Goal: Task Accomplishment & Management: Complete application form

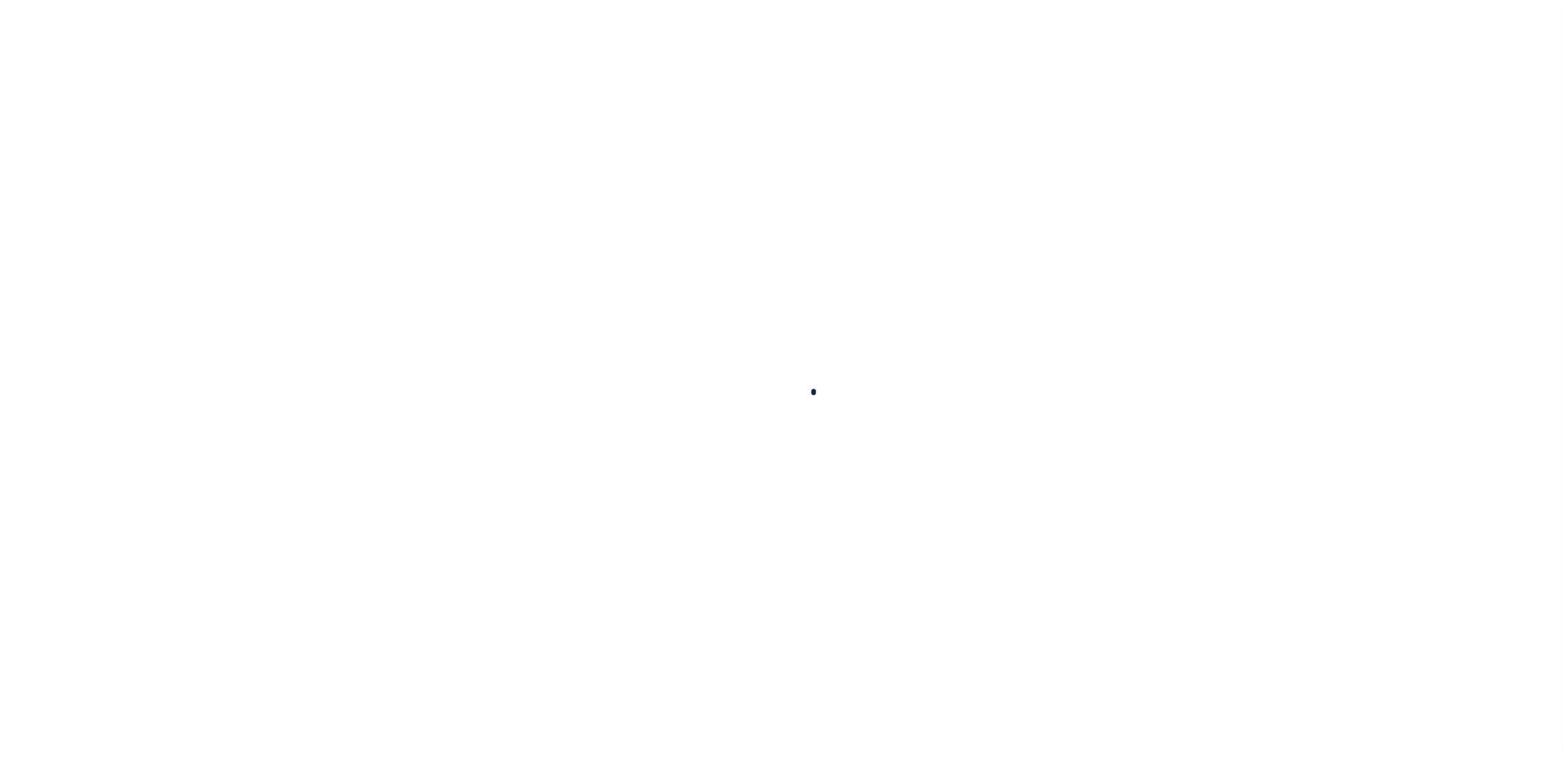
type input "loan-16"
type input "[PERSON_NAME] [PERSON_NAME]"
select select
type input "[STREET_ADDRESS]"
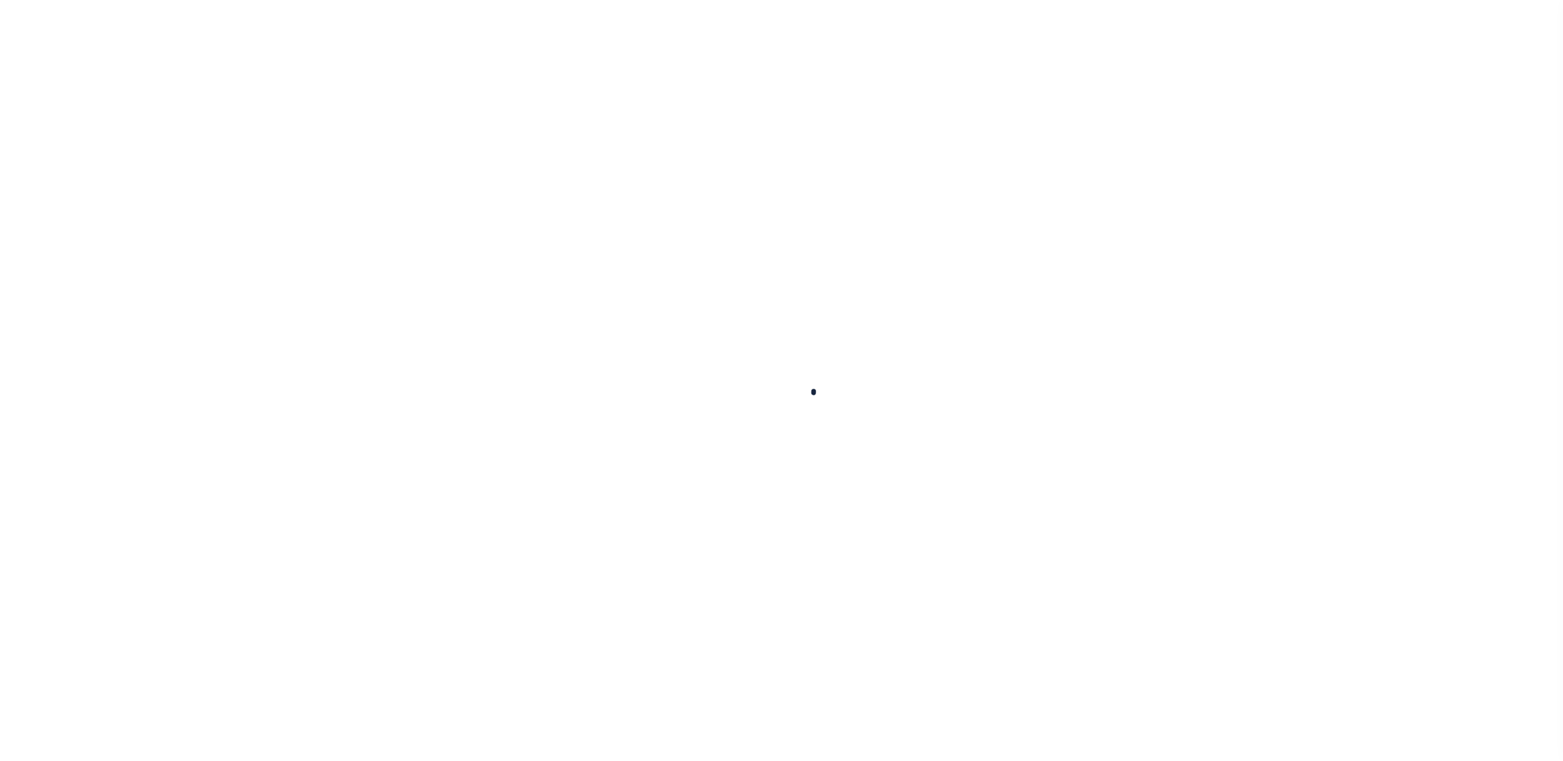
type input "[US_STATE][GEOGRAPHIC_DATA] 80924-4553"
type input "[DATE]"
select select "200"
select select "10"
select select "NonEscrow"
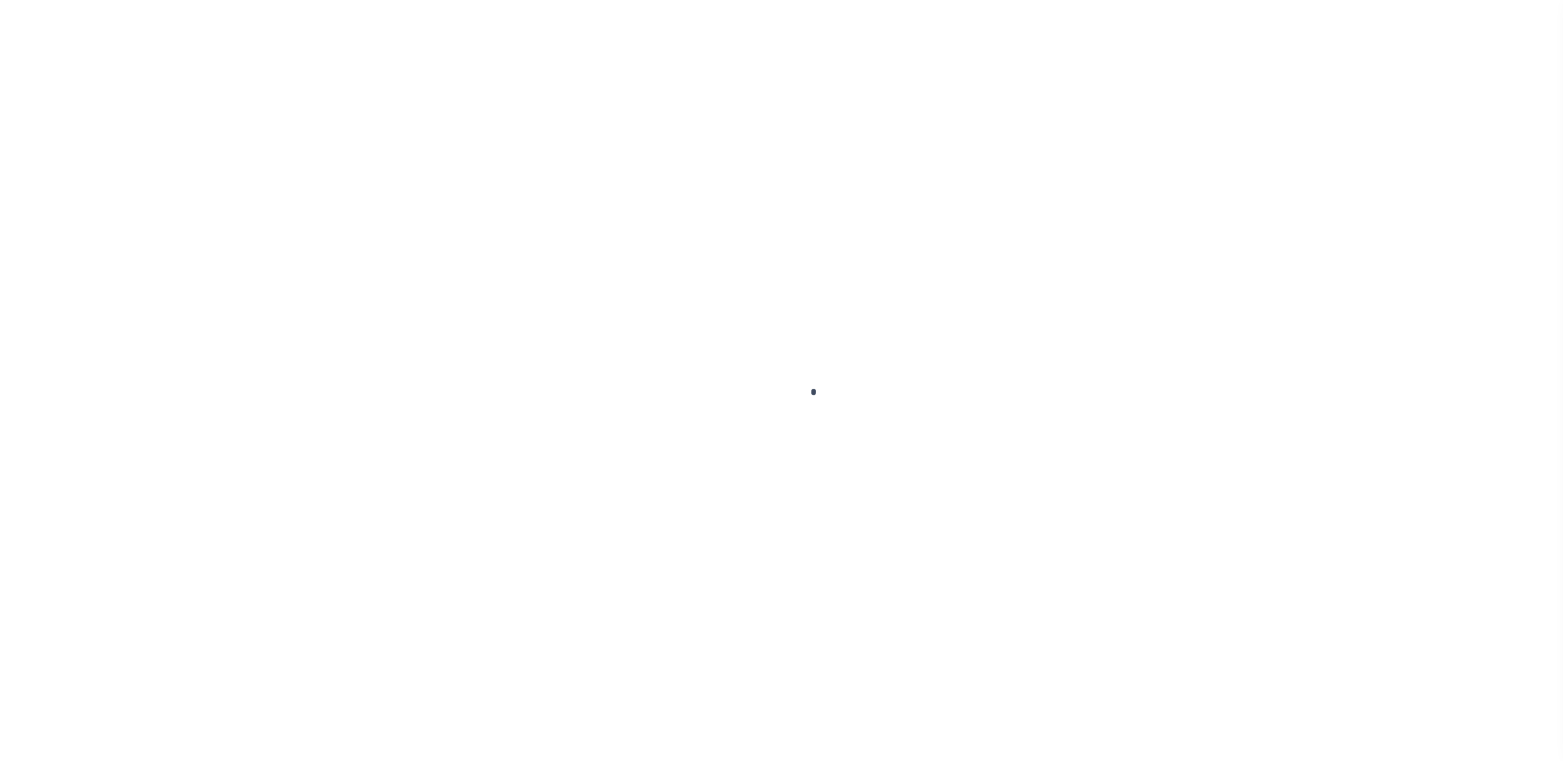
select select "215"
select select "90"
type input "[STREET_ADDRESS]"
type input "[US_STATE][GEOGRAPHIC_DATA] 80924-4553"
type input "11145"
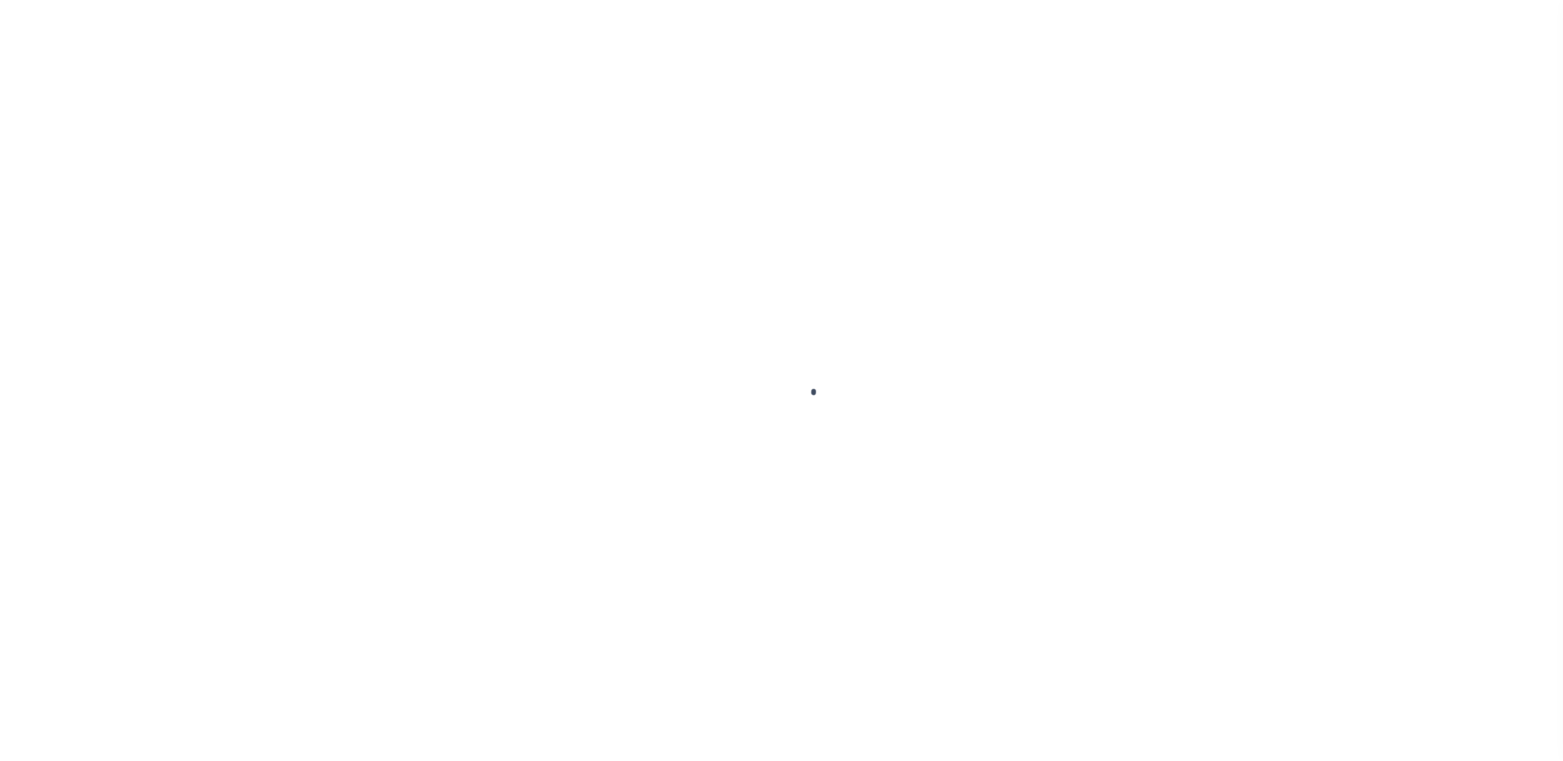
type input "CO"
select select "2"
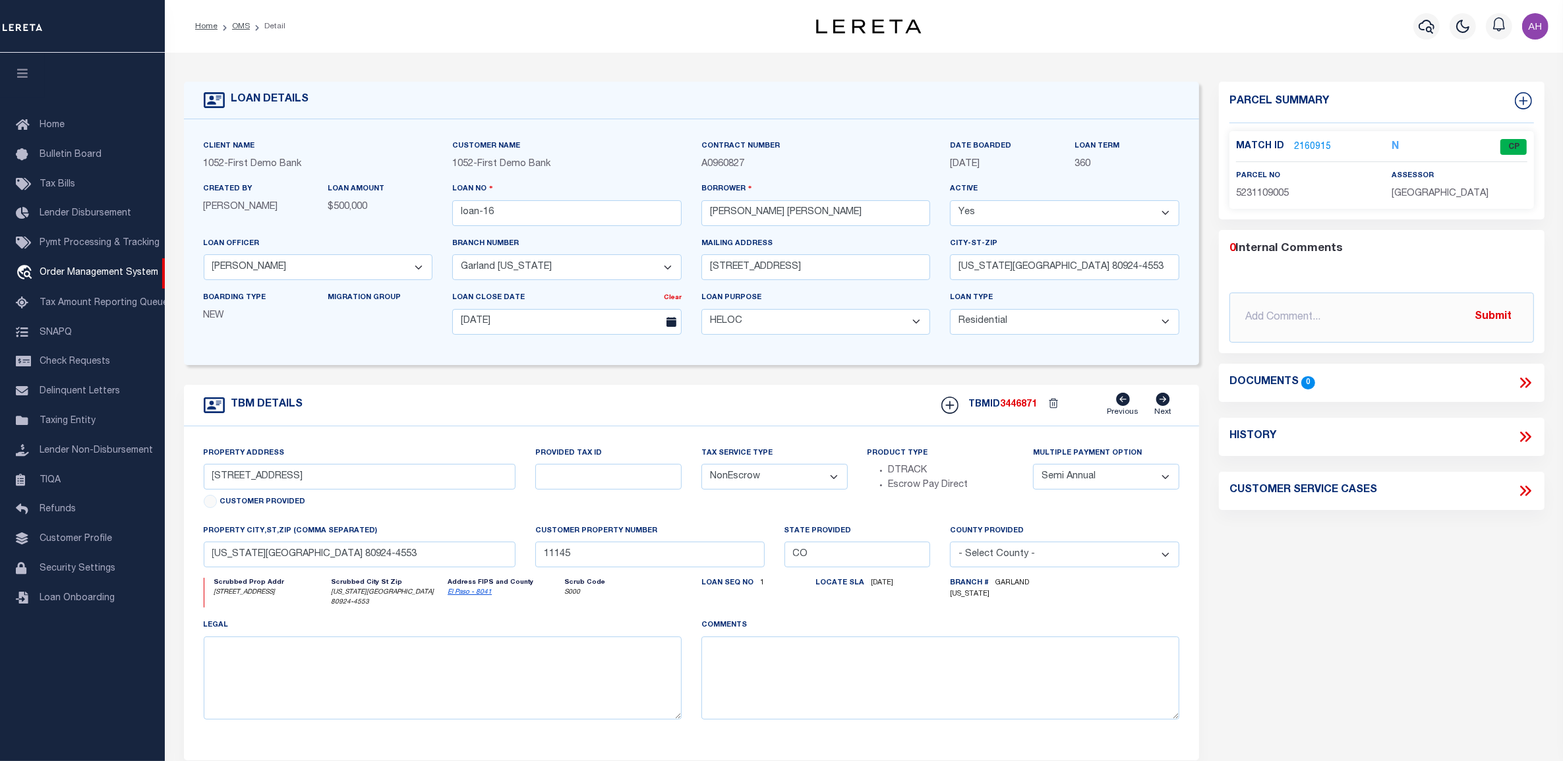
click at [1315, 143] on link "2160915" at bounding box center [1312, 147] width 37 height 14
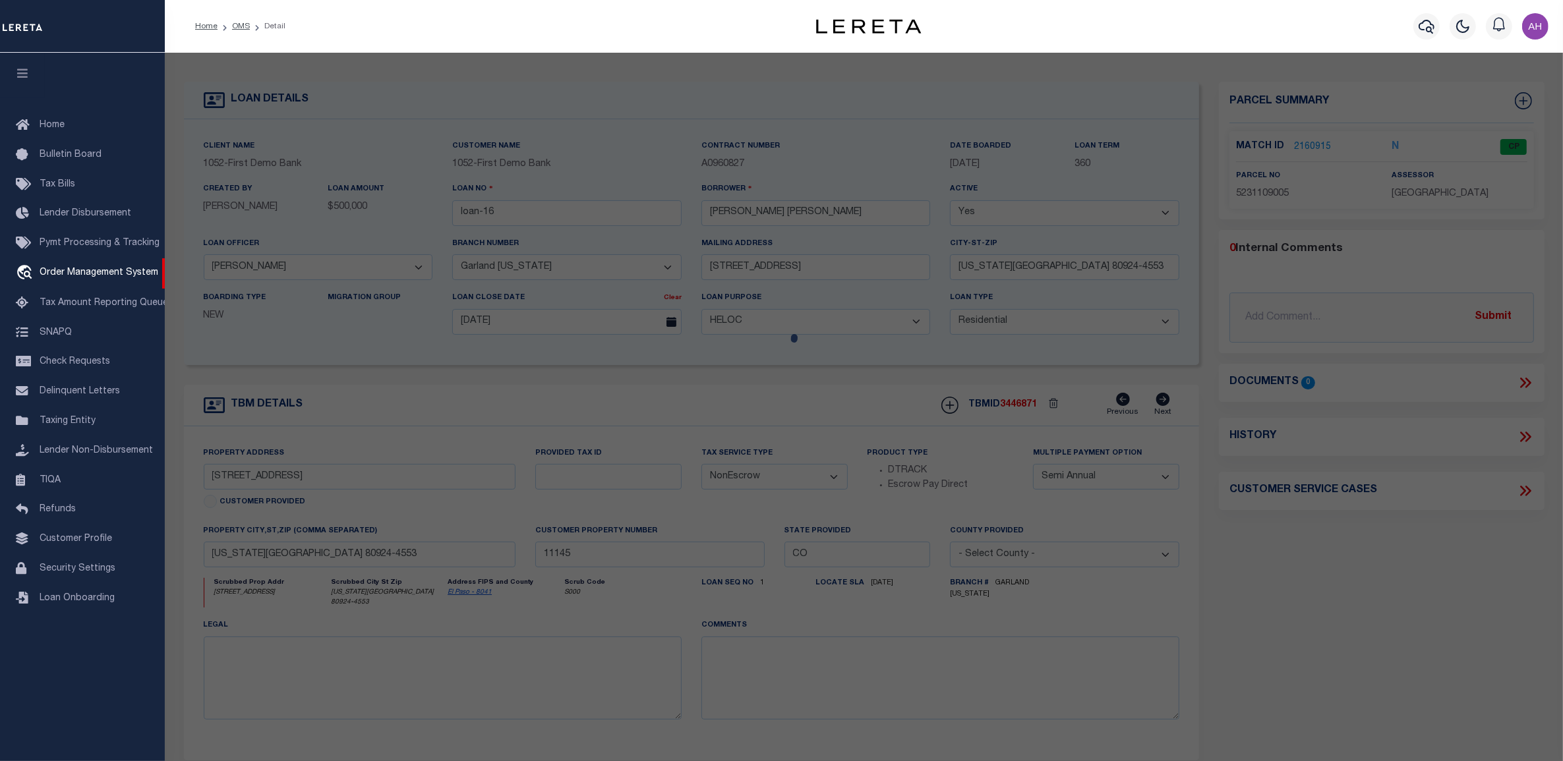
checkbox input "false"
select select "CP"
type input "RHOADRMER,JOSH"
select select "ATL"
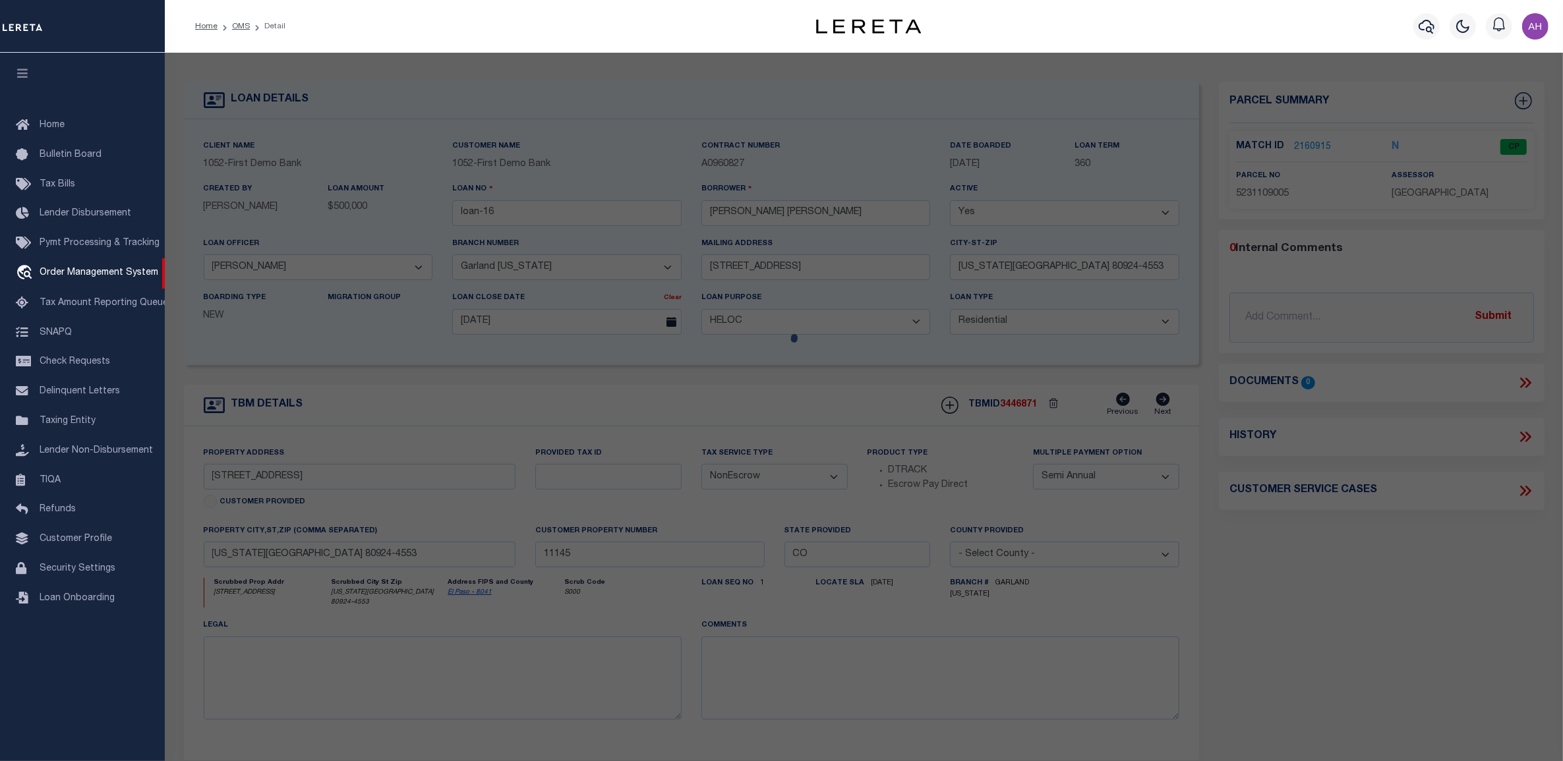
select select "ADD"
type input "9257 BUGABOO DR"
type input "COLORADO SPRINGS, CO 80924"
type textarea "LOT 53 WOLF RANCH EAST FIL NO 5"
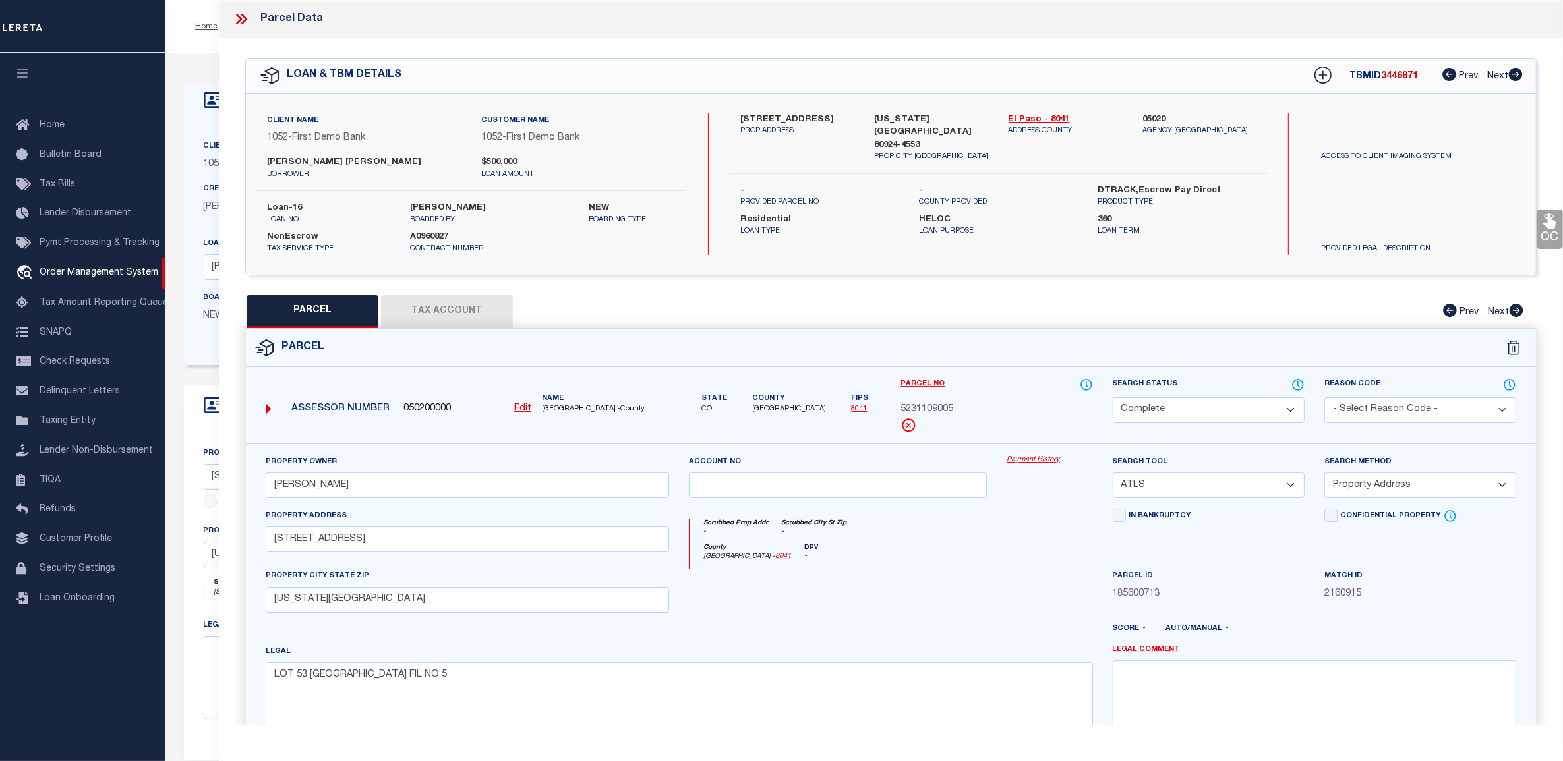
click at [1026, 458] on link "Payment History" at bounding box center [1049, 460] width 86 height 11
click at [242, 20] on icon at bounding box center [241, 19] width 17 height 17
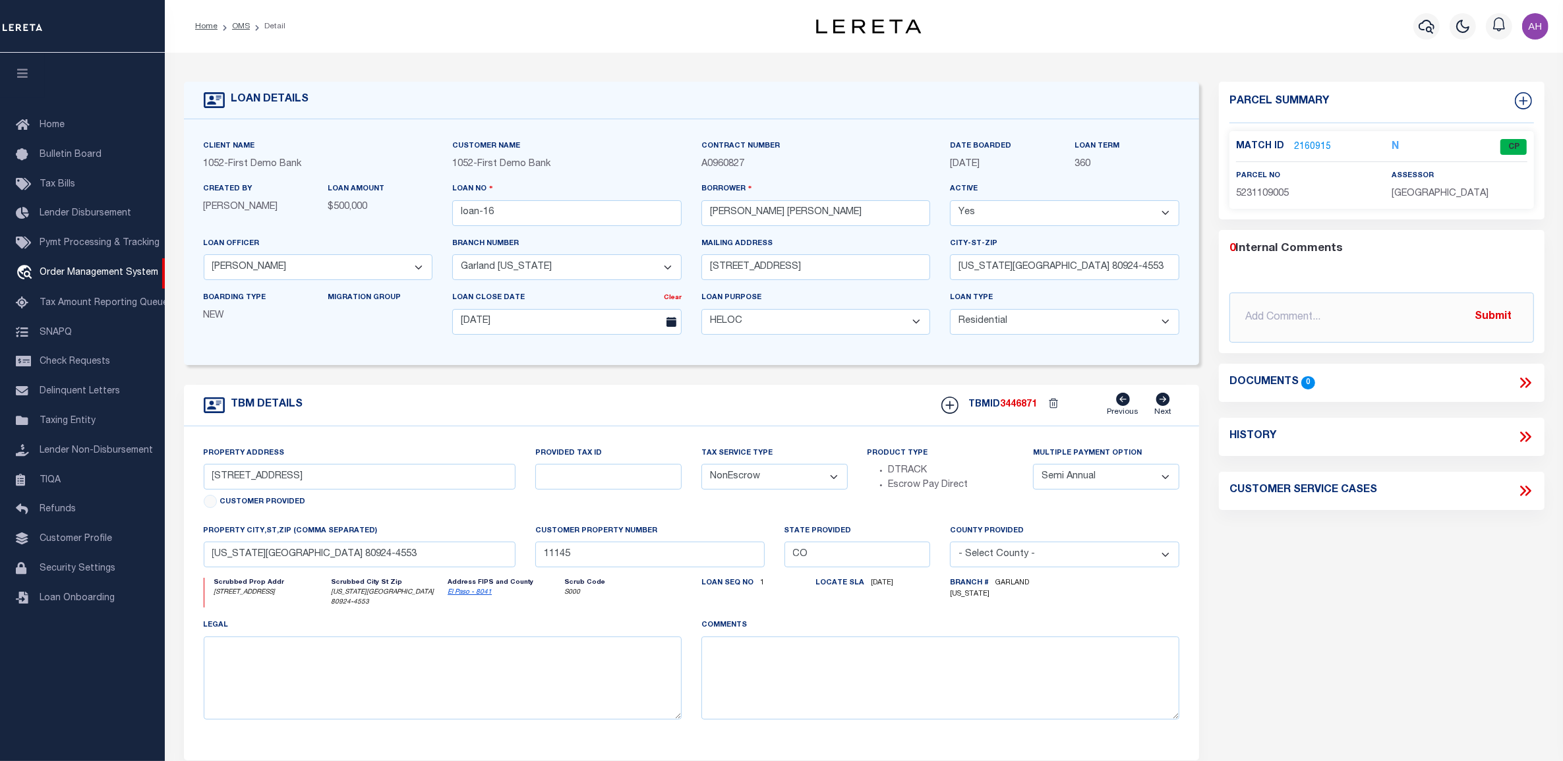
click at [1016, 212] on select "Yes No" at bounding box center [1064, 213] width 229 height 26
click at [950, 201] on select "Yes No" at bounding box center [1064, 213] width 229 height 26
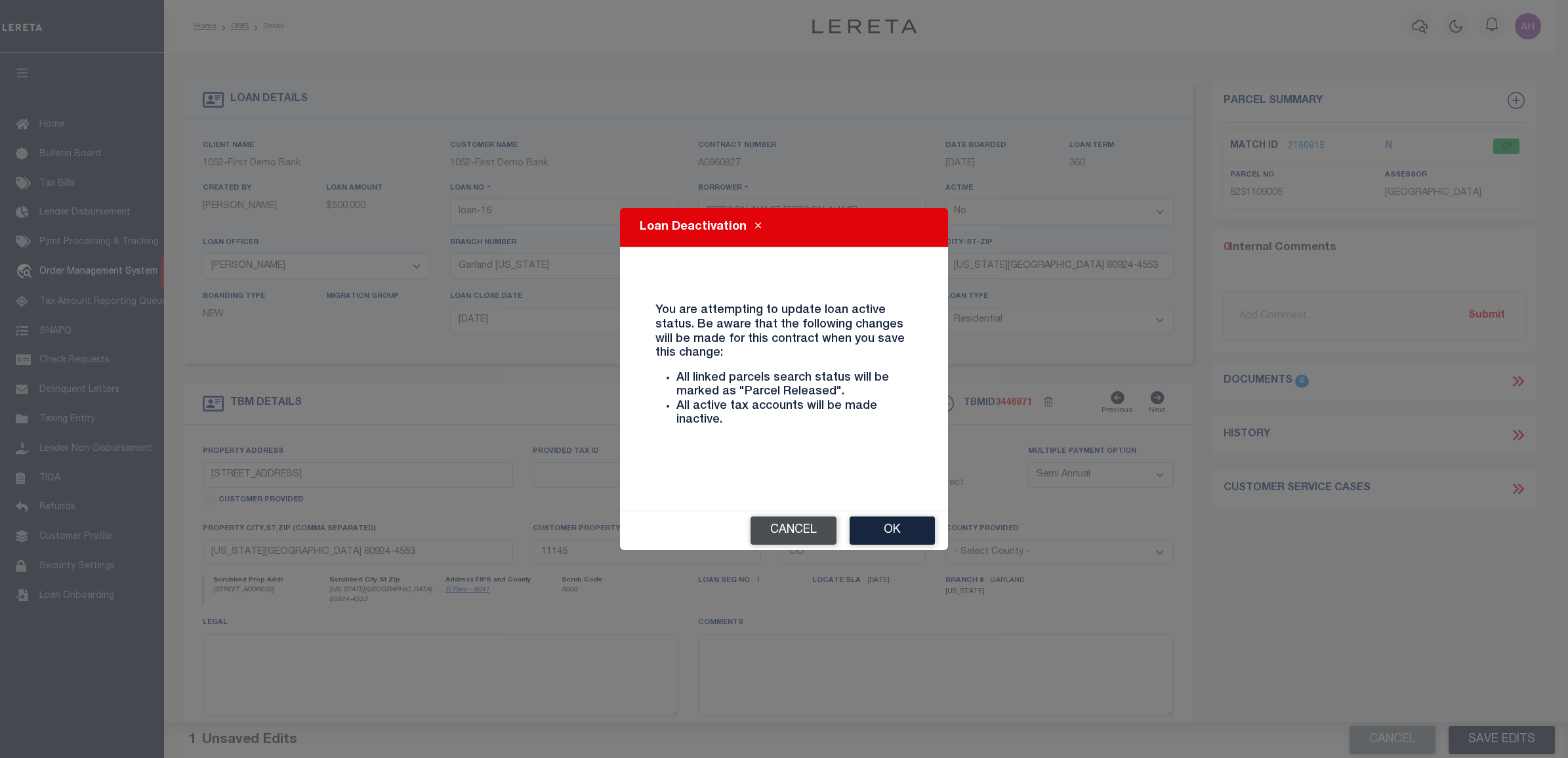
click at [805, 531] on button "Cancel" at bounding box center [793, 531] width 86 height 28
select select "True"
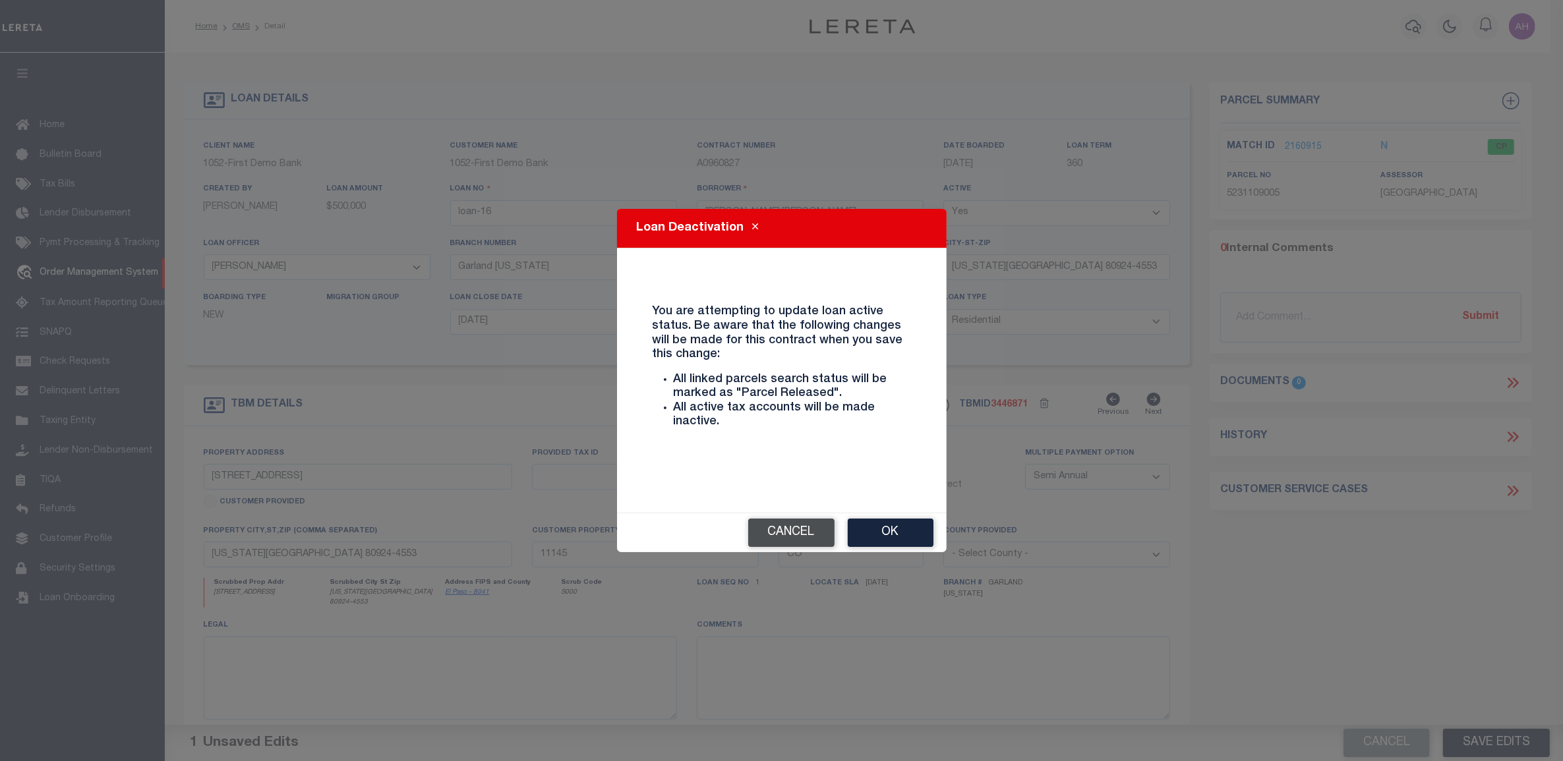
select select "215"
select select "90"
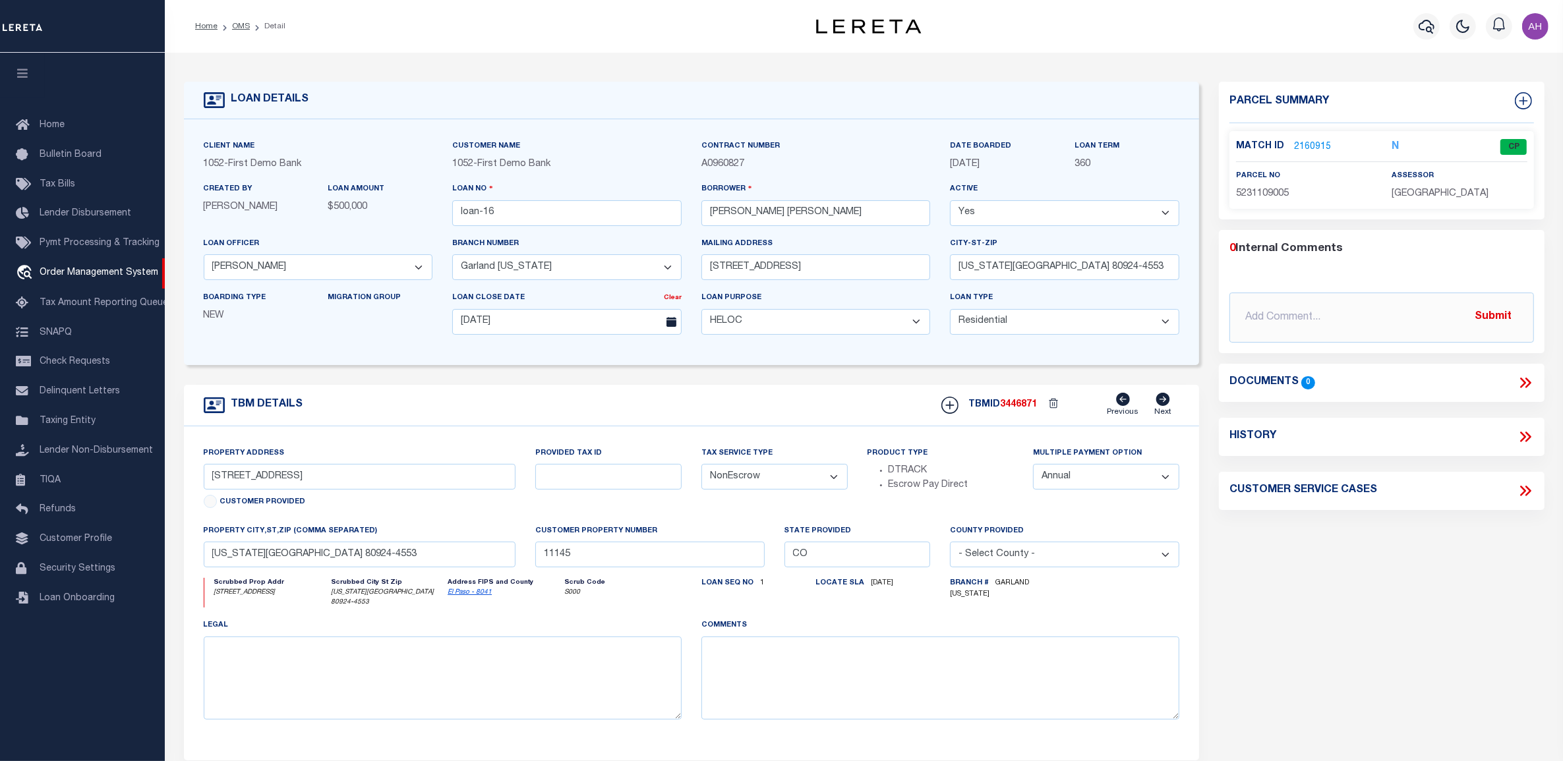
click at [473, 374] on form "LOAN DETAILS Client Name 1052 - First Demo Bank" at bounding box center [692, 447] width 1016 height 730
click at [1309, 150] on link "2160915" at bounding box center [1312, 147] width 37 height 14
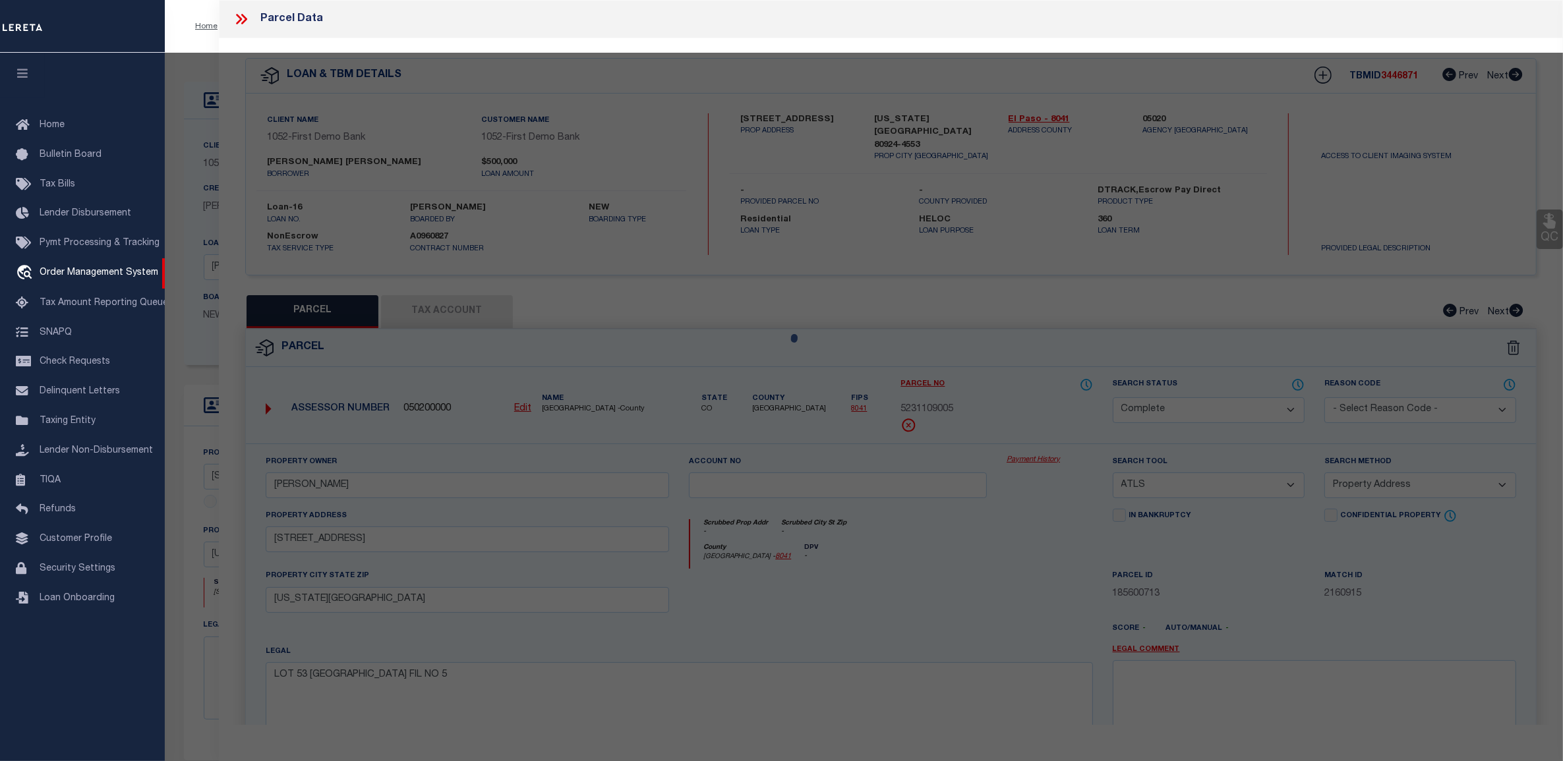
select select "AS"
select select
checkbox input "false"
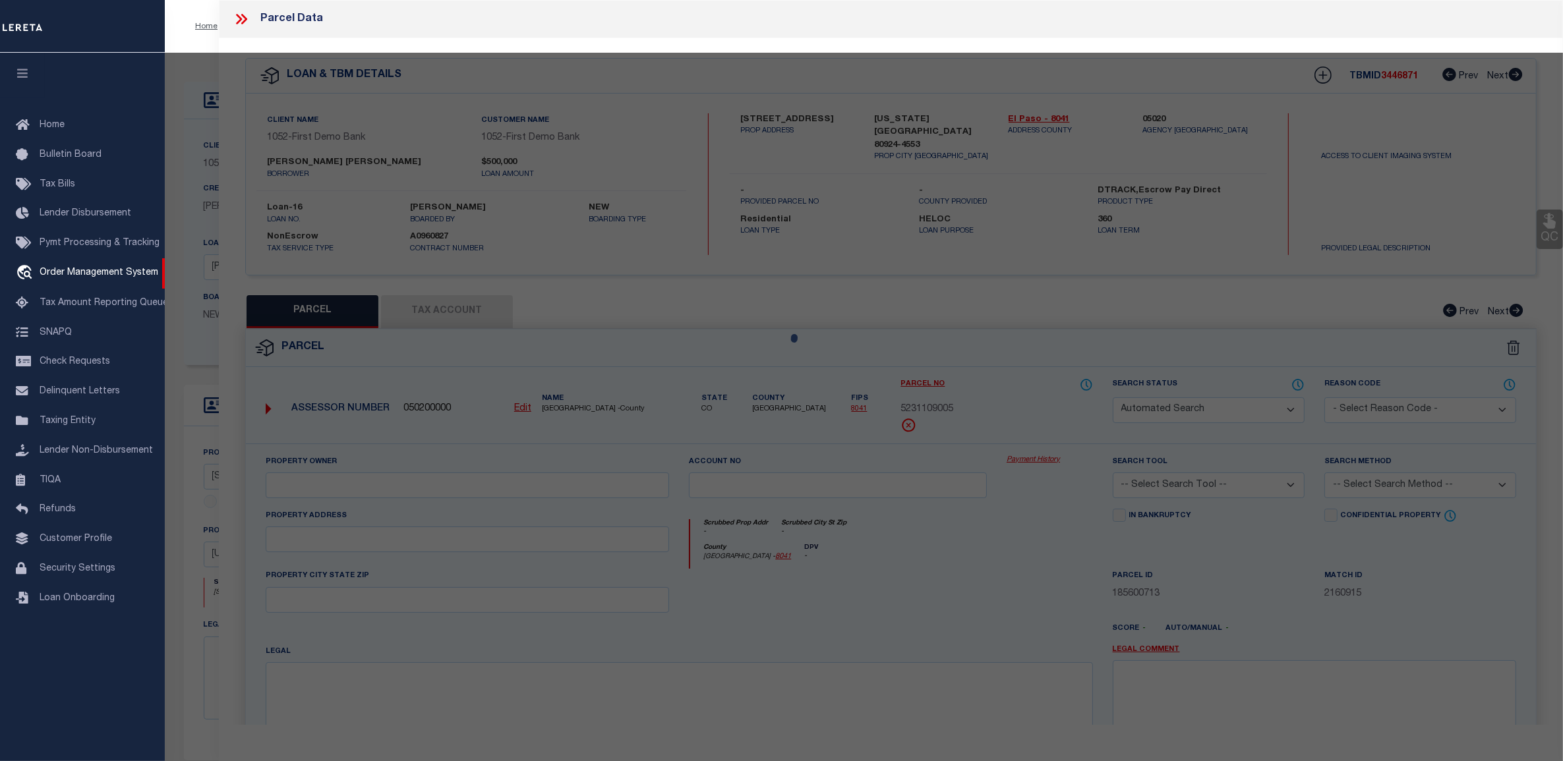
select select "CP"
type input "RHOADRMER,JOSH"
select select "ATL"
select select "ADD"
type input "9257 BUGABOO DR"
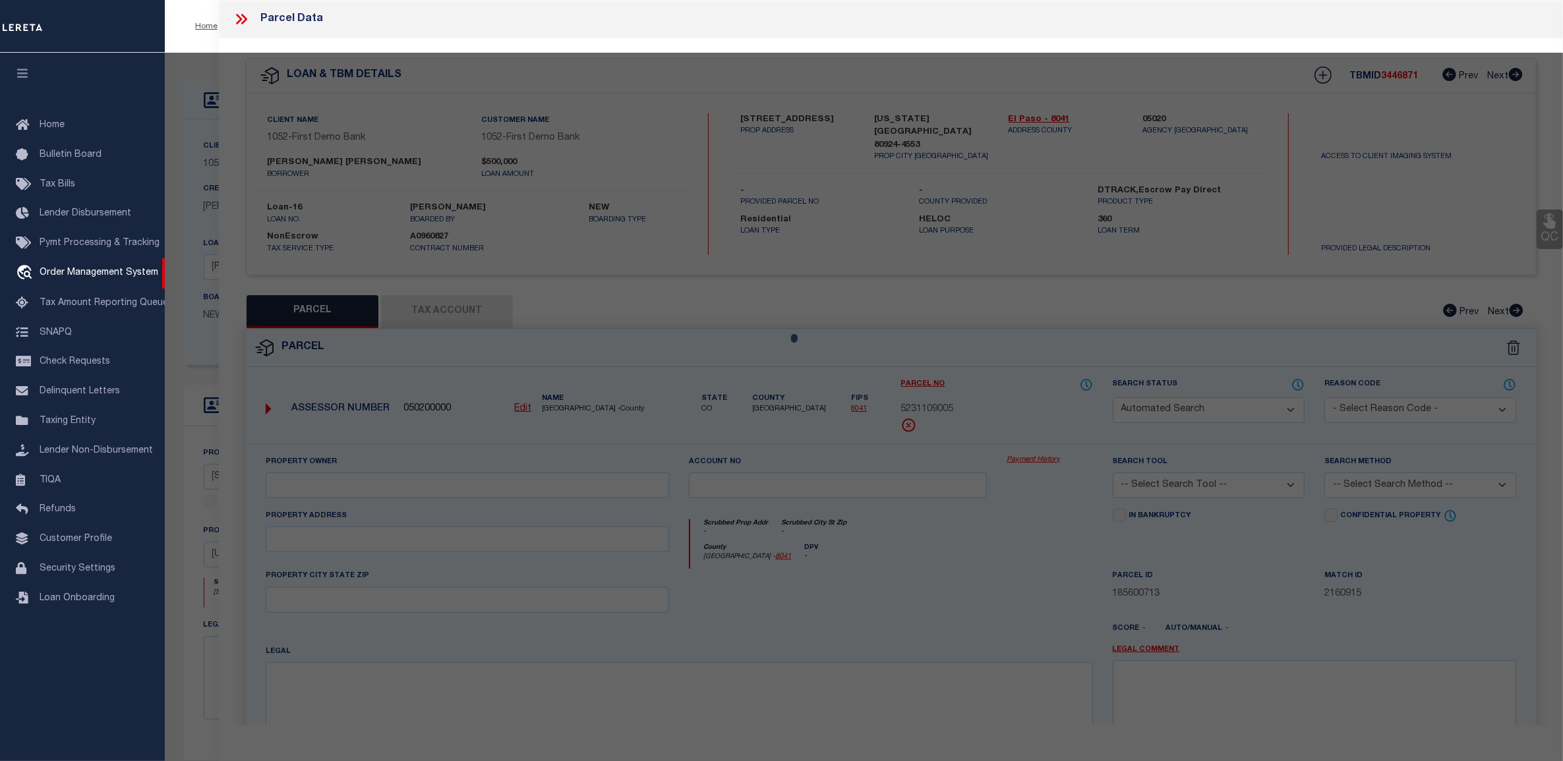
type input "COLORADO SPRINGS, CO 80924"
type textarea "LOT 53 WOLF RANCH EAST FIL NO 5"
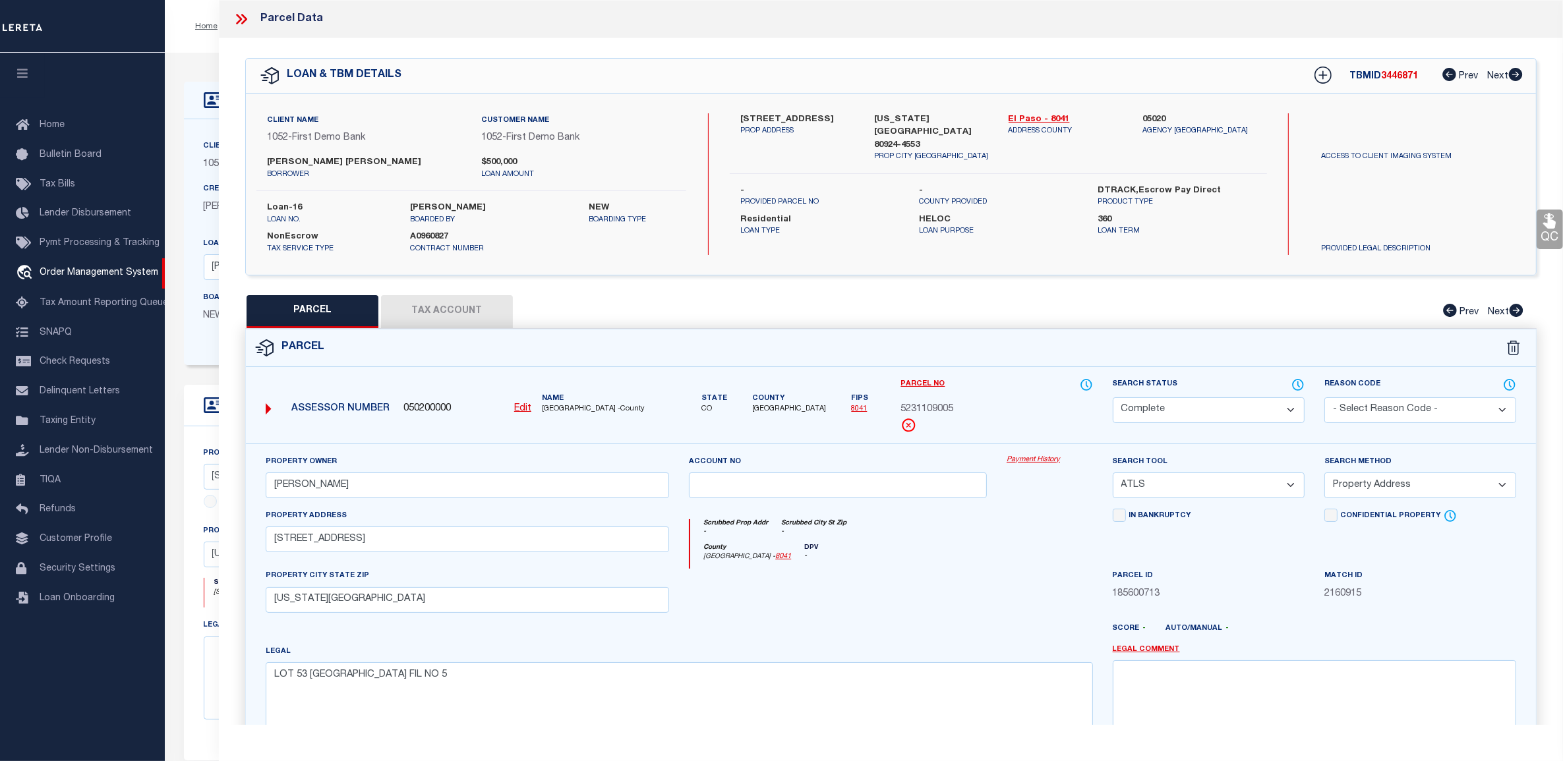
click at [451, 310] on button "Tax Account" at bounding box center [447, 311] width 132 height 33
select select "100"
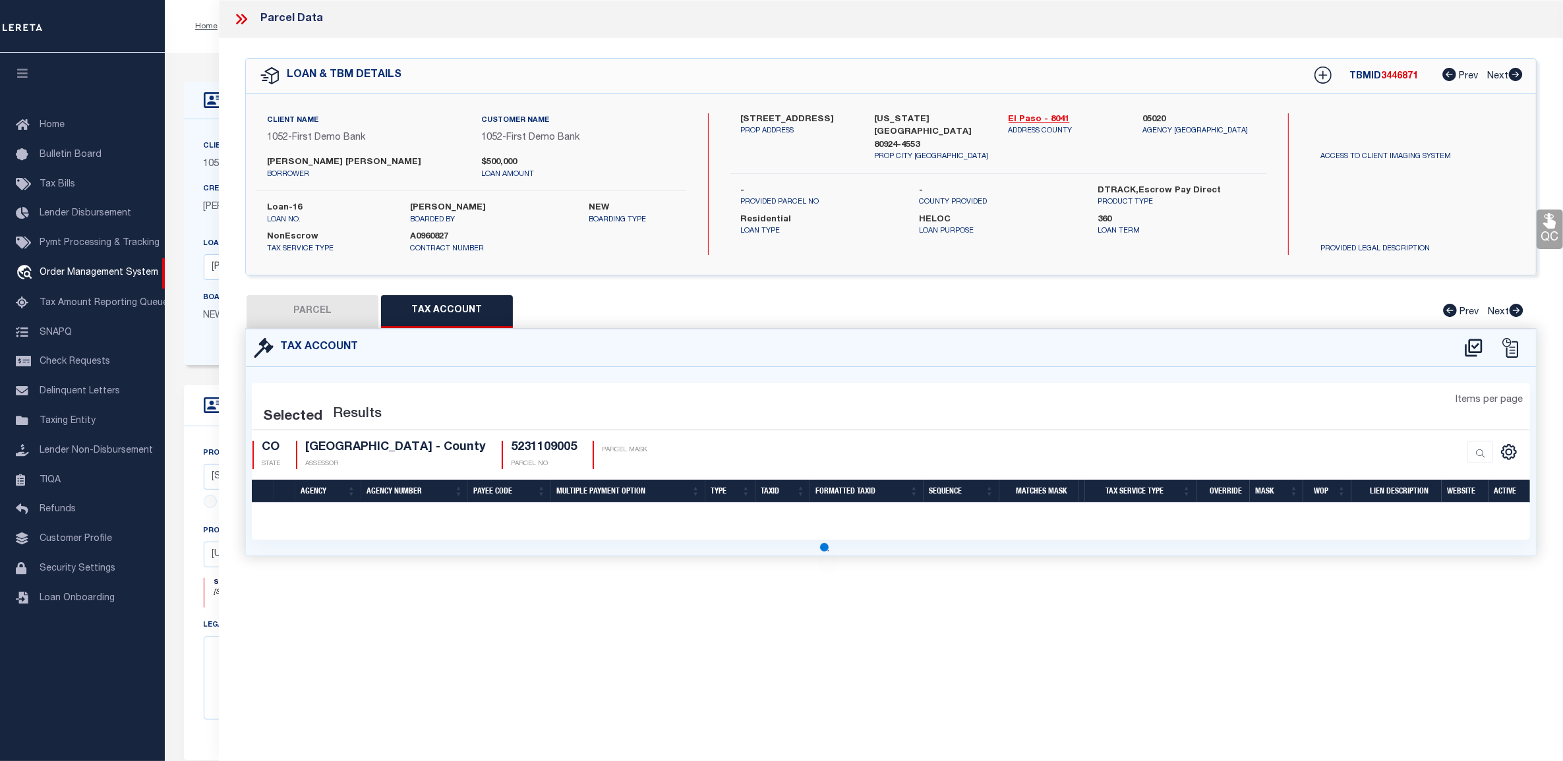
select select "100"
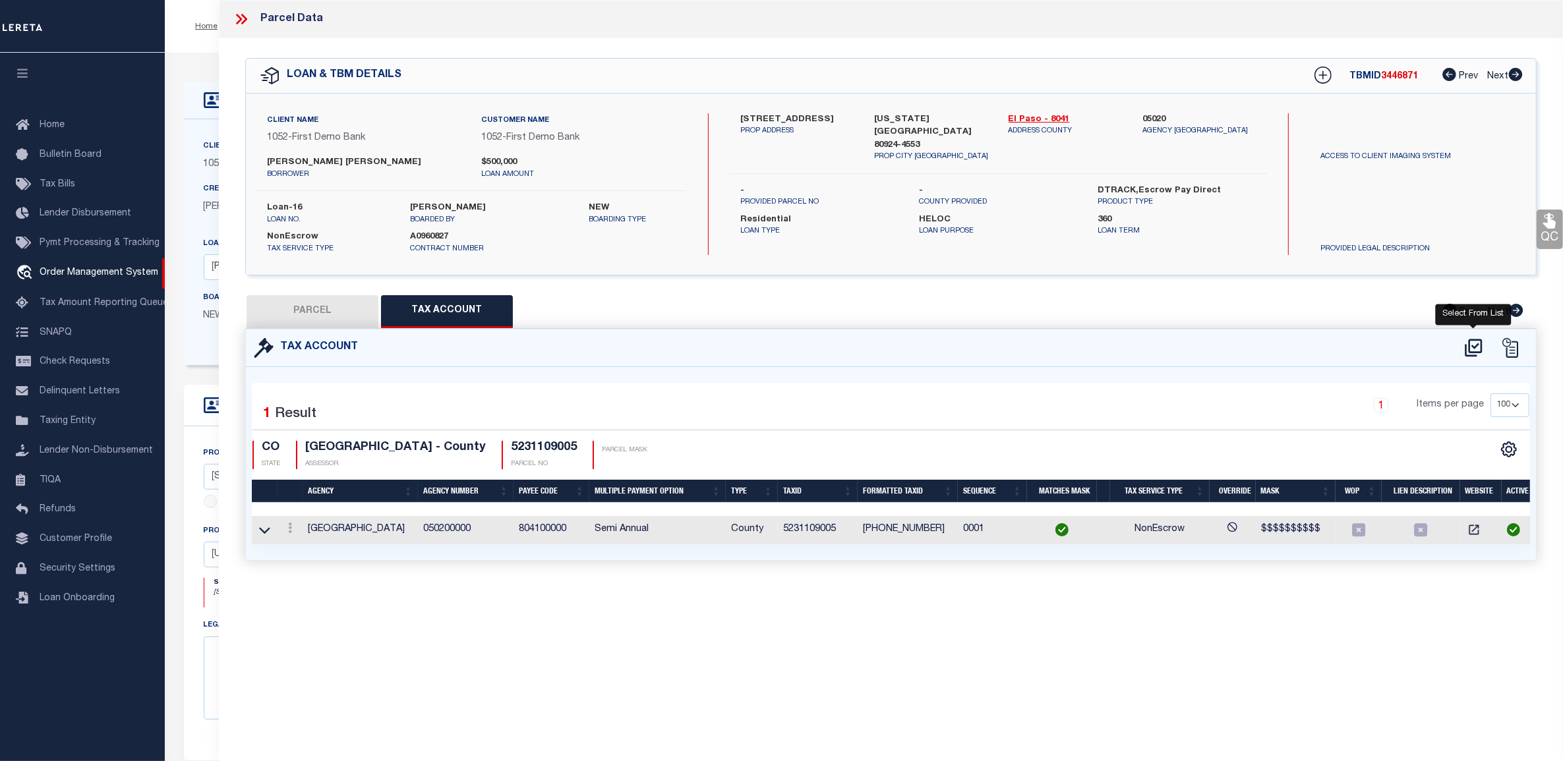
click at [1470, 354] on icon at bounding box center [1472, 348] width 17 height 18
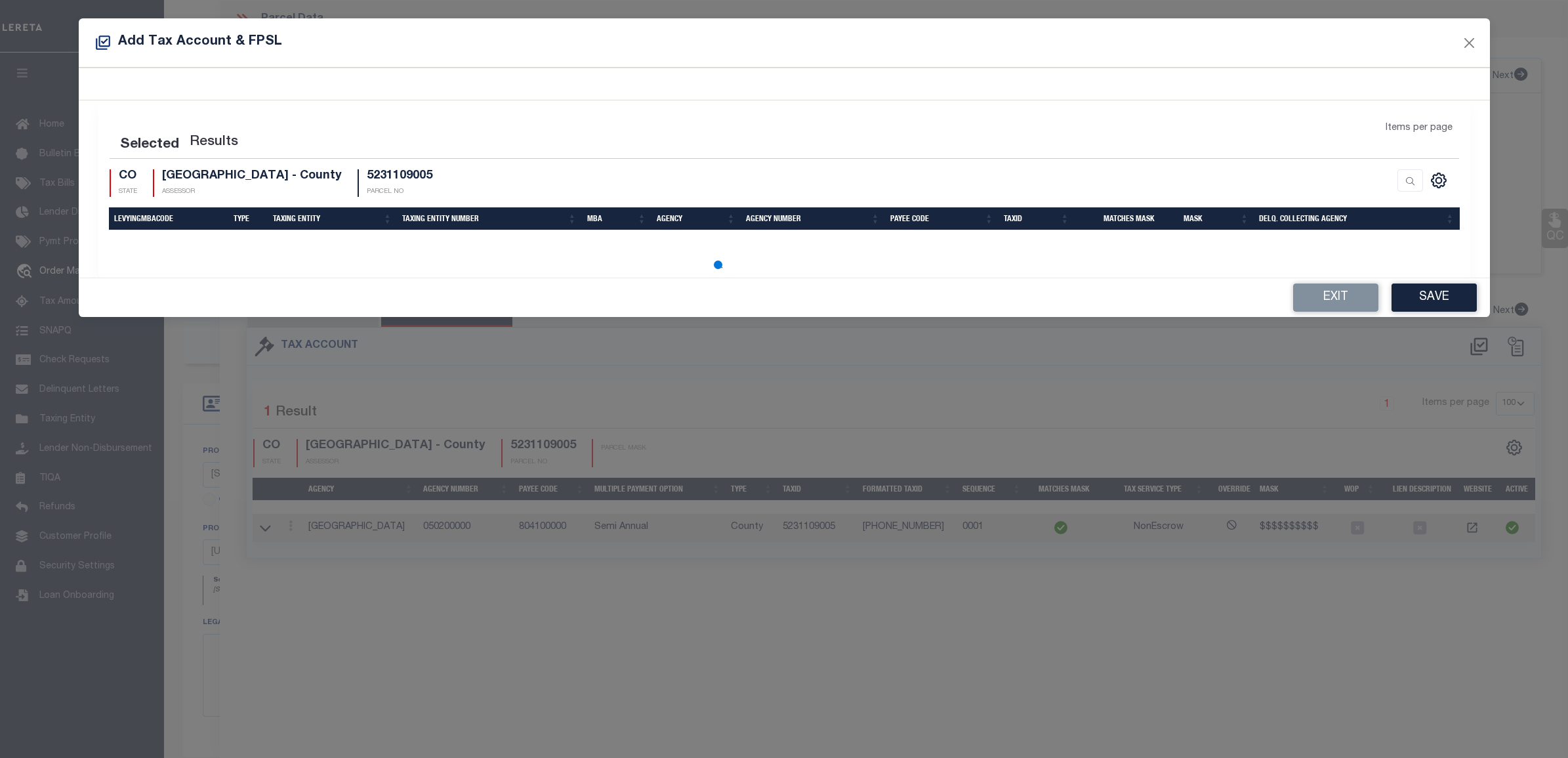
select select "100"
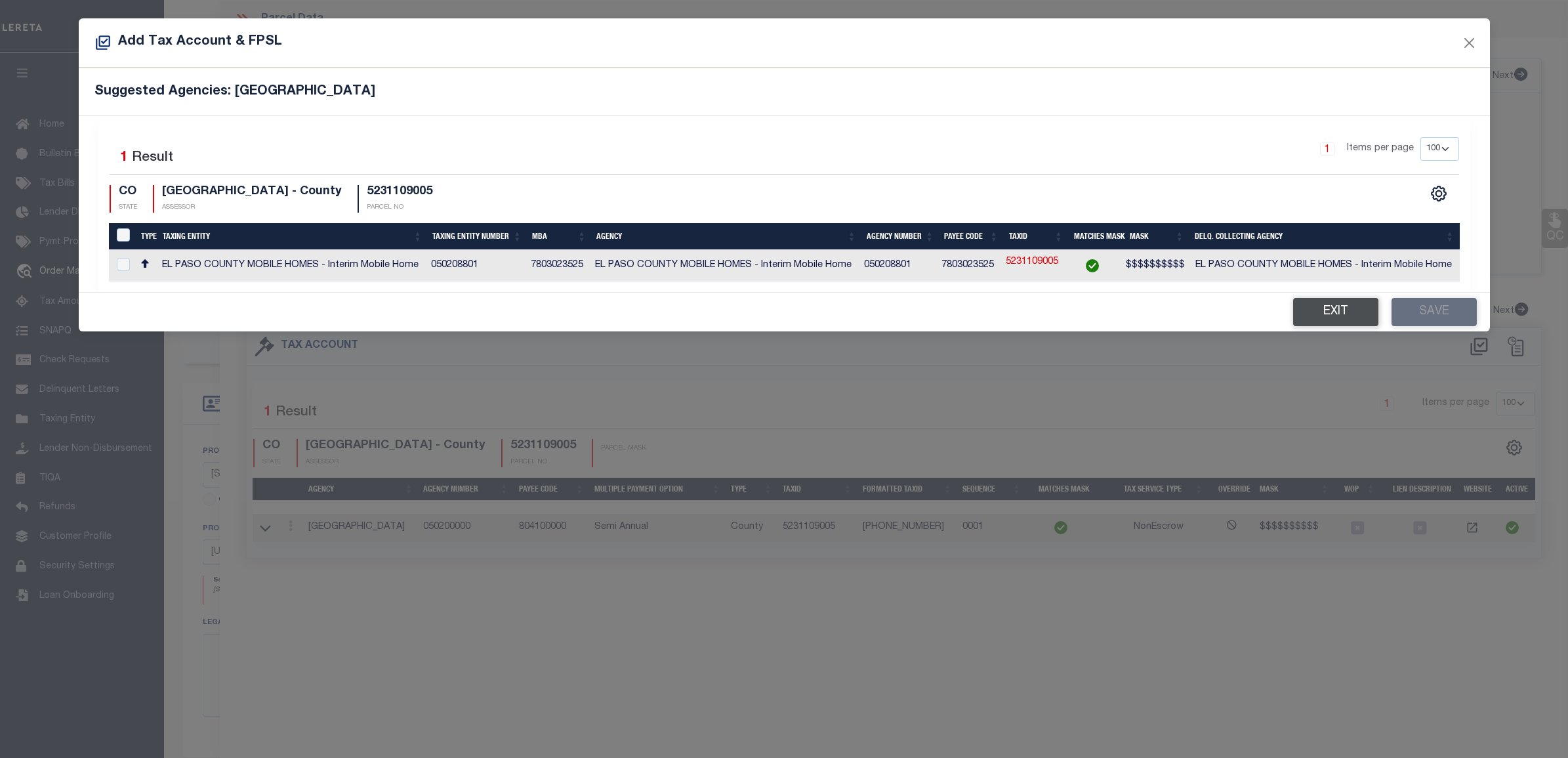
click at [1301, 321] on button "Exit" at bounding box center [1336, 312] width 86 height 28
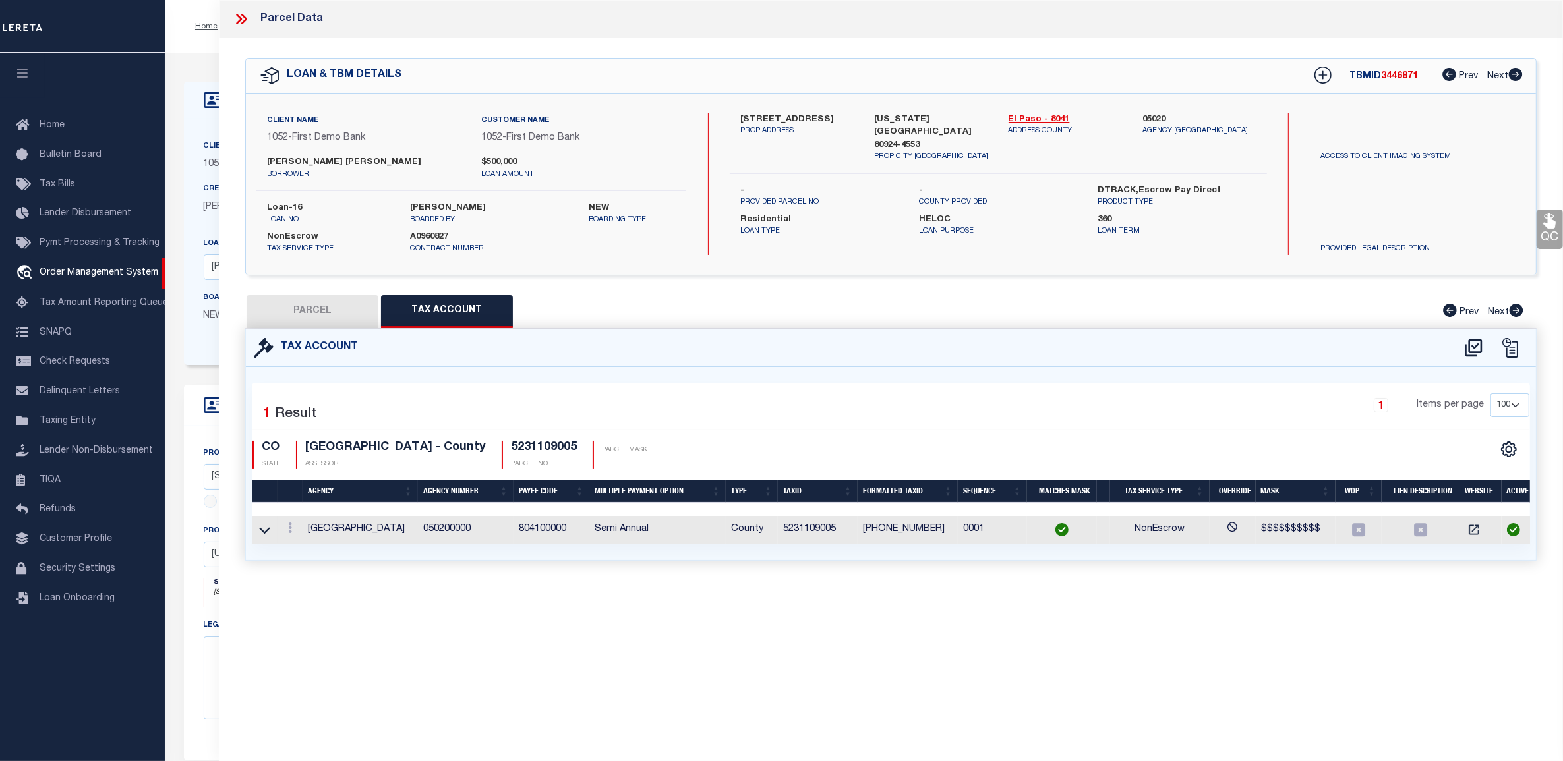
click at [343, 312] on button "PARCEL" at bounding box center [312, 311] width 132 height 33
select select "AS"
select select
checkbox input "false"
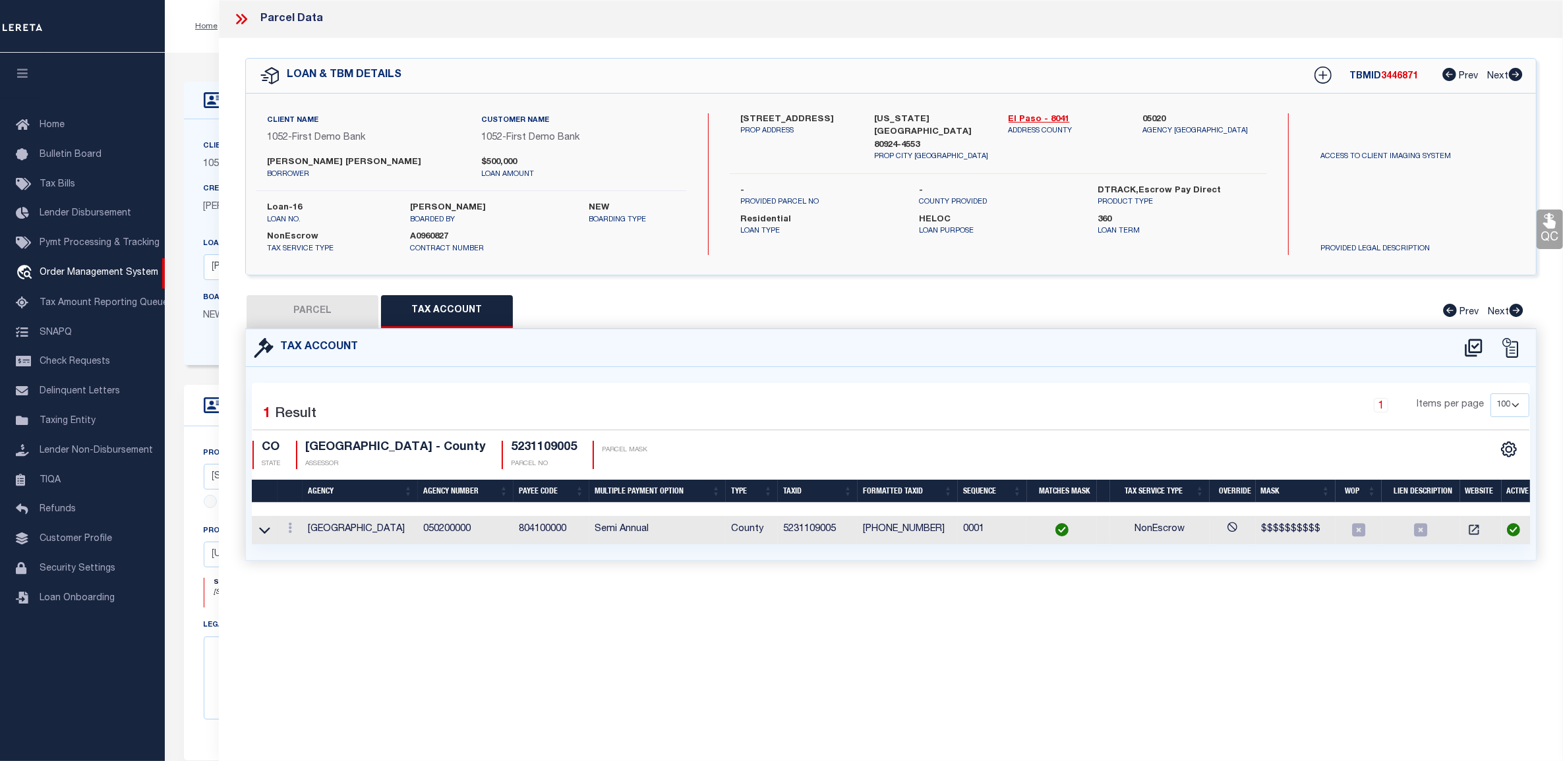
checkbox input "false"
select select "CP"
type input "RHOADRMER,JOSH"
select select "ATL"
select select "ADD"
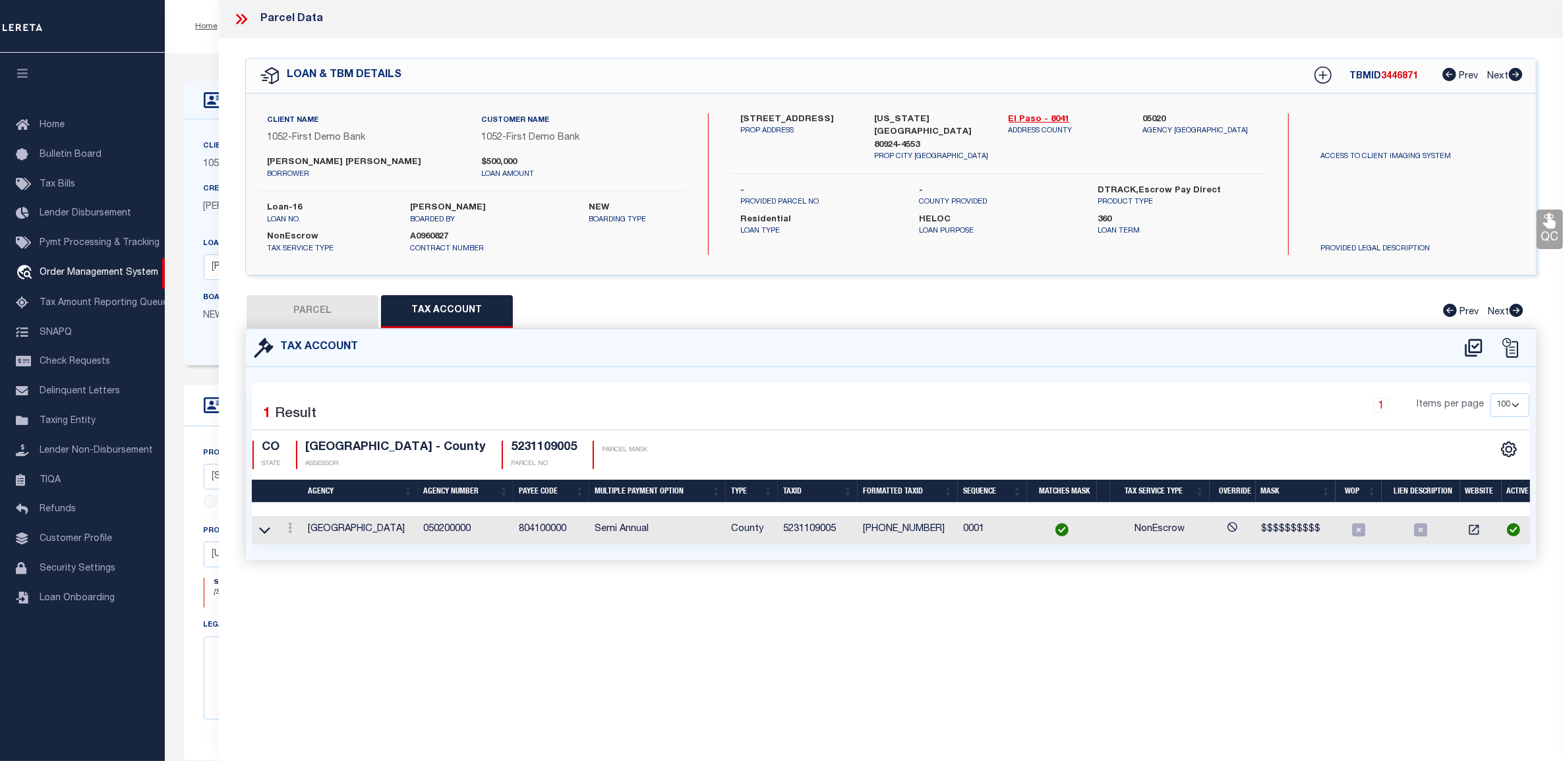
type input "9257 BUGABOO DR"
type input "COLORADO SPRINGS, CO 80924"
type textarea "LOT 53 WOLF RANCH EAST FIL NO 5"
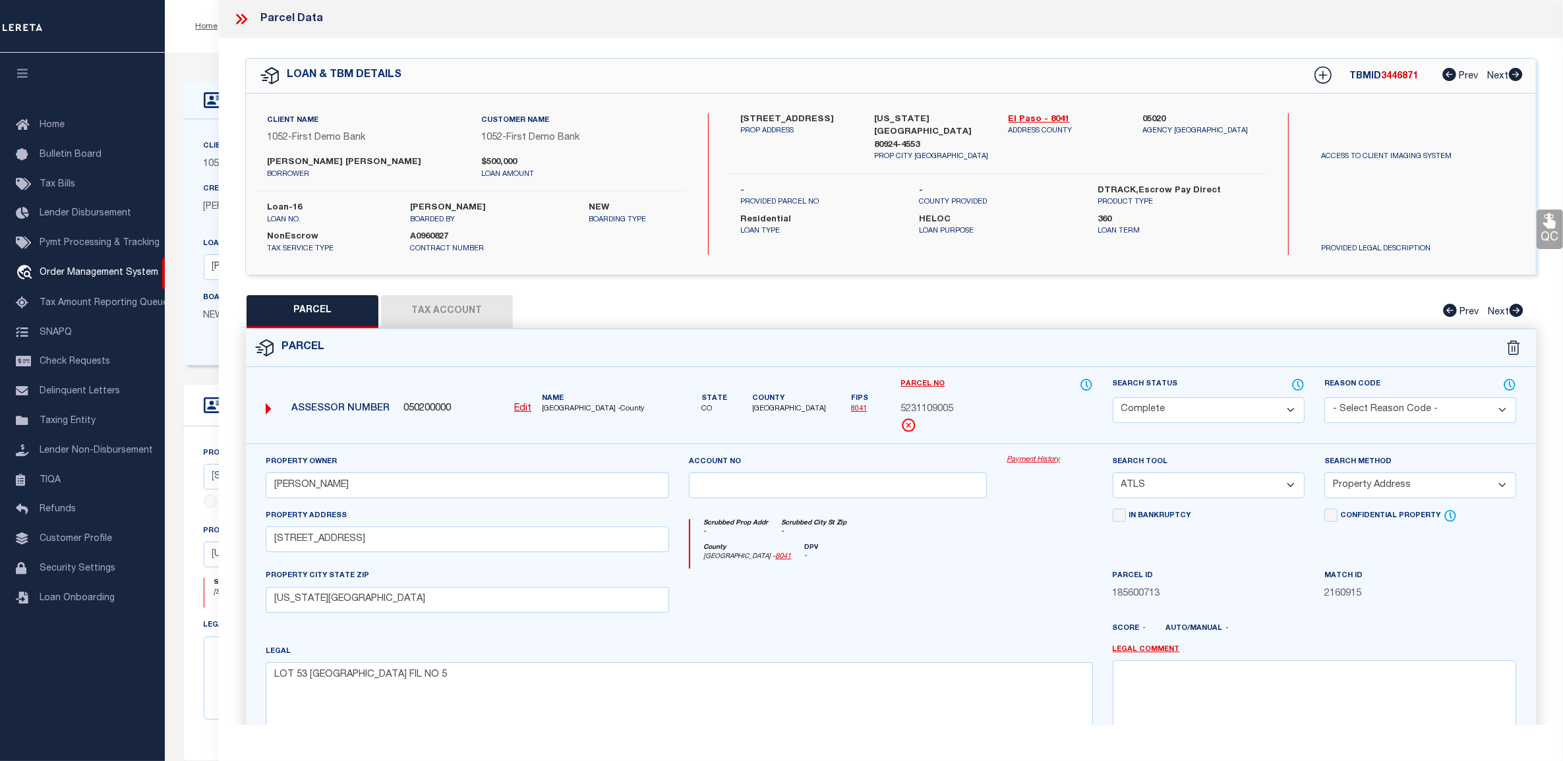
click at [1211, 411] on select "Automated Search Bad Parcel Complete Duplicate Parcel High Dollar Reporting In …" at bounding box center [1208, 410] width 192 height 26
click at [1112, 397] on select "Automated Search Bad Parcel Complete Duplicate Parcel High Dollar Reporting In …" at bounding box center [1208, 410] width 192 height 26
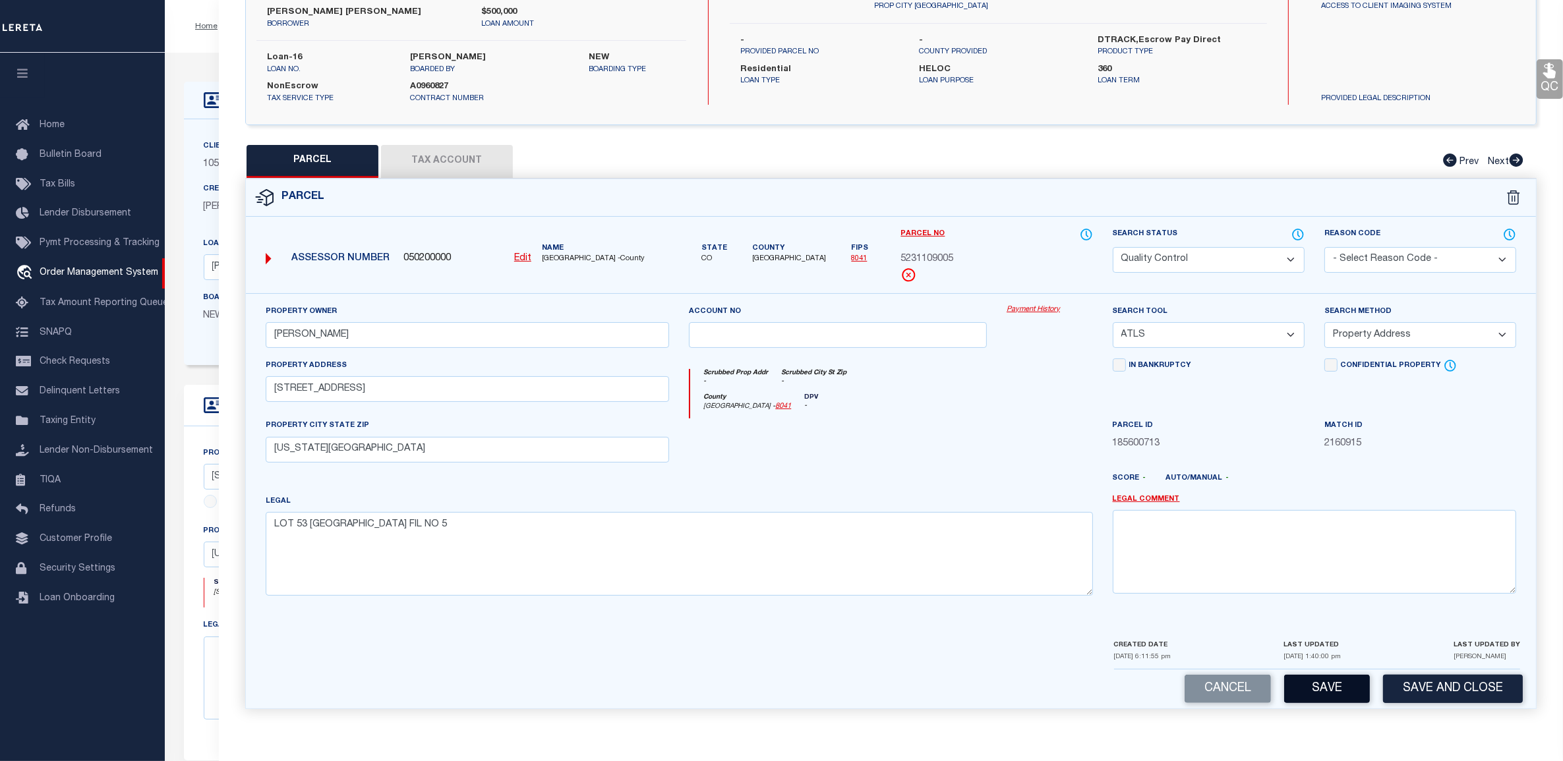
click at [1302, 679] on button "Save" at bounding box center [1327, 689] width 86 height 28
select select "AS"
select select
checkbox input "false"
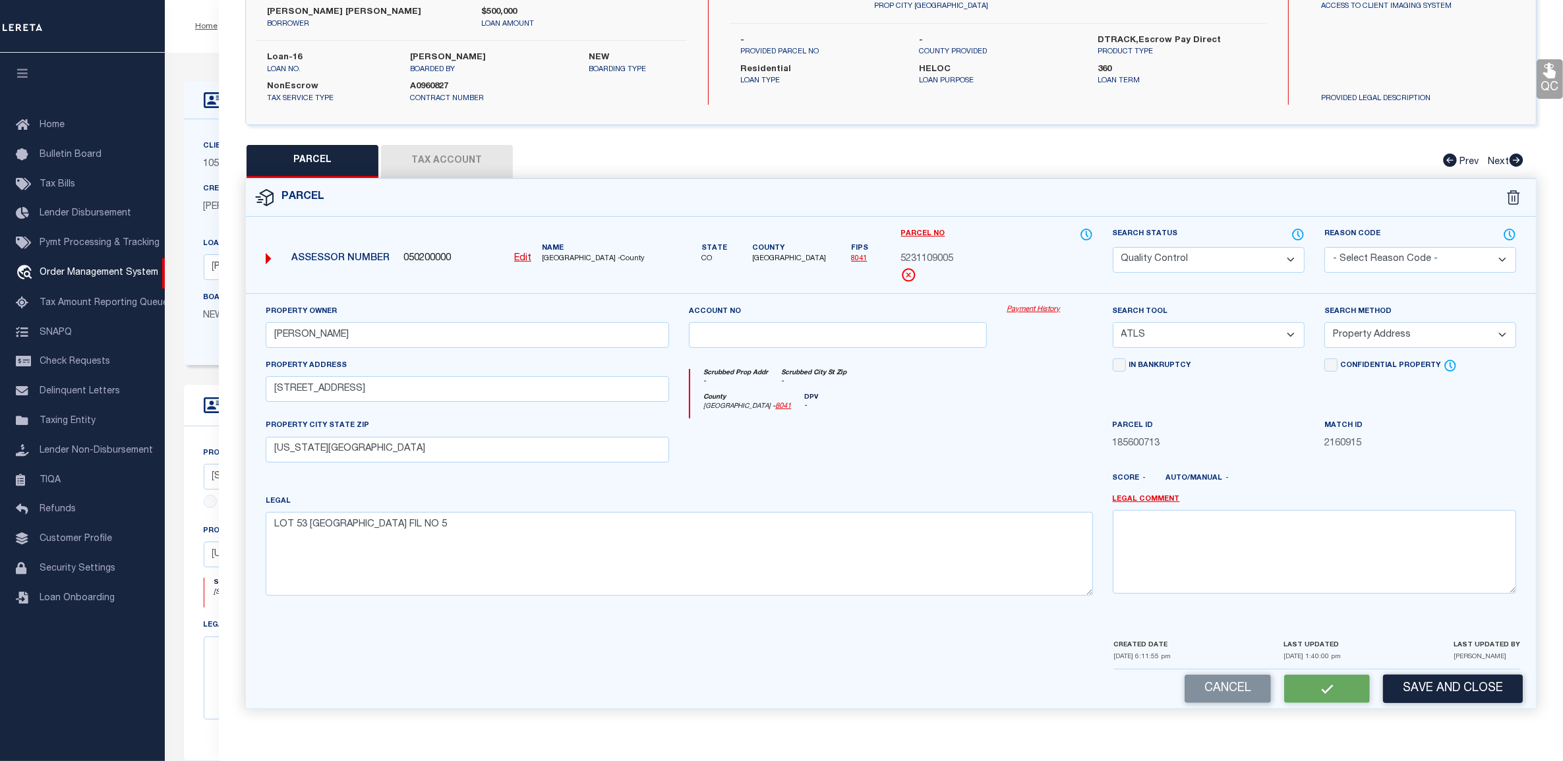
checkbox input "false"
select select "QC"
type input "RHOADRMER,JOSH"
select select "ATL"
select select "ADD"
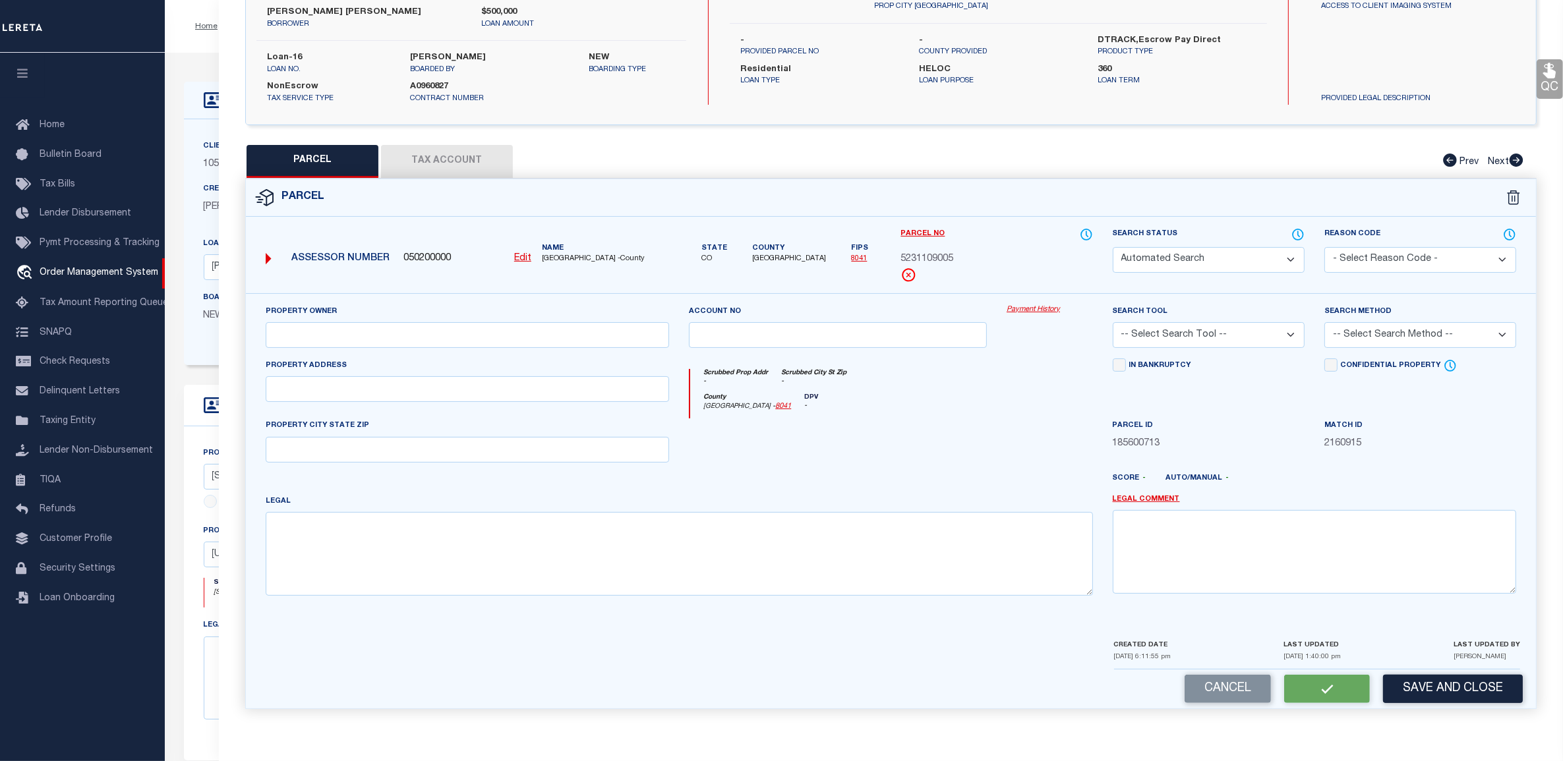
type input "9257 BUGABOO DR"
type input "COLORADO SPRINGS, CO 80924"
type textarea "LOT 53 WOLF RANCH EAST FIL NO 5"
click at [1234, 254] on select "Automated Search Bad Parcel Complete Duplicate Parcel High Dollar Reporting In …" at bounding box center [1208, 260] width 192 height 26
select select "CP"
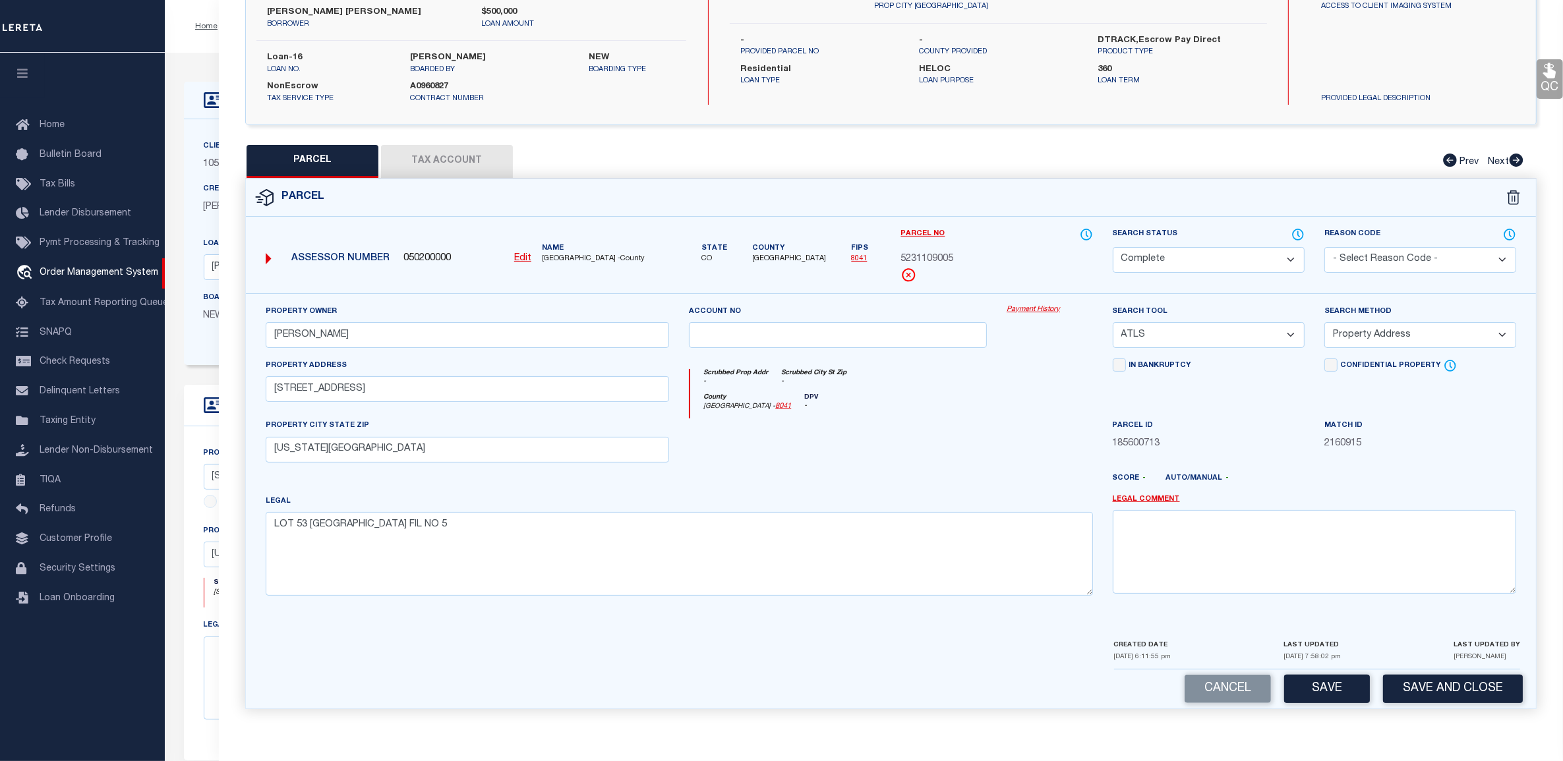
click at [1112, 247] on select "Automated Search Bad Parcel Complete Duplicate Parcel High Dollar Reporting In …" at bounding box center [1208, 260] width 192 height 26
click at [1303, 692] on button "Save" at bounding box center [1327, 689] width 86 height 28
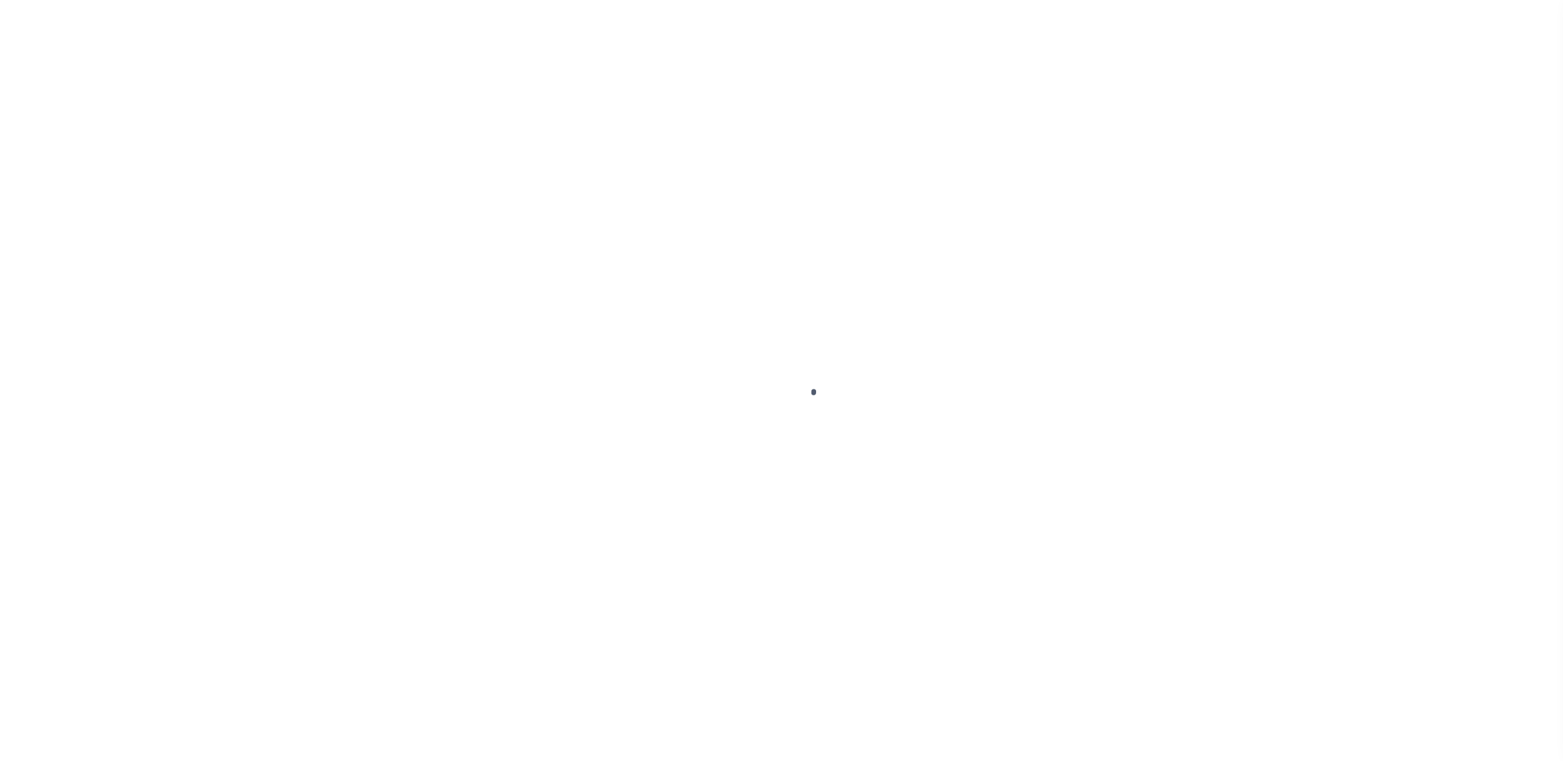
select select "215"
select select "90"
select select "200"
select select "10"
select select "NonEscrow"
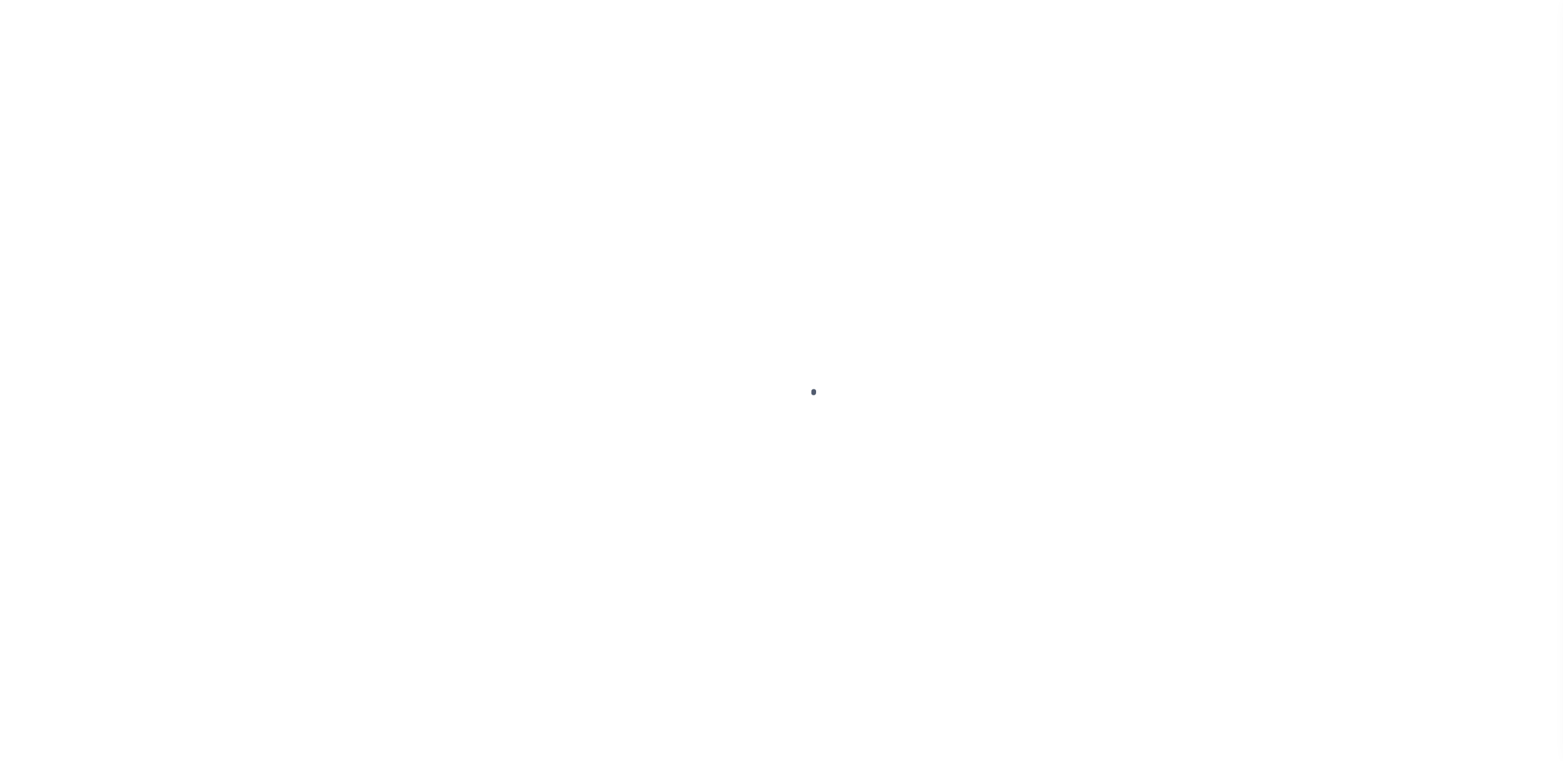
type input "[STREET_ADDRESS]"
type input "[US_STATE][GEOGRAPHIC_DATA] 80924-4553"
type input "11145"
type input "CO"
select select "2"
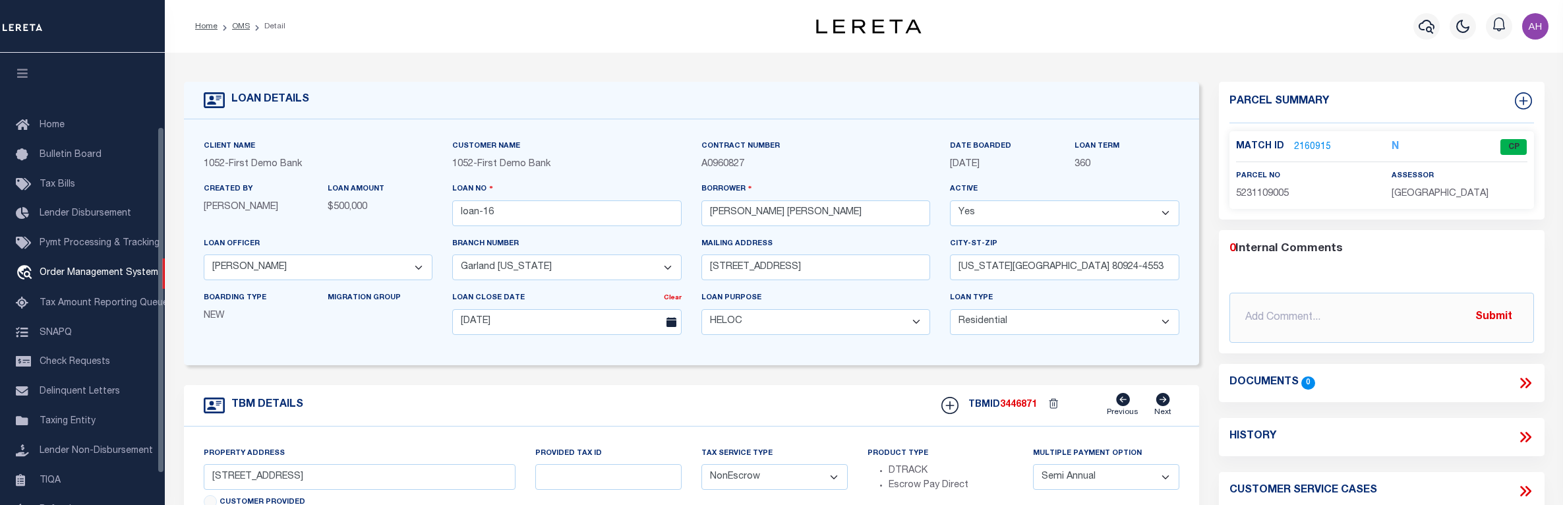
select select "215"
select select "90"
select select "200"
select select "10"
select select "NonEscrow"
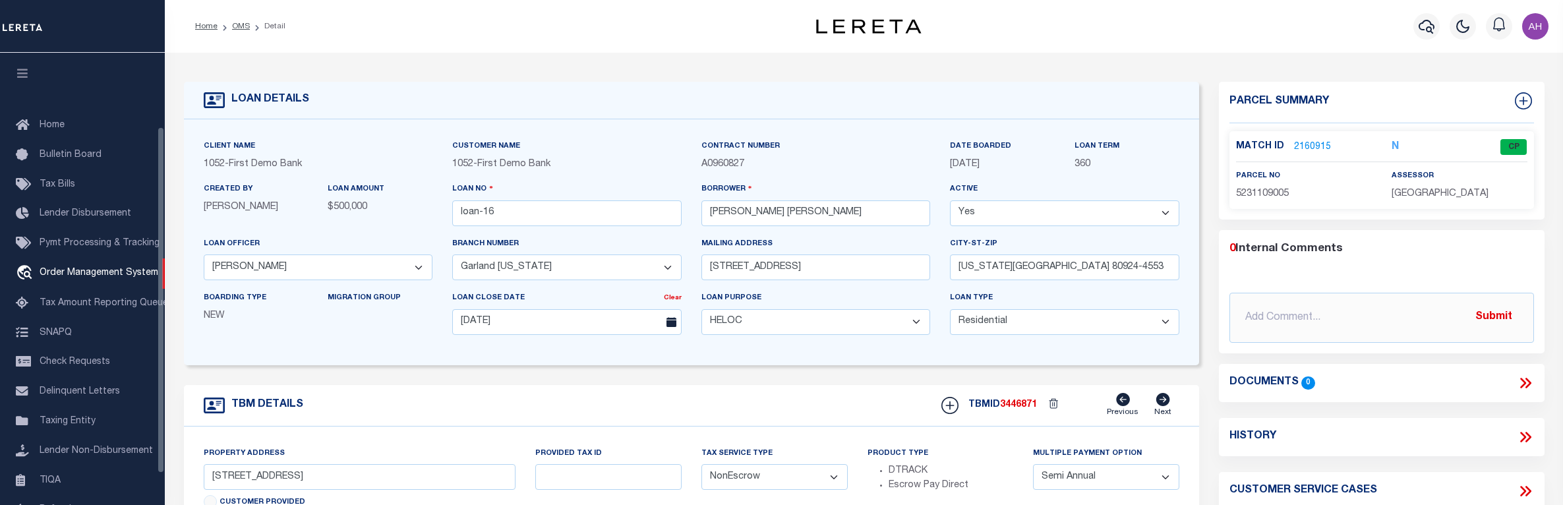
select select "2"
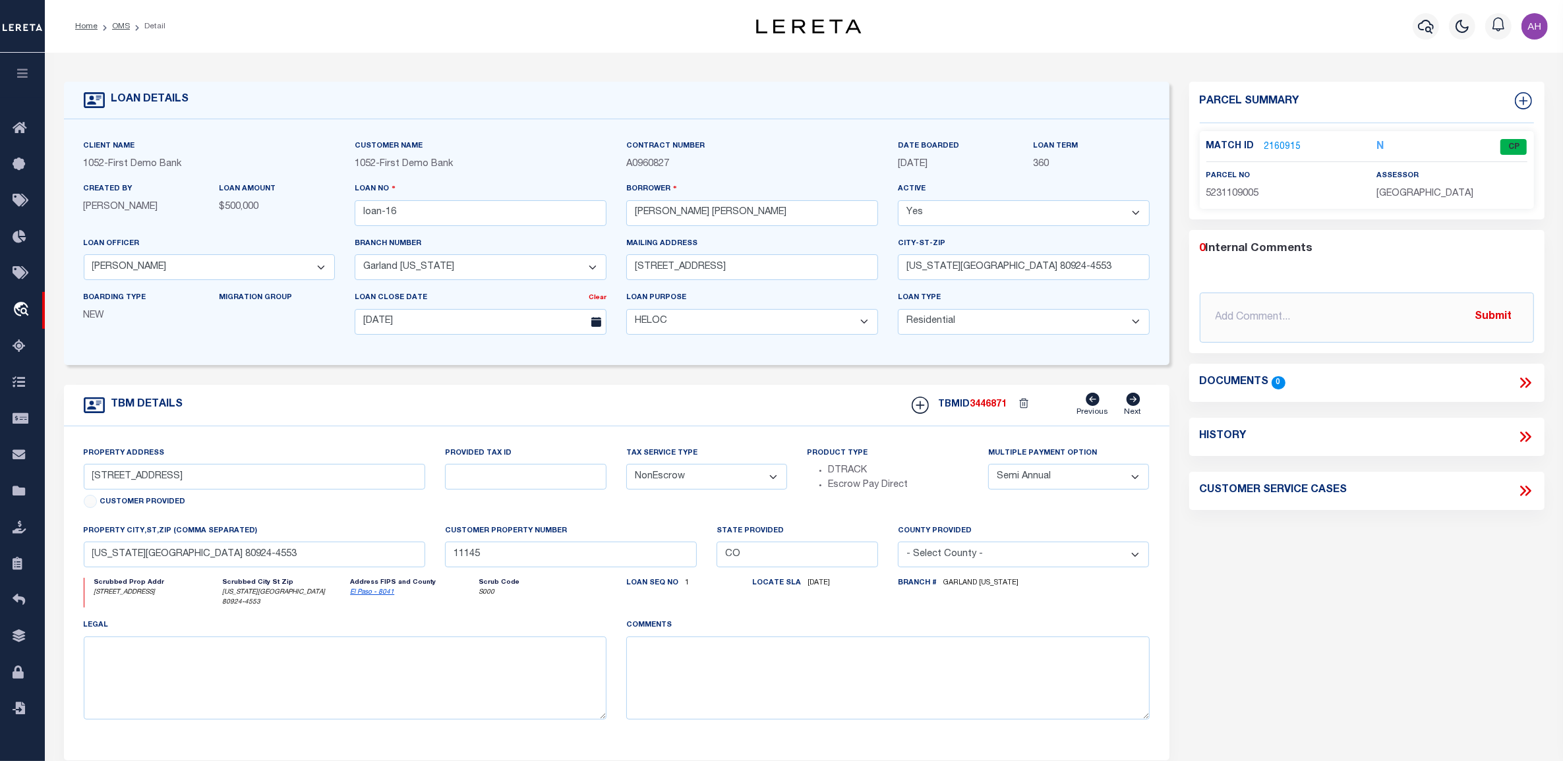
click at [1285, 142] on link "2160915" at bounding box center [1282, 147] width 37 height 14
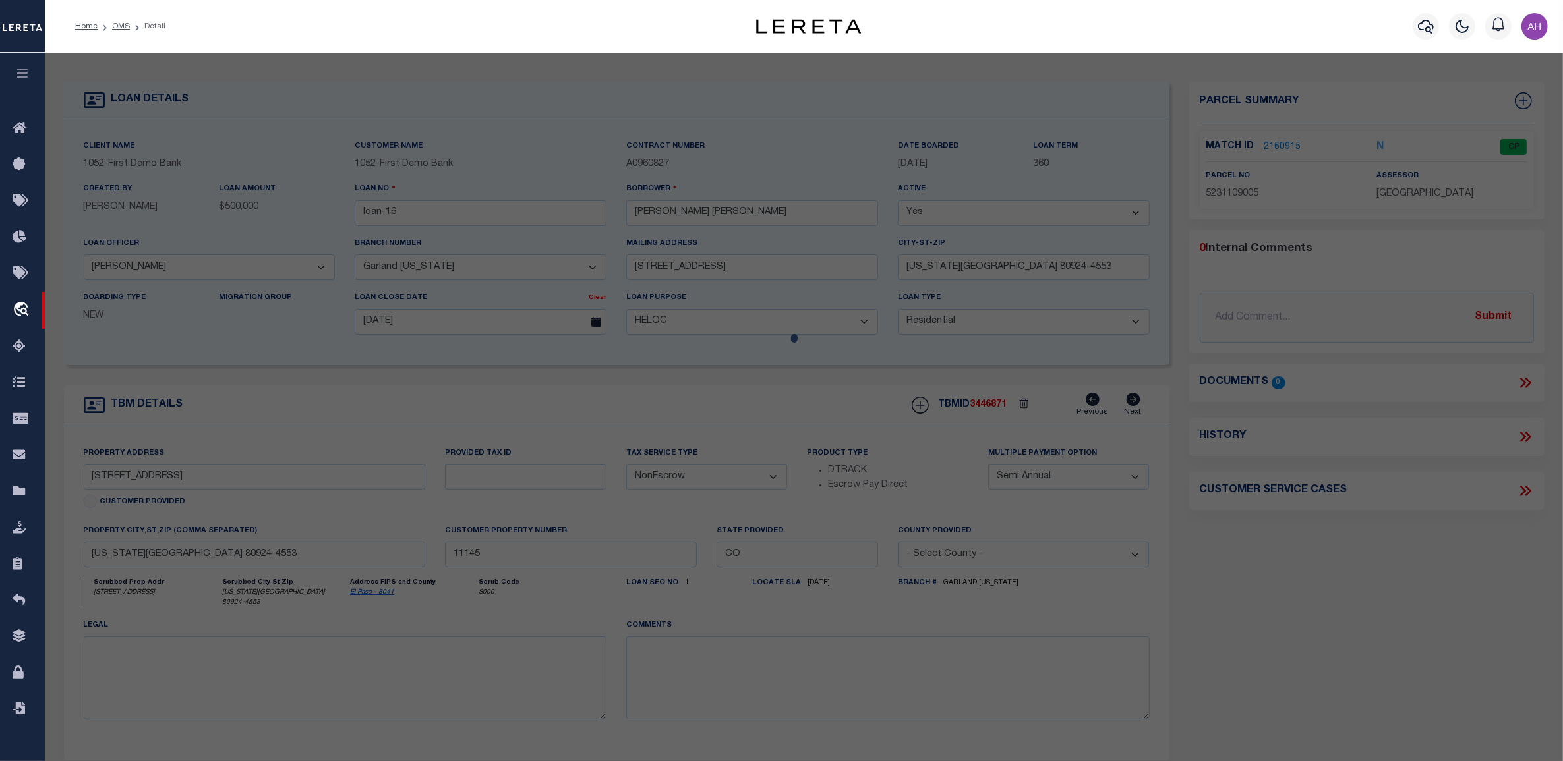
checkbox input "false"
select select "CP"
type input "RHOADRMER,JOSH"
select select "ATL"
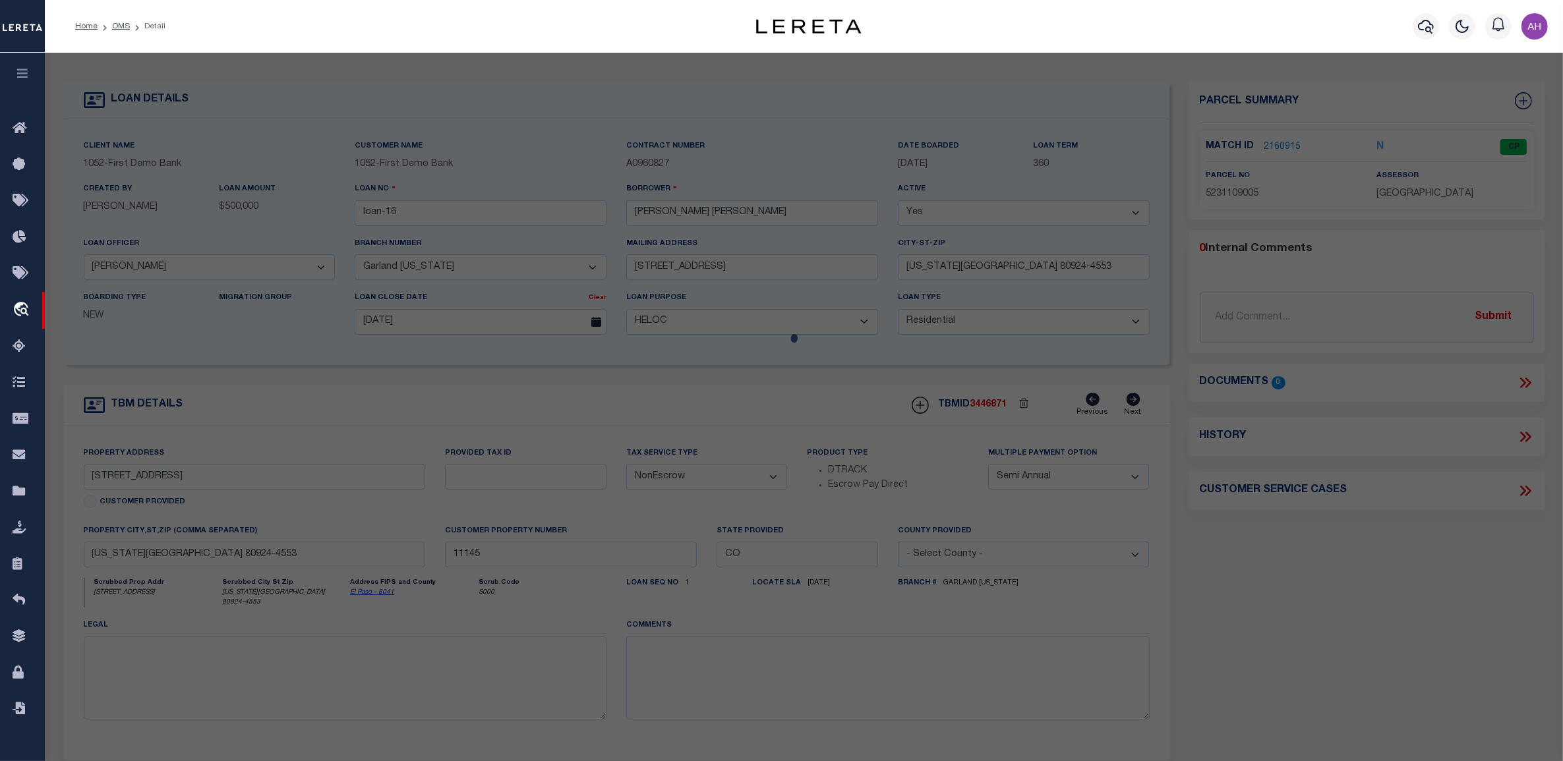
select select "ADD"
type input "9257 BUGABOO DR"
type input "COLORADO SPRINGS, CO 80924"
type textarea "LOT 53 WOLF RANCH EAST FIL NO 5"
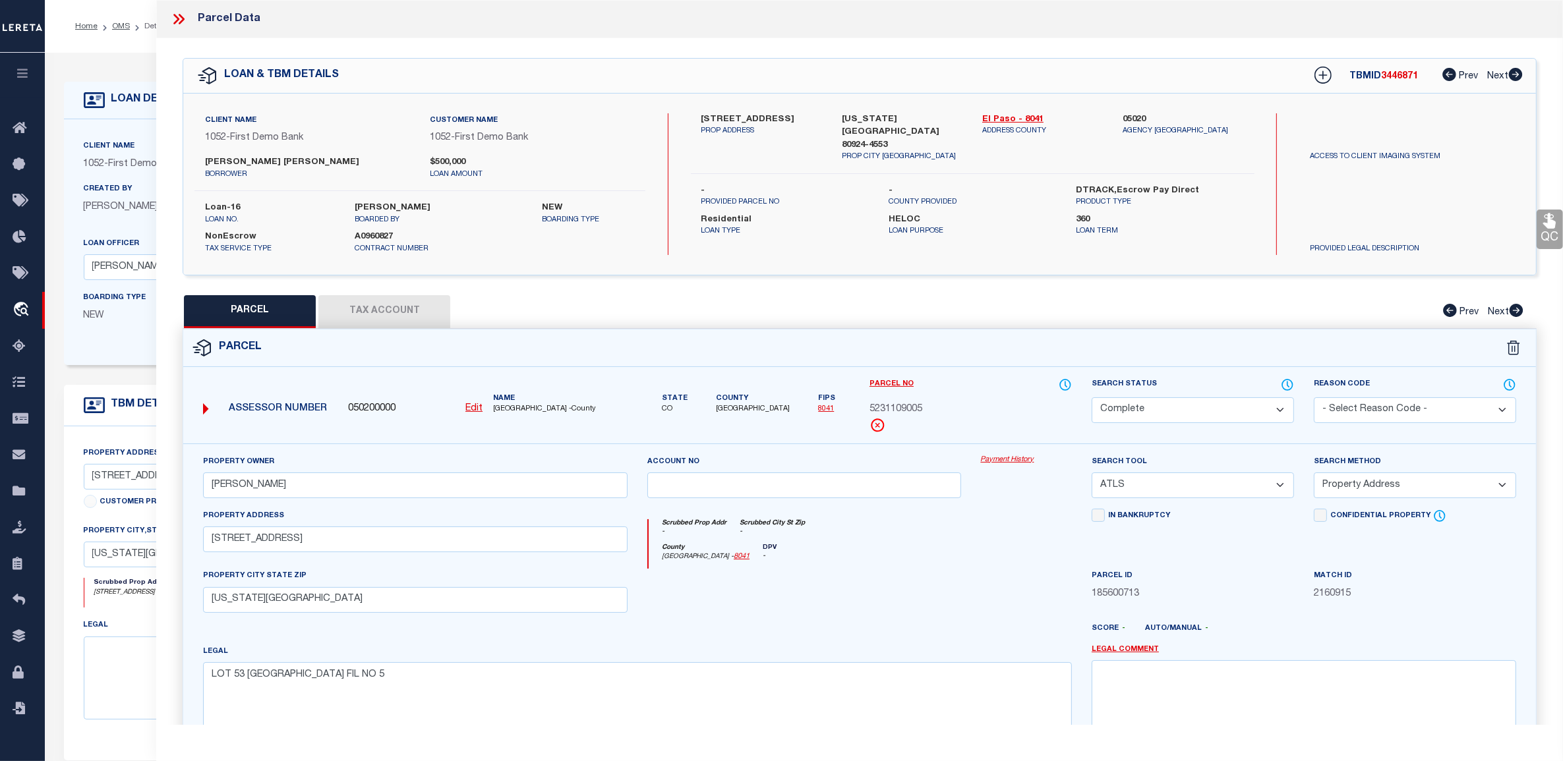
click at [1147, 412] on select "Automated Search Bad Parcel Complete Duplicate Parcel High Dollar Reporting In …" at bounding box center [1192, 410] width 202 height 26
click at [1091, 397] on select "Automated Search Bad Parcel Complete Duplicate Parcel High Dollar Reporting In …" at bounding box center [1192, 410] width 202 height 26
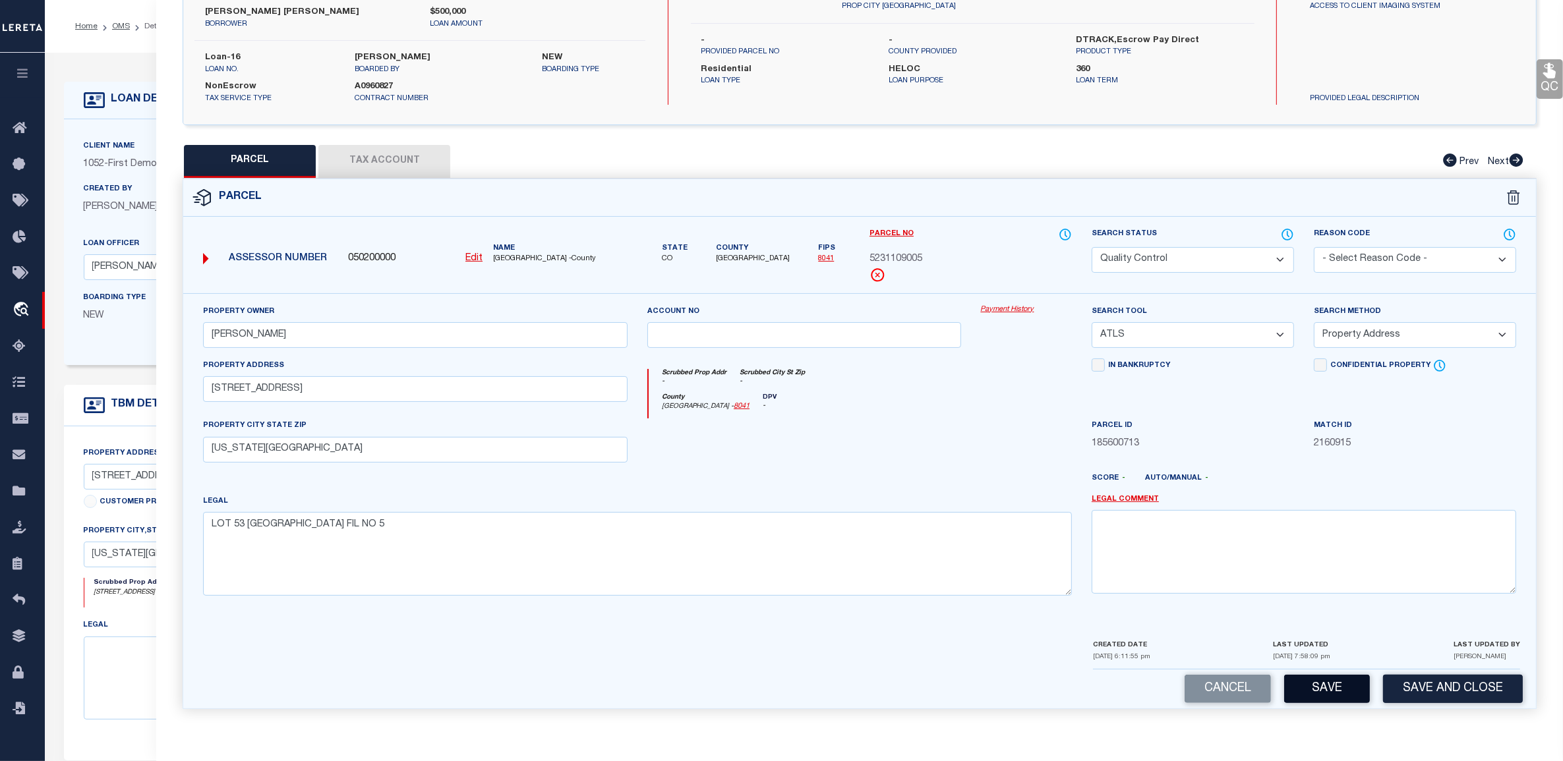
click at [1342, 504] on button "Save" at bounding box center [1327, 689] width 86 height 28
select select "AS"
select select
checkbox input "false"
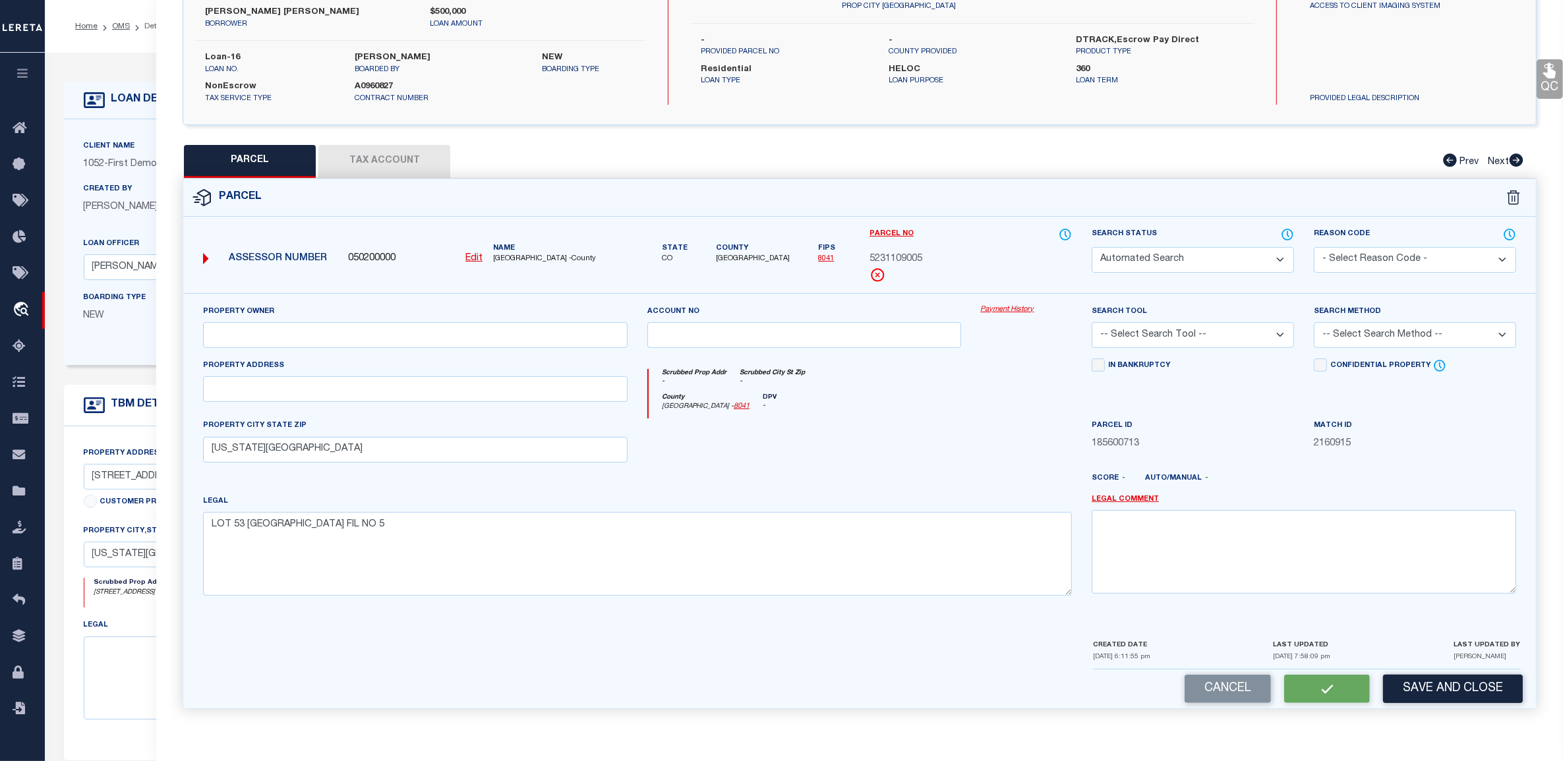
checkbox input "false"
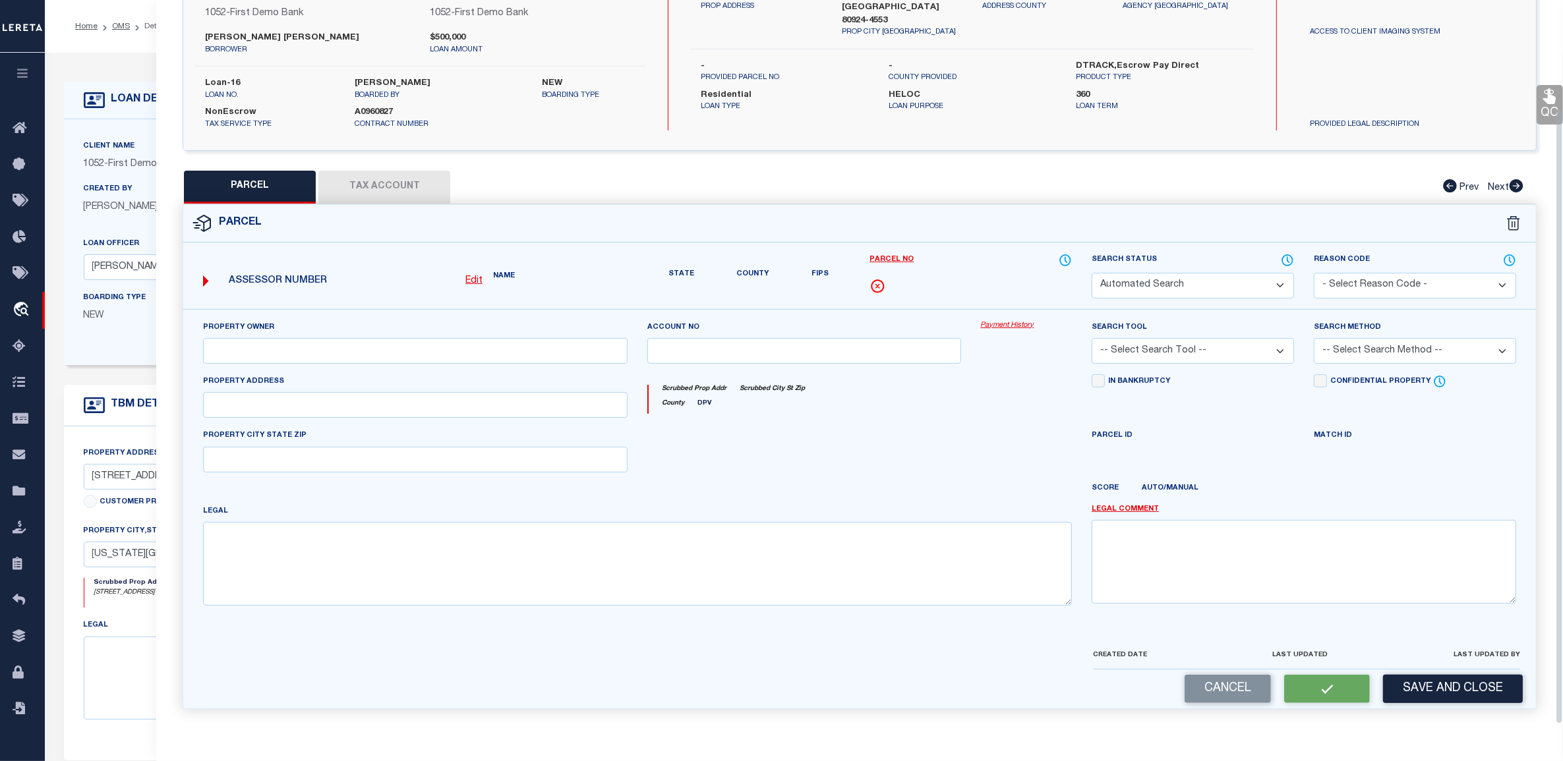
select select "QC"
type input "RHOADRMER,JOSH"
select select "ATL"
select select "ADD"
type input "9257 BUGABOO DR"
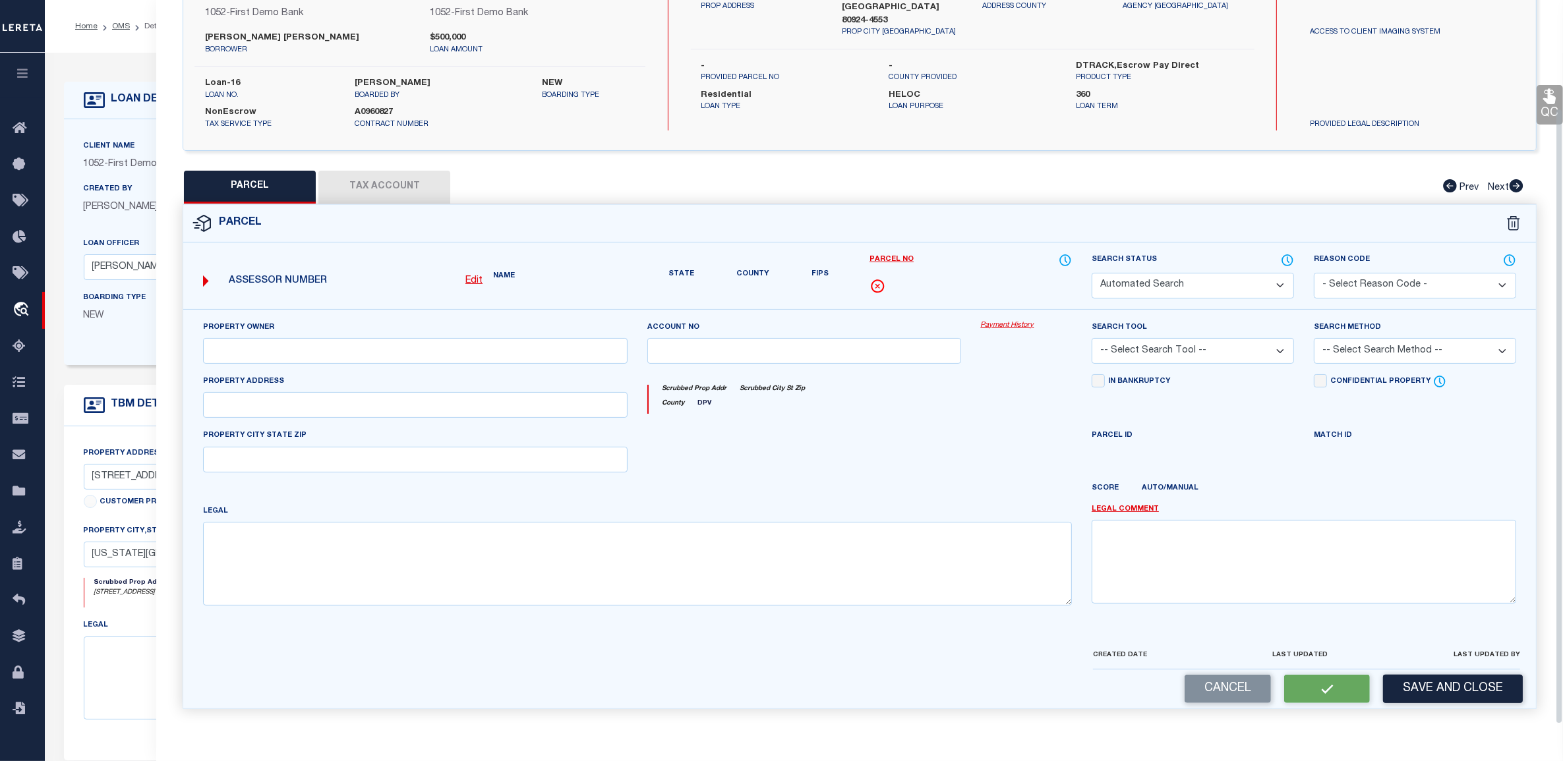
type input "COLORADO SPRINGS, CO 80924"
type textarea "LOT 53 WOLF RANCH EAST FIL NO 5"
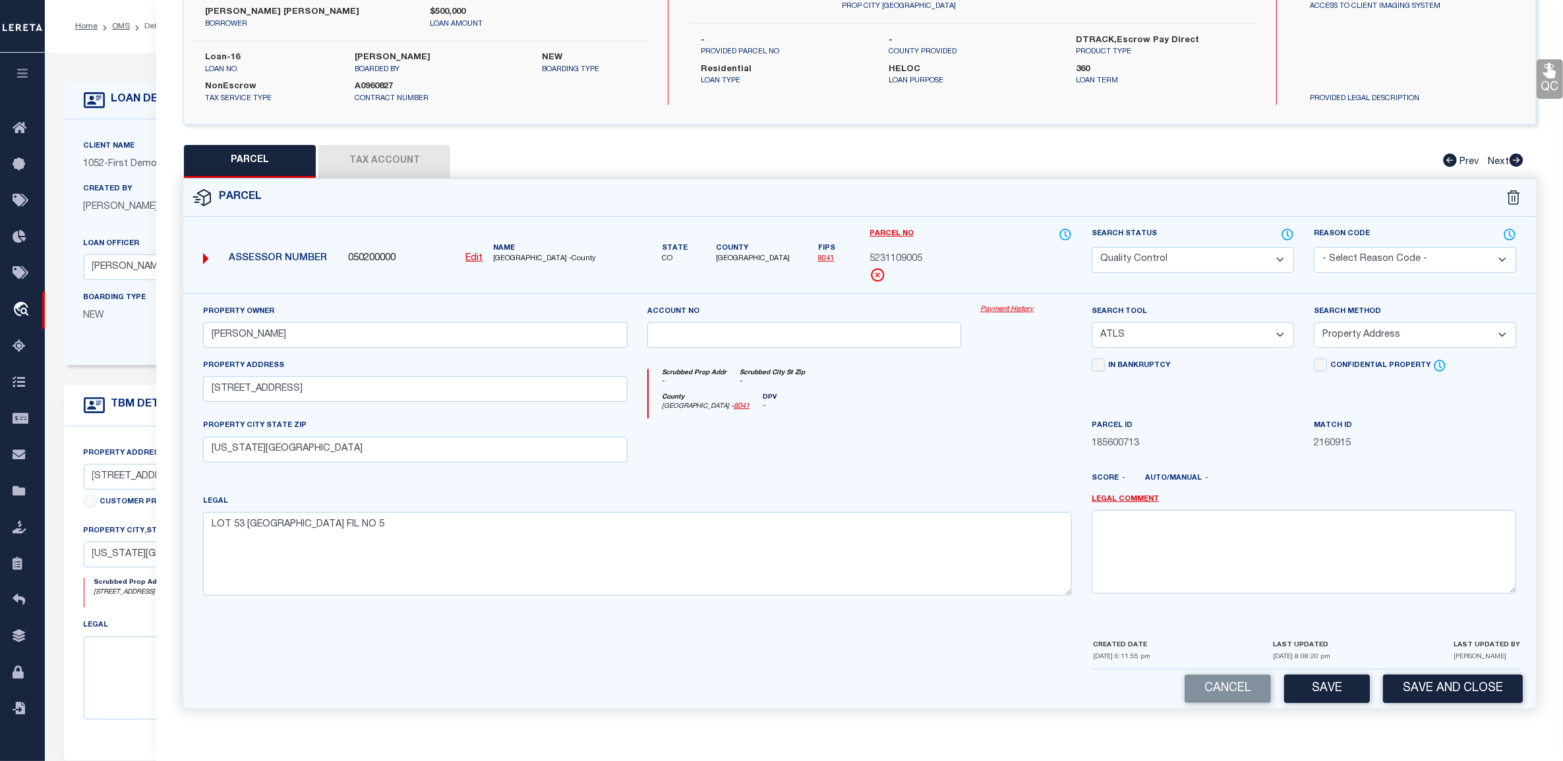
click at [1178, 258] on select "Automated Search Bad Parcel Complete Duplicate Parcel High Dollar Reporting In …" at bounding box center [1192, 260] width 202 height 26
click at [1091, 247] on select "Automated Search Bad Parcel Complete Duplicate Parcel High Dollar Reporting In …" at bounding box center [1192, 260] width 202 height 26
click at [1323, 504] on button "Save" at bounding box center [1327, 689] width 86 height 28
select select "AS"
select select
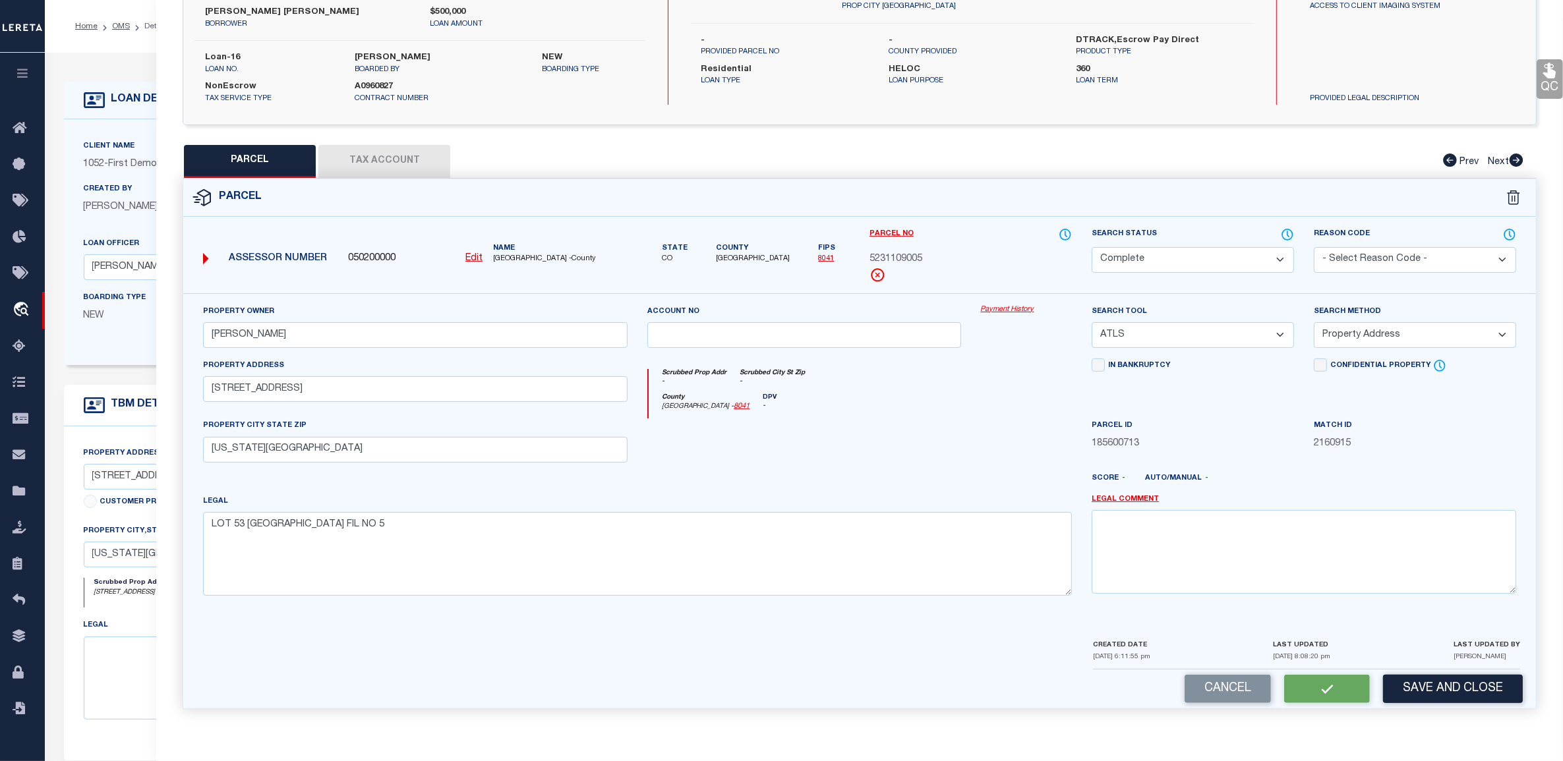
select select
checkbox input "false"
select select "CP"
type input "[PERSON_NAME]"
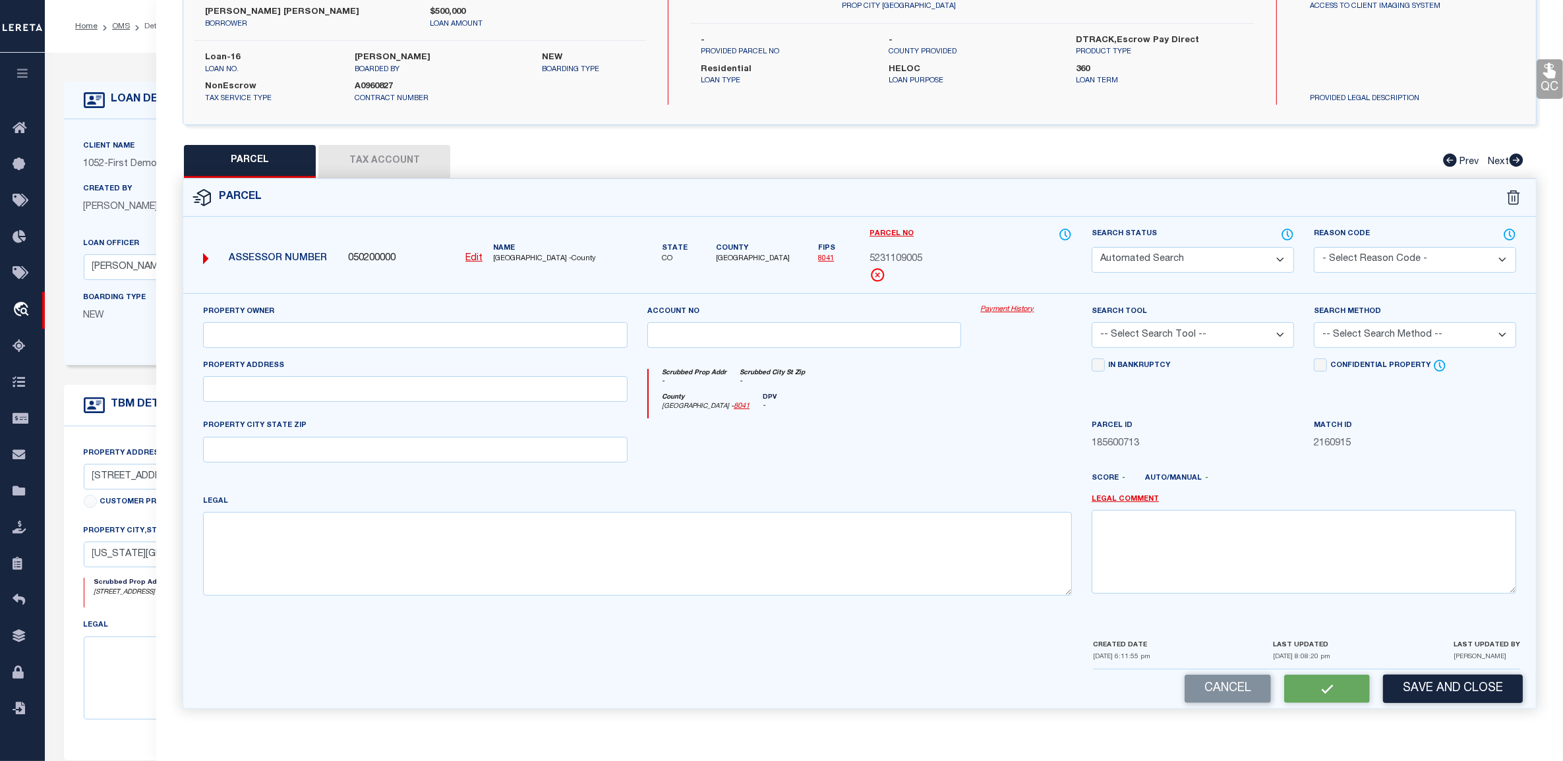
select select "ATL"
select select "ADD"
type input "[STREET_ADDRESS]"
type input "[US_STATE][GEOGRAPHIC_DATA]"
type textarea "LOT 53 [GEOGRAPHIC_DATA] FIL NO 5"
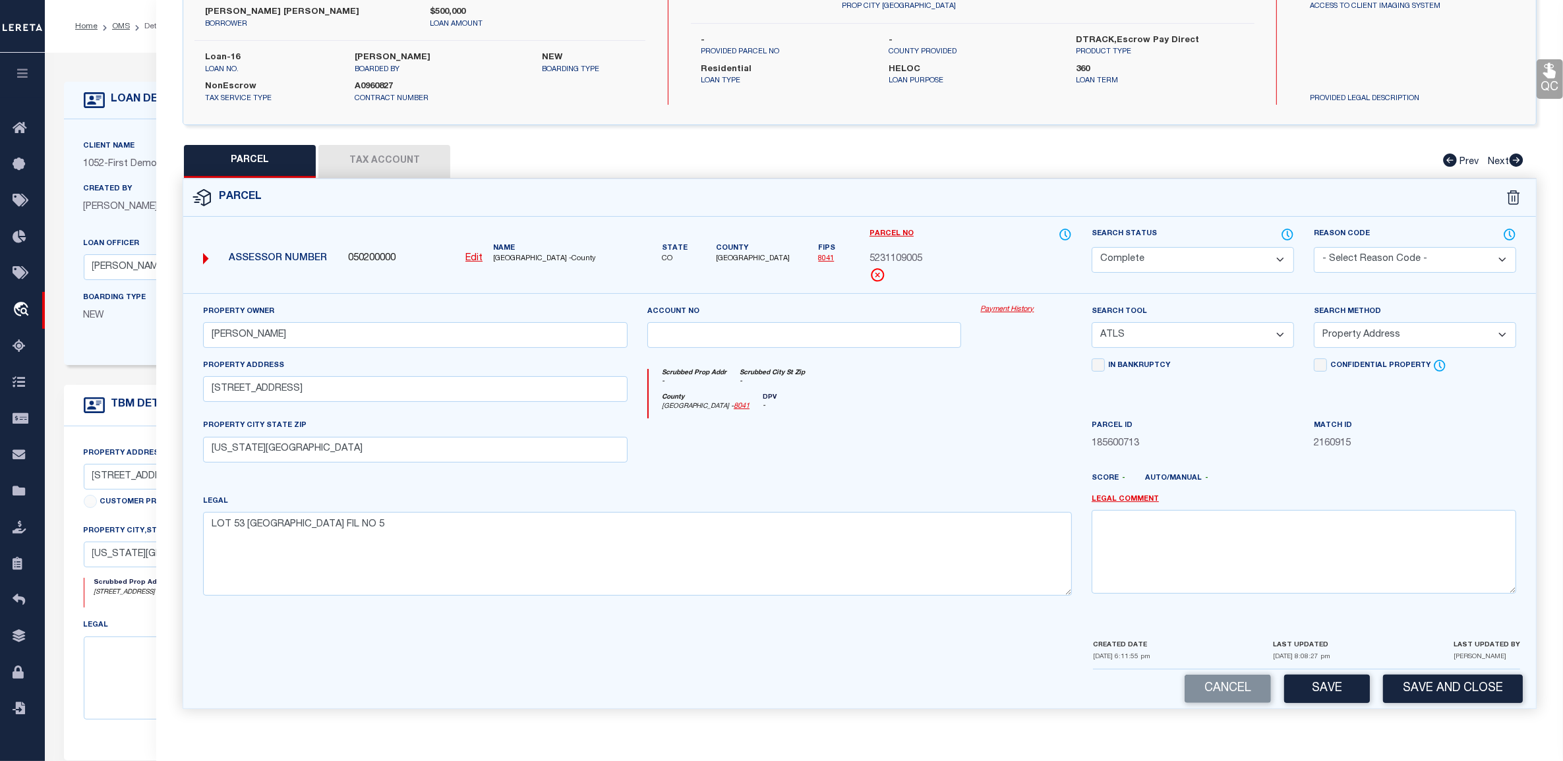
click at [404, 159] on button "Tax Account" at bounding box center [384, 161] width 132 height 33
select select "100"
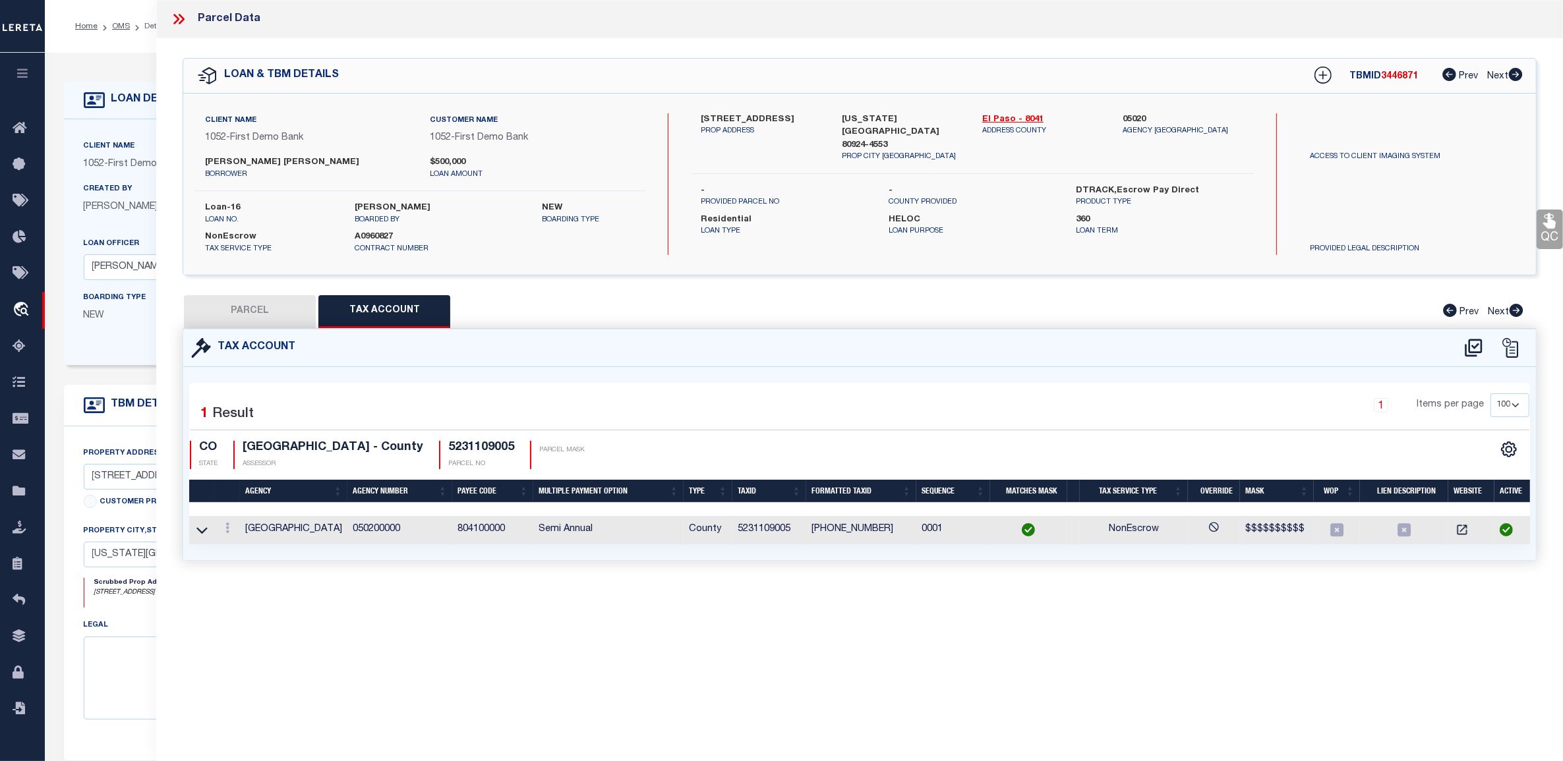
scroll to position [0, 0]
click at [1468, 346] on icon at bounding box center [1473, 347] width 22 height 21
select select "100"
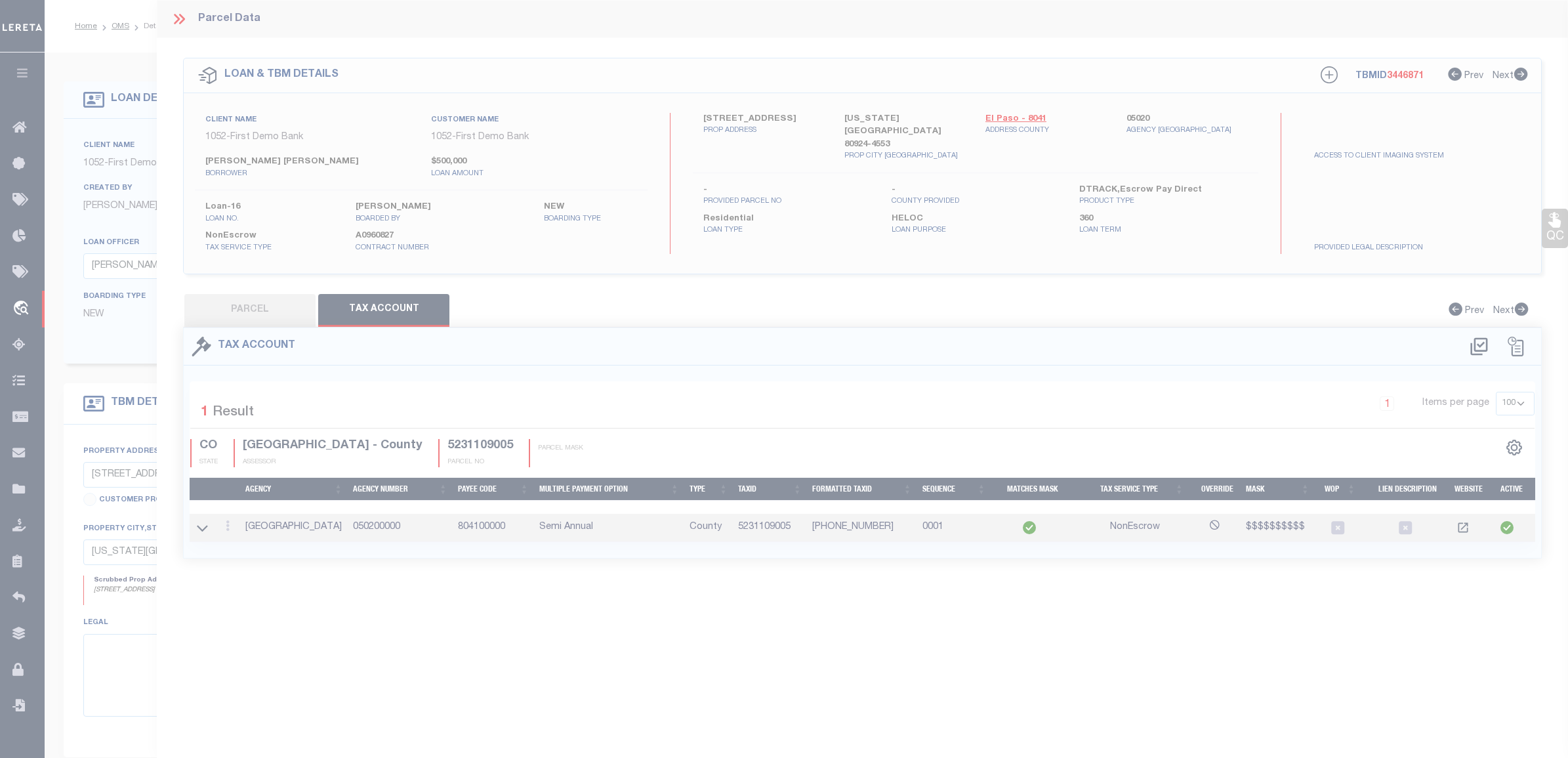
select select "100"
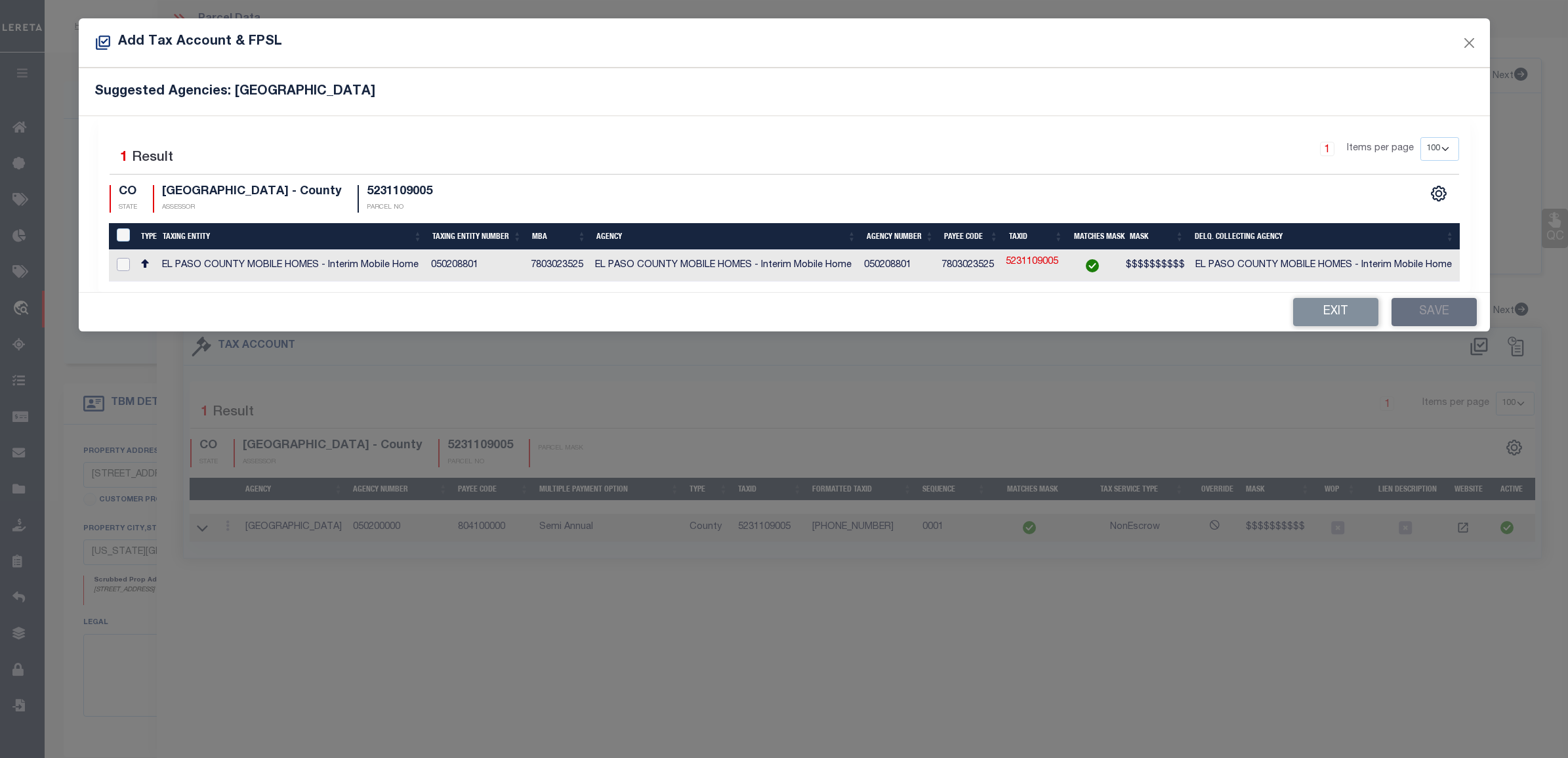
click at [125, 261] on input "checkbox" at bounding box center [122, 264] width 13 height 13
checkbox input "true"
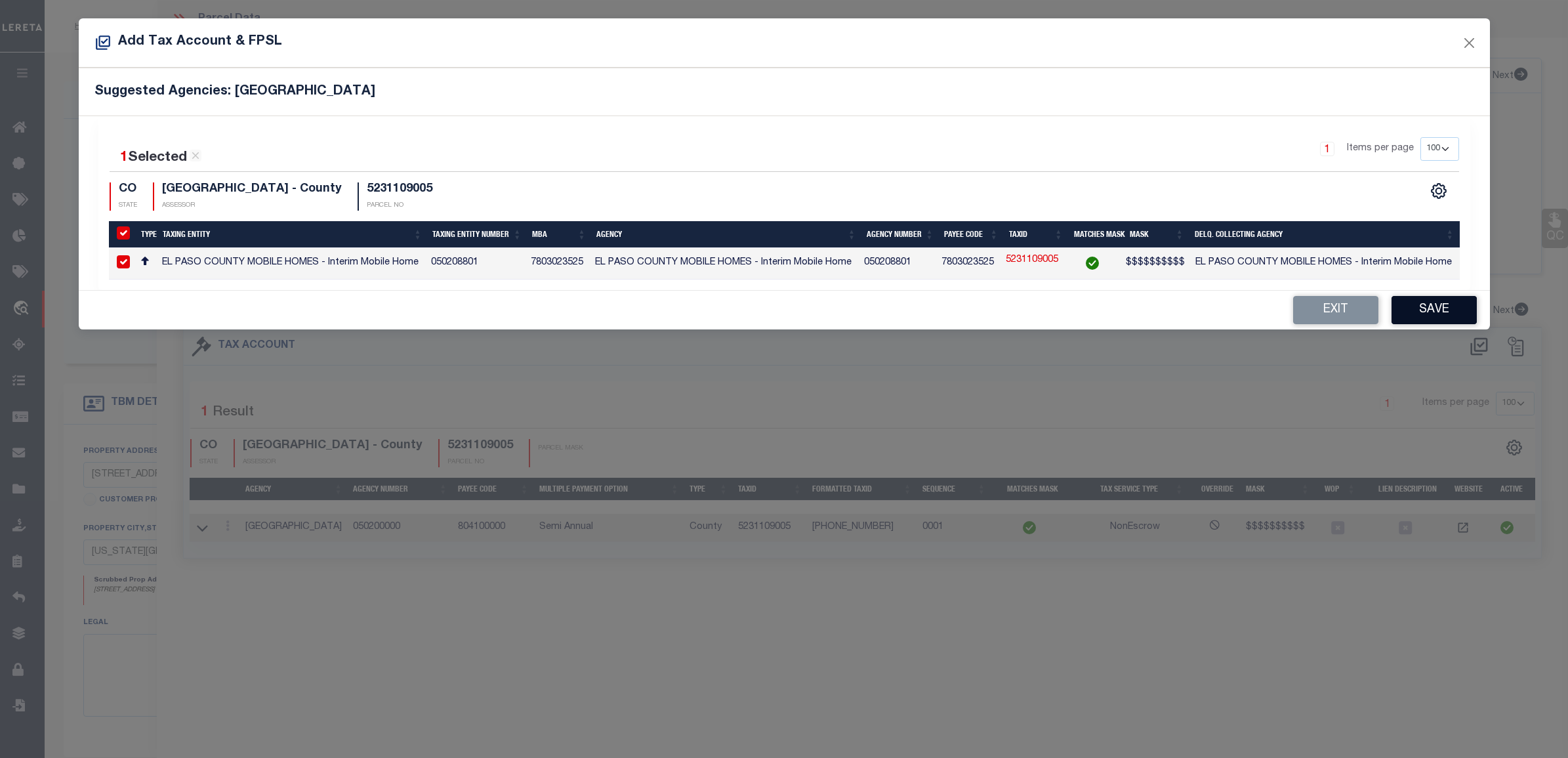
click at [1446, 311] on button "Save" at bounding box center [1435, 310] width 86 height 28
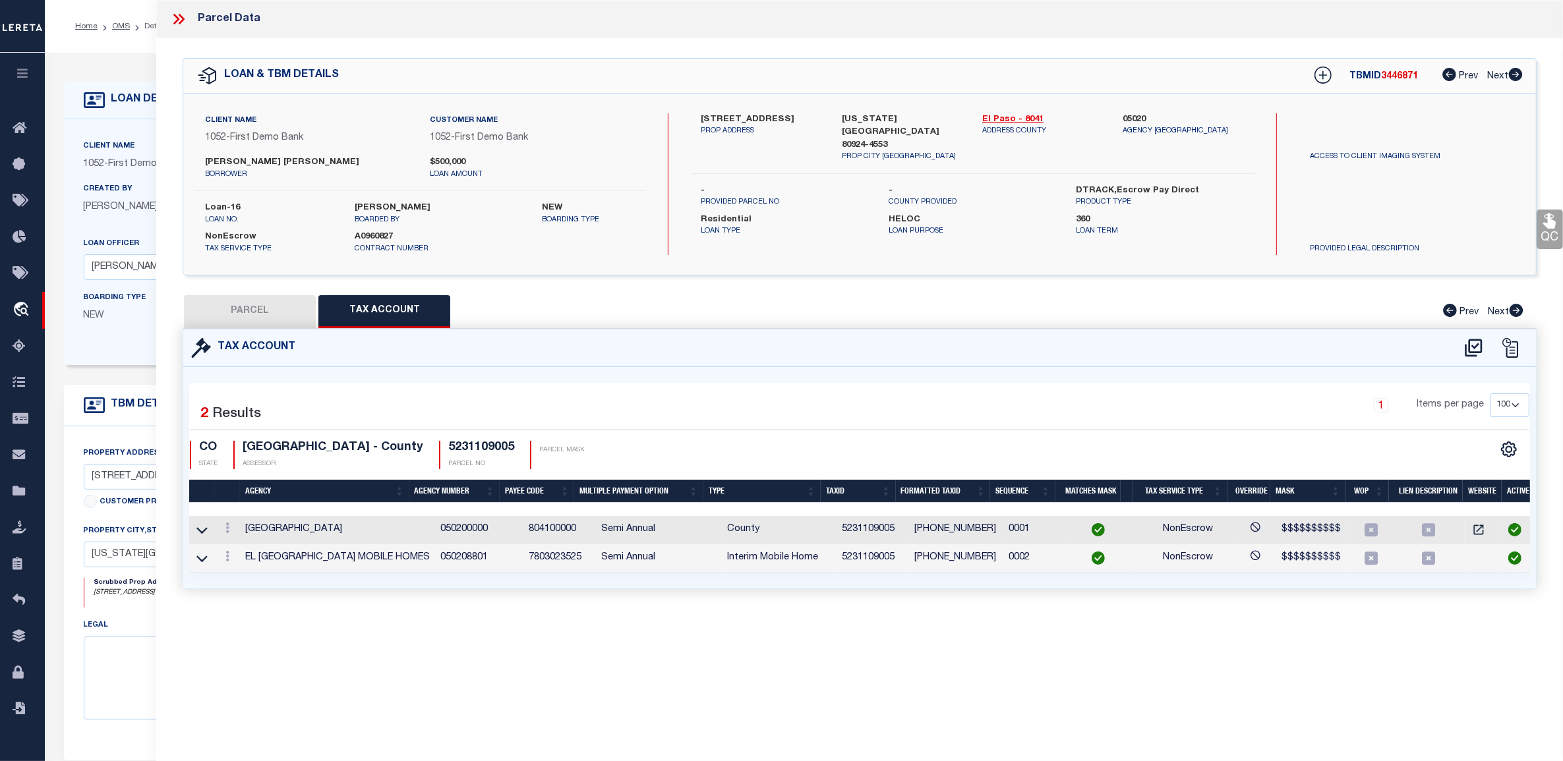
click at [811, 420] on div "1 Items per page 10 25 50 100" at bounding box center [1029, 410] width 999 height 34
click at [782, 284] on div "QC QC QC" at bounding box center [859, 329] width 1406 height 583
click at [181, 21] on icon at bounding box center [182, 19] width 6 height 11
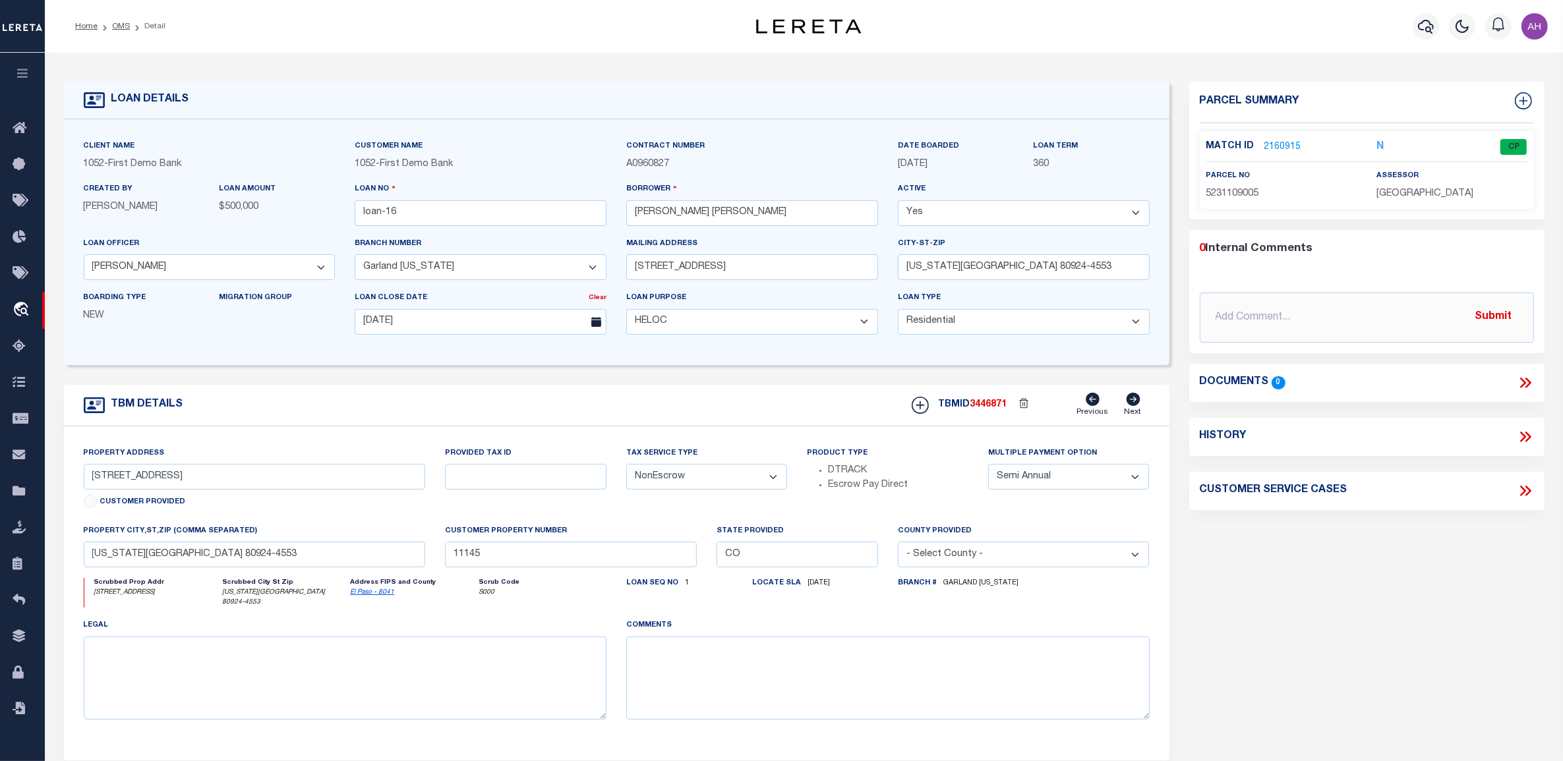
click at [960, 216] on select "Yes No" at bounding box center [1024, 213] width 252 height 26
select select "False"
click at [904, 201] on select "Yes No" at bounding box center [1024, 213] width 252 height 26
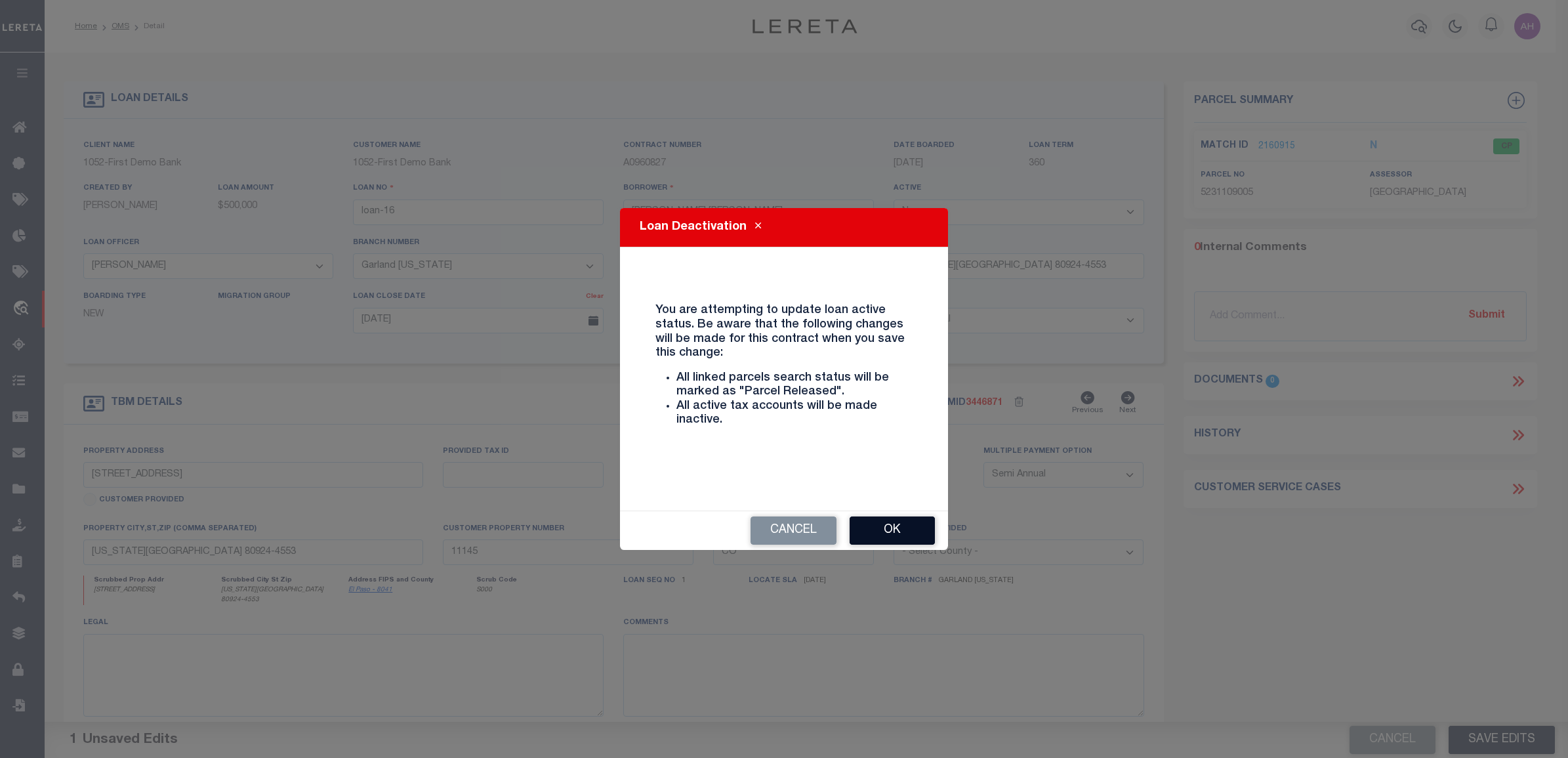
click at [913, 502] on button "Ok" at bounding box center [892, 531] width 86 height 28
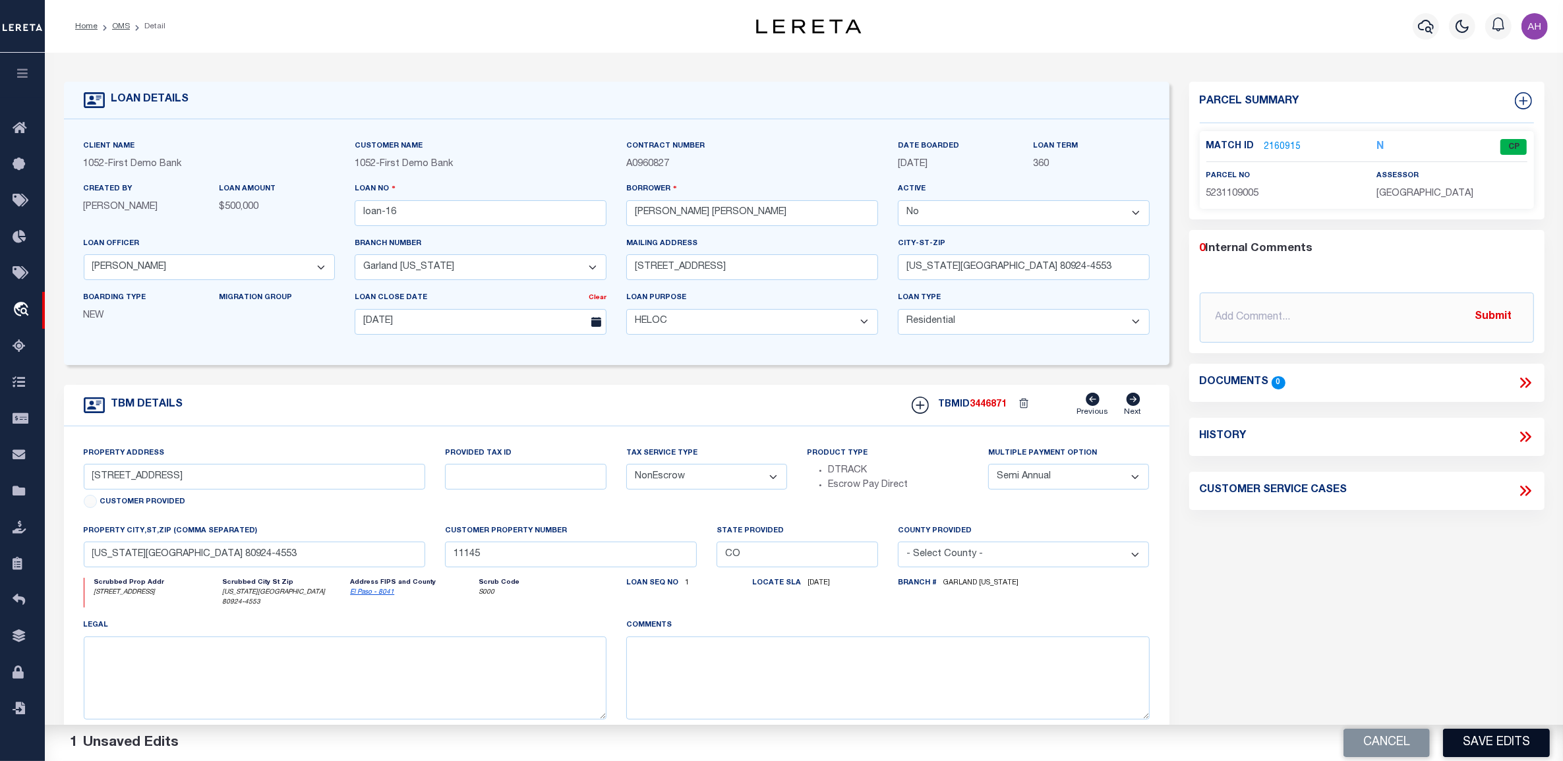
click at [1475, 504] on button "Save Edits" at bounding box center [1496, 743] width 107 height 28
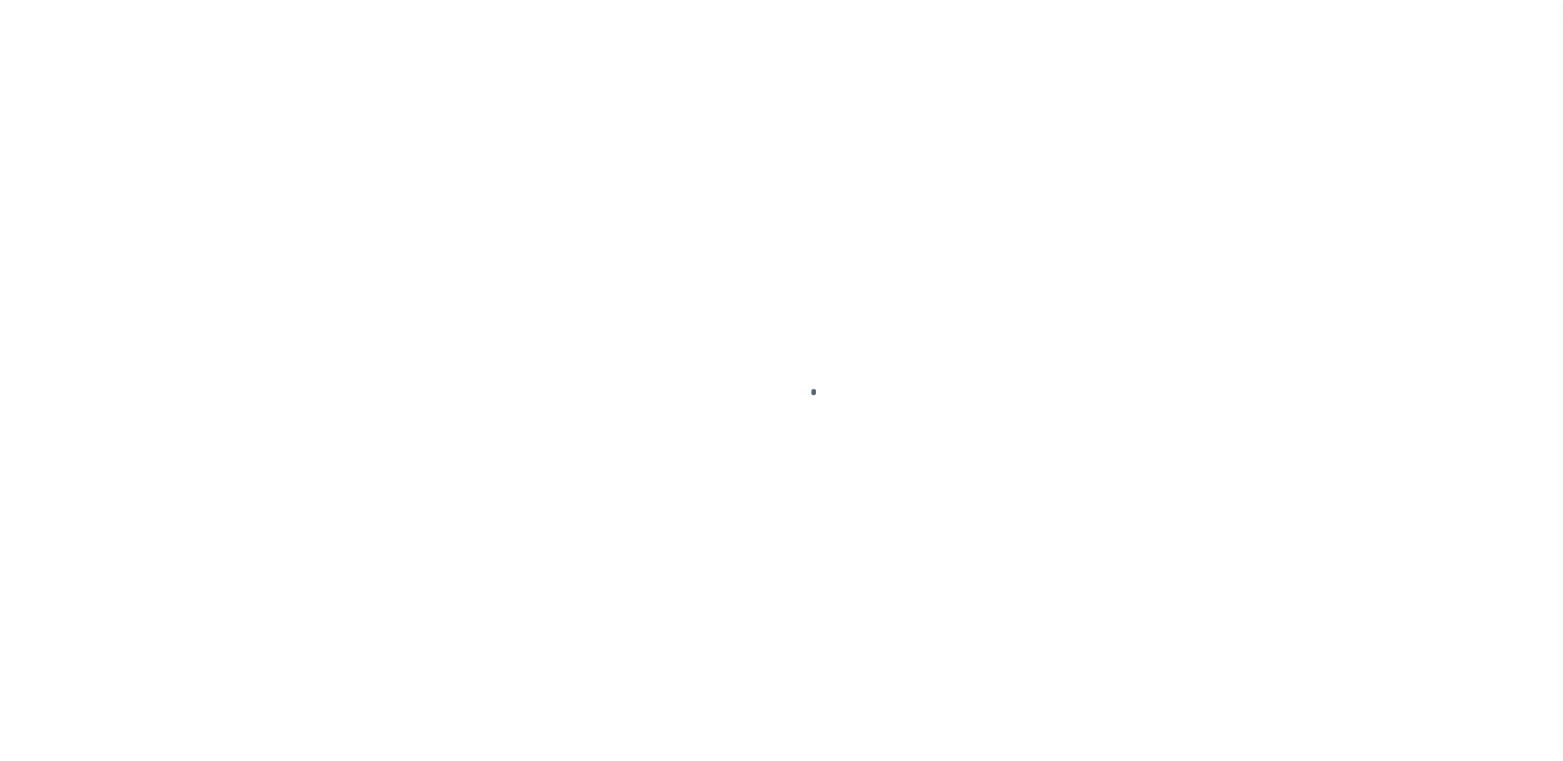
select select "False"
select select "215"
select select "90"
select select "200"
select select "10"
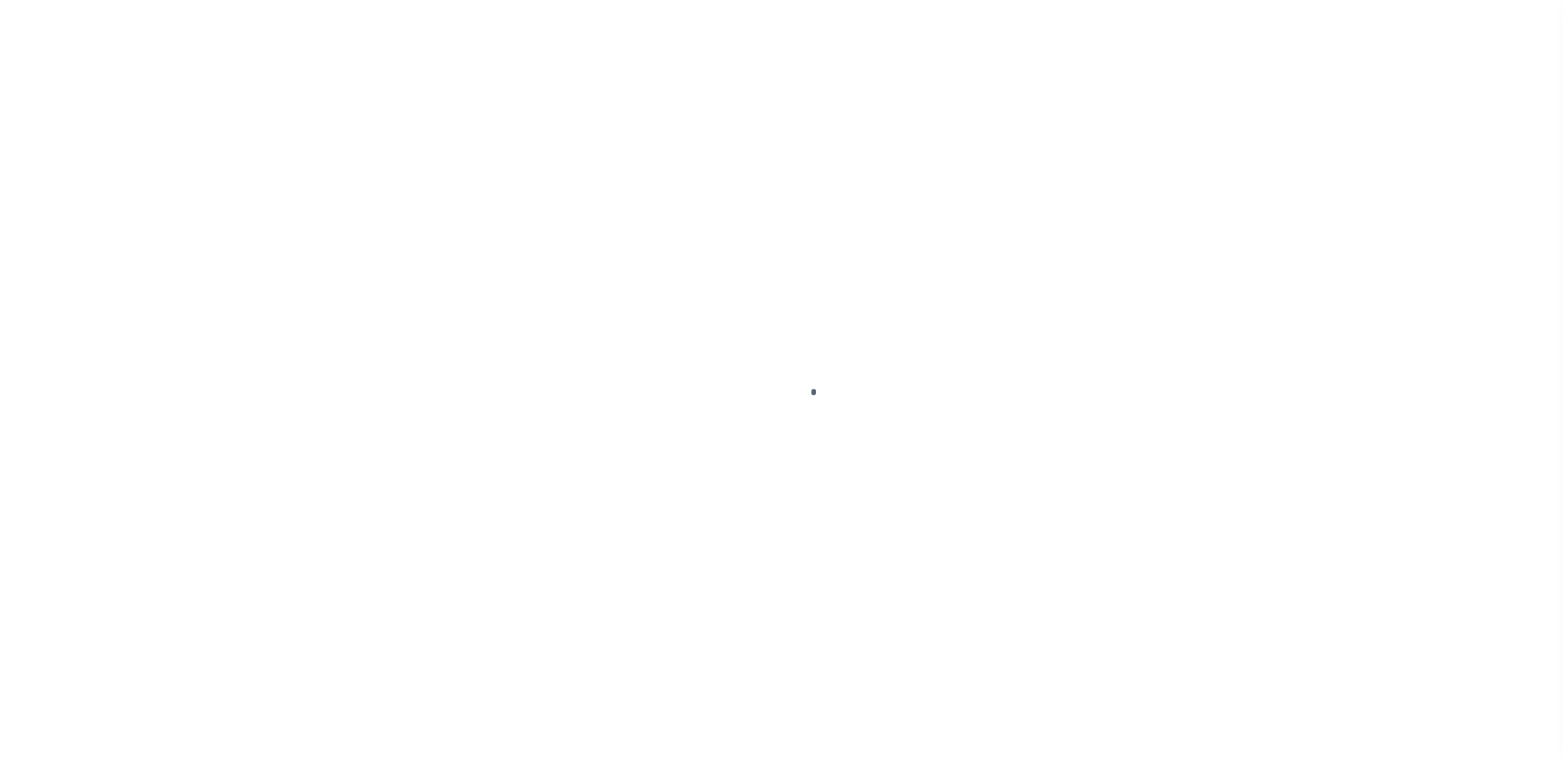
select select "NonEscrow"
type input "[STREET_ADDRESS]"
type input "[US_STATE][GEOGRAPHIC_DATA] 80924-4553"
type input "11145"
type input "CO"
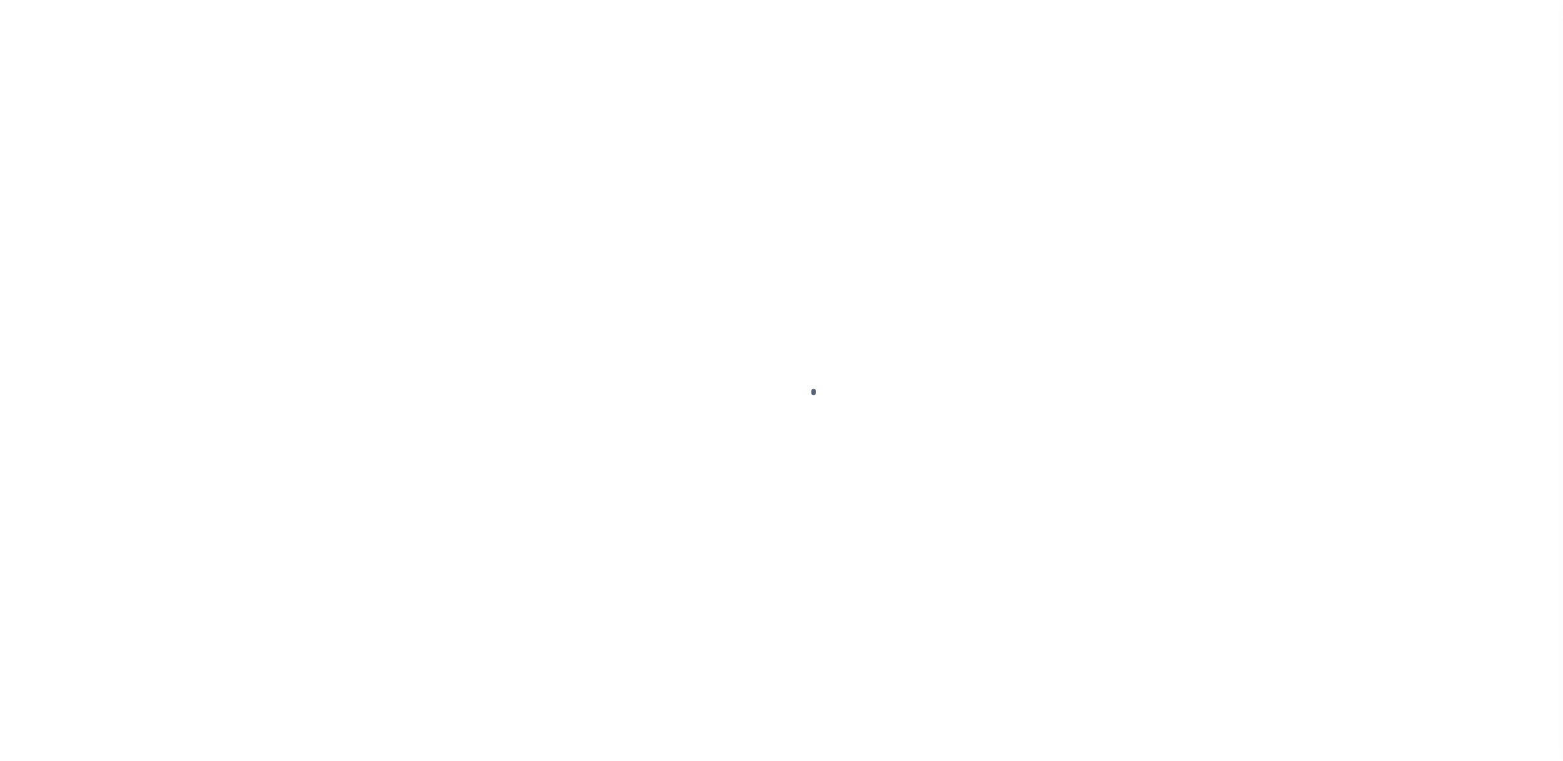
select select "2"
select select "False"
select select "200"
select select "10"
select select "NonEscrow"
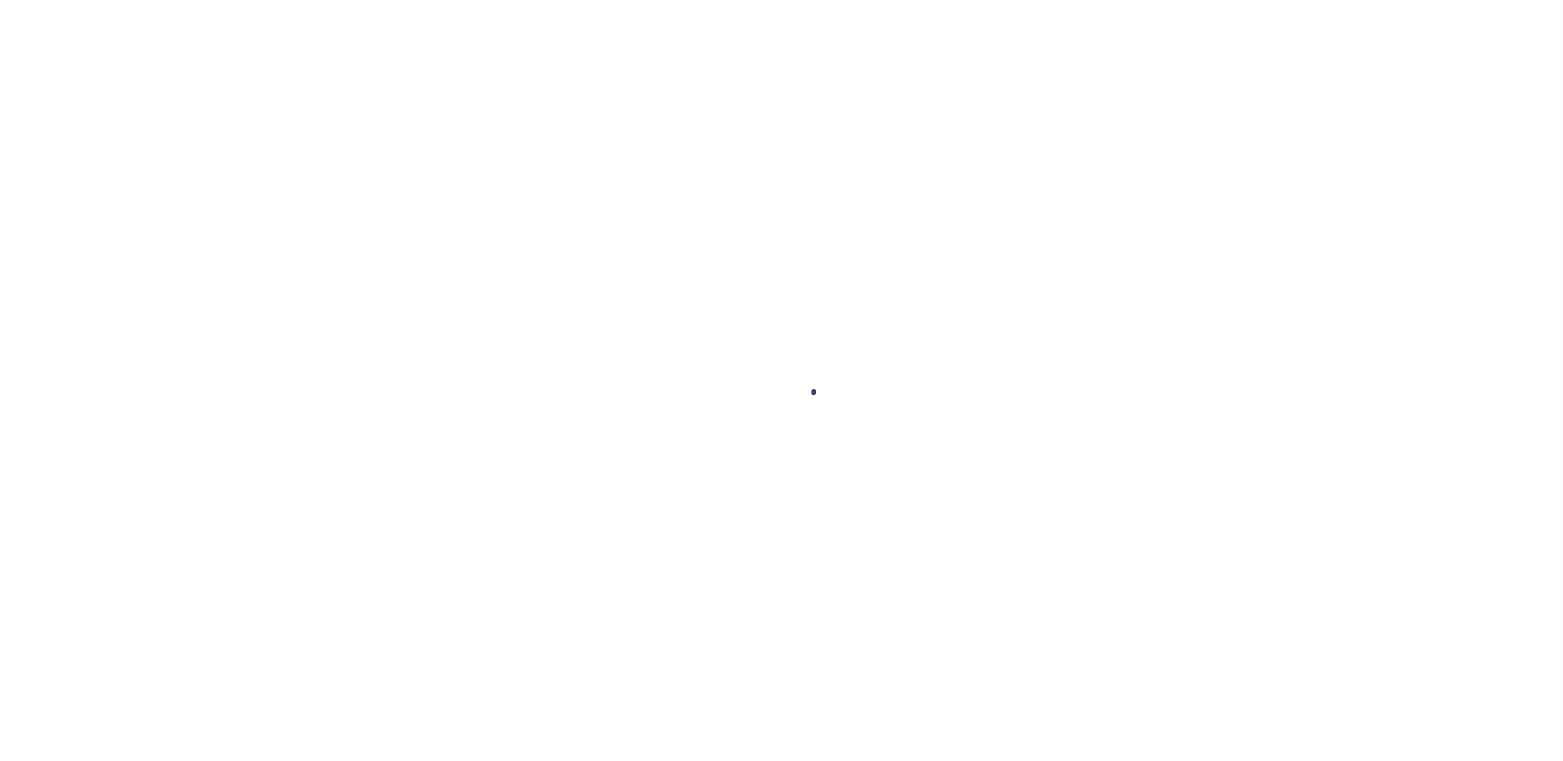
type input "[STREET_ADDRESS]"
type input "[US_STATE][GEOGRAPHIC_DATA] 80924-4553"
type input "11145"
type input "CO"
select select "215"
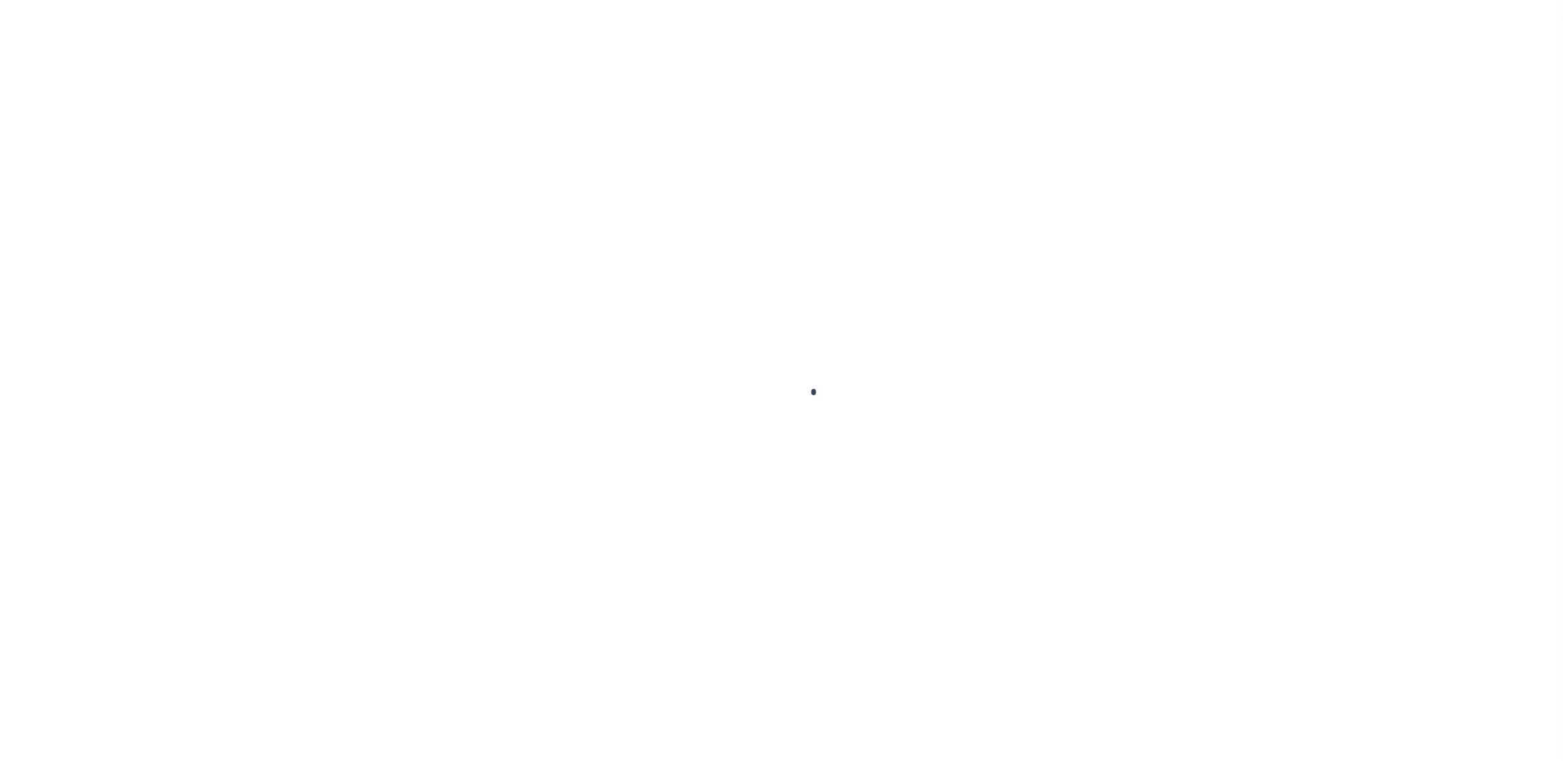
select select "90"
select select "2"
select select "False"
select select "200"
select select "10"
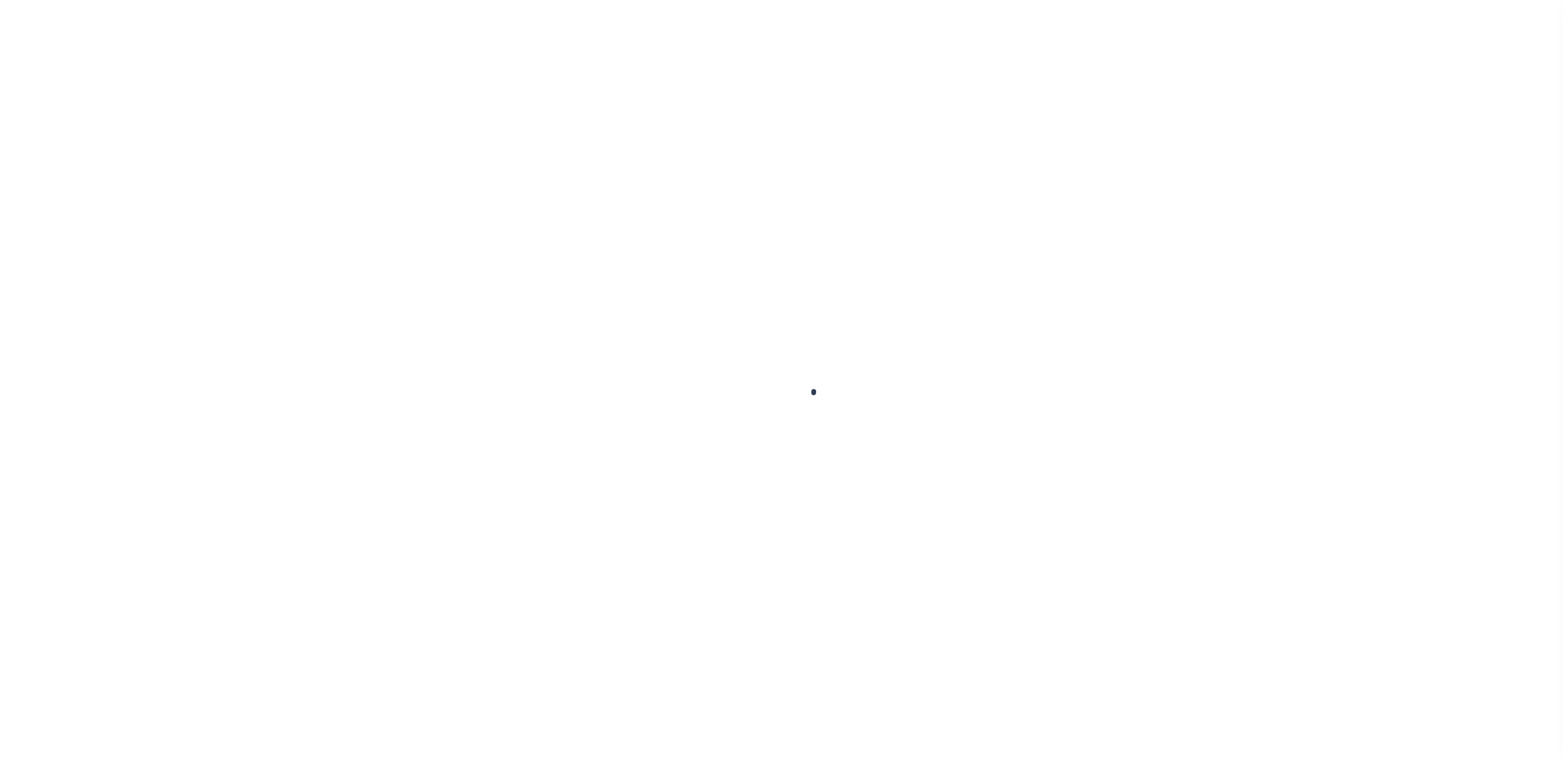
select select "NonEscrow"
type input "[STREET_ADDRESS]"
type input "[US_STATE][GEOGRAPHIC_DATA] 80924-4553"
type input "11145"
type input "CO"
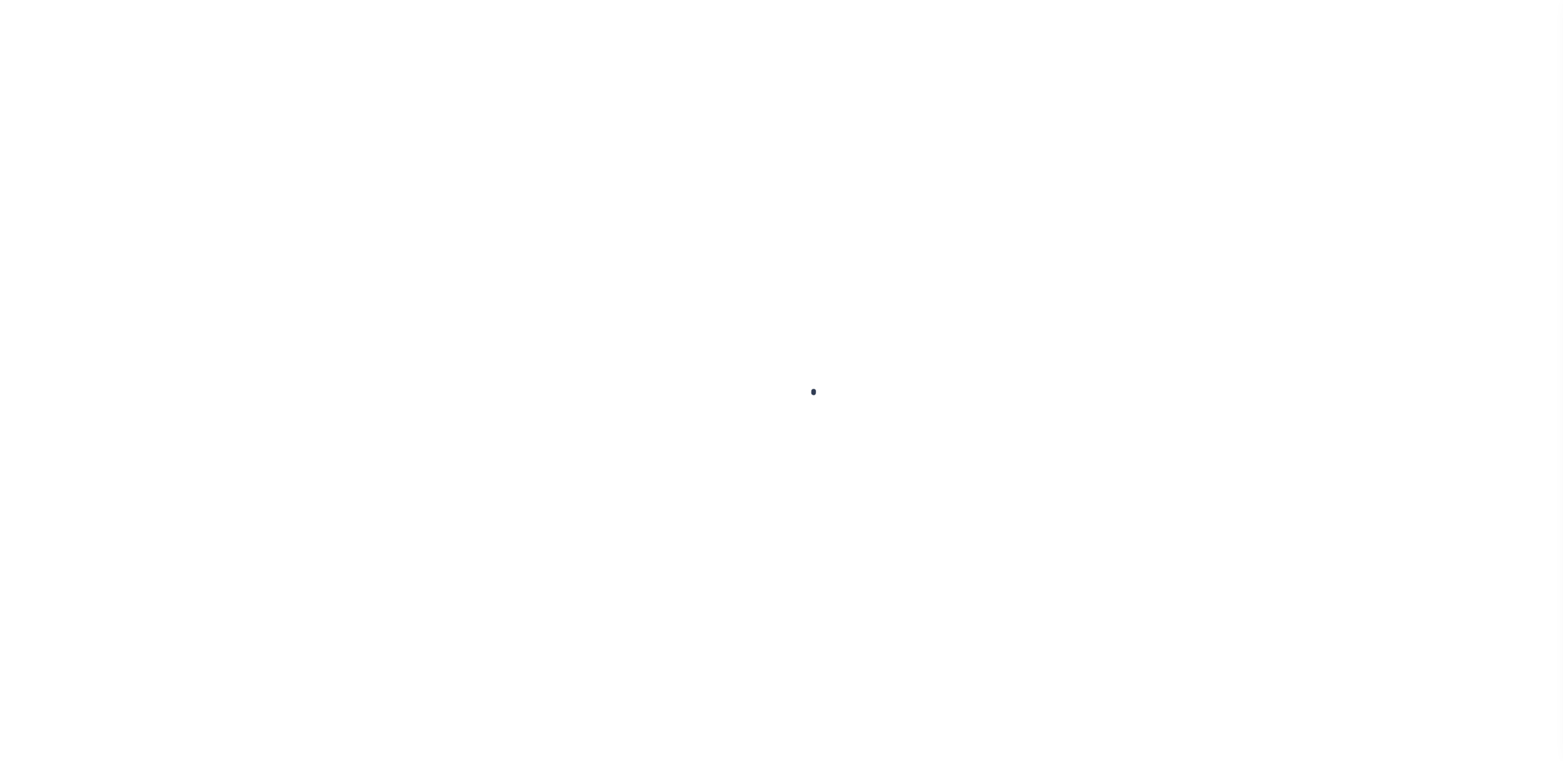
select select "215"
select select "90"
select select "2"
select select "False"
select select "200"
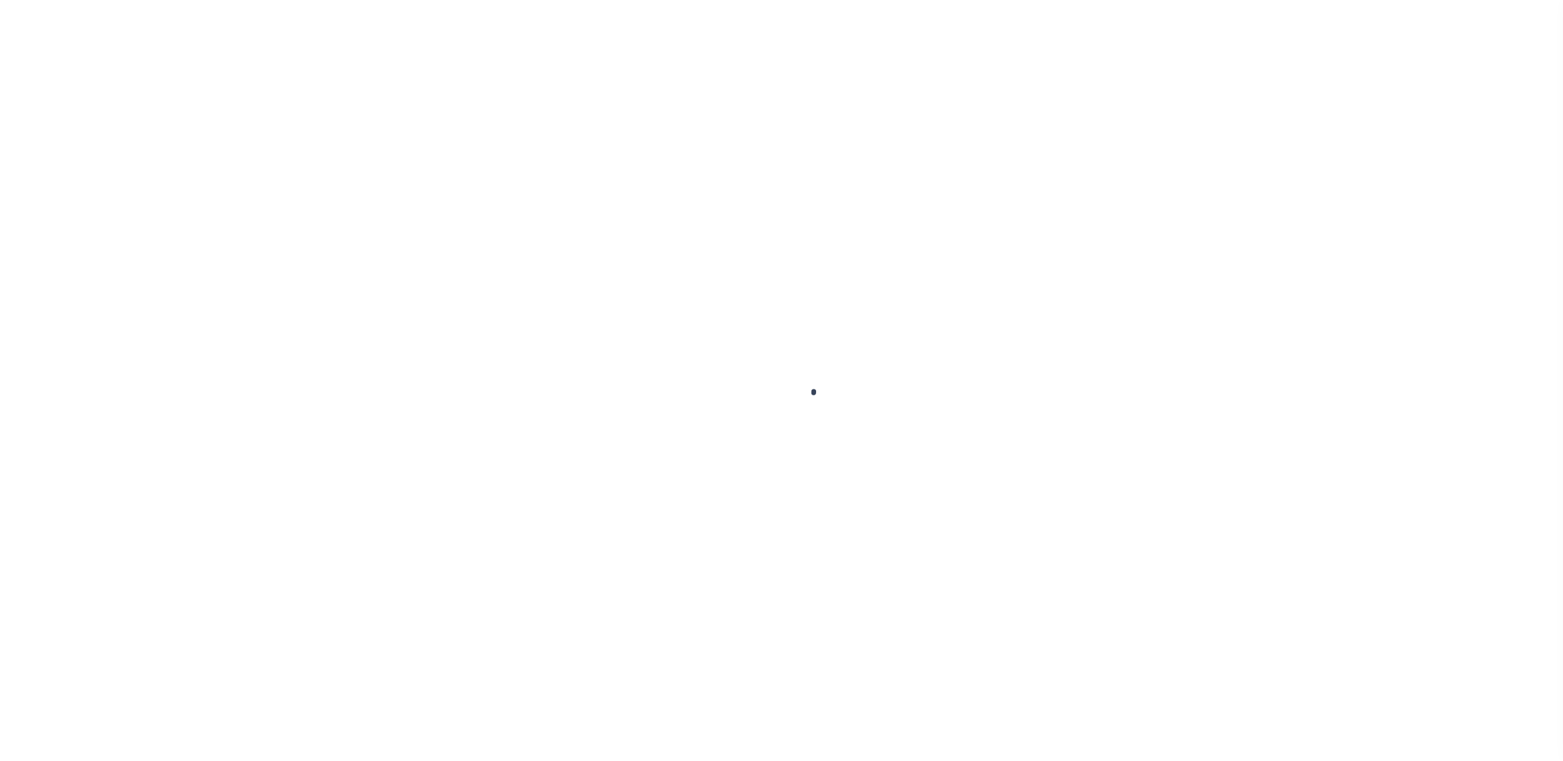
select select "10"
select select "NonEscrow"
type input "[STREET_ADDRESS]"
type input "[US_STATE][GEOGRAPHIC_DATA] 80924-4553"
type input "11145"
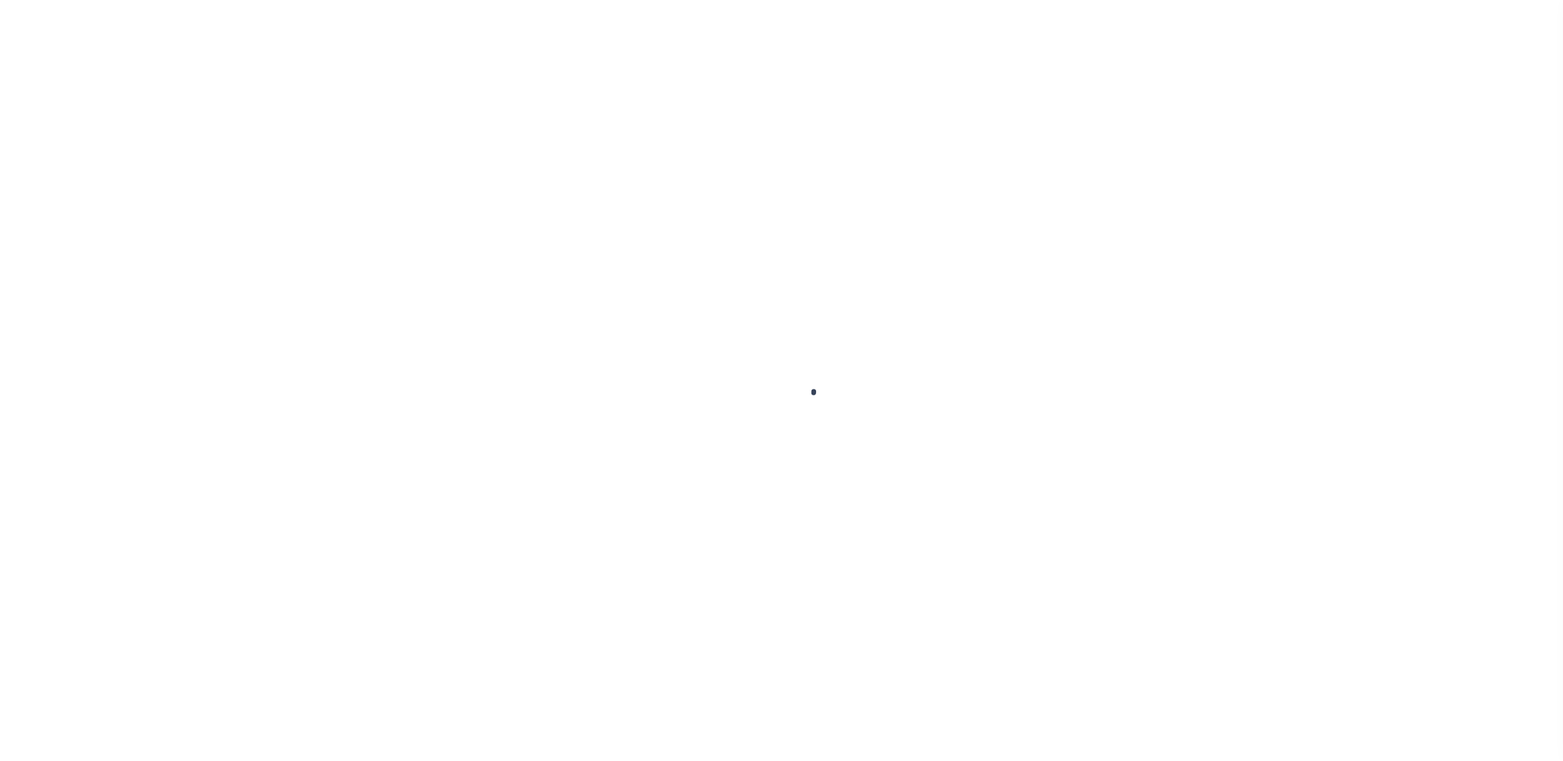
type input "CO"
select select "215"
select select "90"
select select "2"
select select "False"
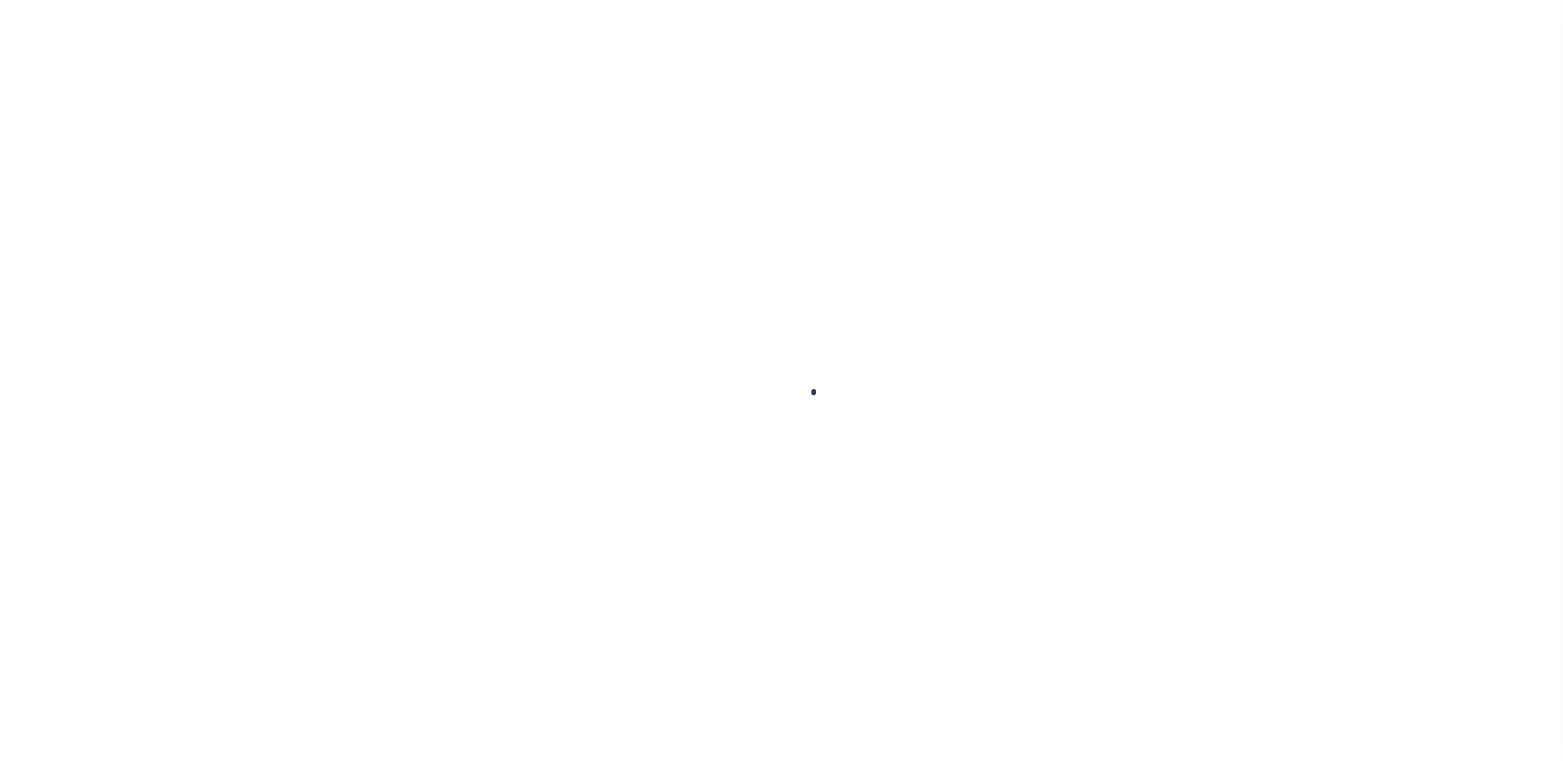
select select "200"
select select "10"
select select "NonEscrow"
type input "[STREET_ADDRESS]"
type input "[US_STATE][GEOGRAPHIC_DATA] 80924-4553"
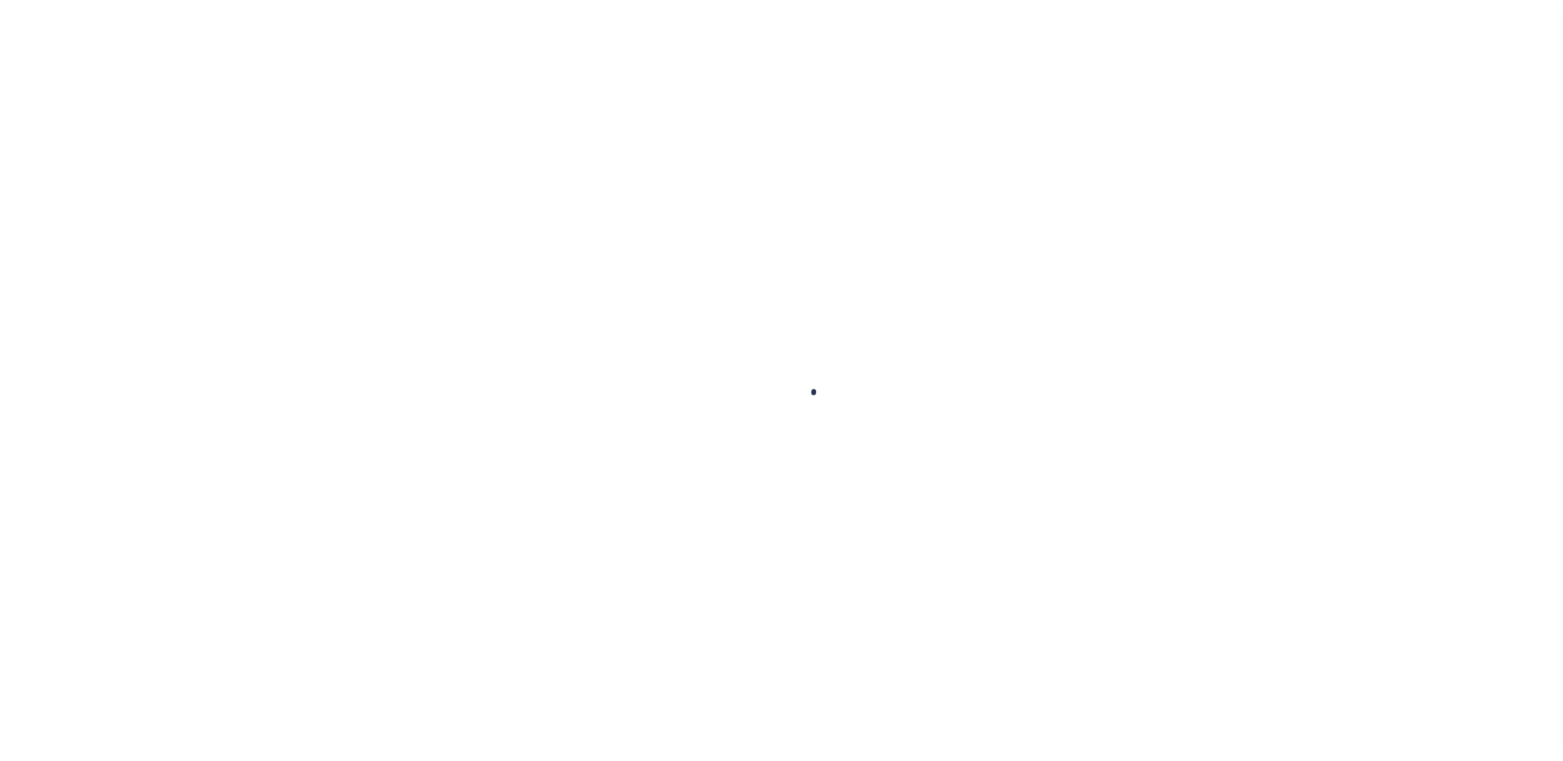
type input "11145"
type input "CO"
select select "215"
select select "90"
select select "2"
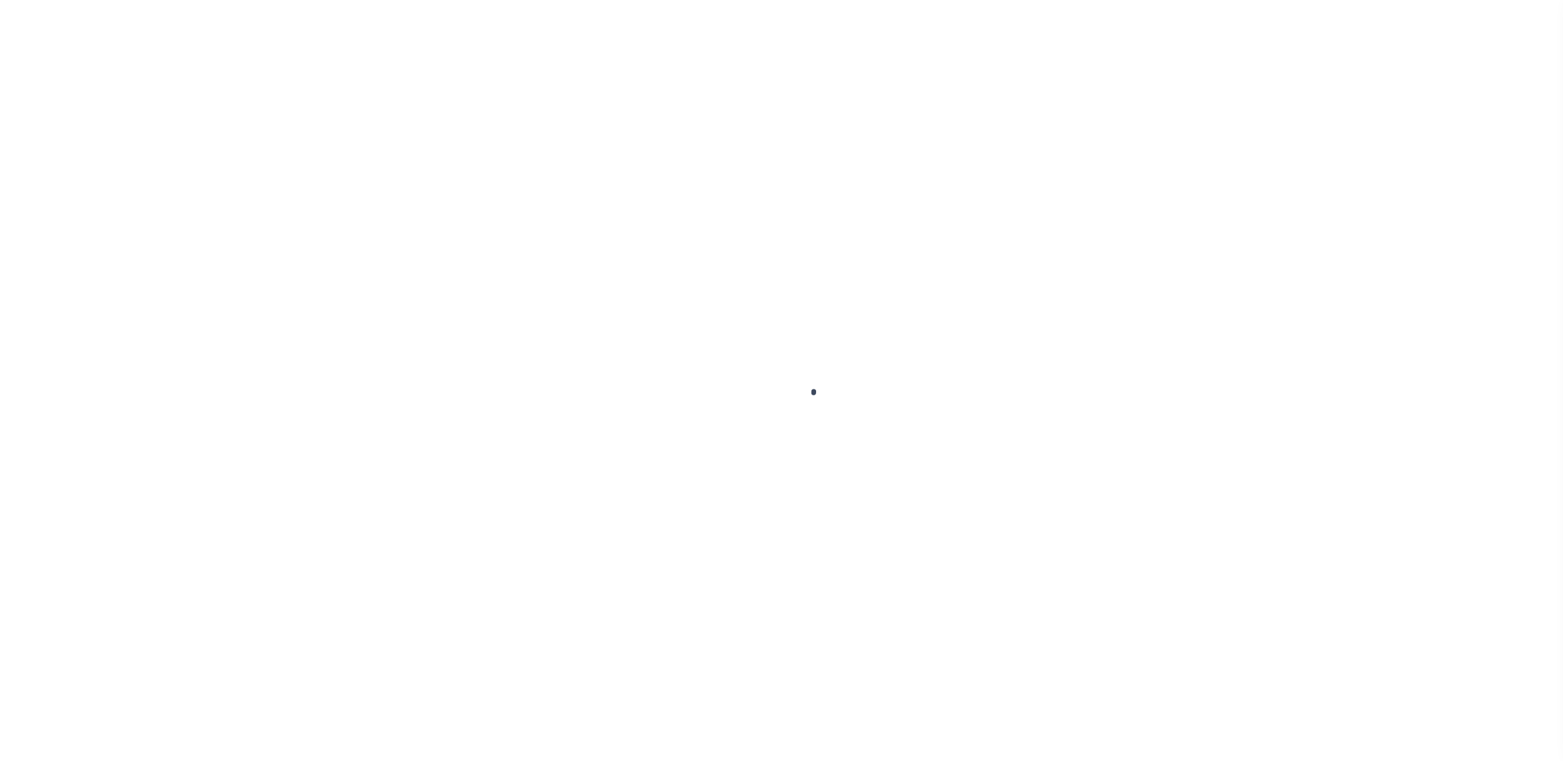
select select "False"
select select "200"
select select "10"
select select "NonEscrow"
type input "[STREET_ADDRESS]"
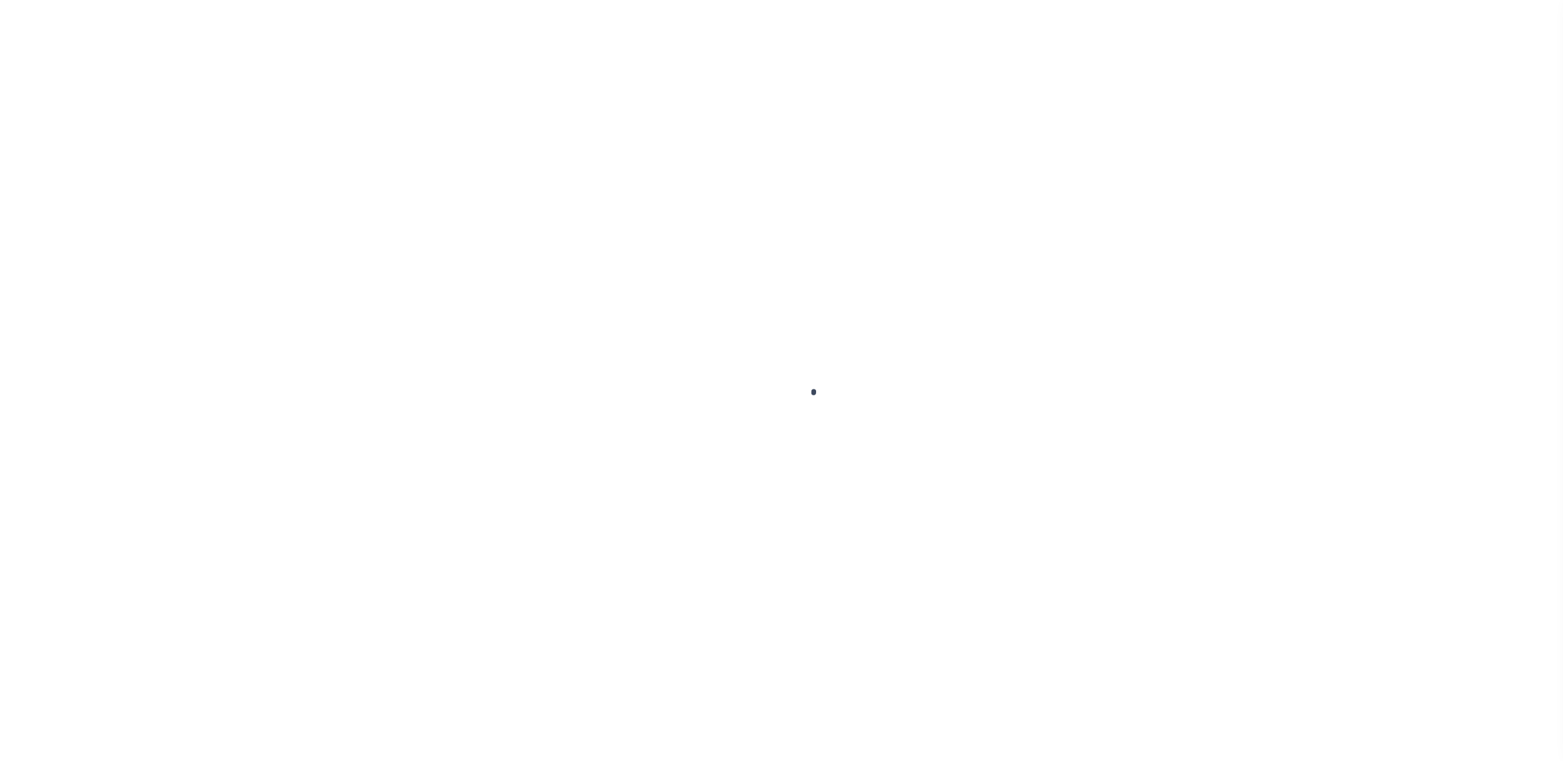
type input "[US_STATE][GEOGRAPHIC_DATA] 80924-4553"
type input "11145"
type input "CO"
select select "215"
select select "90"
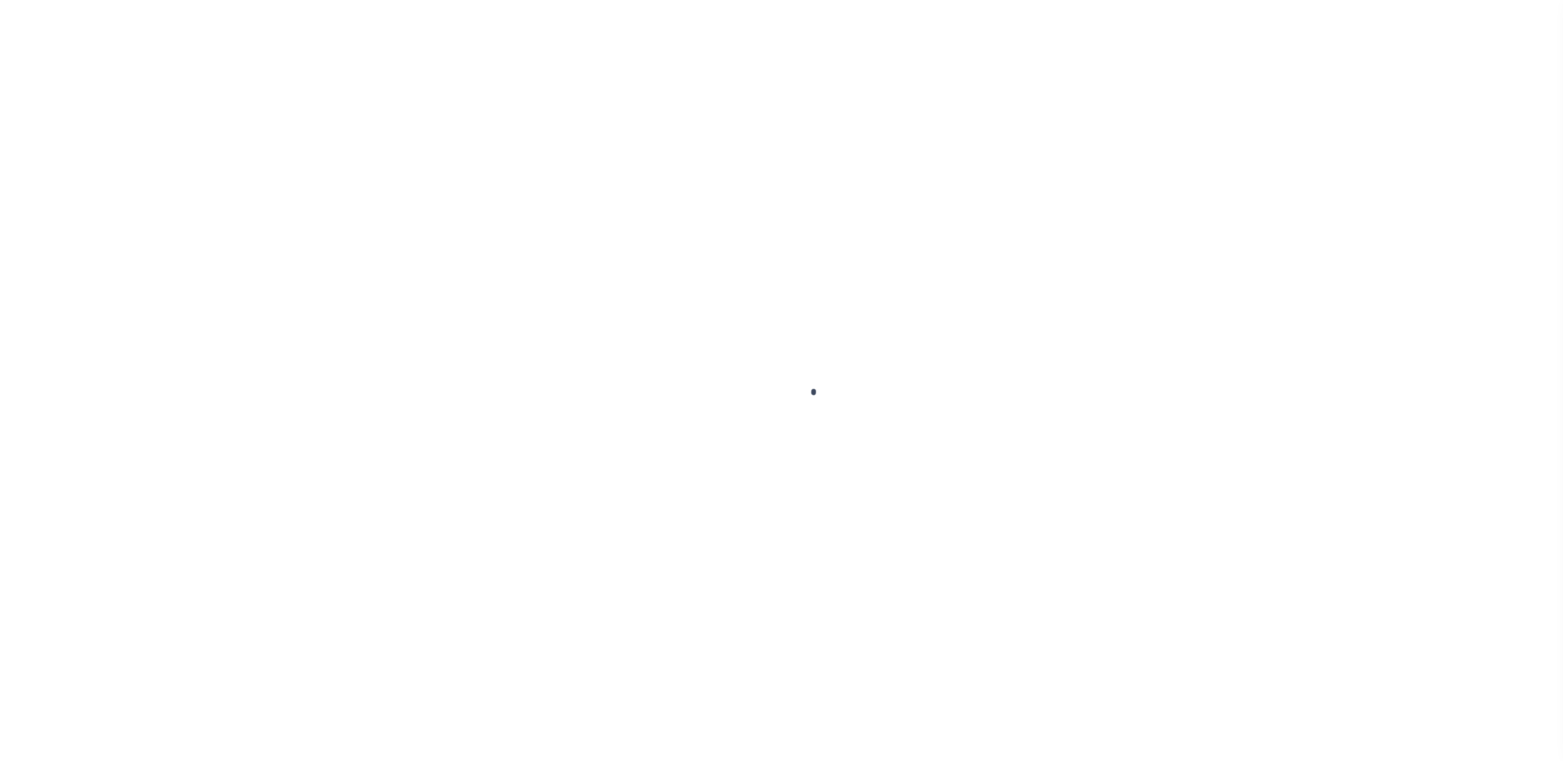
select select "2"
select select "False"
select select "215"
select select "200"
select select "10"
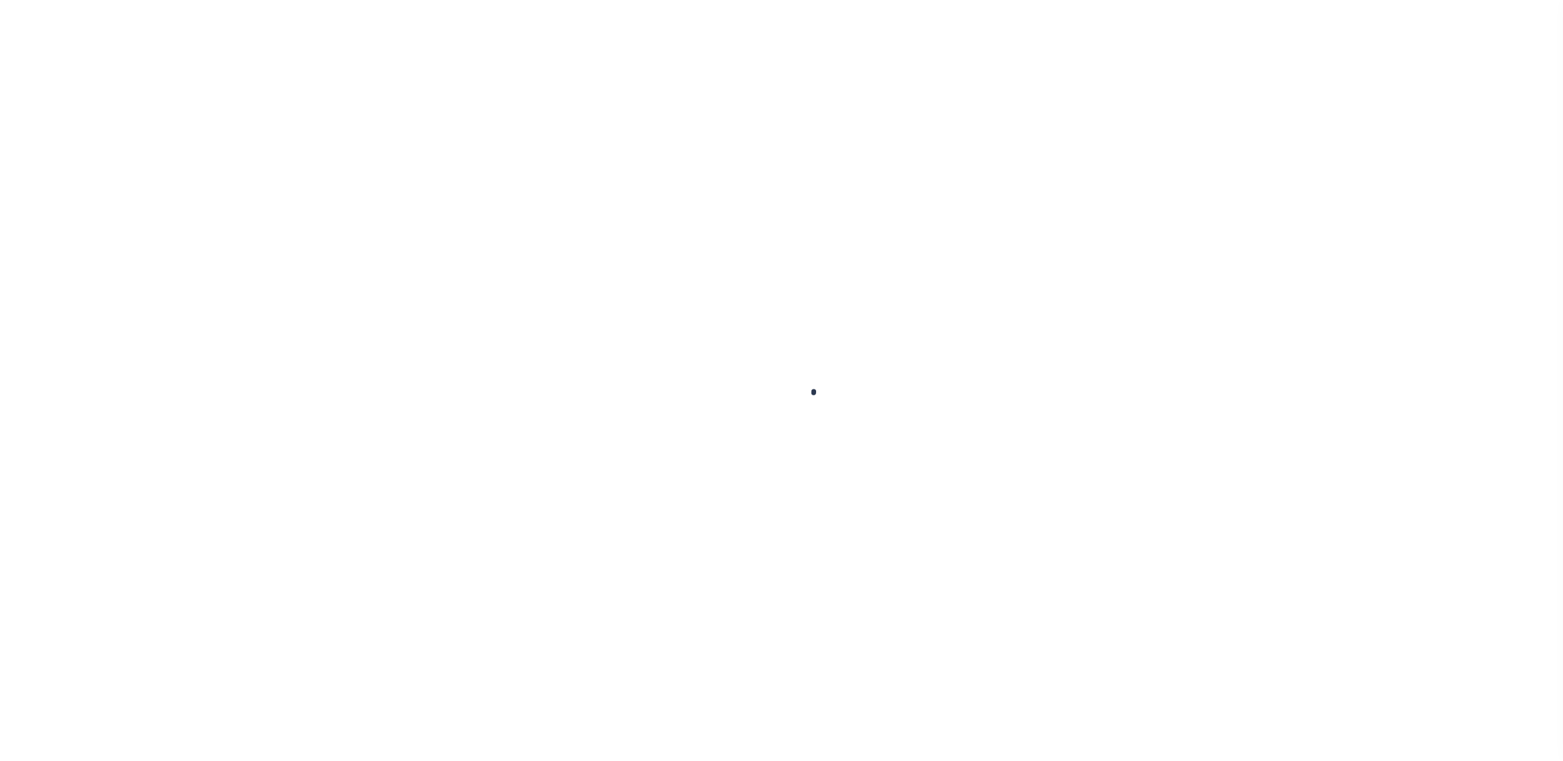
select select "NonEscrow"
type input "[STREET_ADDRESS]"
type input "[US_STATE][GEOGRAPHIC_DATA] 80924-4553"
type input "11145"
type input "CO"
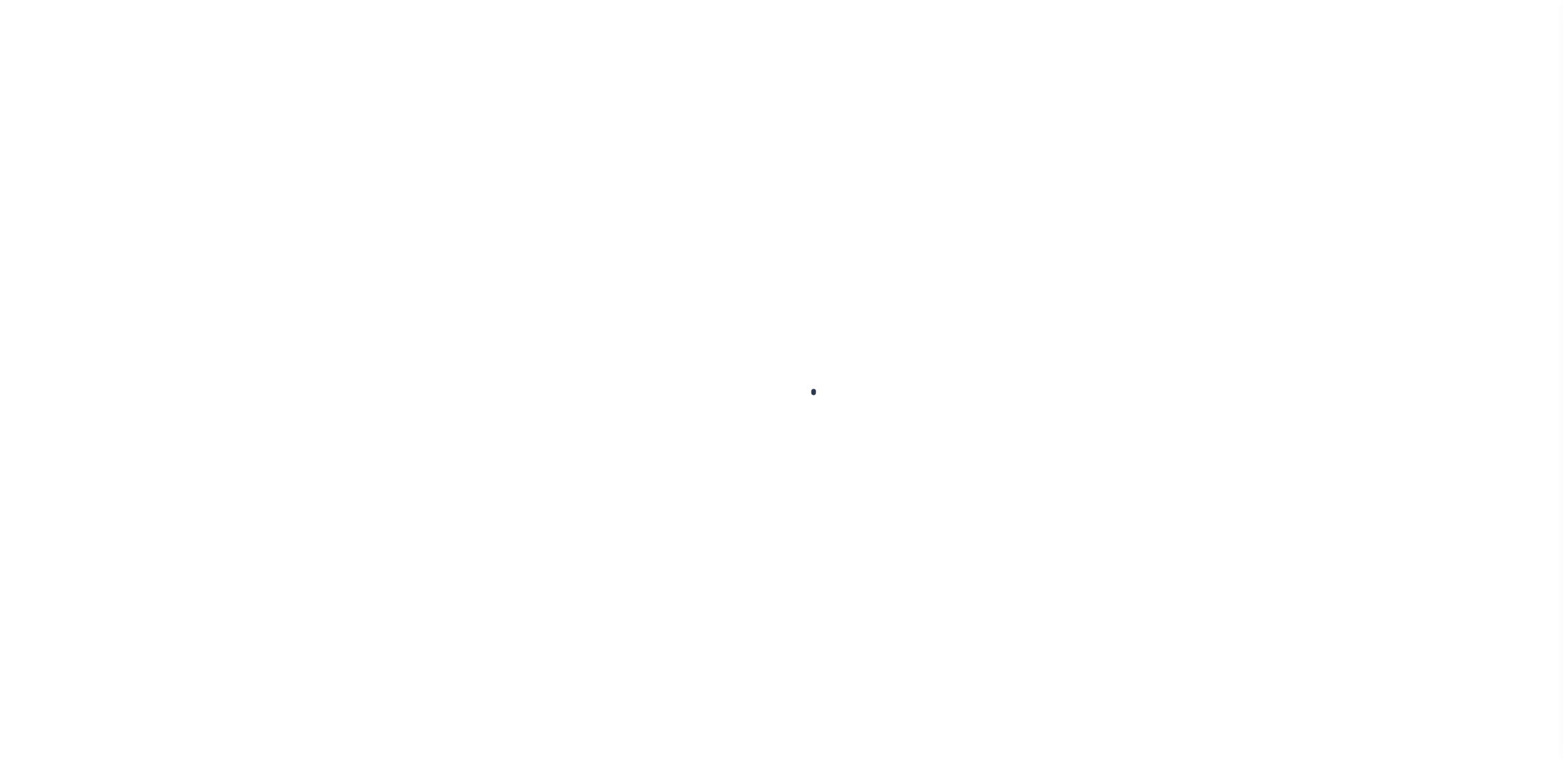
select select "90"
select select "2"
select select "False"
select select "200"
select select "10"
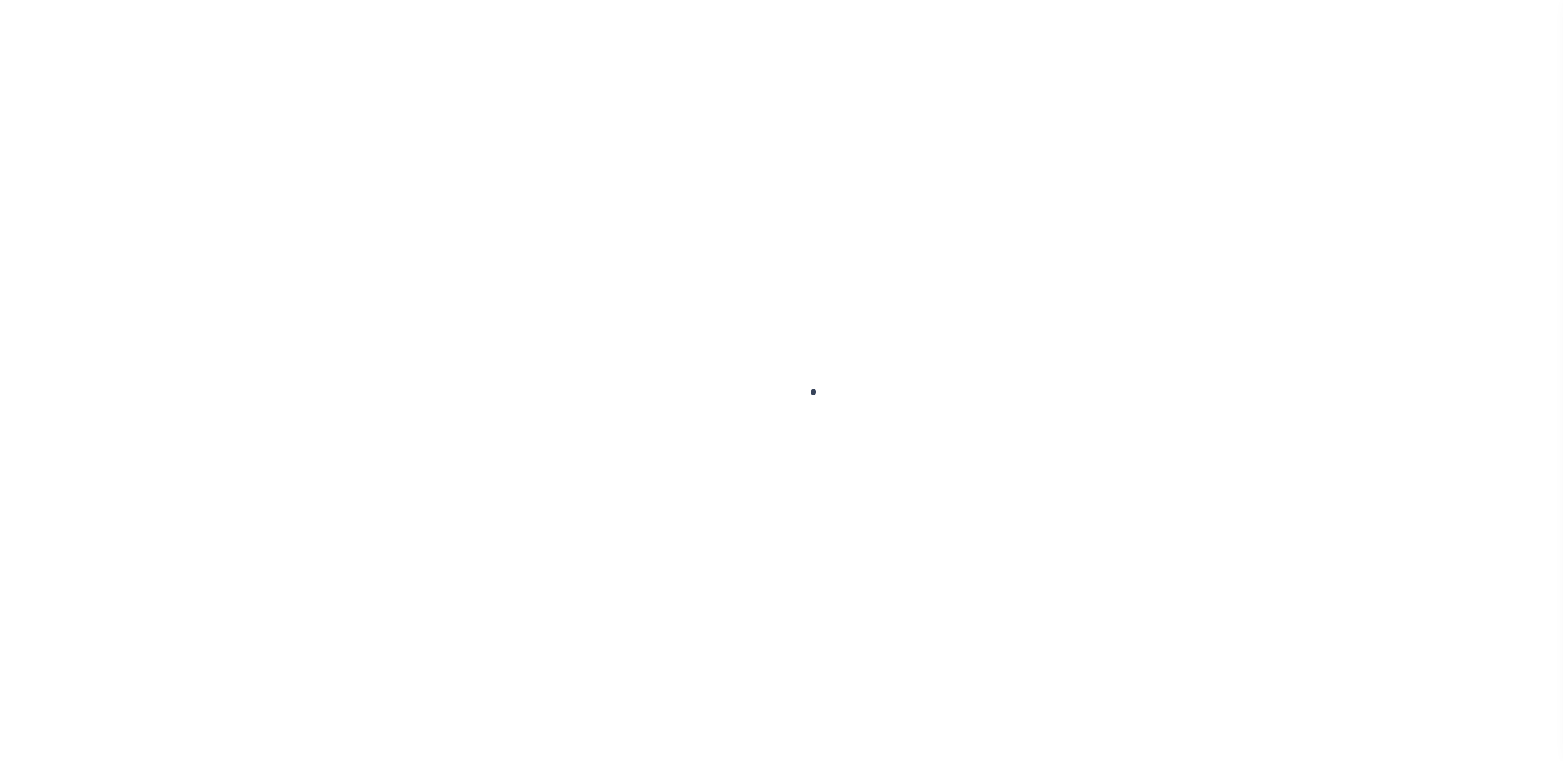
select select "NonEscrow"
type input "[STREET_ADDRESS]"
type input "[US_STATE][GEOGRAPHIC_DATA] 80924-4553"
type input "11145"
type input "CO"
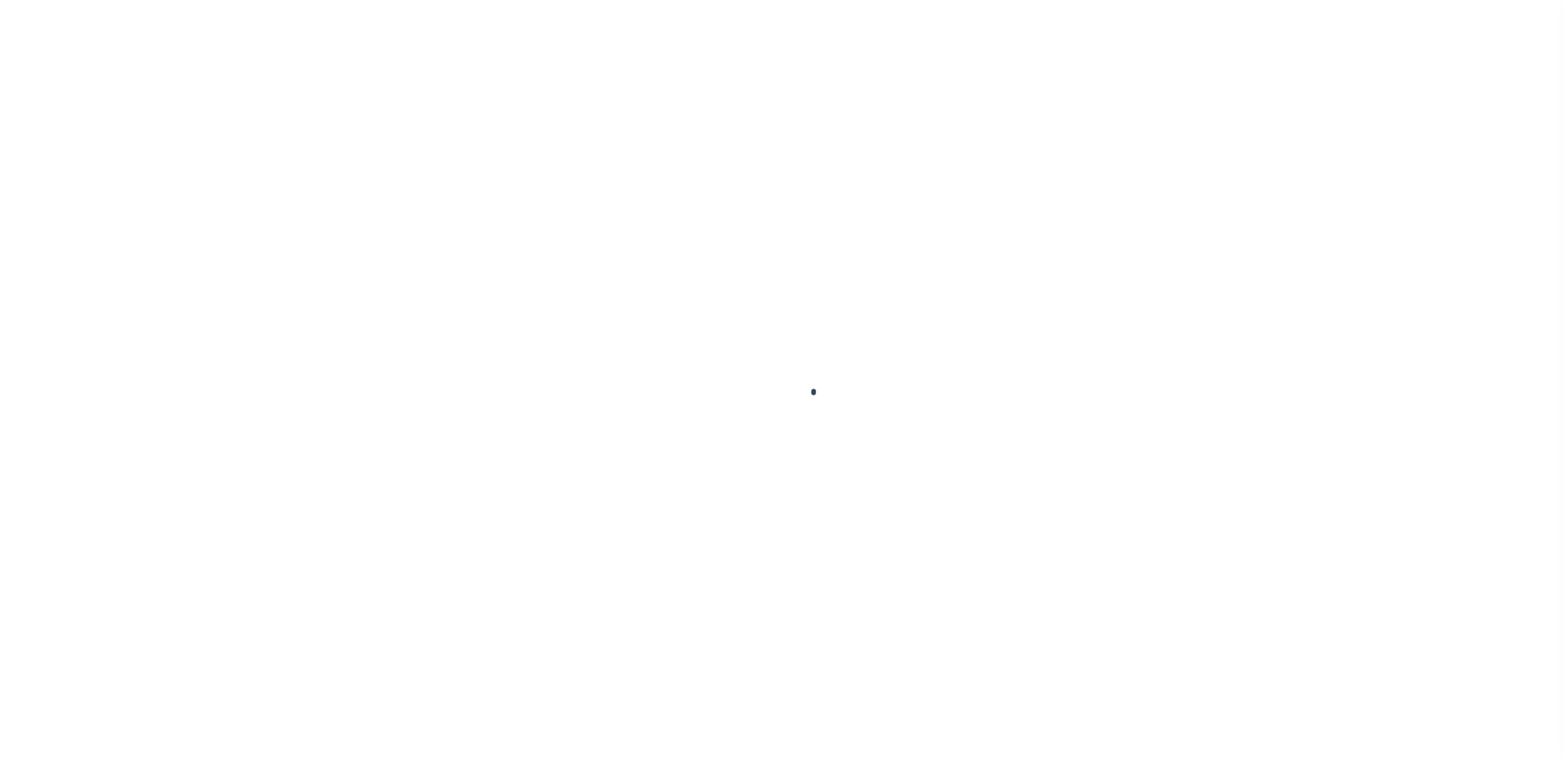
select select "215"
select select "90"
select select "2"
select select "False"
select select "200"
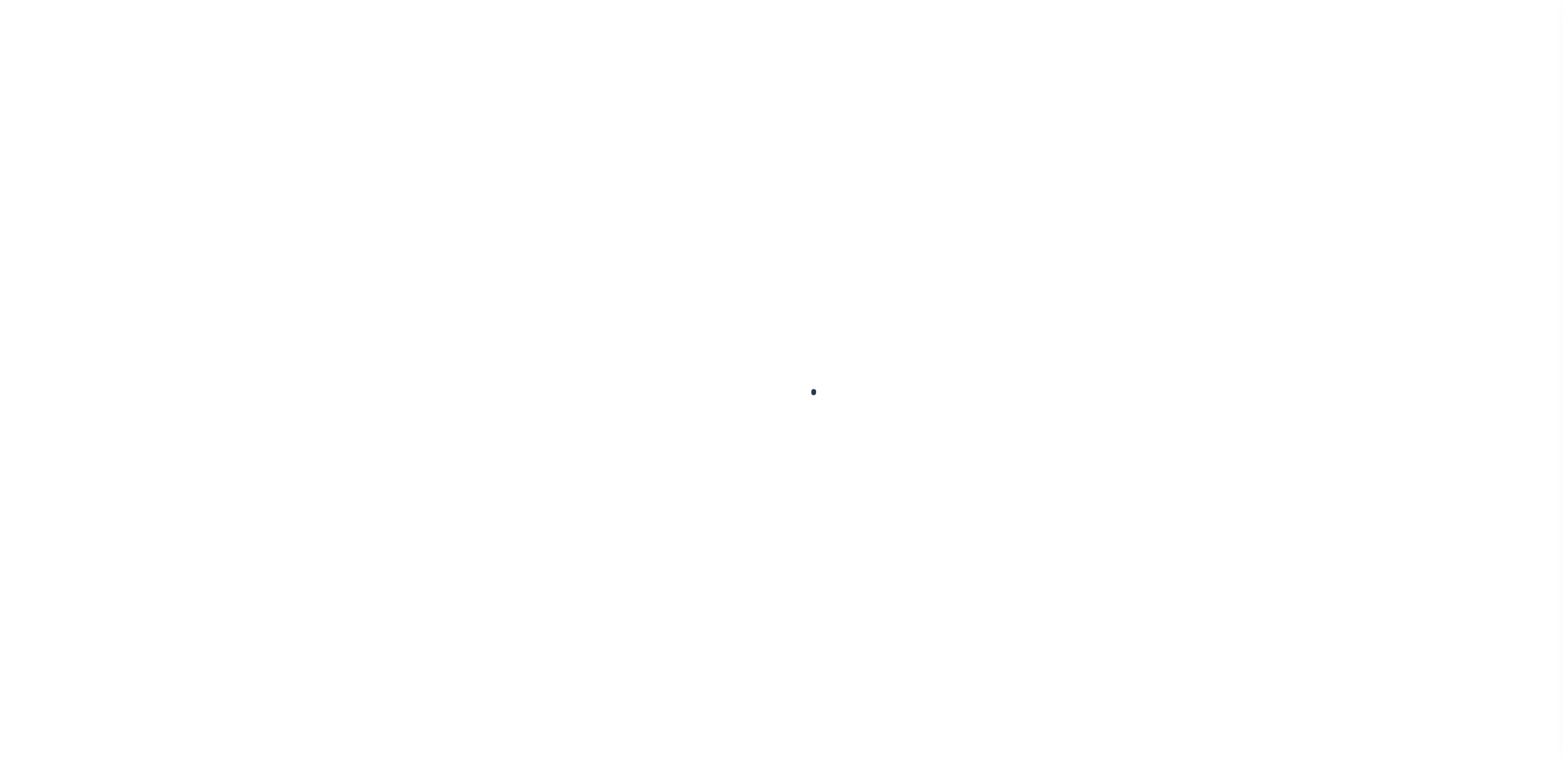
select select "10"
select select "NonEscrow"
type input "[STREET_ADDRESS]"
type input "[US_STATE][GEOGRAPHIC_DATA] 80924-4553"
type input "11145"
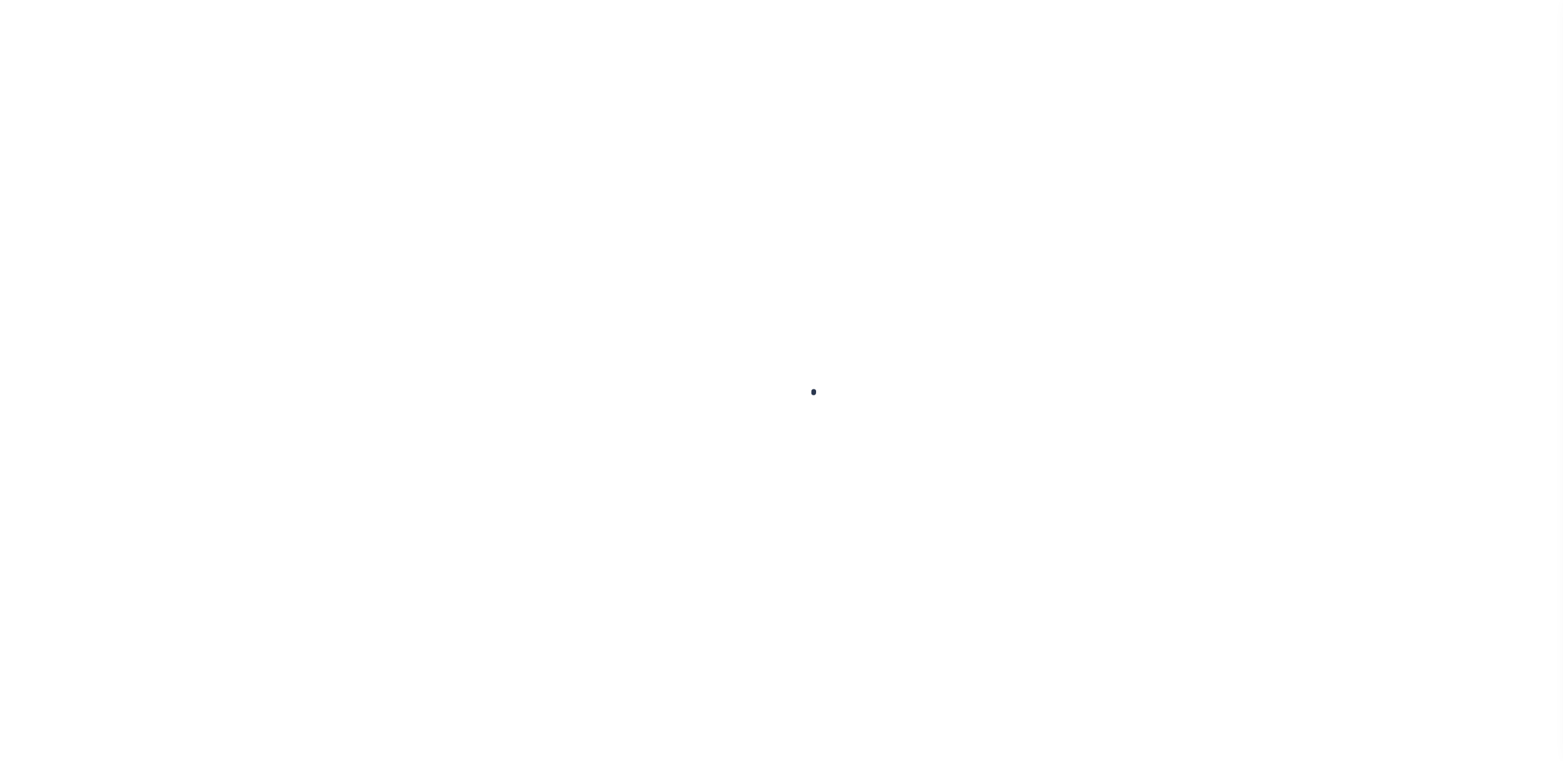
type input "CO"
select select "215"
select select "90"
select select "2"
select select "False"
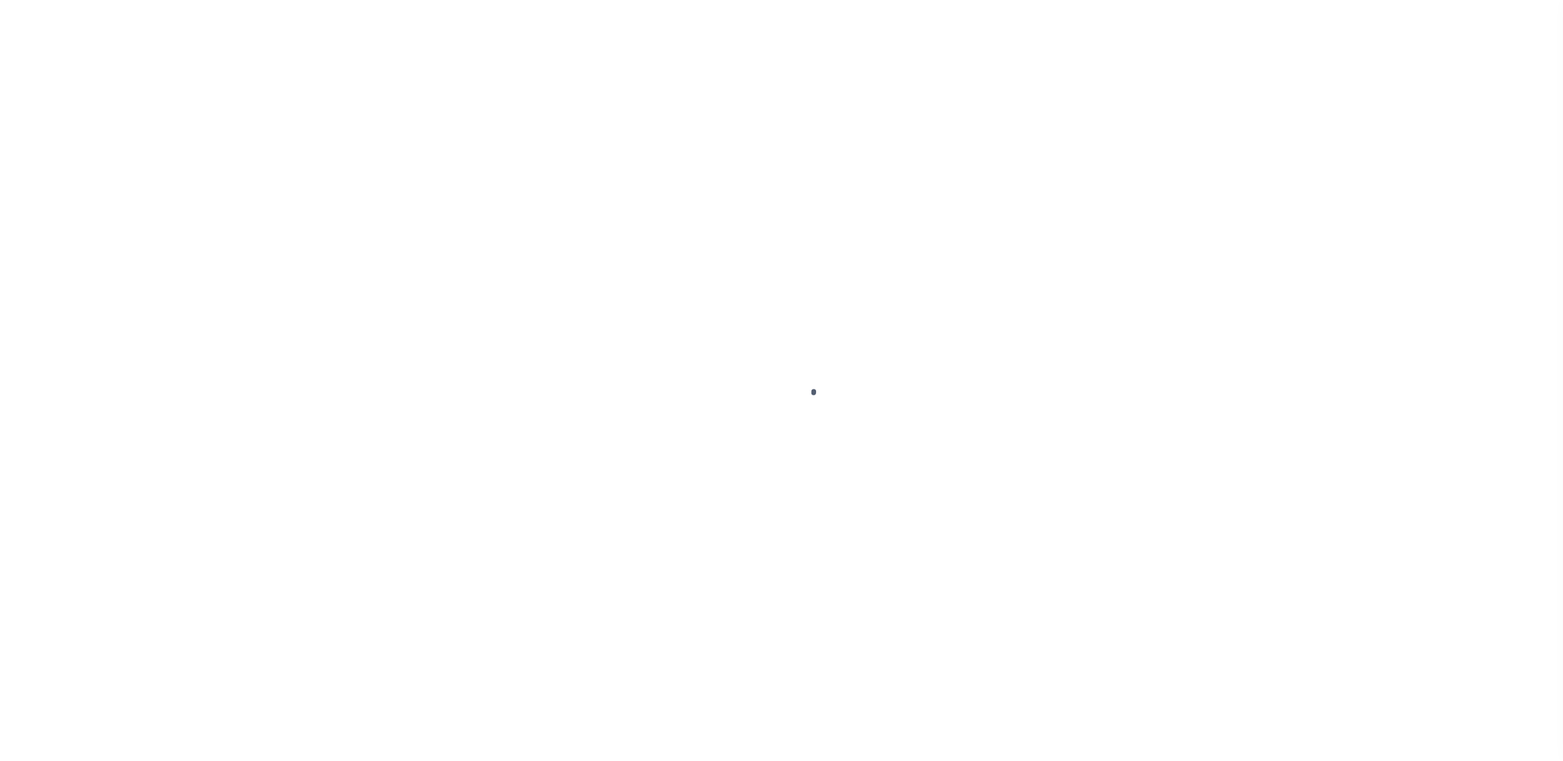
select select "215"
select select "90"
select select "200"
select select "10"
select select "NonEscrow"
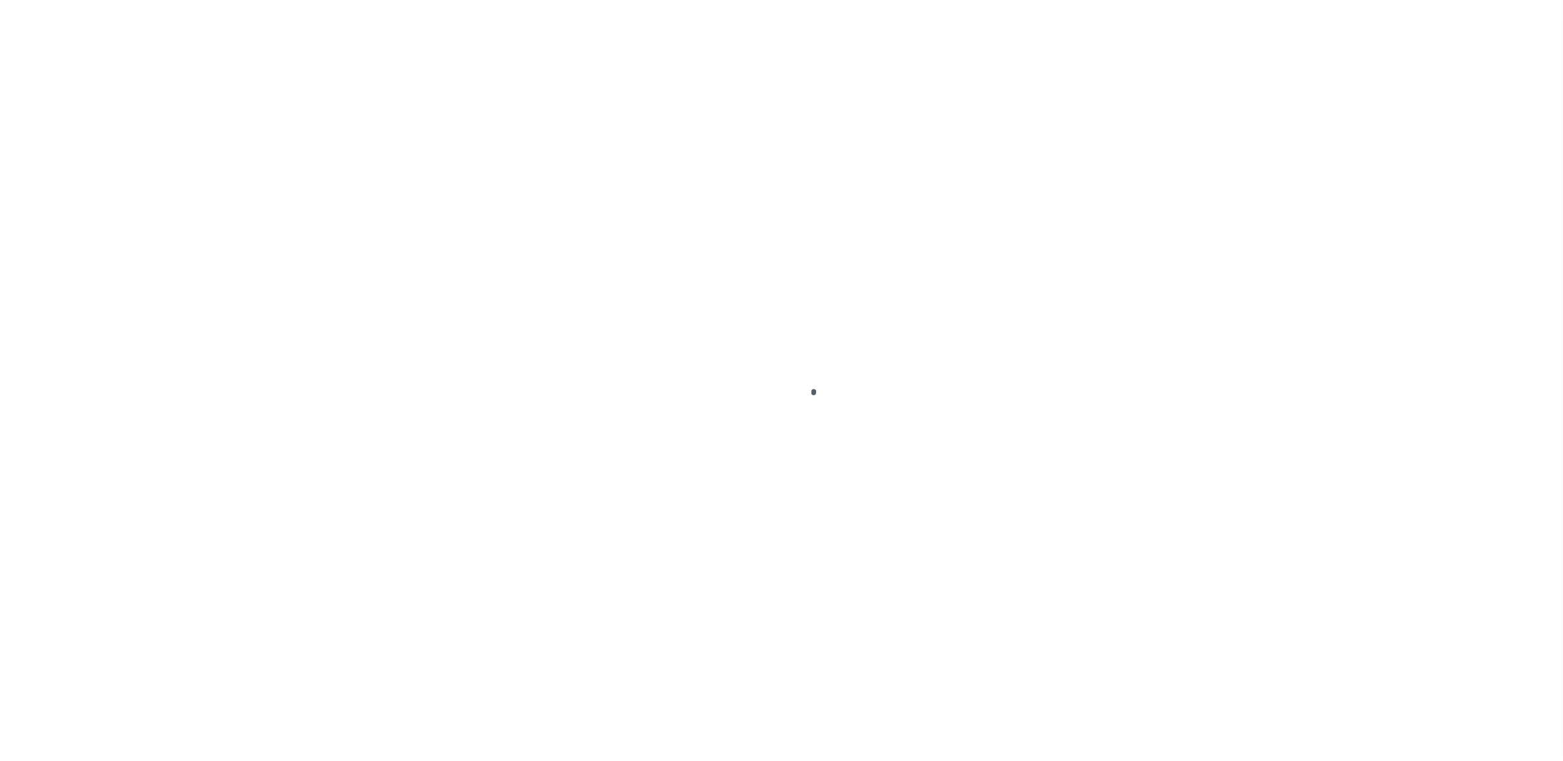
type input "[STREET_ADDRESS]"
type input "[US_STATE][GEOGRAPHIC_DATA] 80924-4553"
type input "11145"
type input "CO"
select select "2"
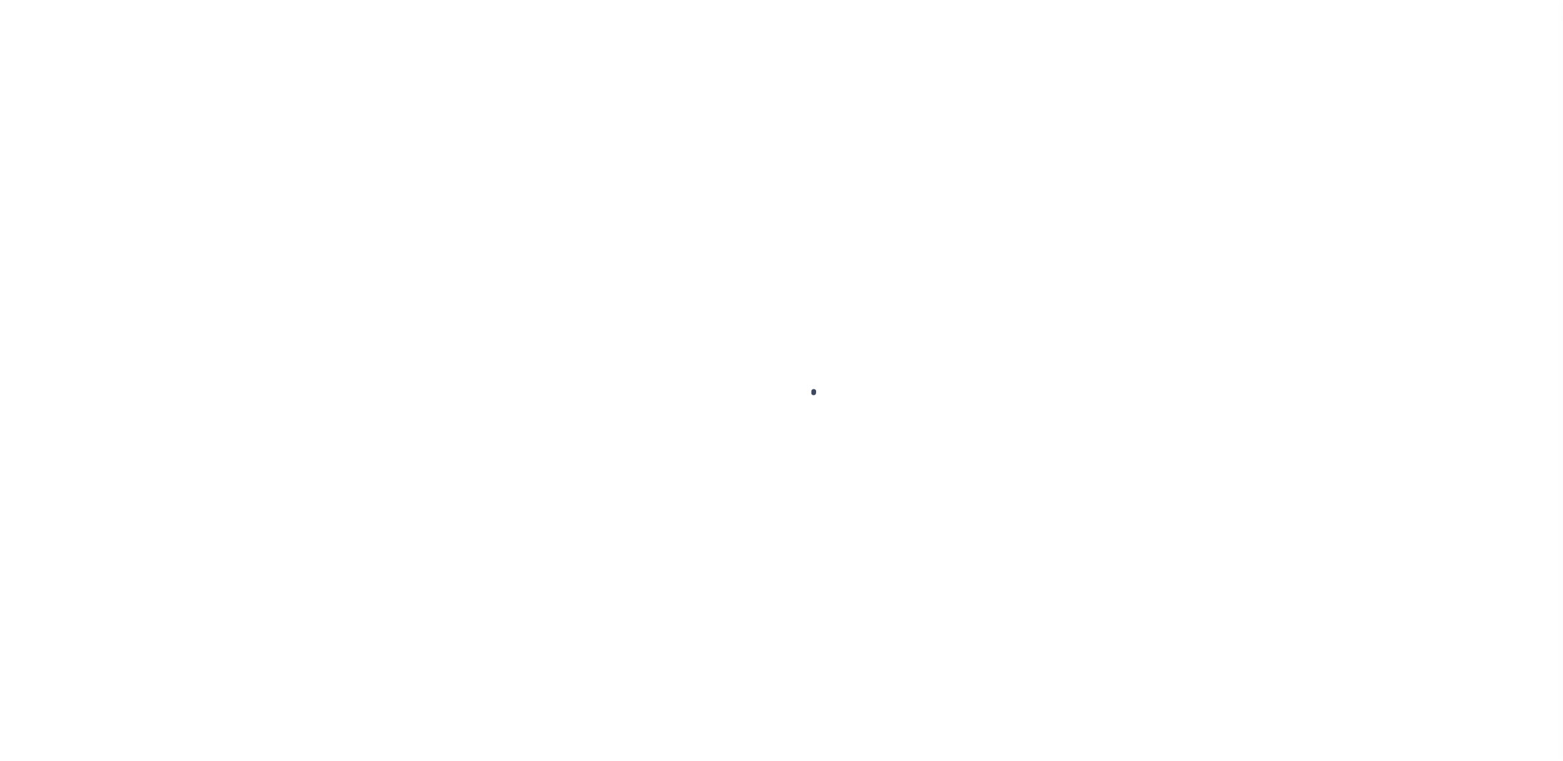
select select "False"
select select "200"
select select "10"
select select "NonEscrow"
type input "[STREET_ADDRESS]"
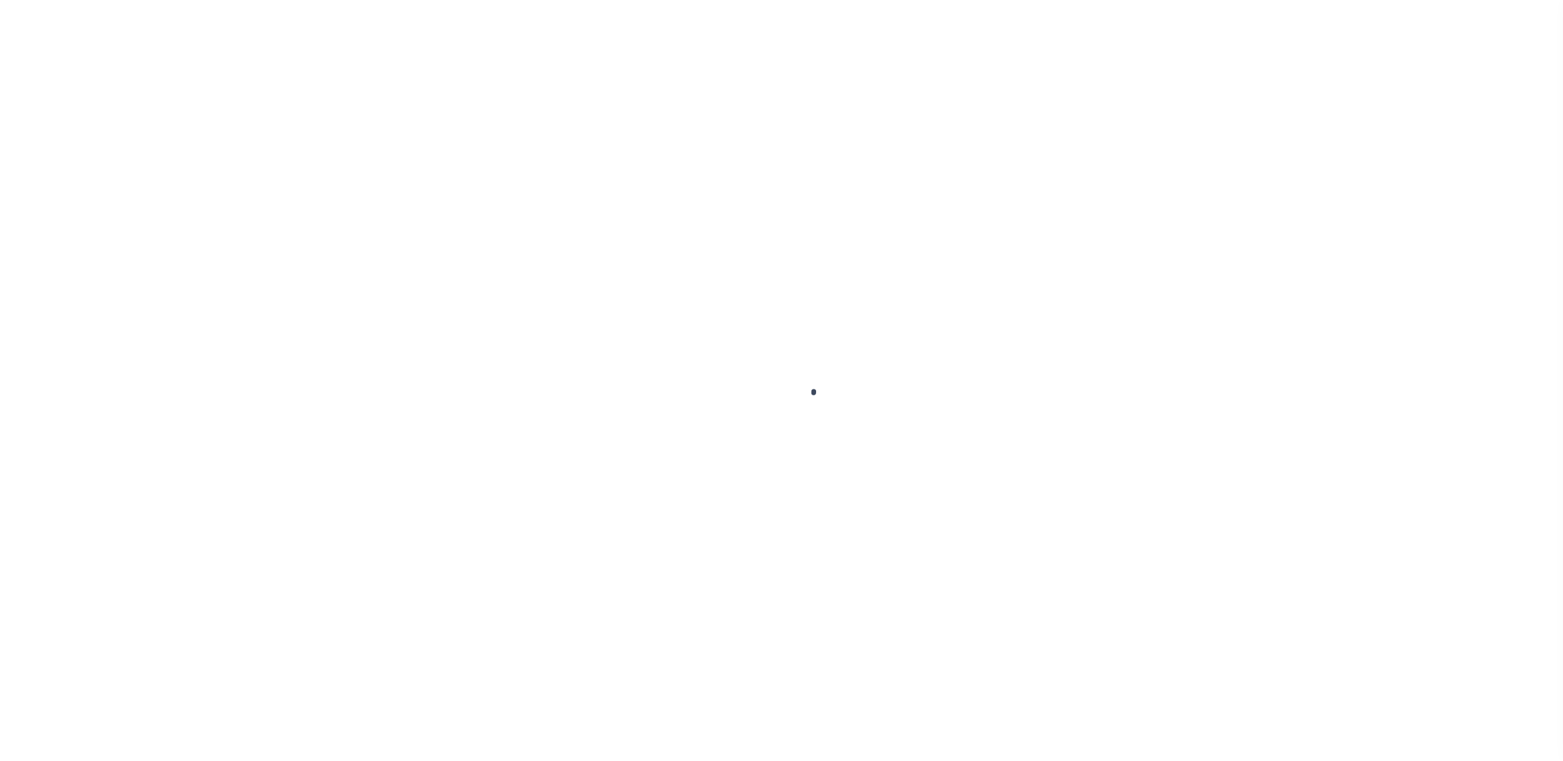
type input "[US_STATE][GEOGRAPHIC_DATA] 80924-4553"
type input "11145"
type input "CO"
select select "215"
select select "90"
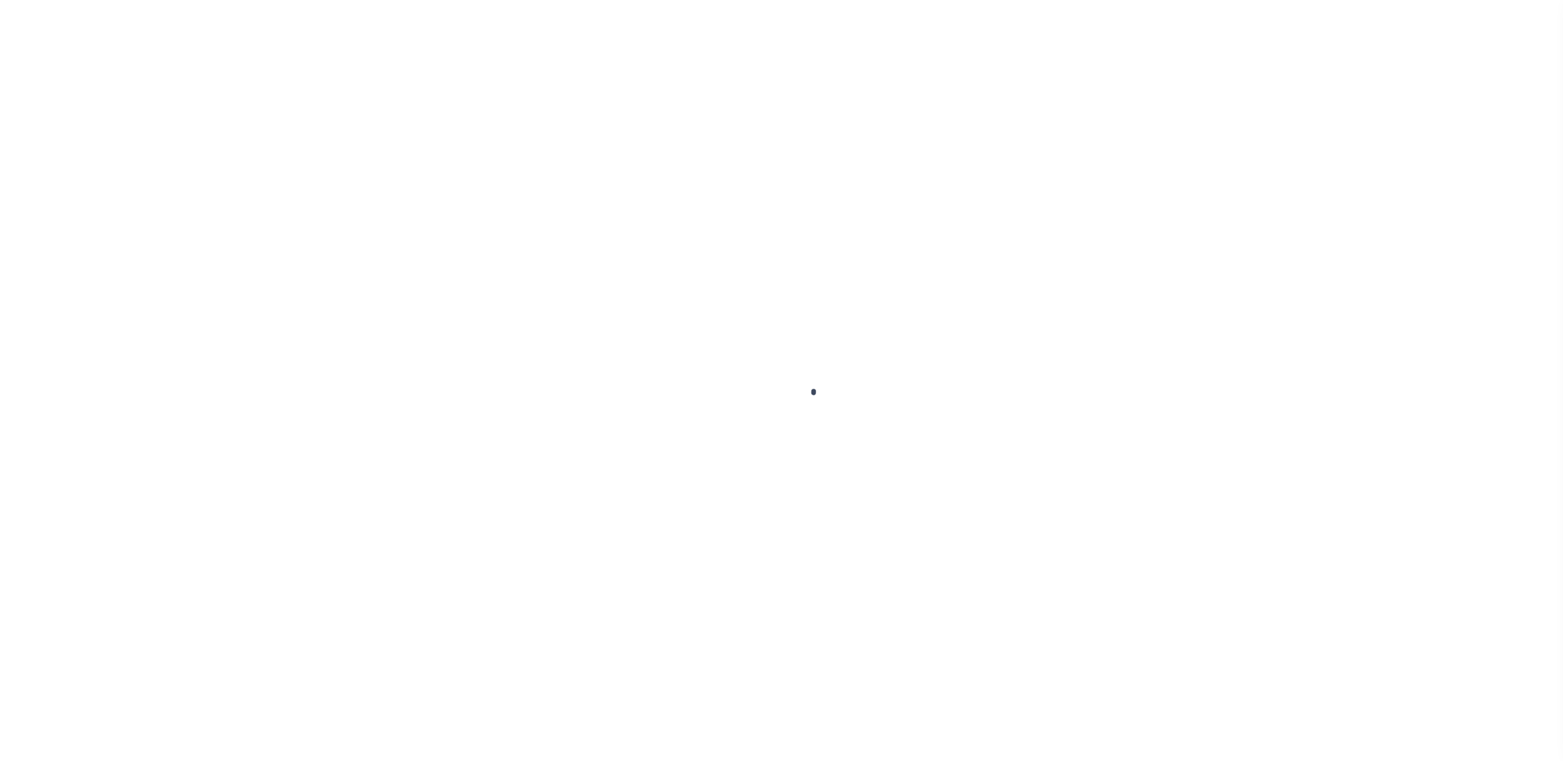
select select "2"
select select "False"
select select "200"
select select "10"
select select "NonEscrow"
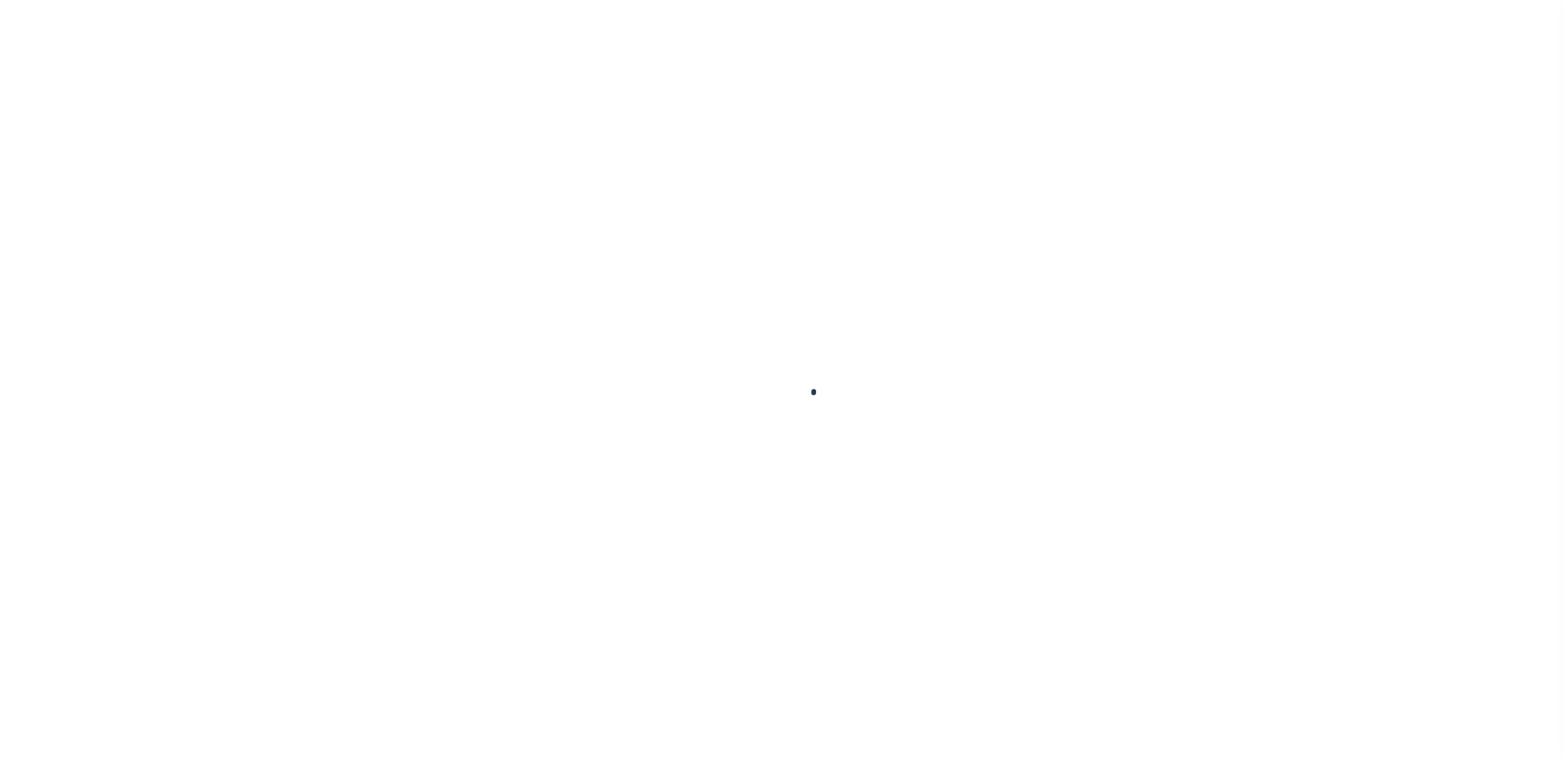
type input "[STREET_ADDRESS]"
type input "[US_STATE][GEOGRAPHIC_DATA] 80924-4553"
type input "11145"
type input "CO"
select select "215"
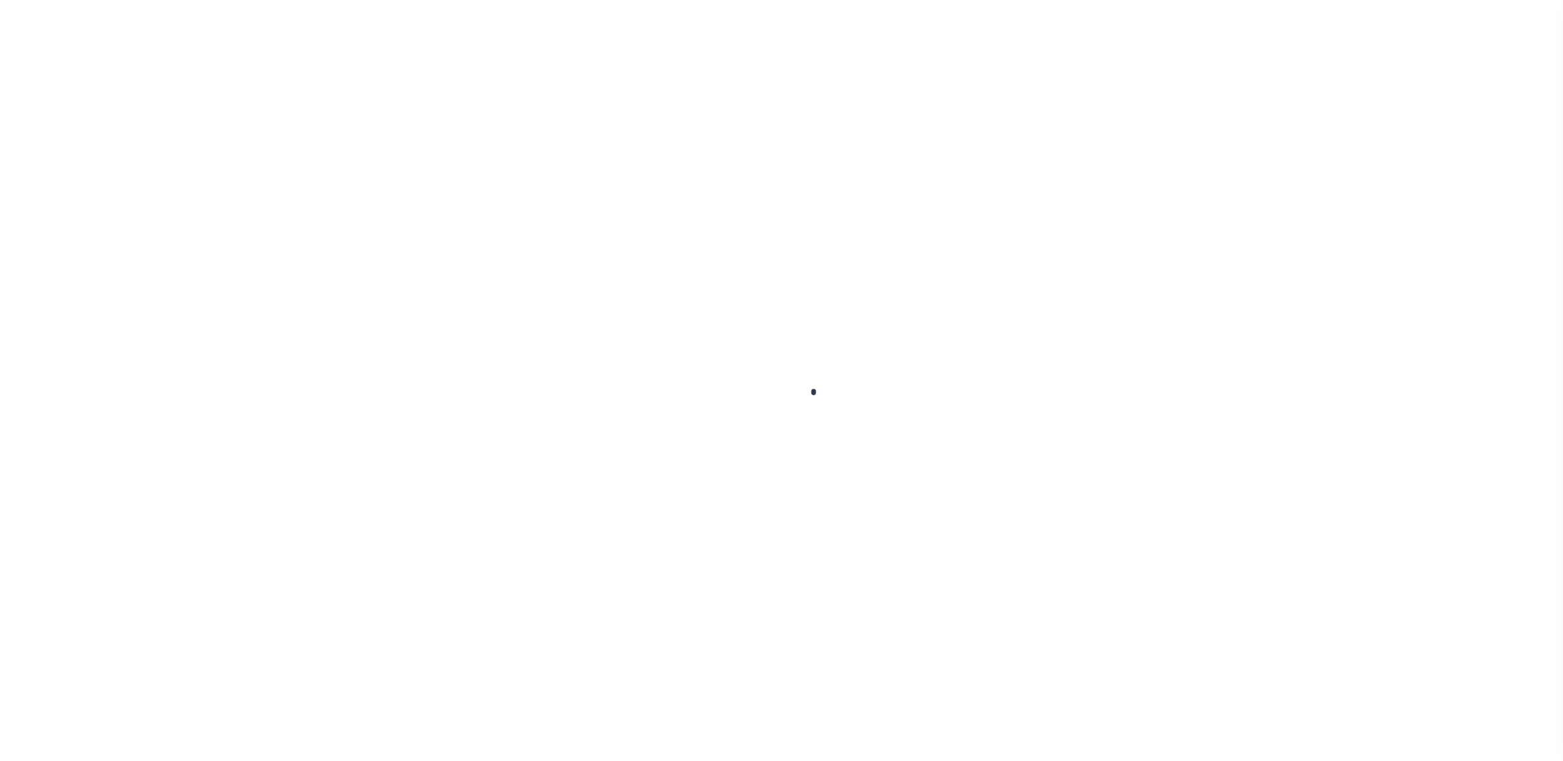
select select "90"
select select "2"
select select "False"
select select "200"
select select "10"
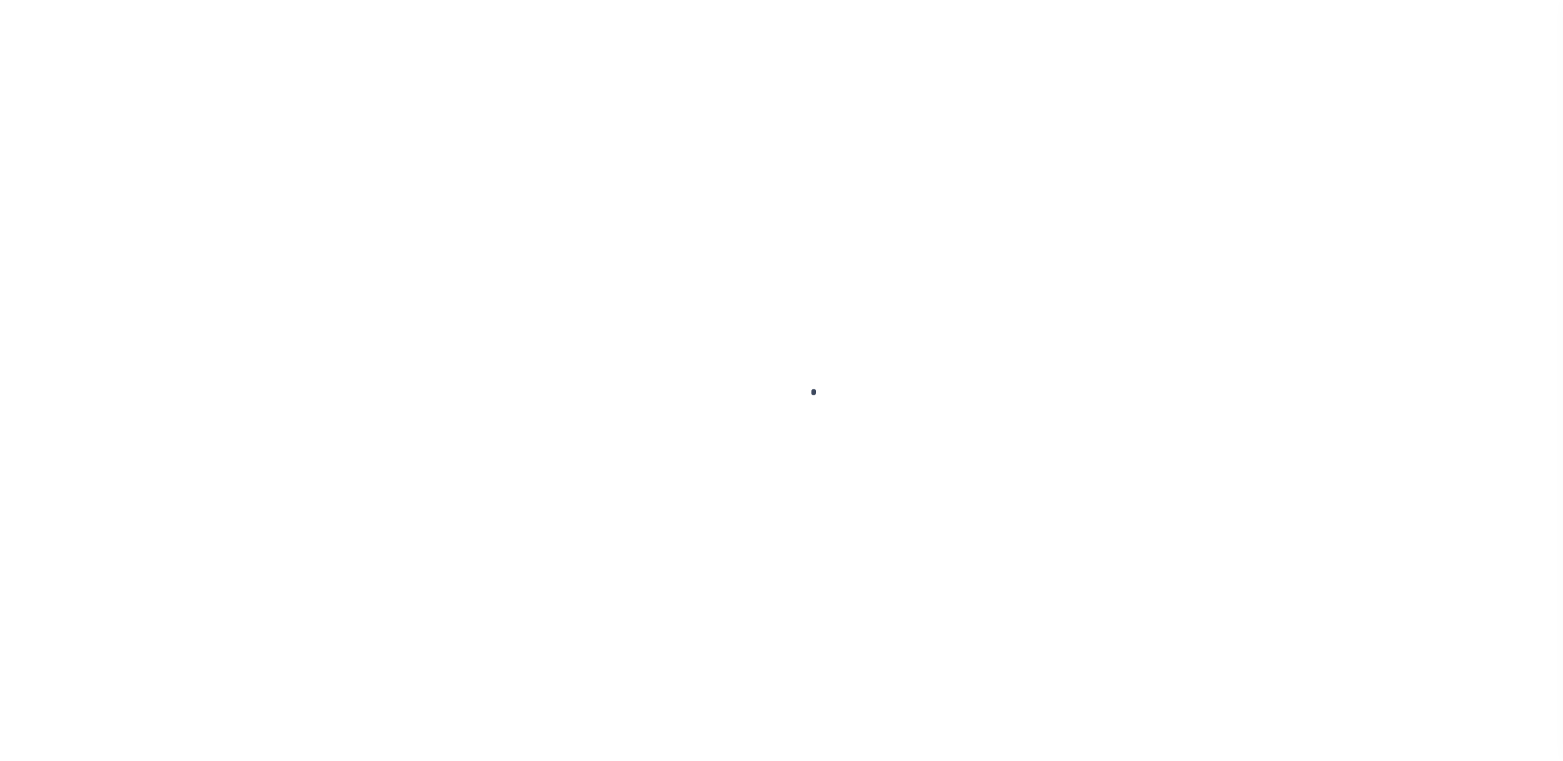
select select "NonEscrow"
type input "[STREET_ADDRESS]"
type input "[US_STATE][GEOGRAPHIC_DATA] 80924-4553"
type input "11145"
type input "CO"
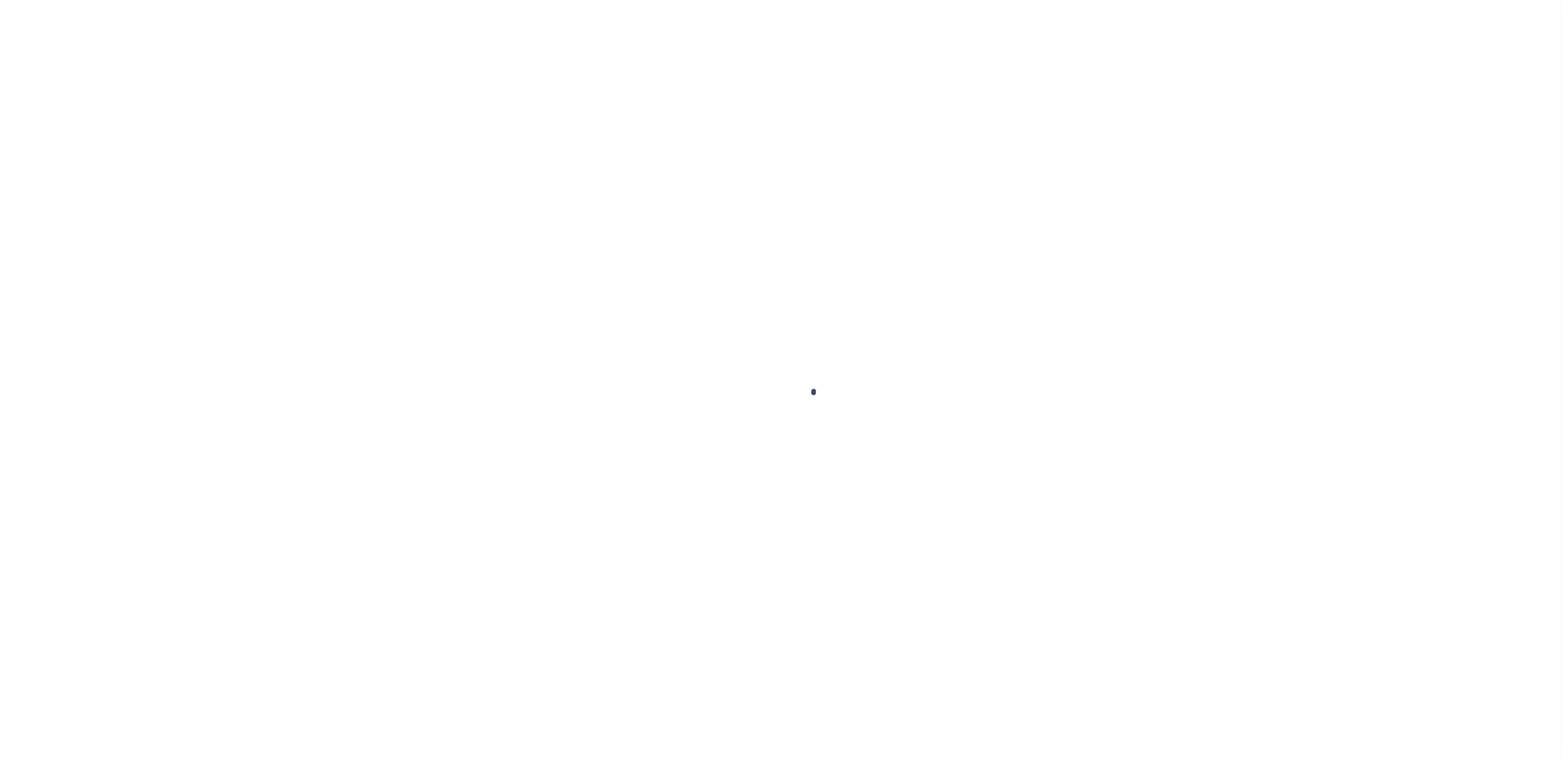
select select "215"
select select "90"
select select "2"
select select "False"
select select "200"
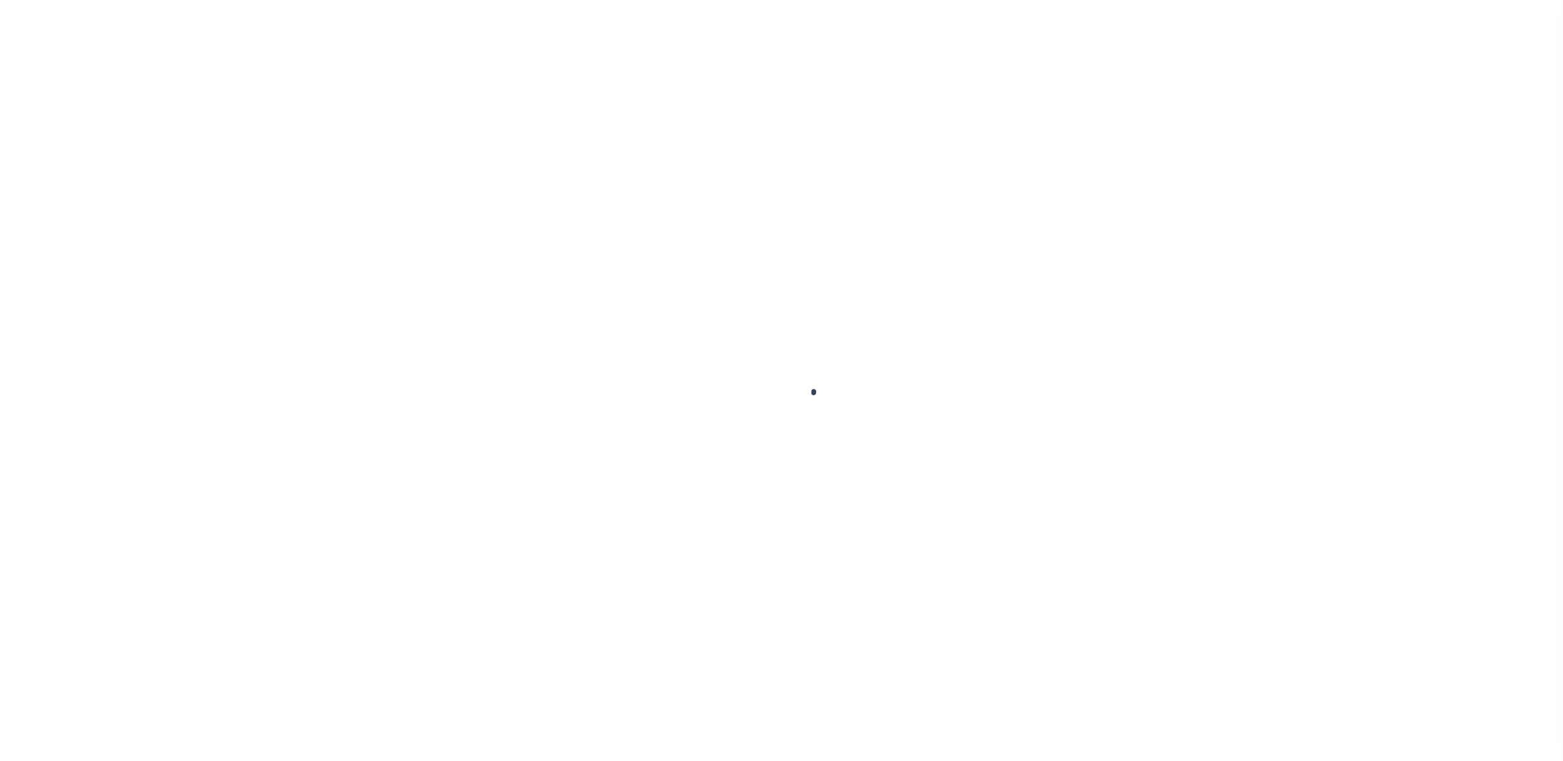
select select "10"
select select "NonEscrow"
type input "[STREET_ADDRESS]"
type input "[US_STATE][GEOGRAPHIC_DATA] 80924-4553"
type input "11145"
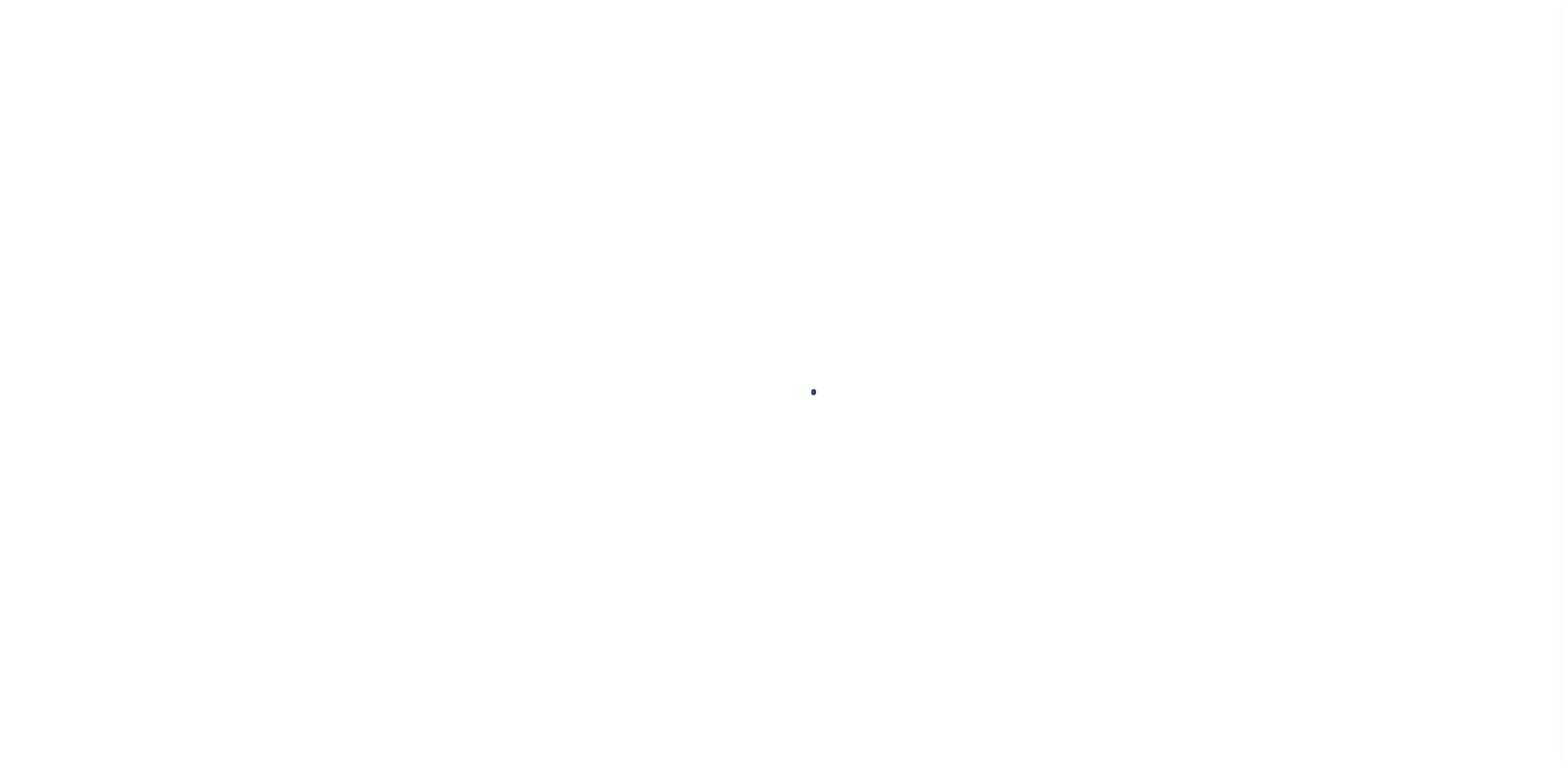
type input "CO"
select select "215"
select select "90"
select select "2"
select select "False"
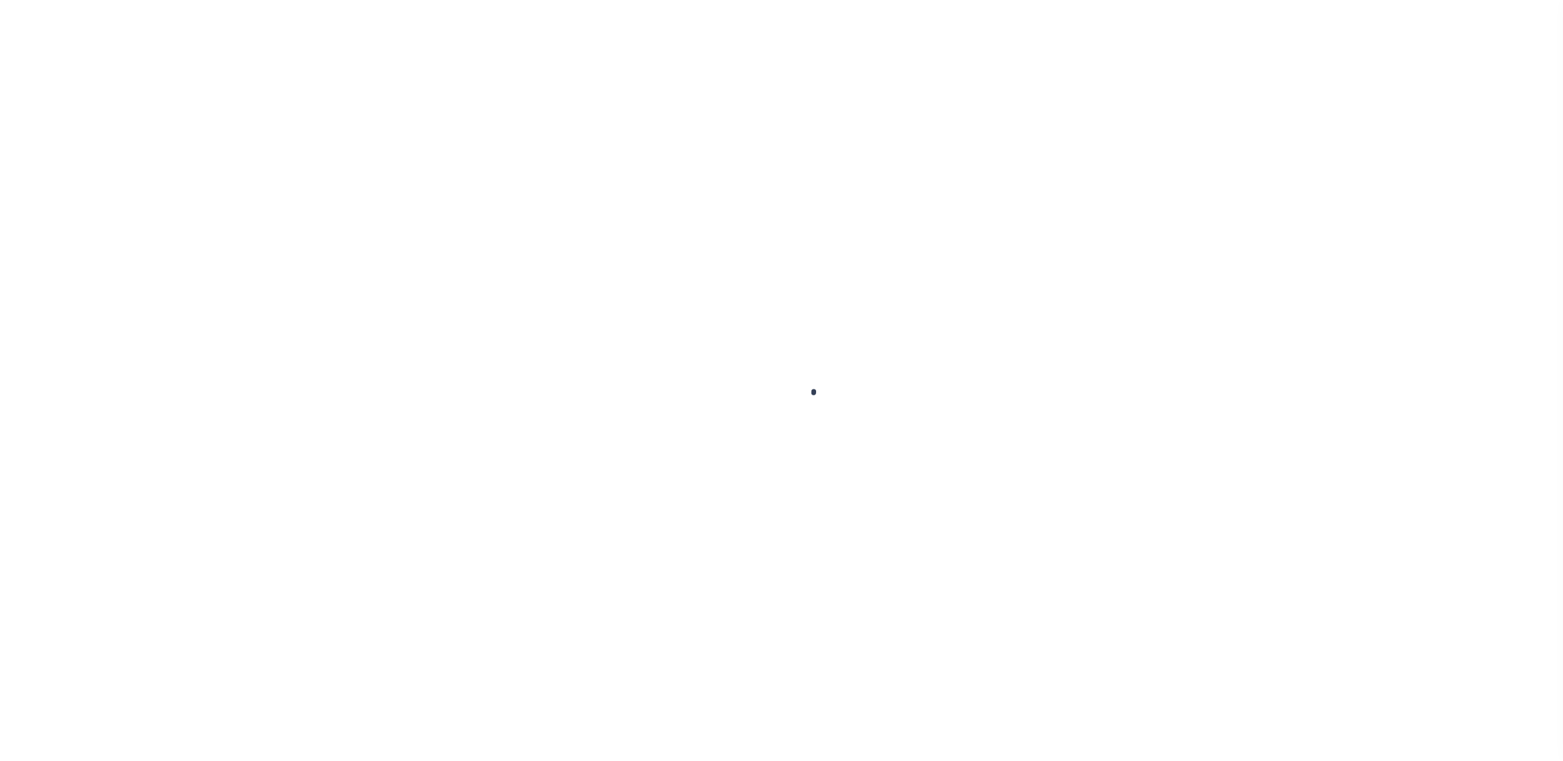
select select "215"
select select "90"
select select "200"
select select "10"
select select "NonEscrow"
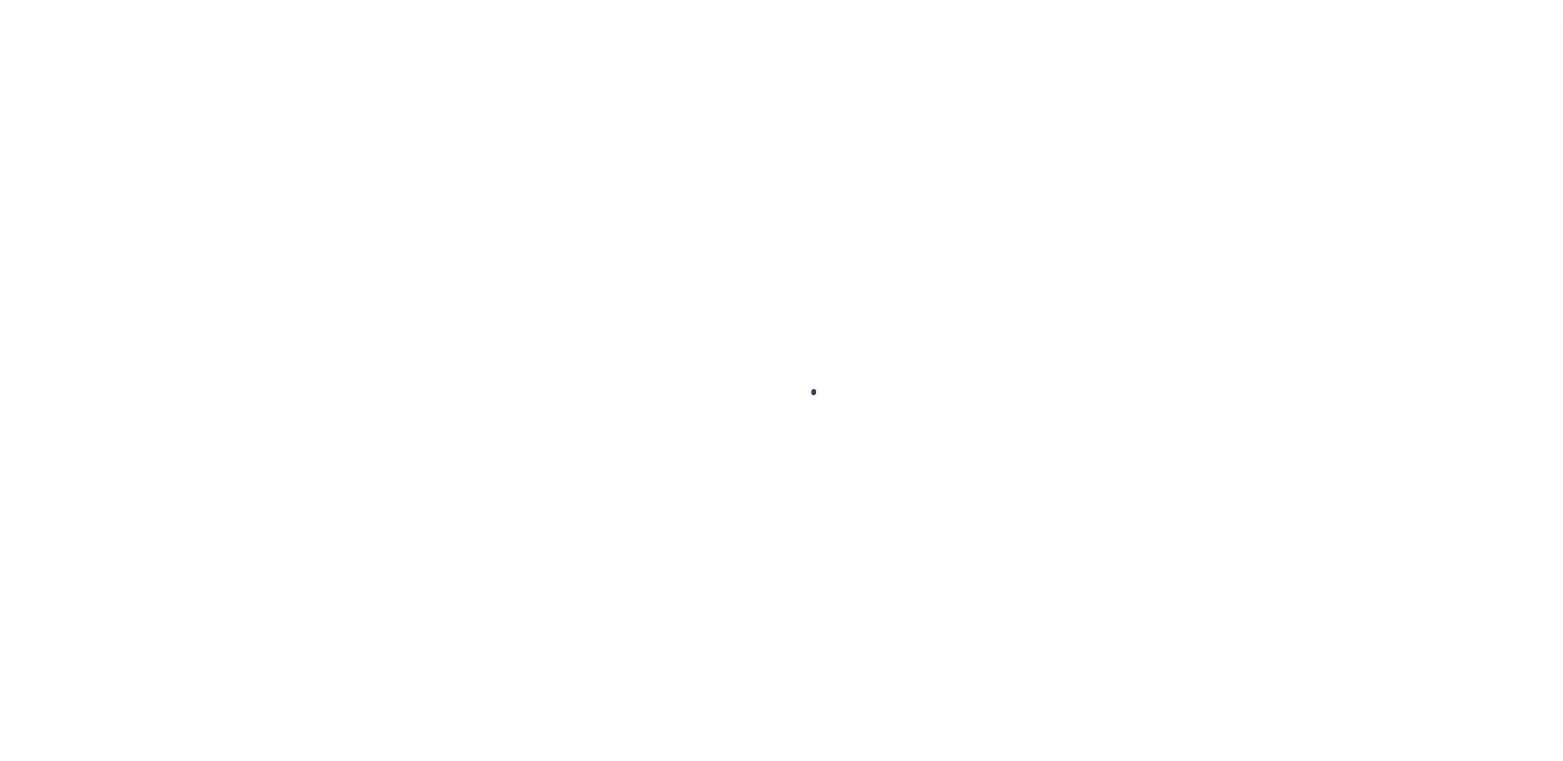
type input "[STREET_ADDRESS]"
type input "[US_STATE][GEOGRAPHIC_DATA] 80924-4553"
type input "11145"
type input "CO"
select select "2"
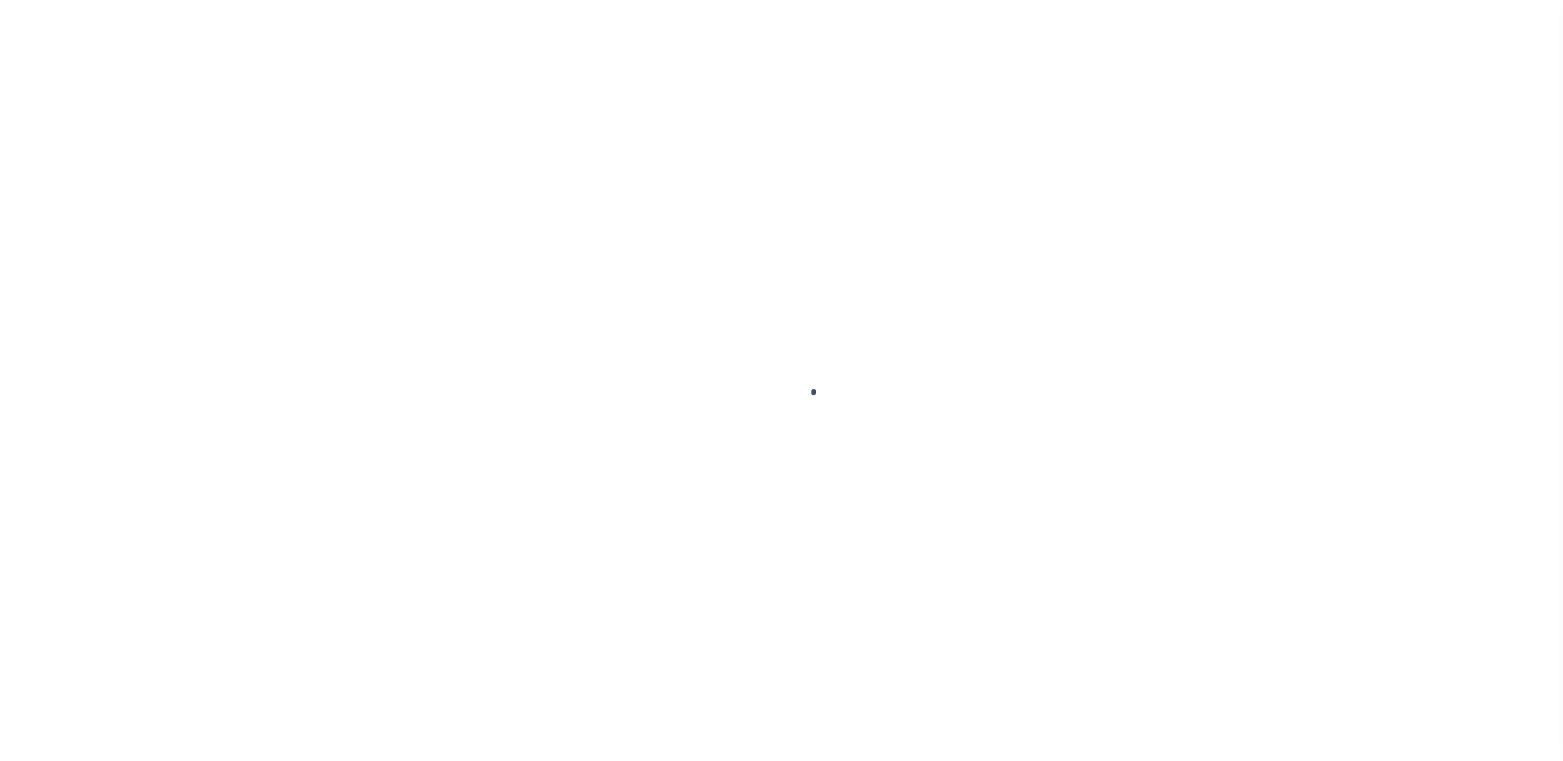
select select "False"
select select "215"
select select "90"
select select "200"
select select "10"
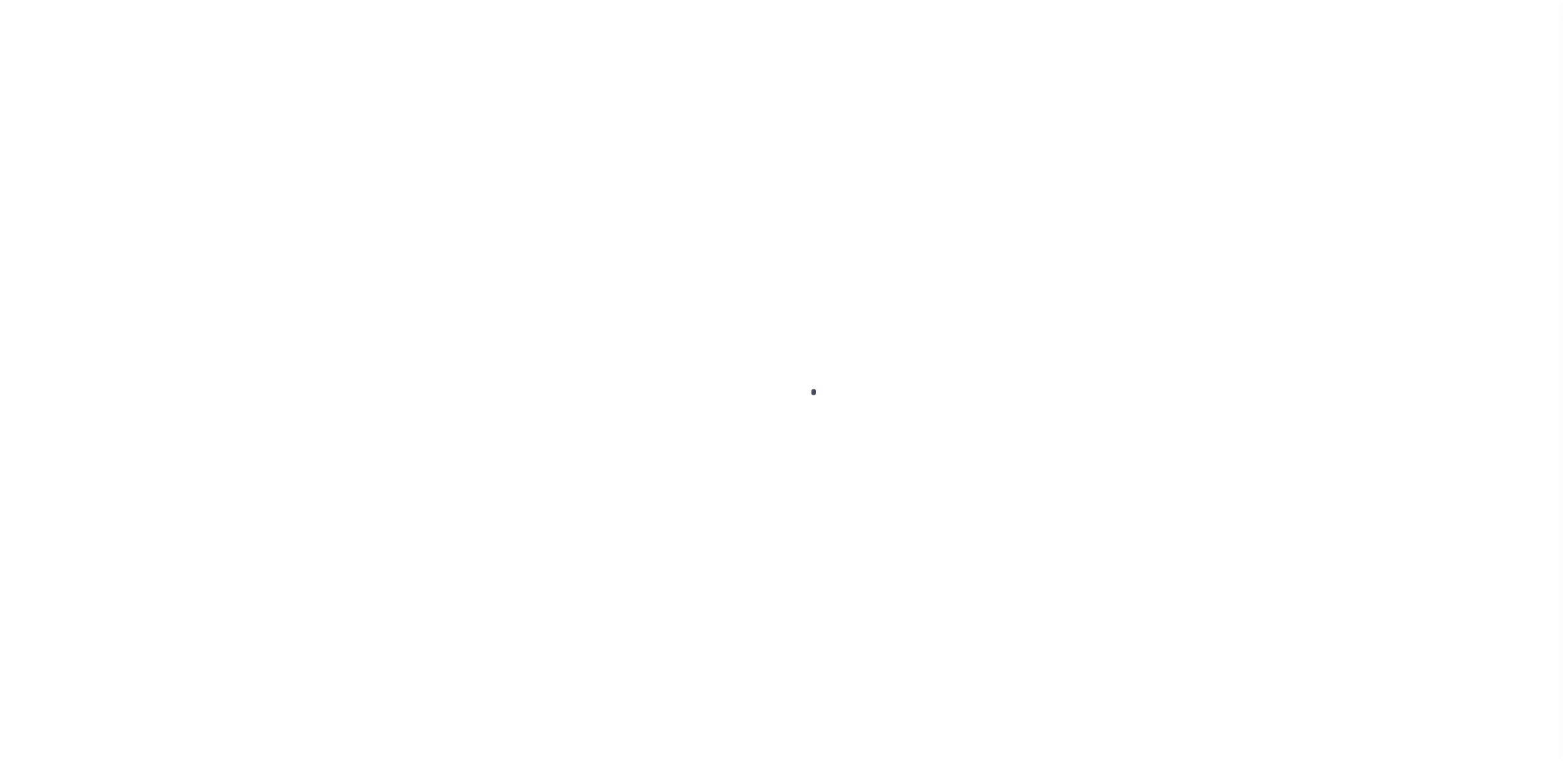
select select "NonEscrow"
type input "[STREET_ADDRESS]"
type input "[US_STATE][GEOGRAPHIC_DATA] 80924-4553"
type input "11145"
type input "CO"
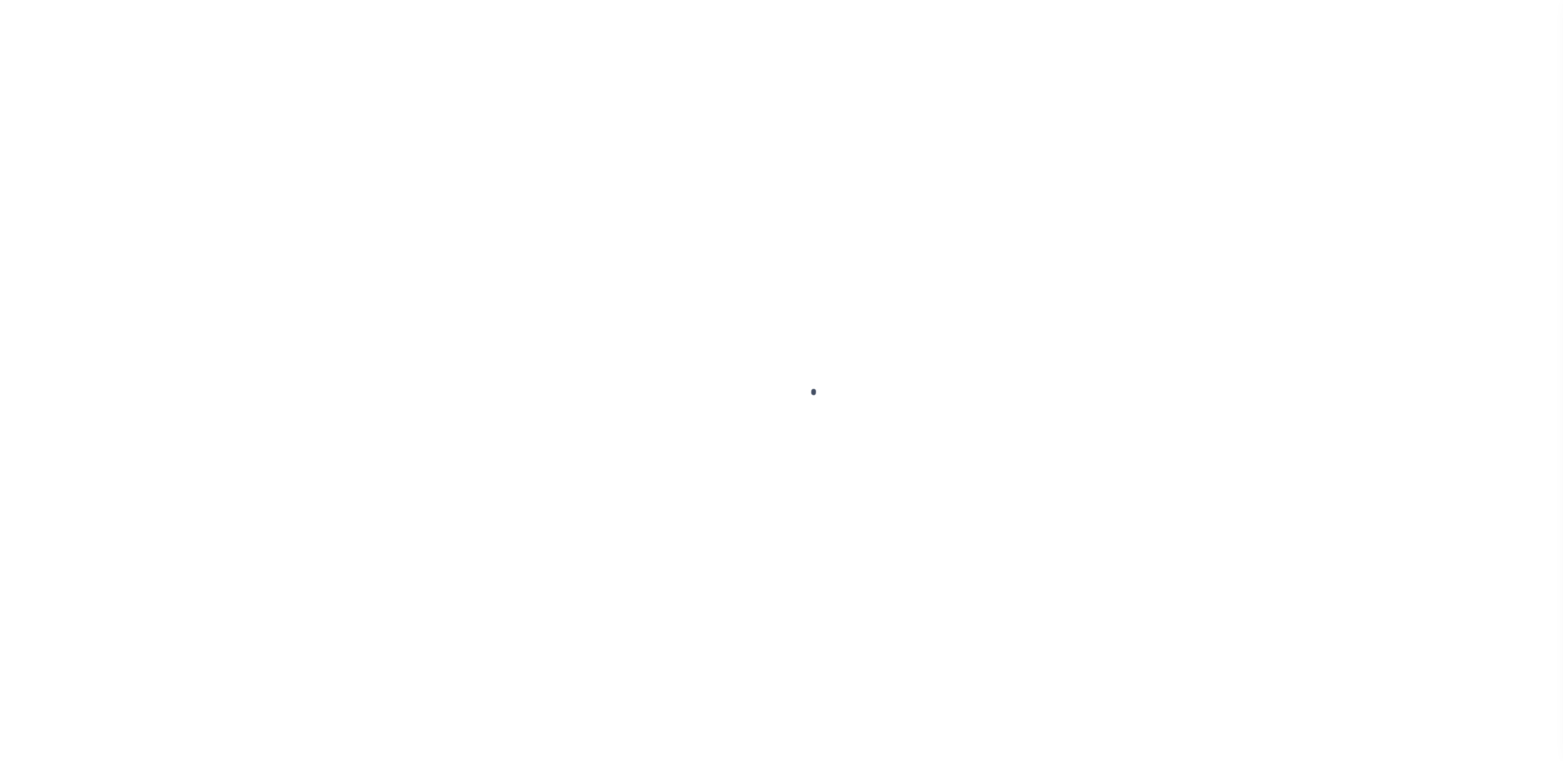
select select "2"
select select "False"
select select "200"
select select "10"
select select "NonEscrow"
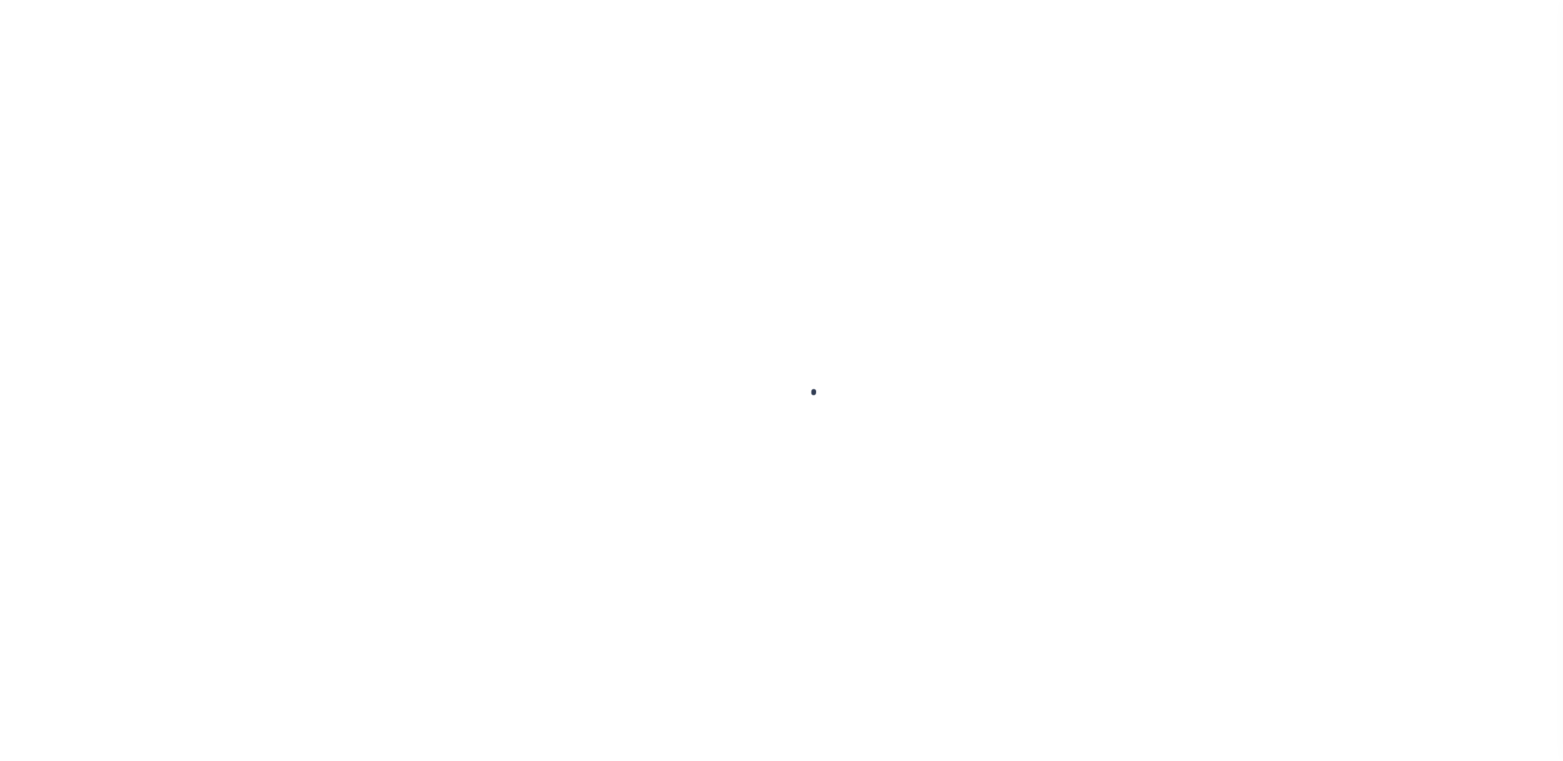
type input "[STREET_ADDRESS]"
type input "[US_STATE][GEOGRAPHIC_DATA] 80924-4553"
type input "11145"
type input "CO"
select select "215"
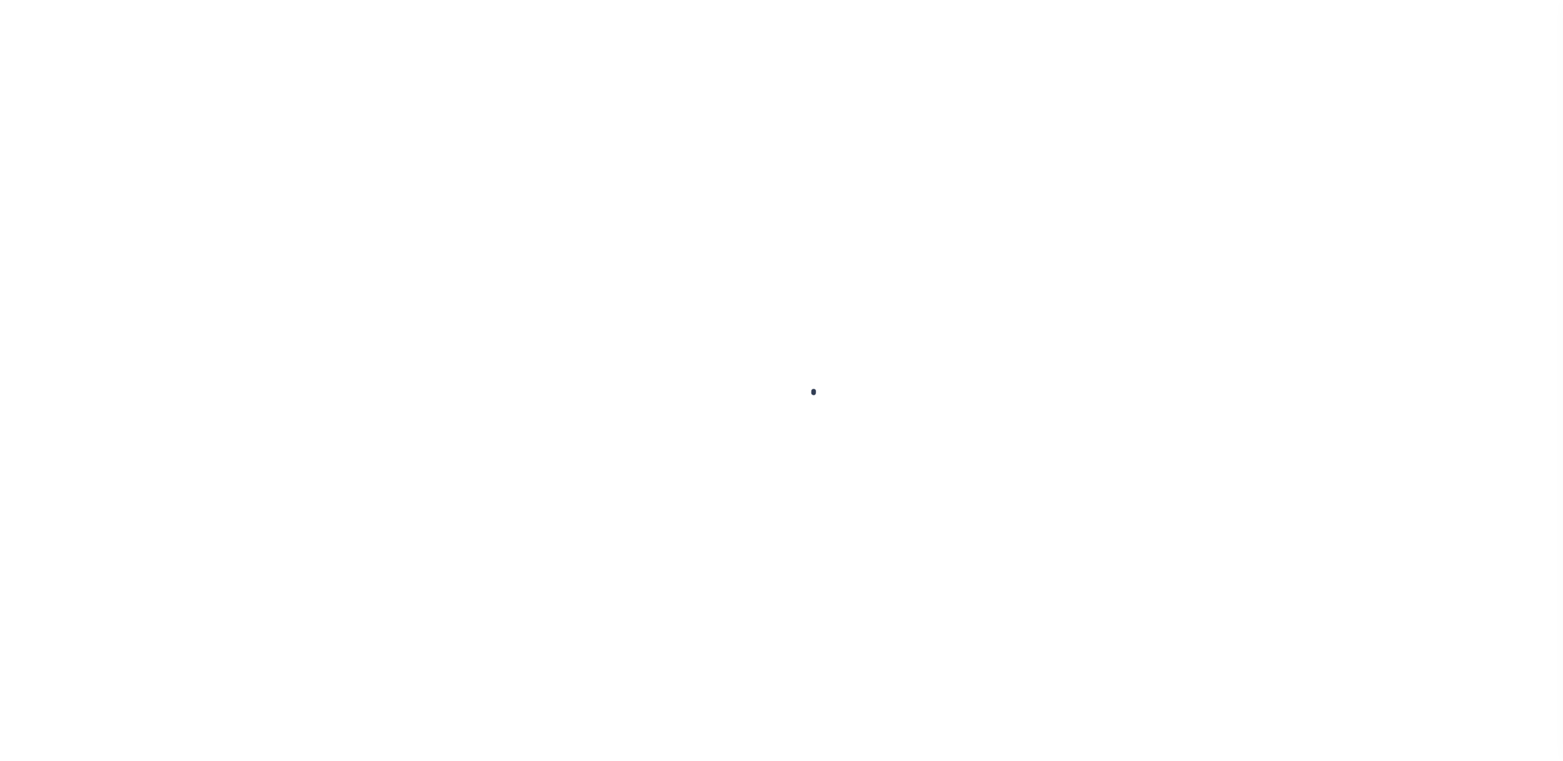
select select "90"
select select "2"
select select "False"
select select "200"
select select "10"
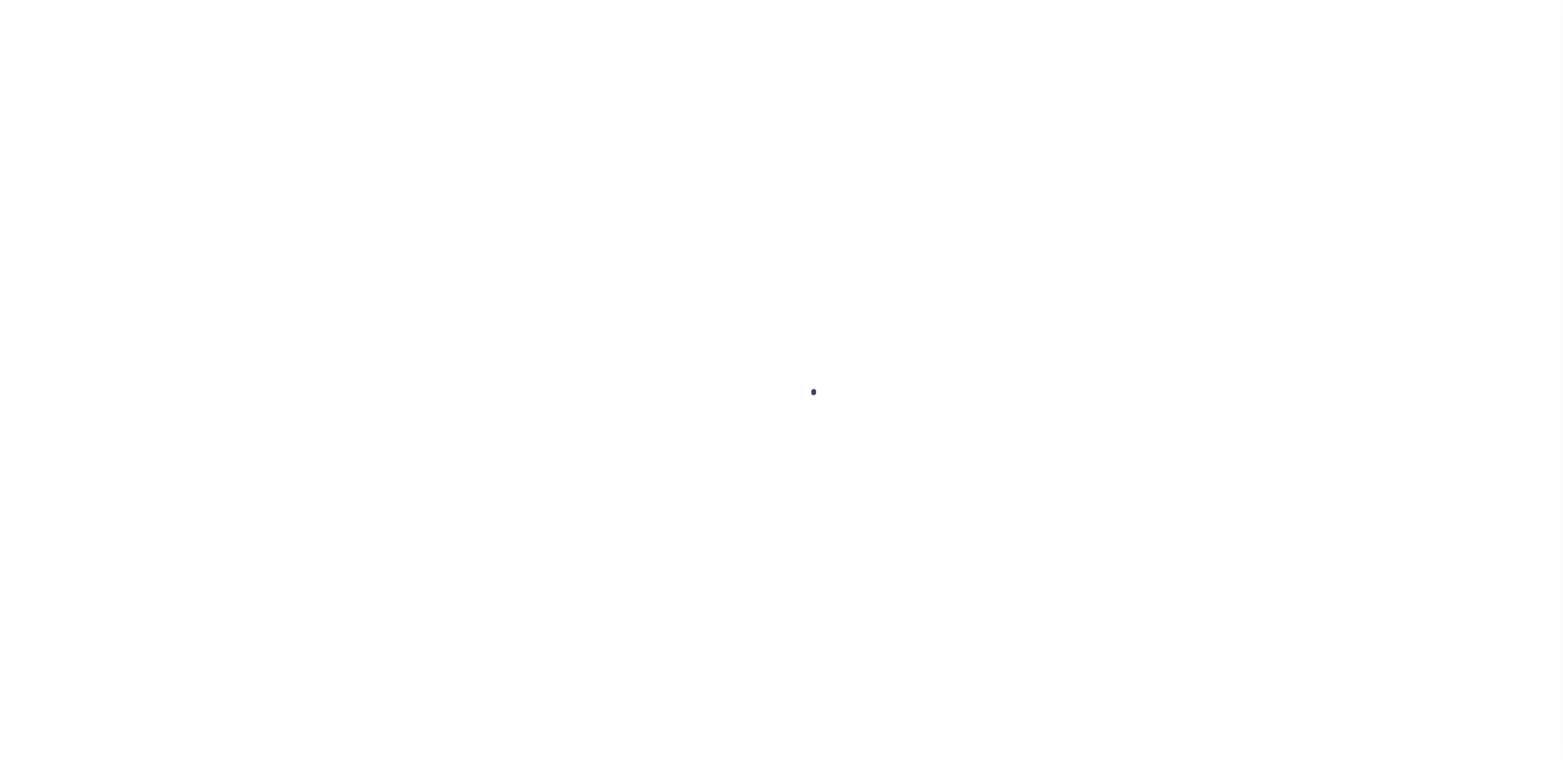
select select "NonEscrow"
type input "[STREET_ADDRESS]"
type input "[US_STATE][GEOGRAPHIC_DATA] 80924-4553"
type input "11145"
type input "CO"
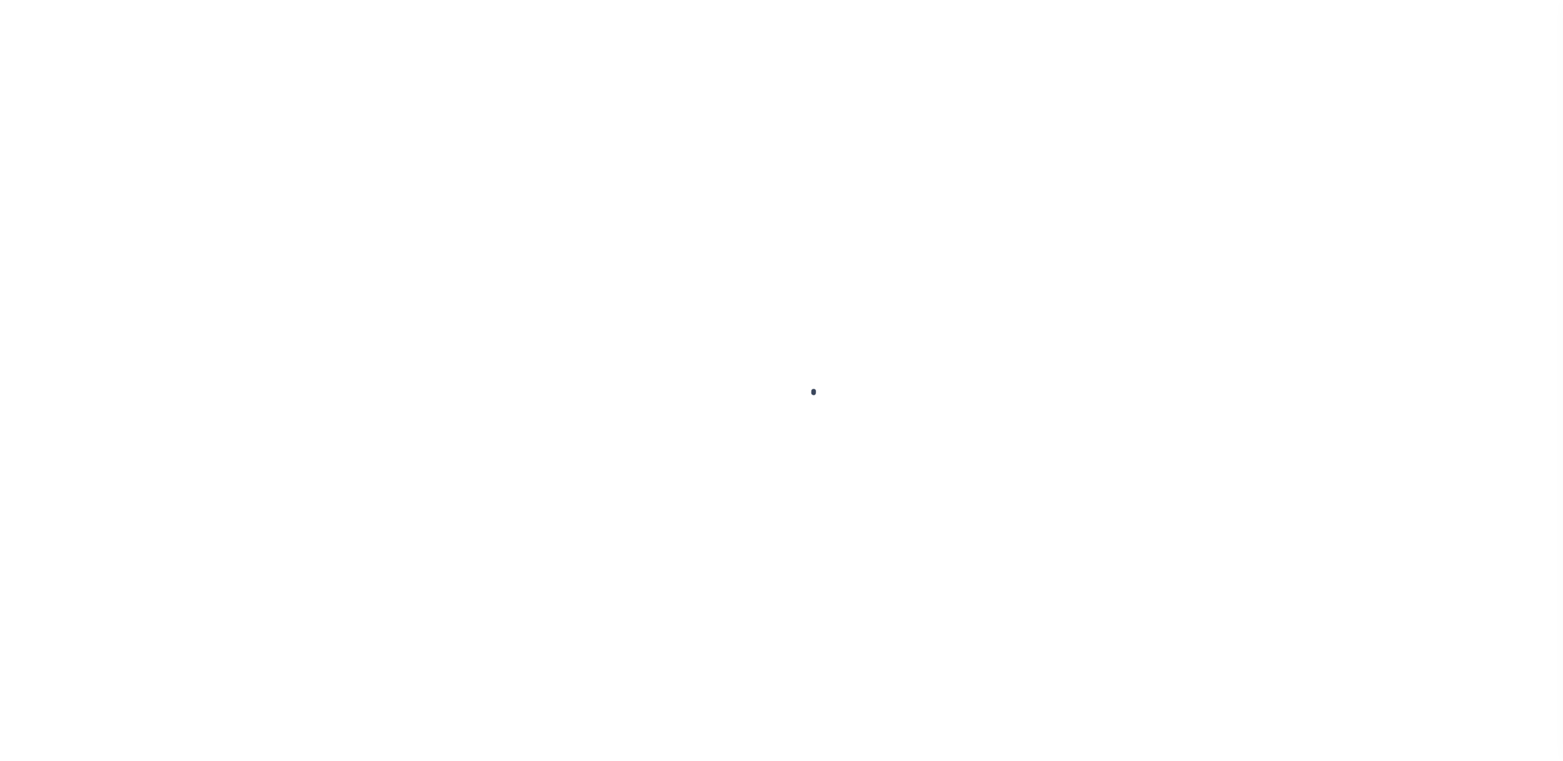
select select "215"
select select "90"
select select "2"
select select "False"
select select "90"
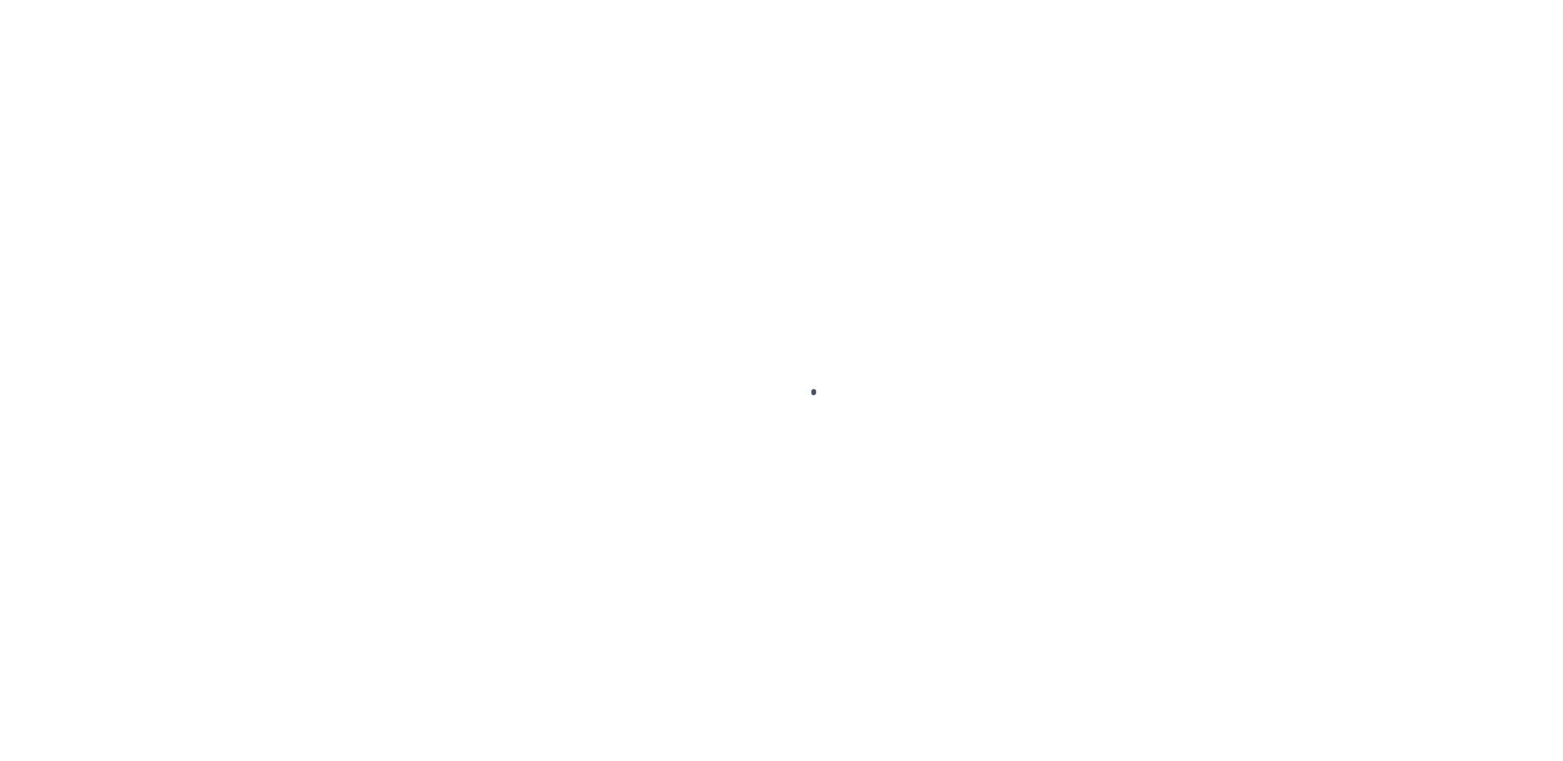
select select "200"
select select "10"
select select "NonEscrow"
type input "[STREET_ADDRESS]"
type input "[US_STATE][GEOGRAPHIC_DATA] 80924-4553"
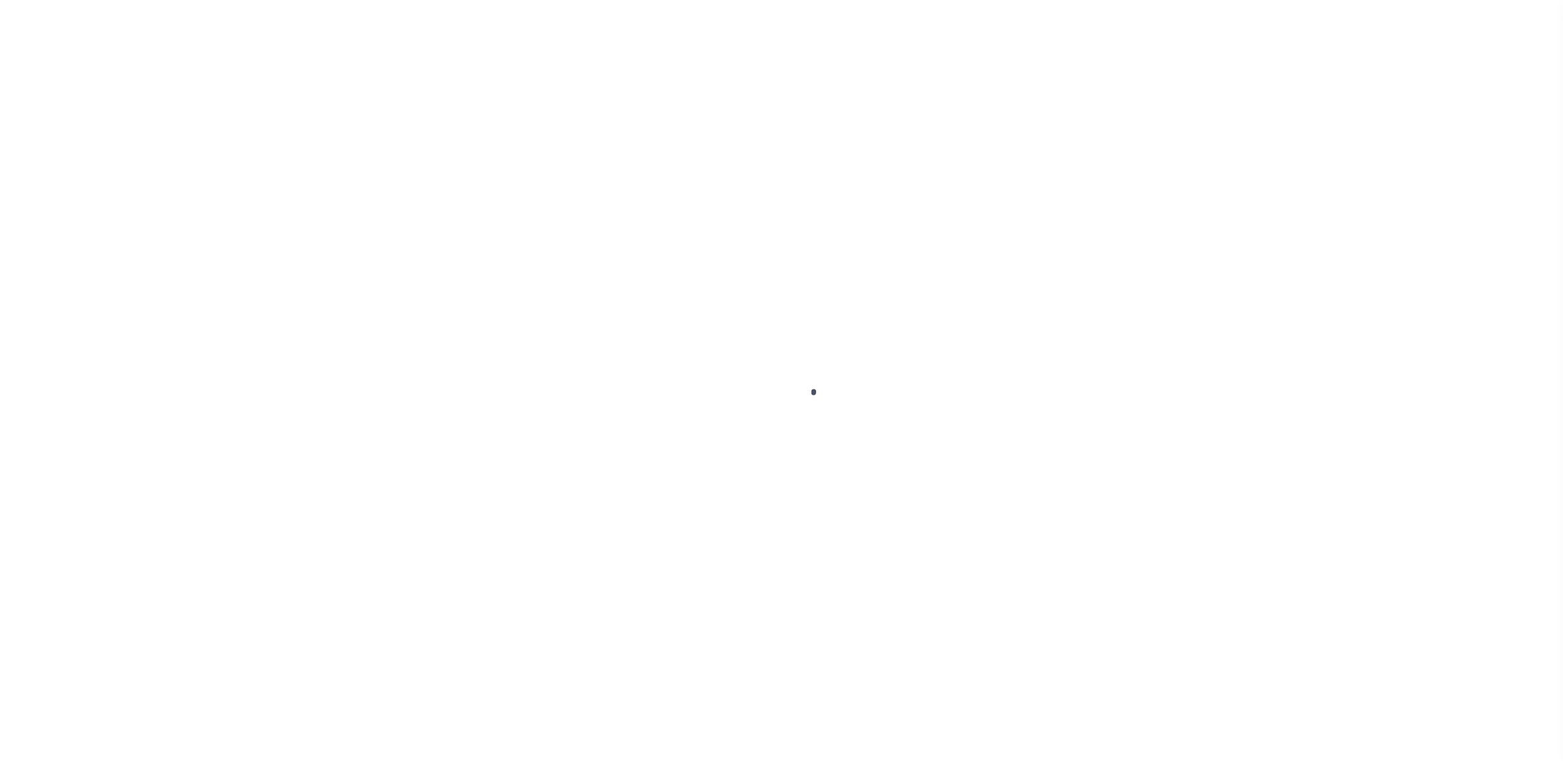
type input "11145"
type input "CO"
select select "215"
select select "2"
select select "False"
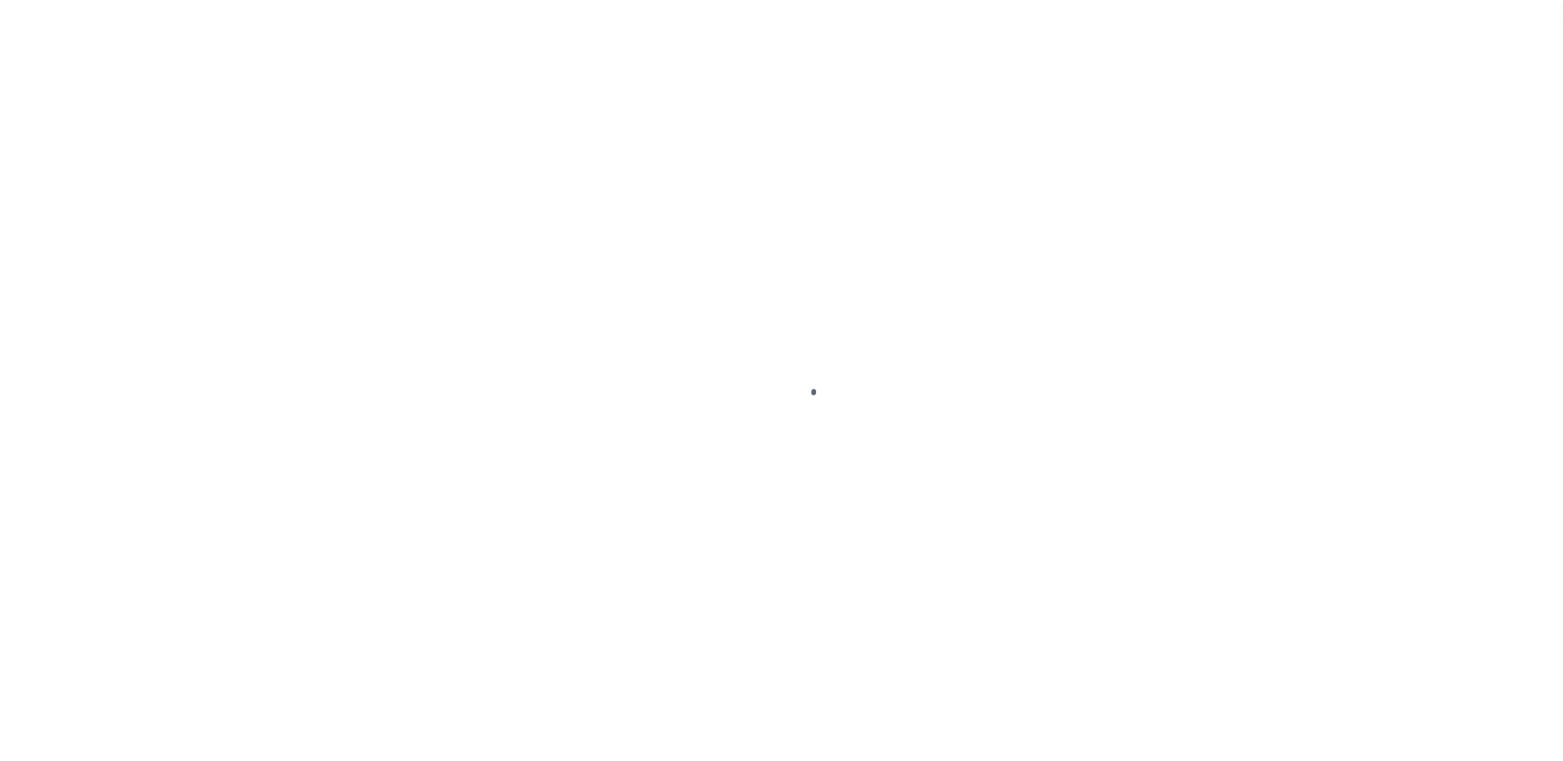
select select "215"
select select "90"
select select "200"
select select "10"
select select "NonEscrow"
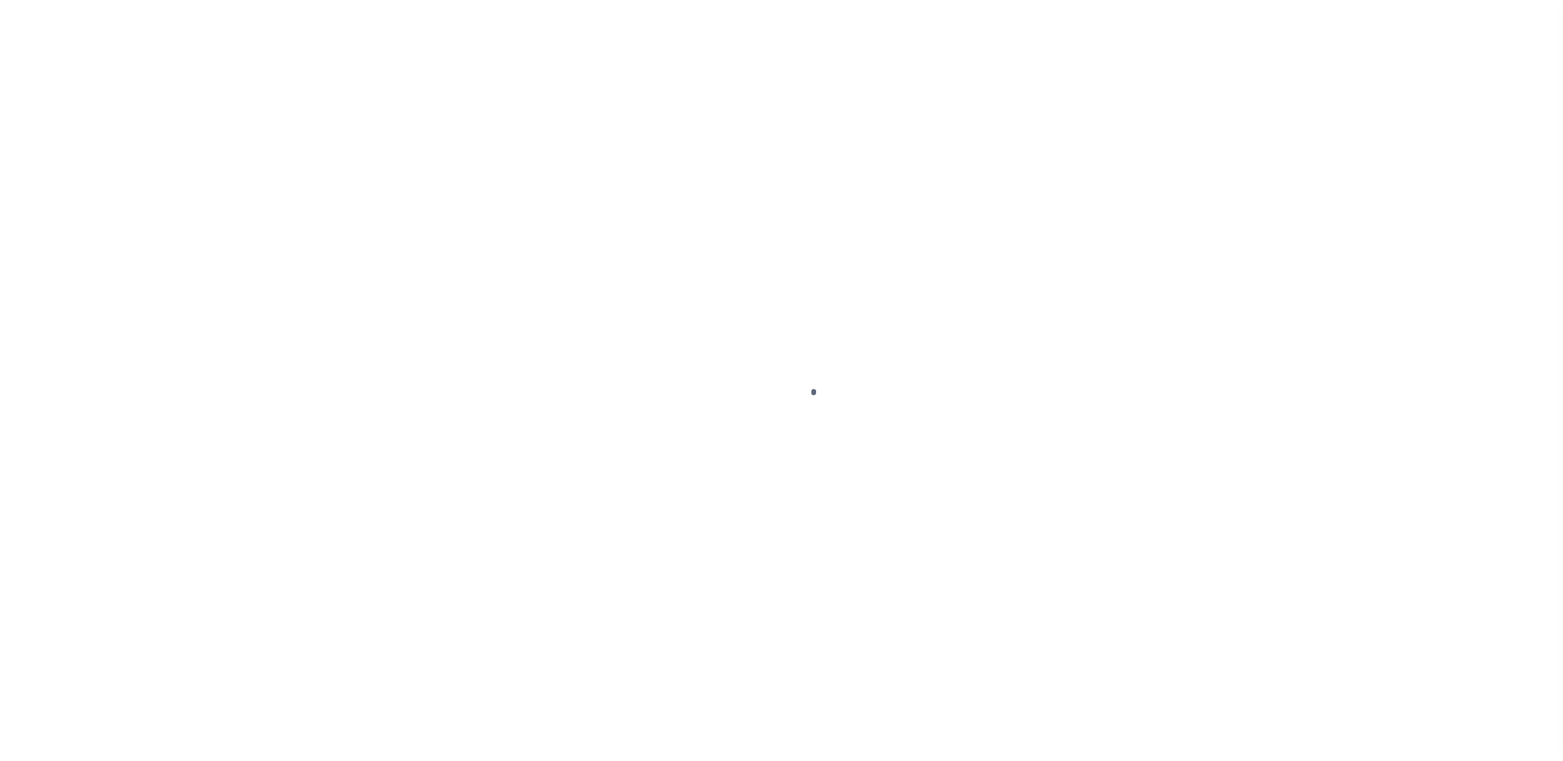
select select "2"
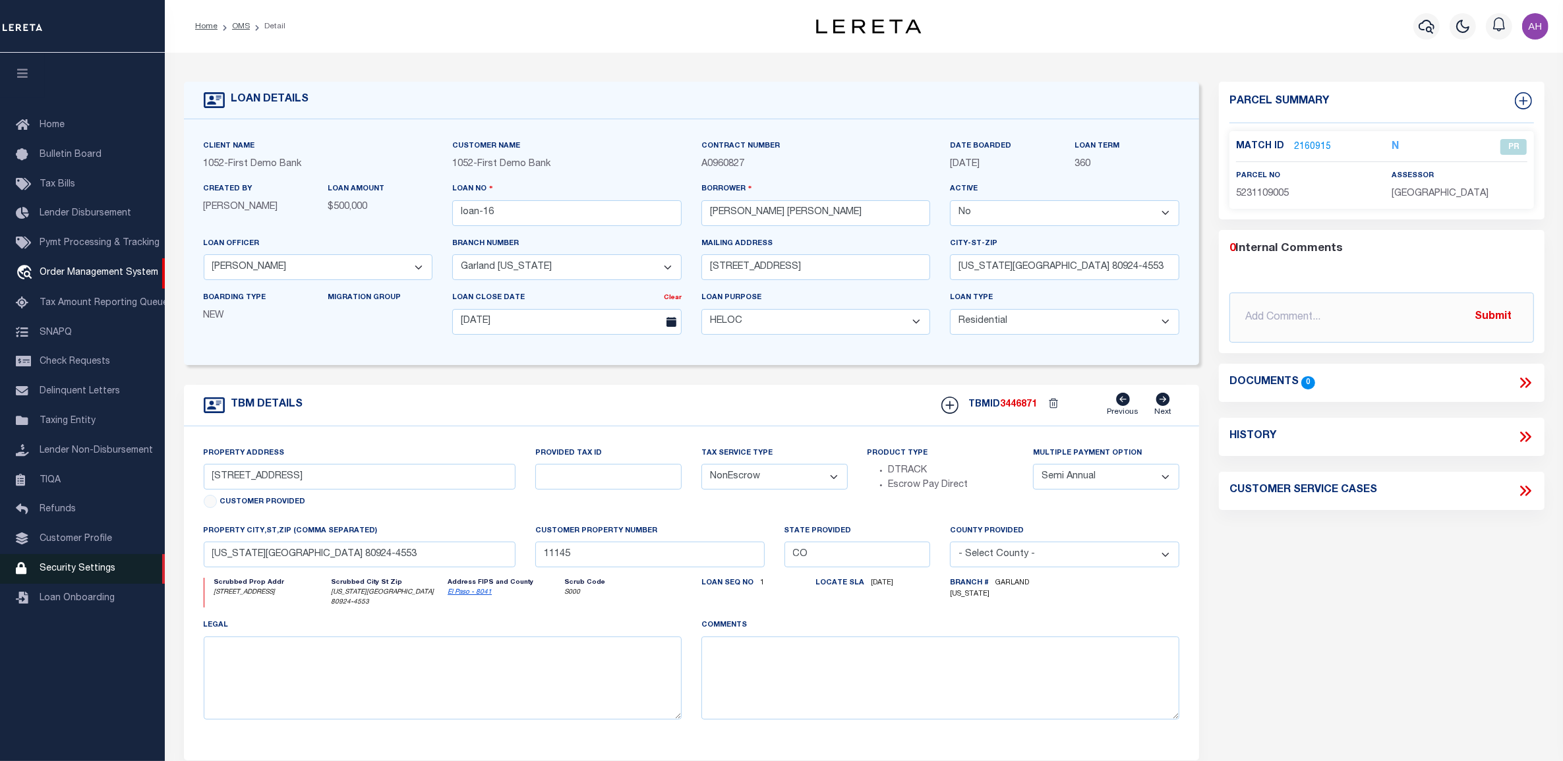
click at [71, 572] on span "Security Settings" at bounding box center [78, 568] width 76 height 9
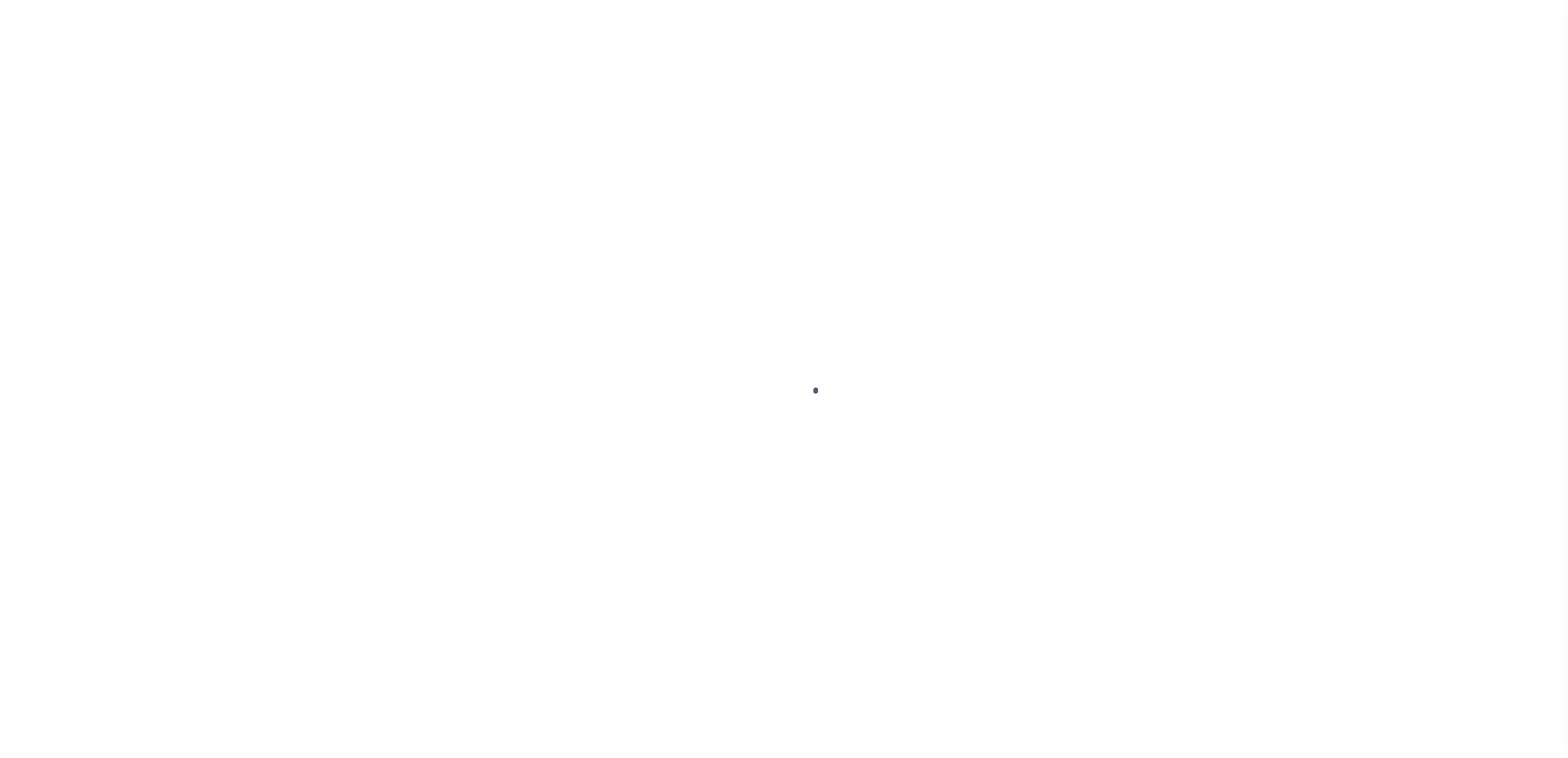
select select "100"
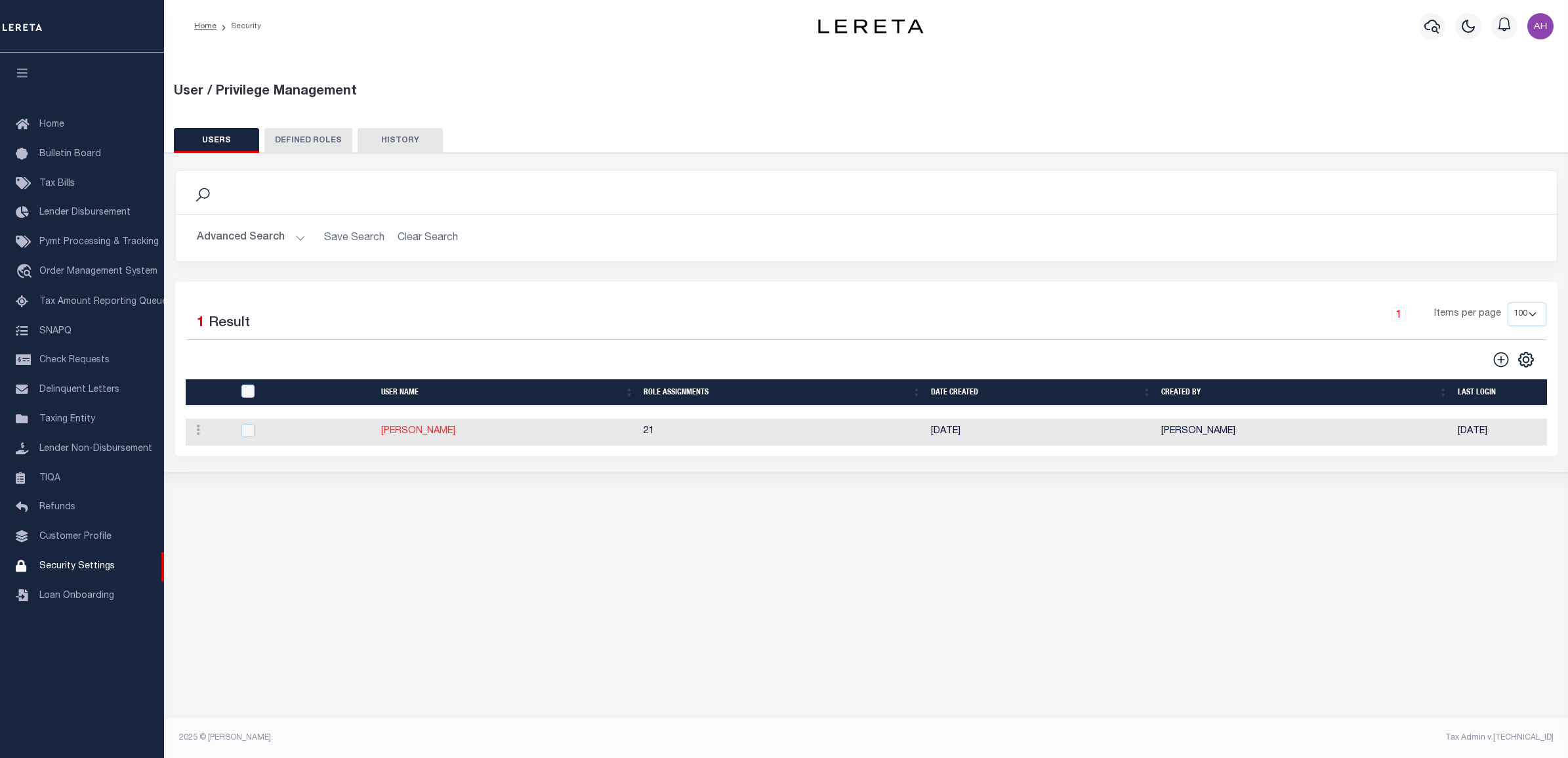
click at [402, 431] on link "[PERSON_NAME]" at bounding box center [418, 430] width 74 height 9
type input "[PERSON_NAME]"
type input "Darwish"
type input "[PERSON_NAME][EMAIL_ADDRESS][DOMAIN_NAME]"
select select "LOC"
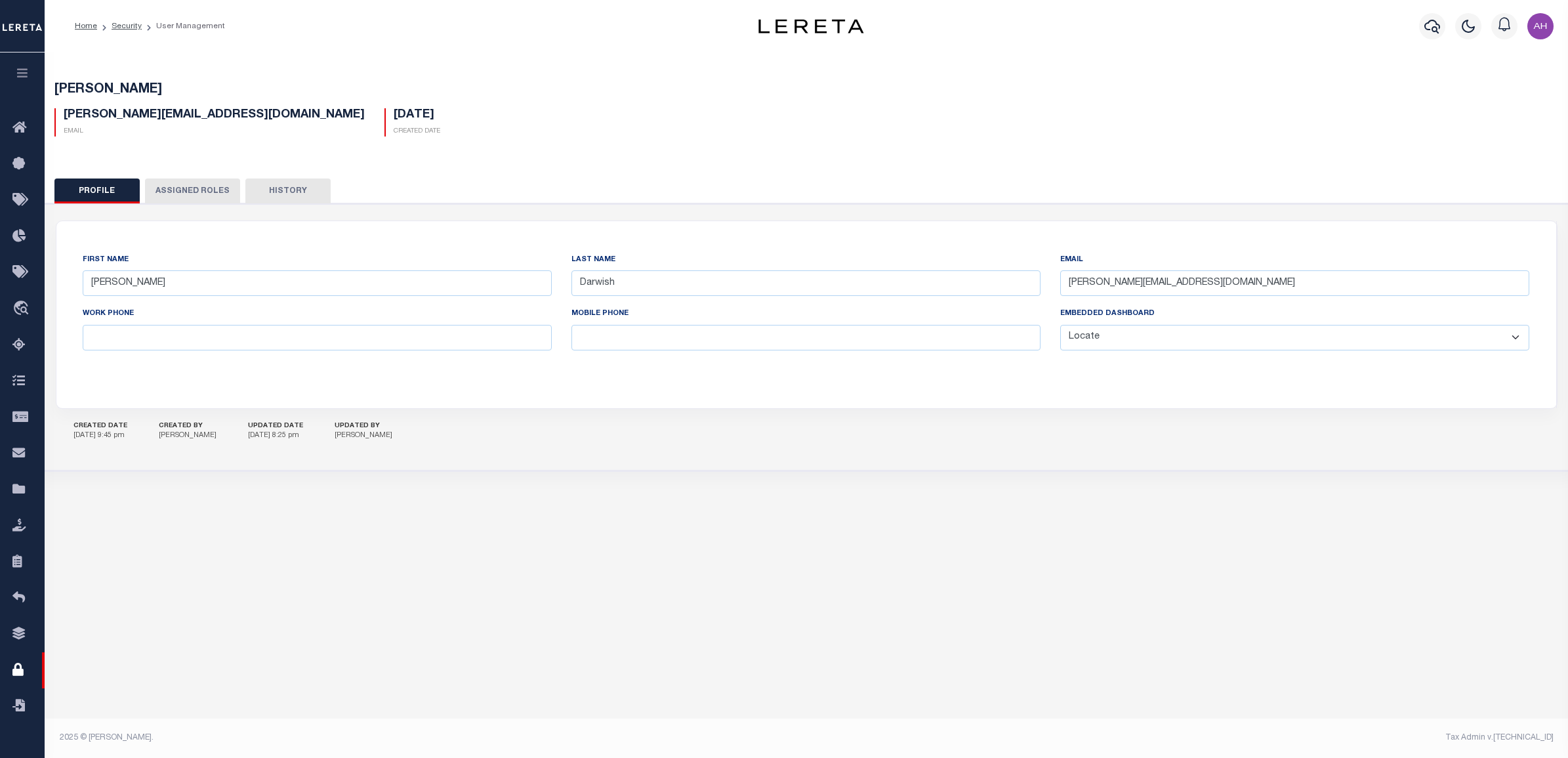
click at [23, 67] on button "button" at bounding box center [22, 75] width 45 height 45
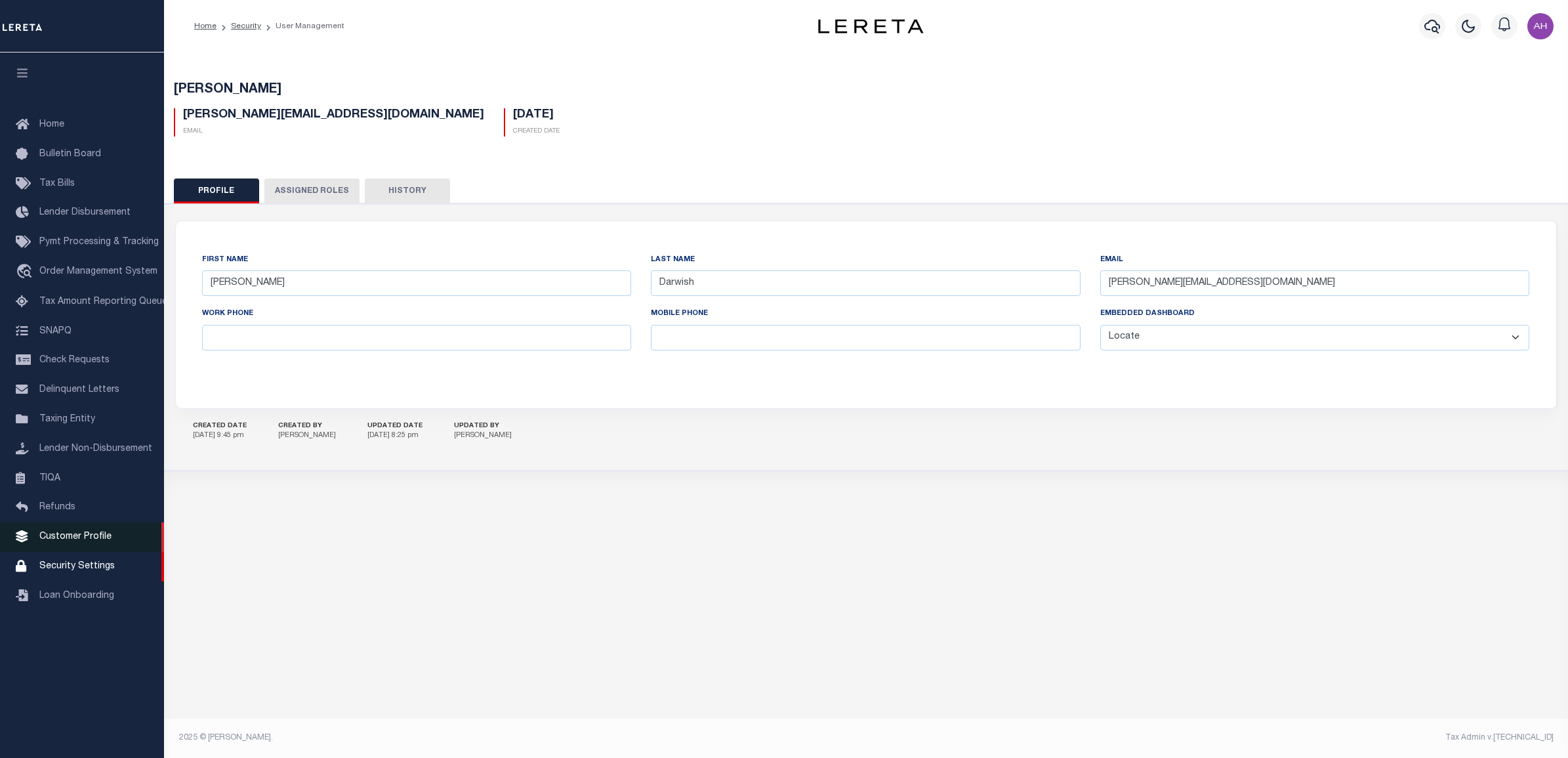
click at [71, 540] on span "Customer Profile" at bounding box center [76, 536] width 72 height 9
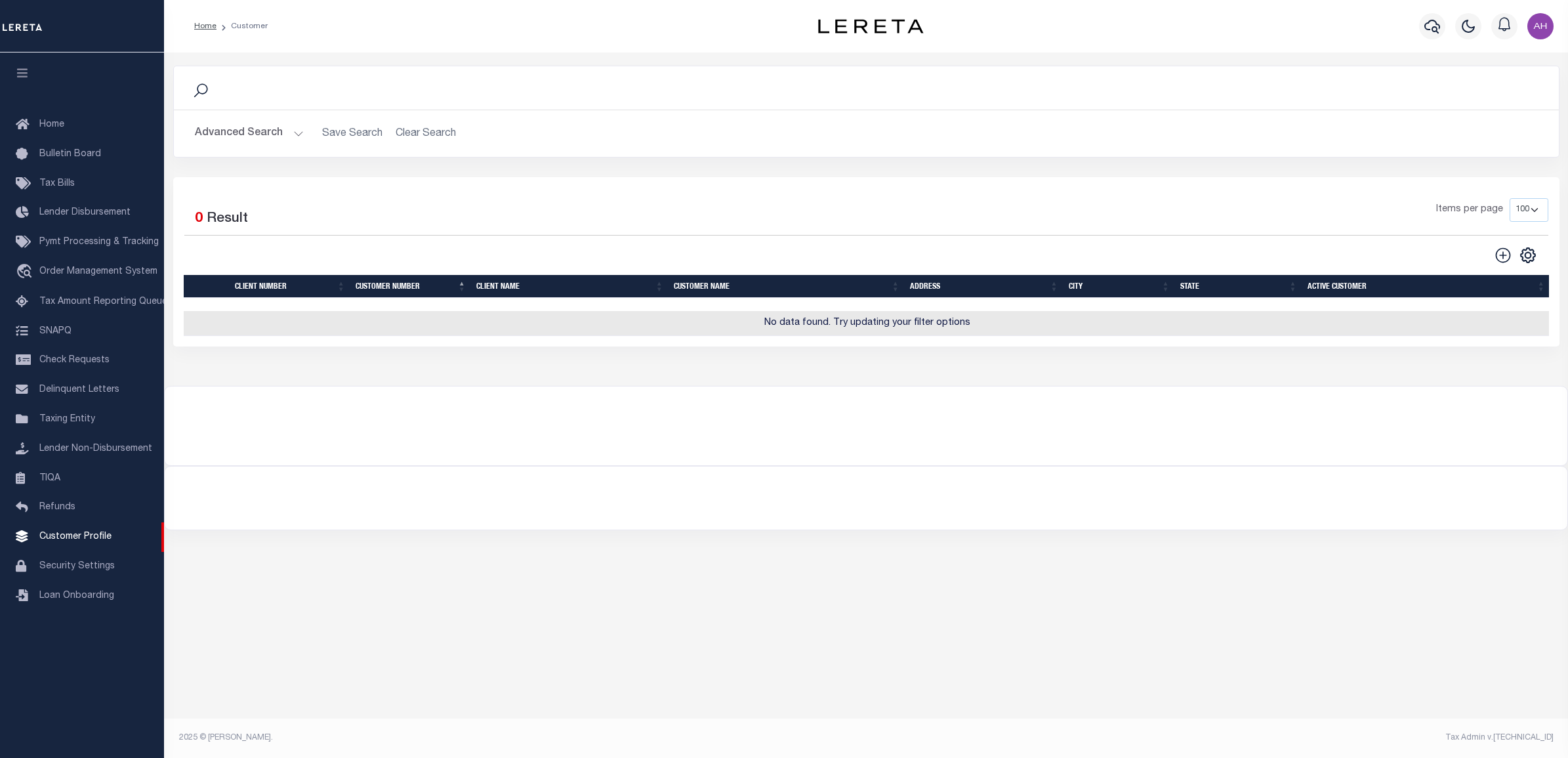
click at [257, 129] on button "Advanced Search" at bounding box center [249, 133] width 109 height 26
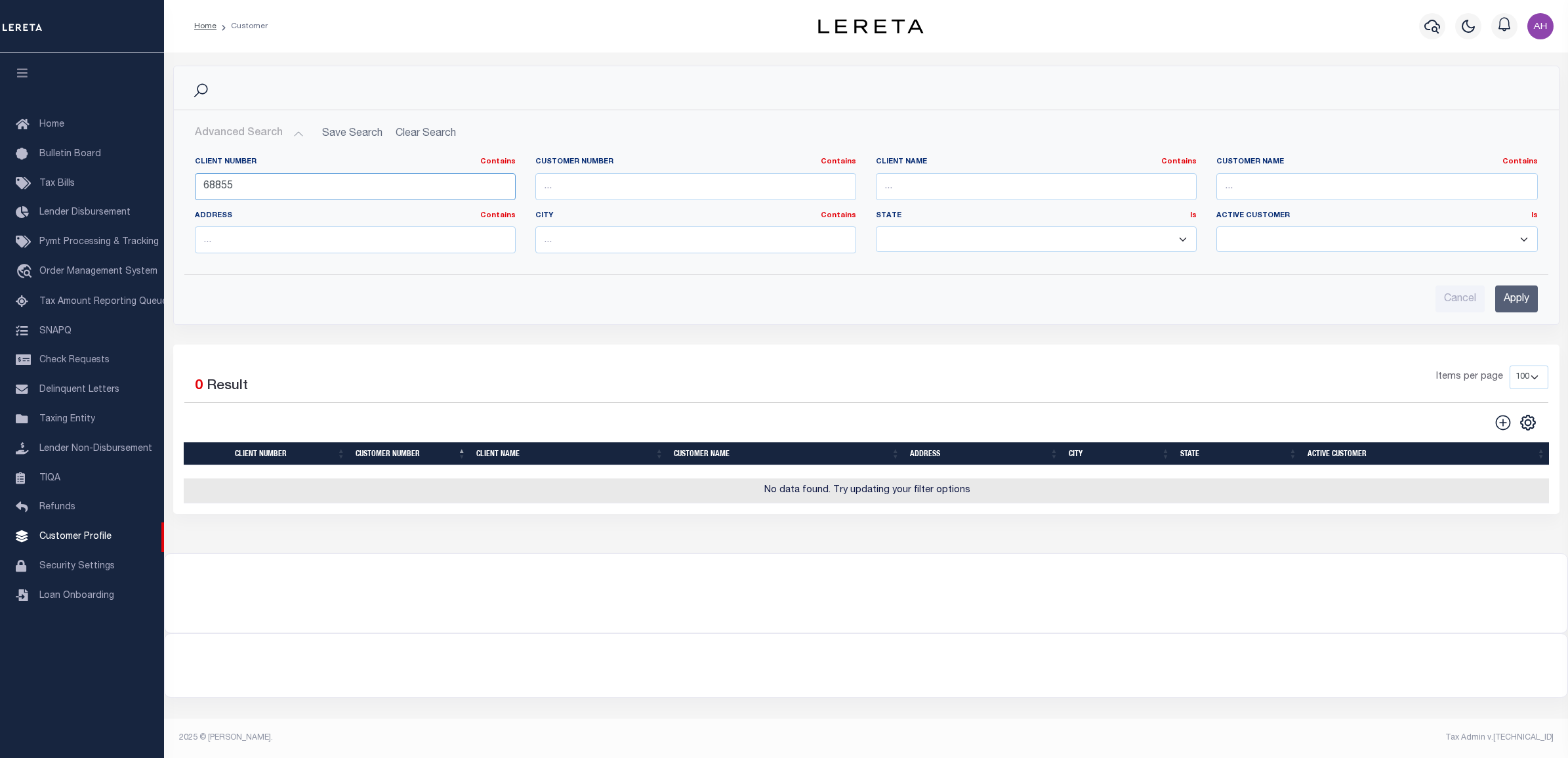
click at [294, 184] on input "68855" at bounding box center [355, 186] width 321 height 27
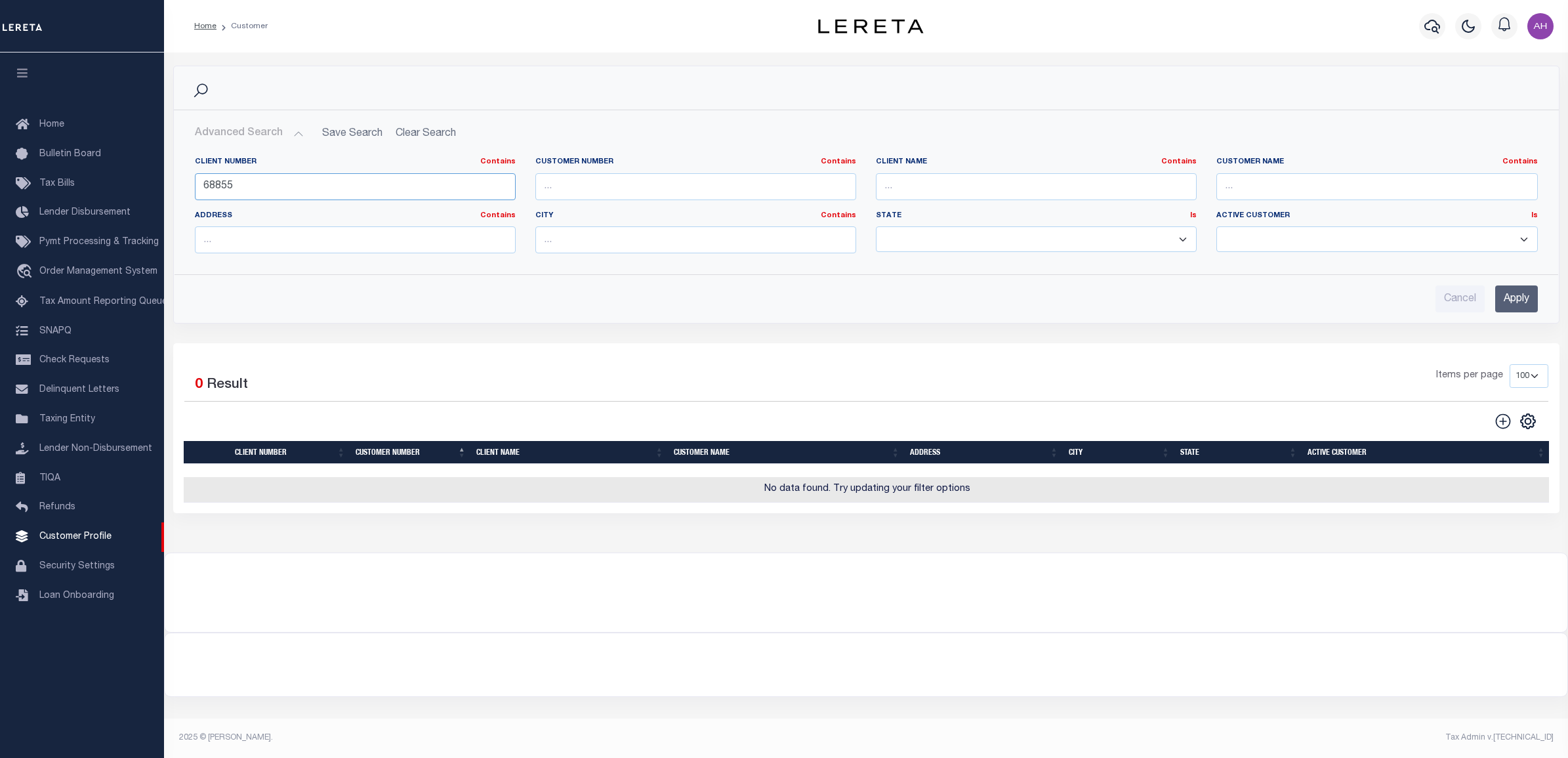
click at [294, 184] on input "68855" at bounding box center [355, 186] width 321 height 27
type input "2118"
click at [1512, 294] on input "Apply" at bounding box center [1516, 299] width 43 height 27
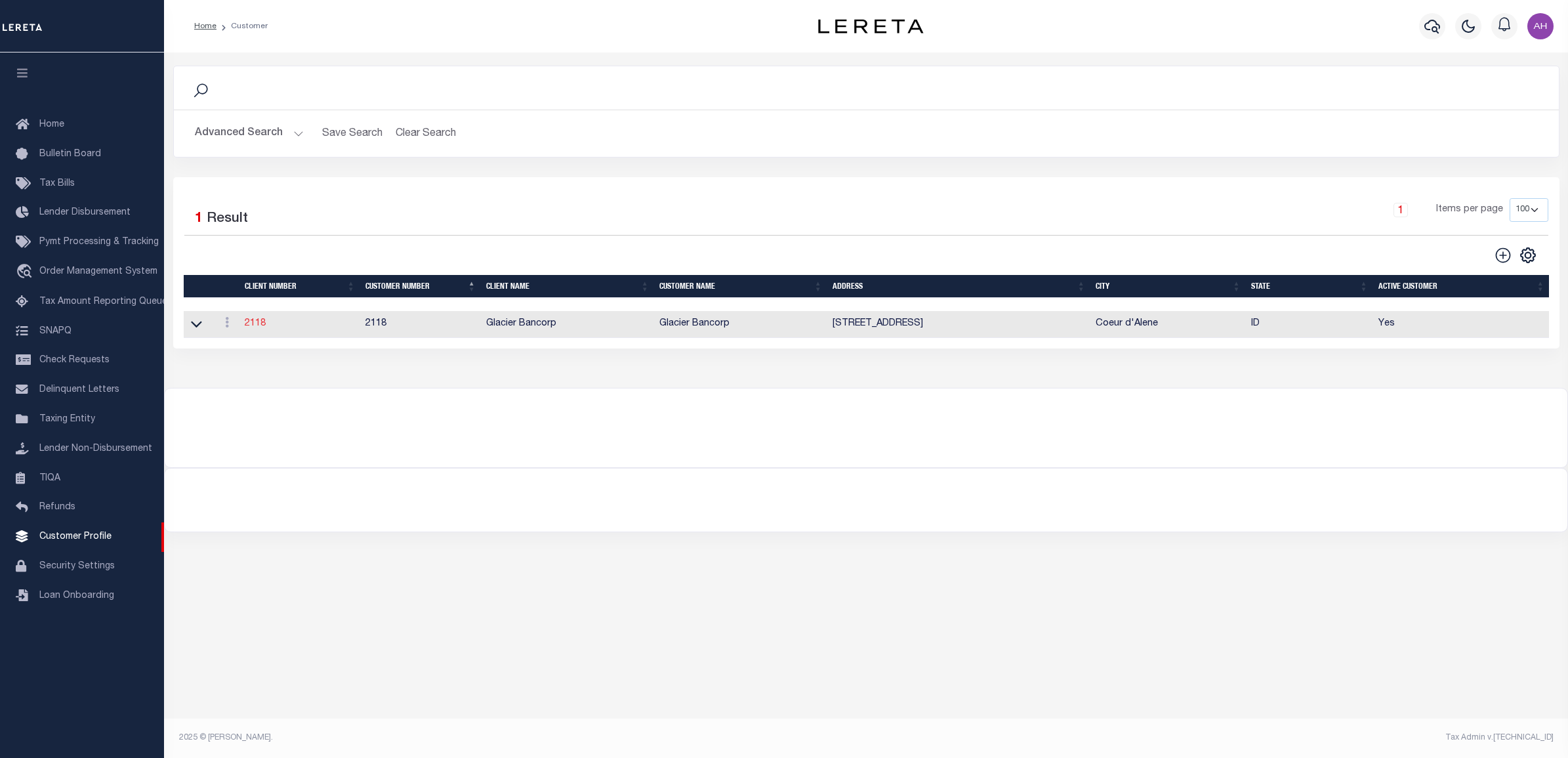
click at [258, 324] on link "2118" at bounding box center [255, 323] width 21 height 9
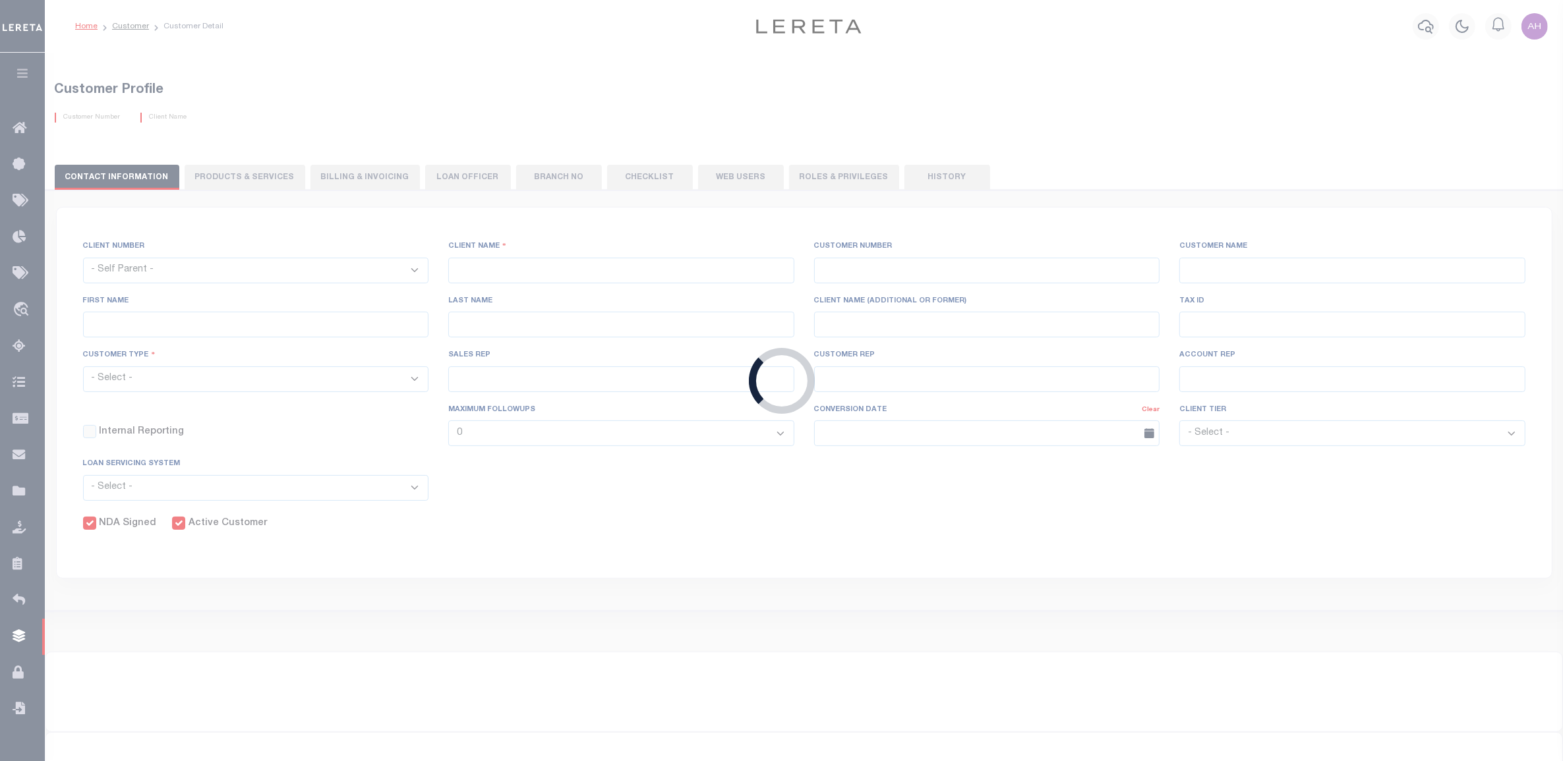
select select
type input "Glacier Bancorp"
type input "2118"
type input "Glacier Bancorp"
type input "Brianna"
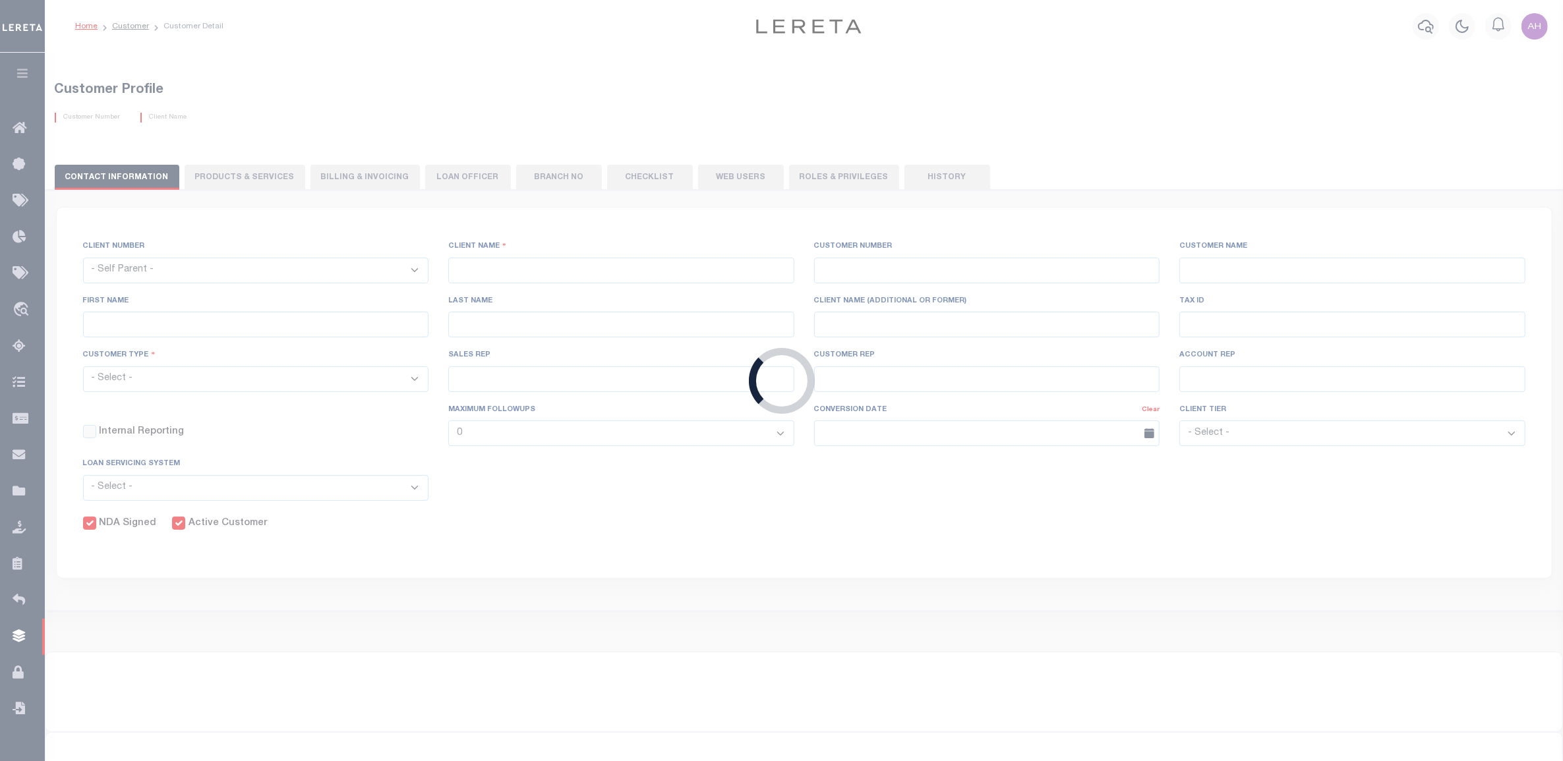
type input "[PERSON_NAME]"
select select "Residential"
type input "Barbara Kendrick"
type input "Debbie Vecellio"
select select "JHS"
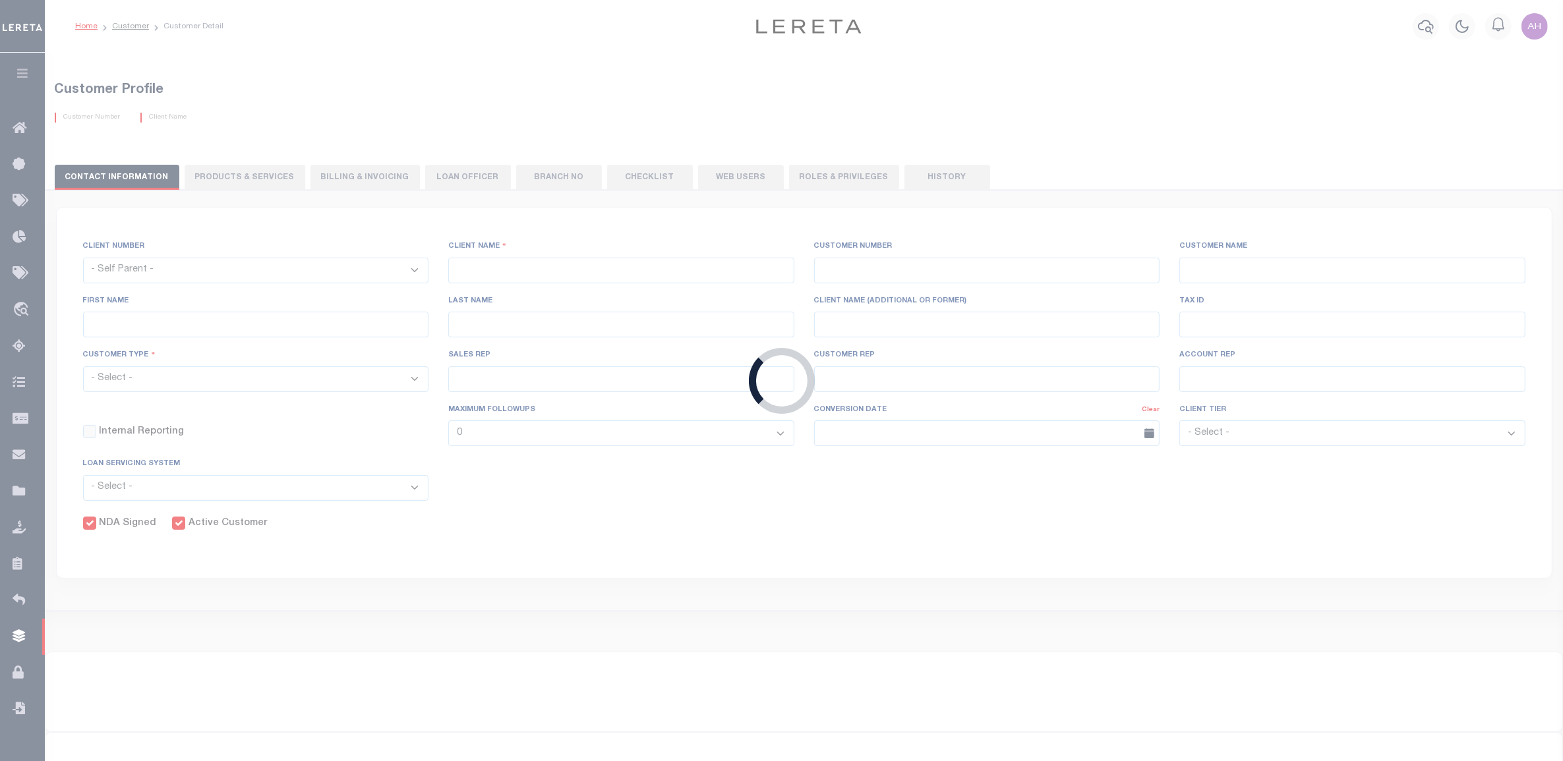
checkbox input "true"
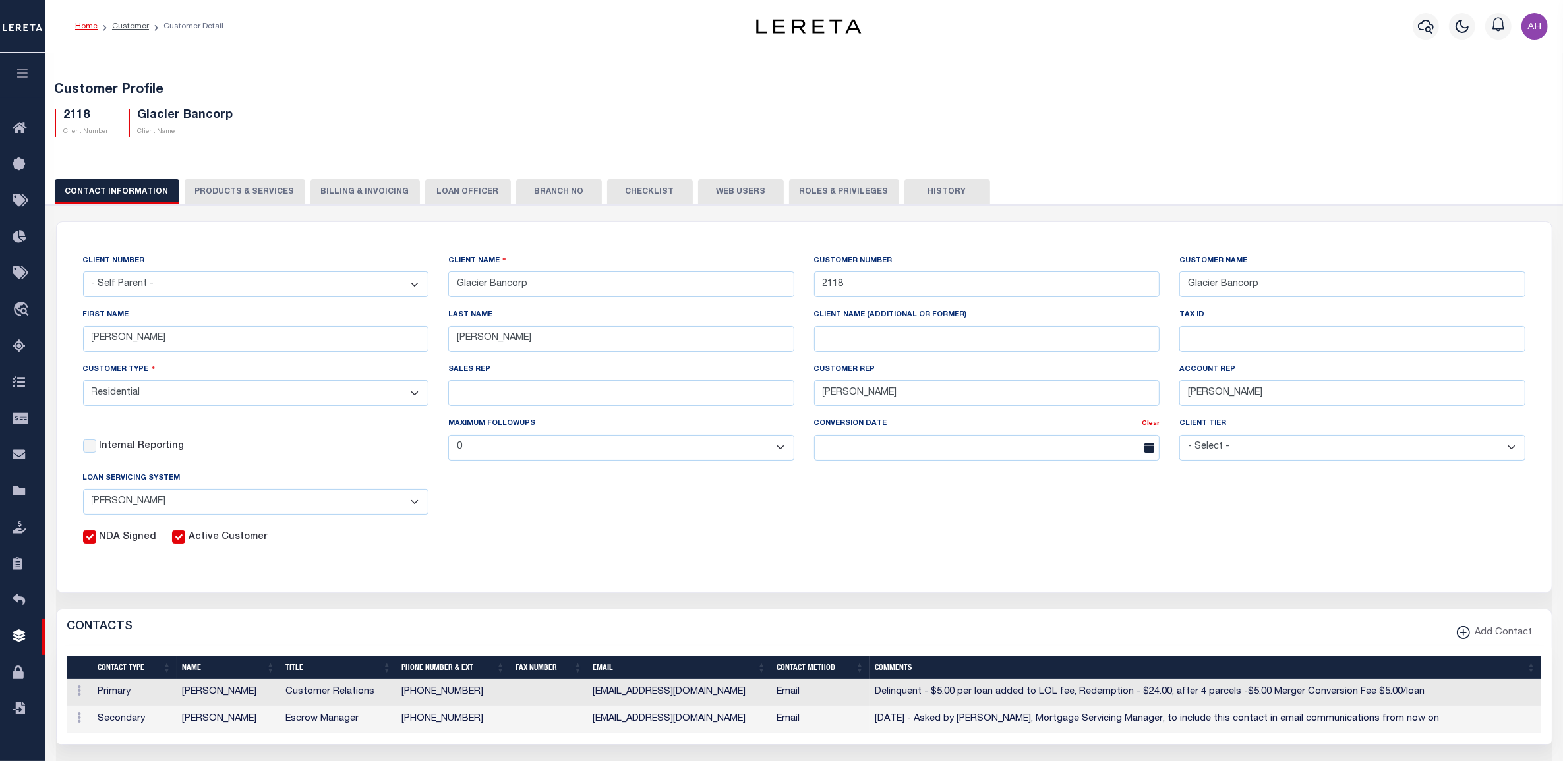
click at [710, 196] on button "Web Users" at bounding box center [741, 191] width 86 height 25
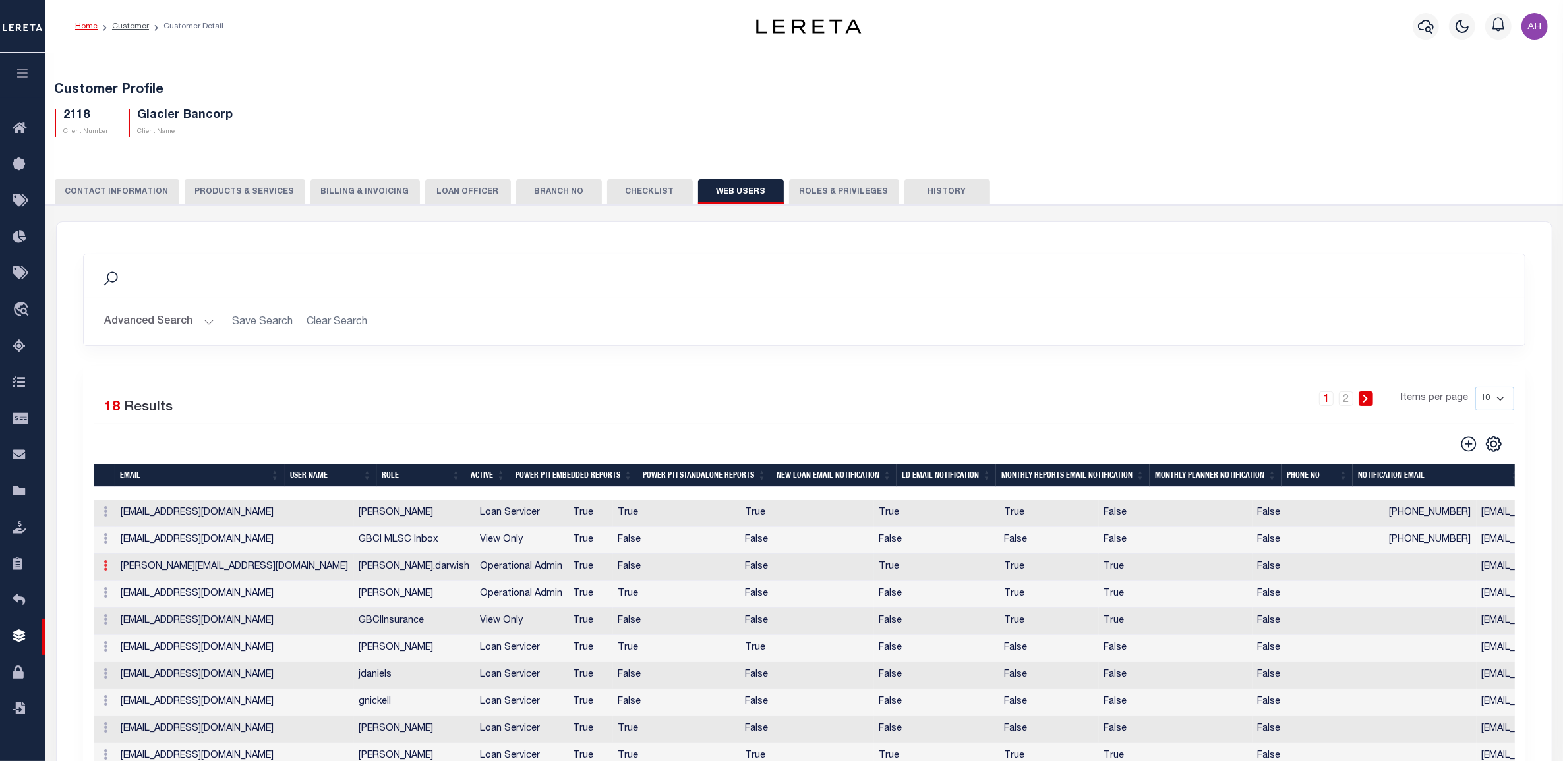
click at [100, 569] on link at bounding box center [106, 567] width 14 height 11
click at [127, 615] on link "Edit" at bounding box center [130, 608] width 60 height 22
type input "ahmad.darwish@accumatch.com"
type input "adarwish-c@lereta.com"
type input "ahmad.darwish"
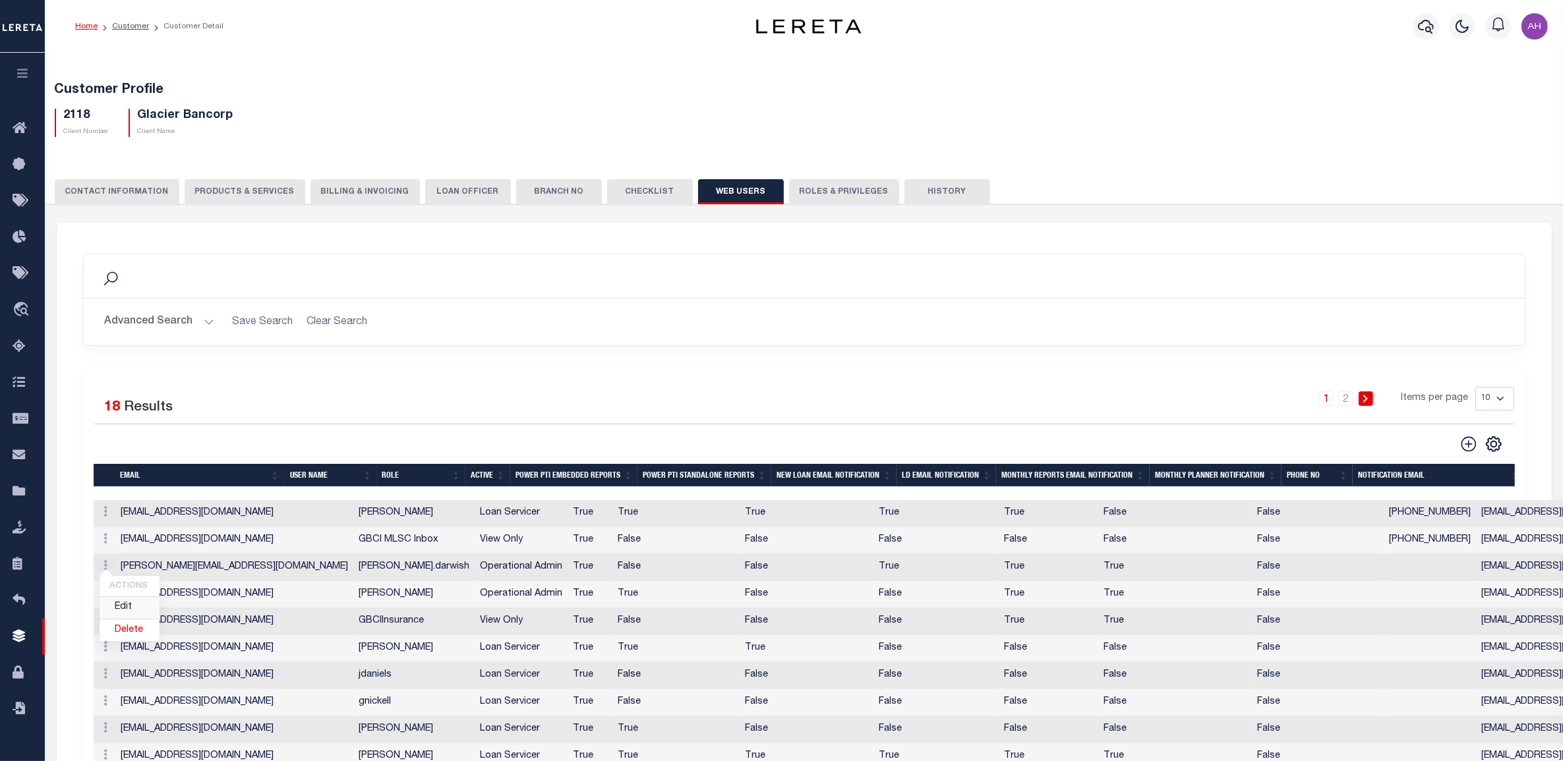
checkbox input "true"
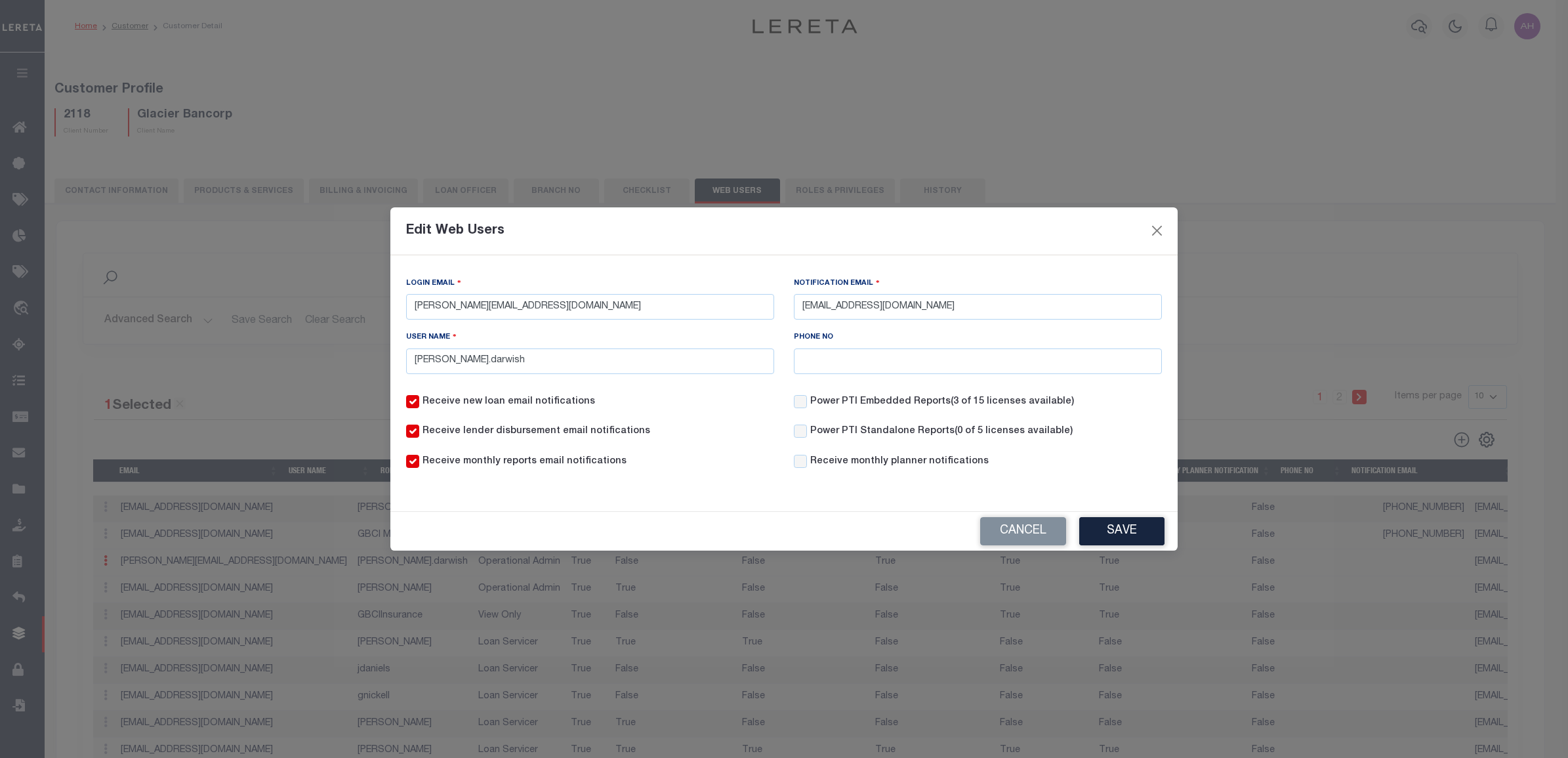
click at [917, 397] on label "Power PTI Embedded Reports (3 of 15 licenses available)" at bounding box center [942, 402] width 264 height 14
click at [807, 397] on input "Power PTI Embedded Reports (3 of 15 licenses available)" at bounding box center [799, 401] width 13 height 13
checkbox input "true"
click at [1002, 434] on span "(0 of 5 licenses available)" at bounding box center [1013, 430] width 118 height 9
click at [807, 434] on input "Power PTI Standalone Reports (0 of 5 licenses available)" at bounding box center [799, 430] width 13 height 13
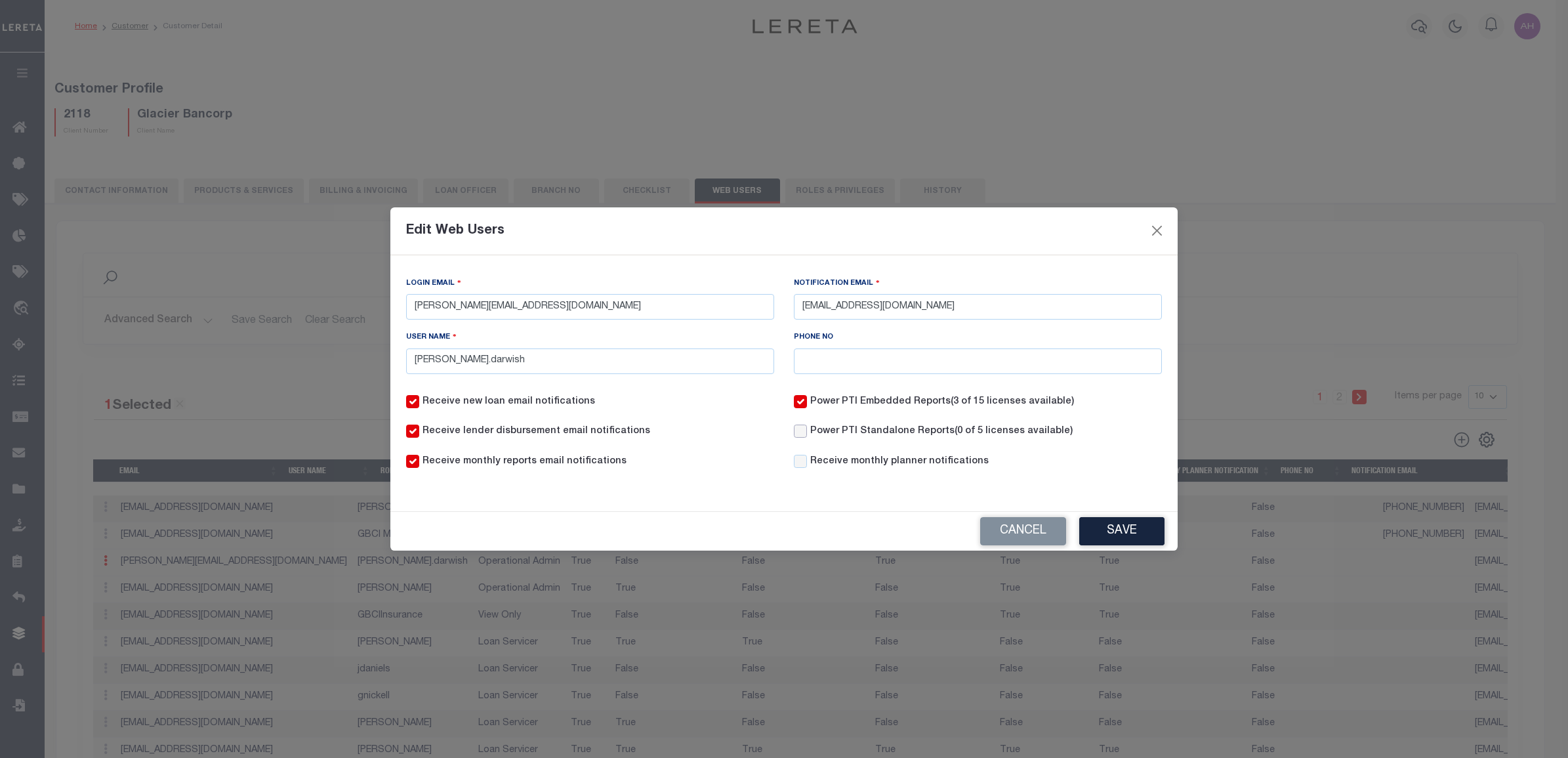
checkbox input "true"
click at [1107, 530] on button "Save" at bounding box center [1122, 531] width 86 height 28
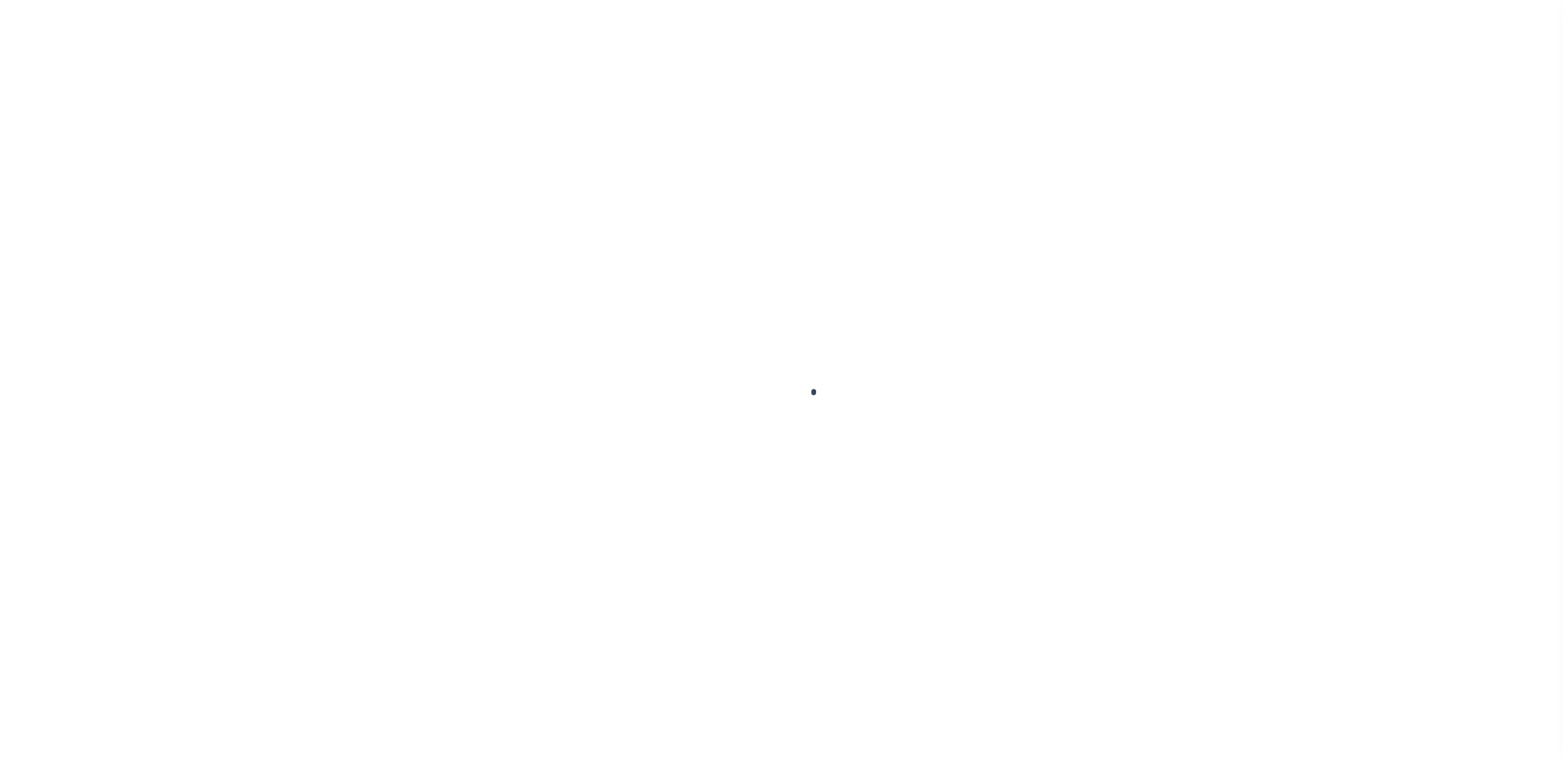
select select "False"
select select "200"
select select "10"
select select "NonEscrow"
type input "[STREET_ADDRESS]"
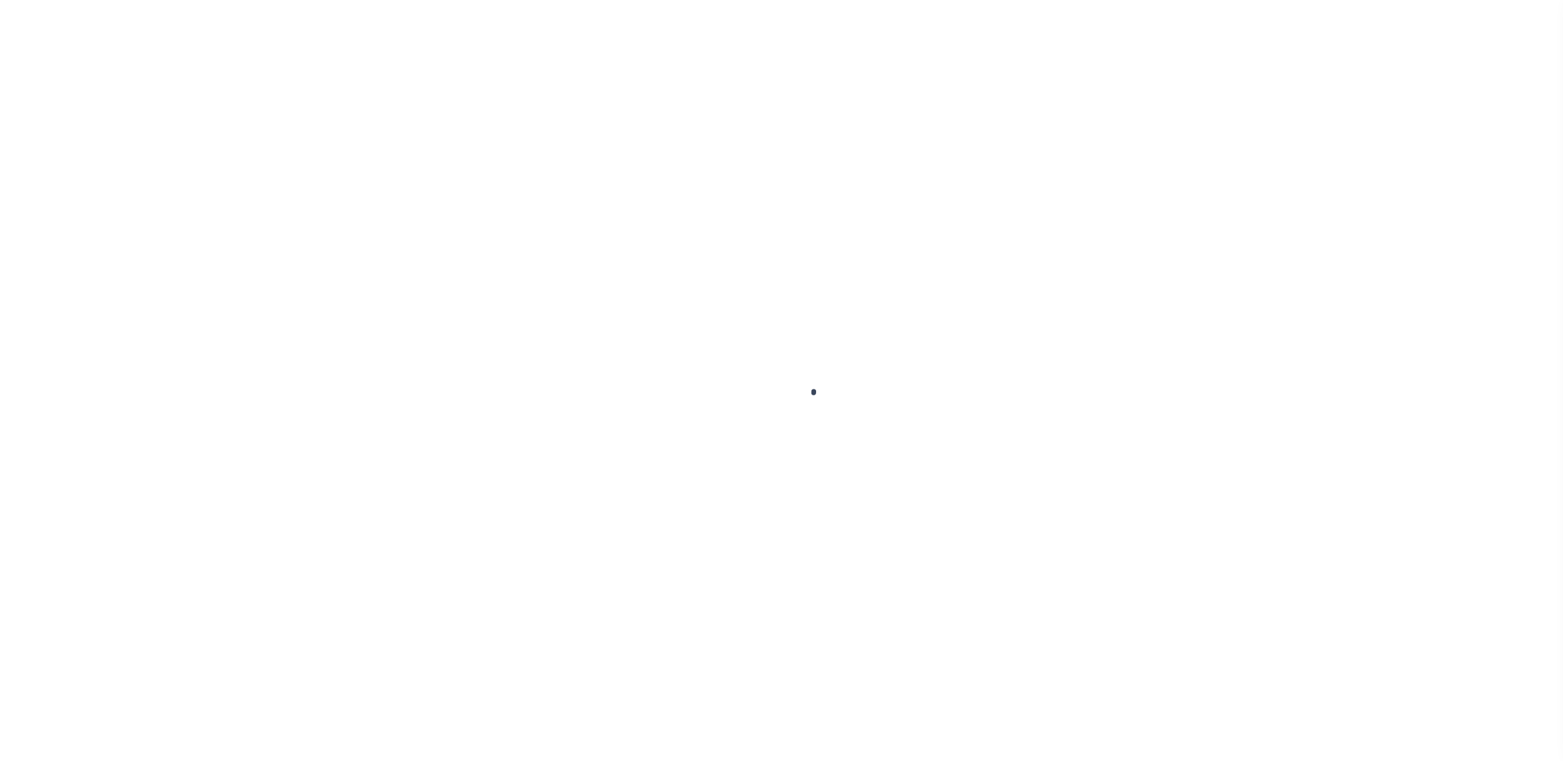
type input "[US_STATE][GEOGRAPHIC_DATA] 80924-4553"
type input "11145"
type input "CO"
select select "215"
select select "90"
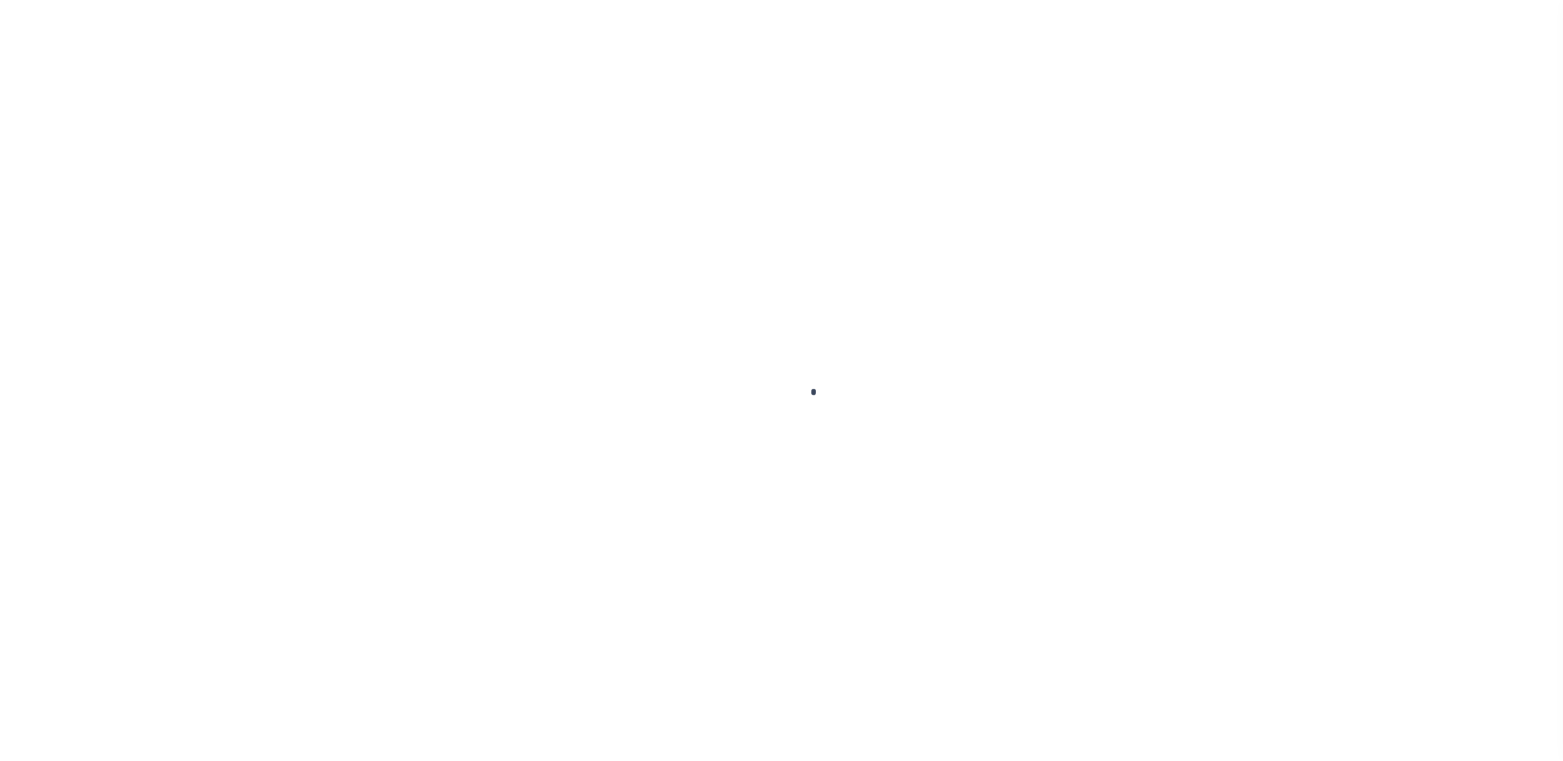
select select "2"
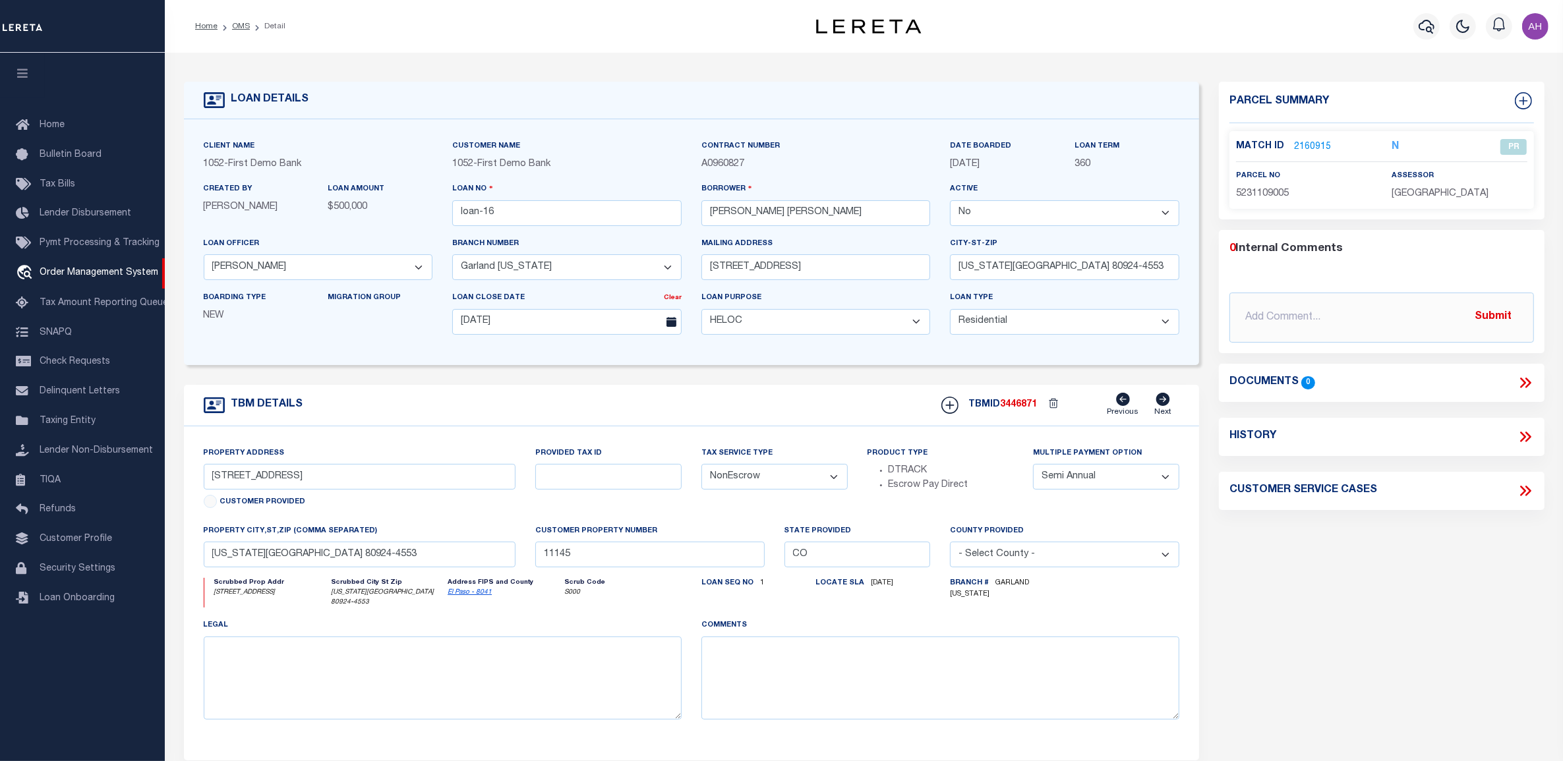
click at [1315, 148] on link "2160915" at bounding box center [1312, 147] width 37 height 14
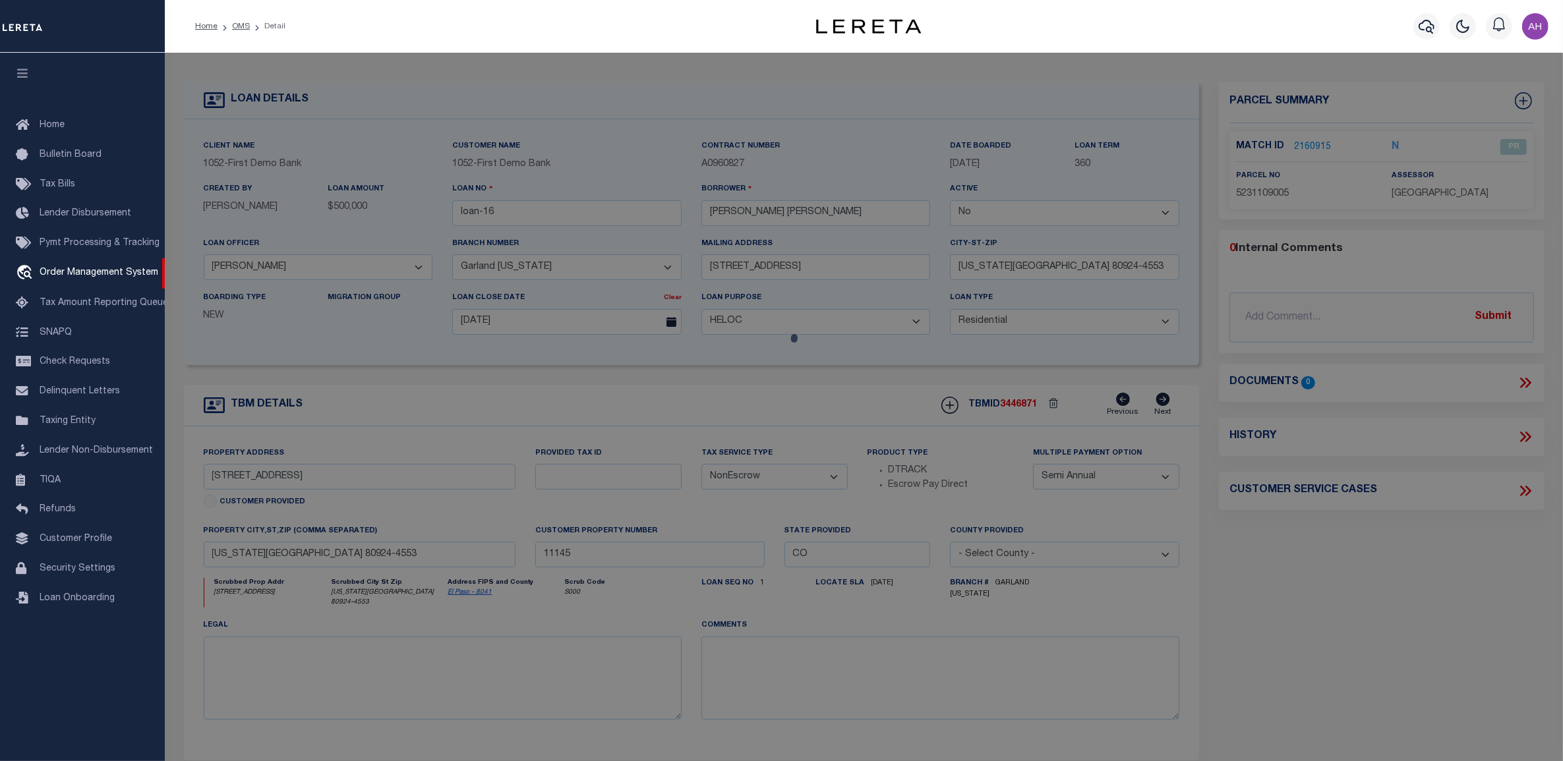
checkbox input "false"
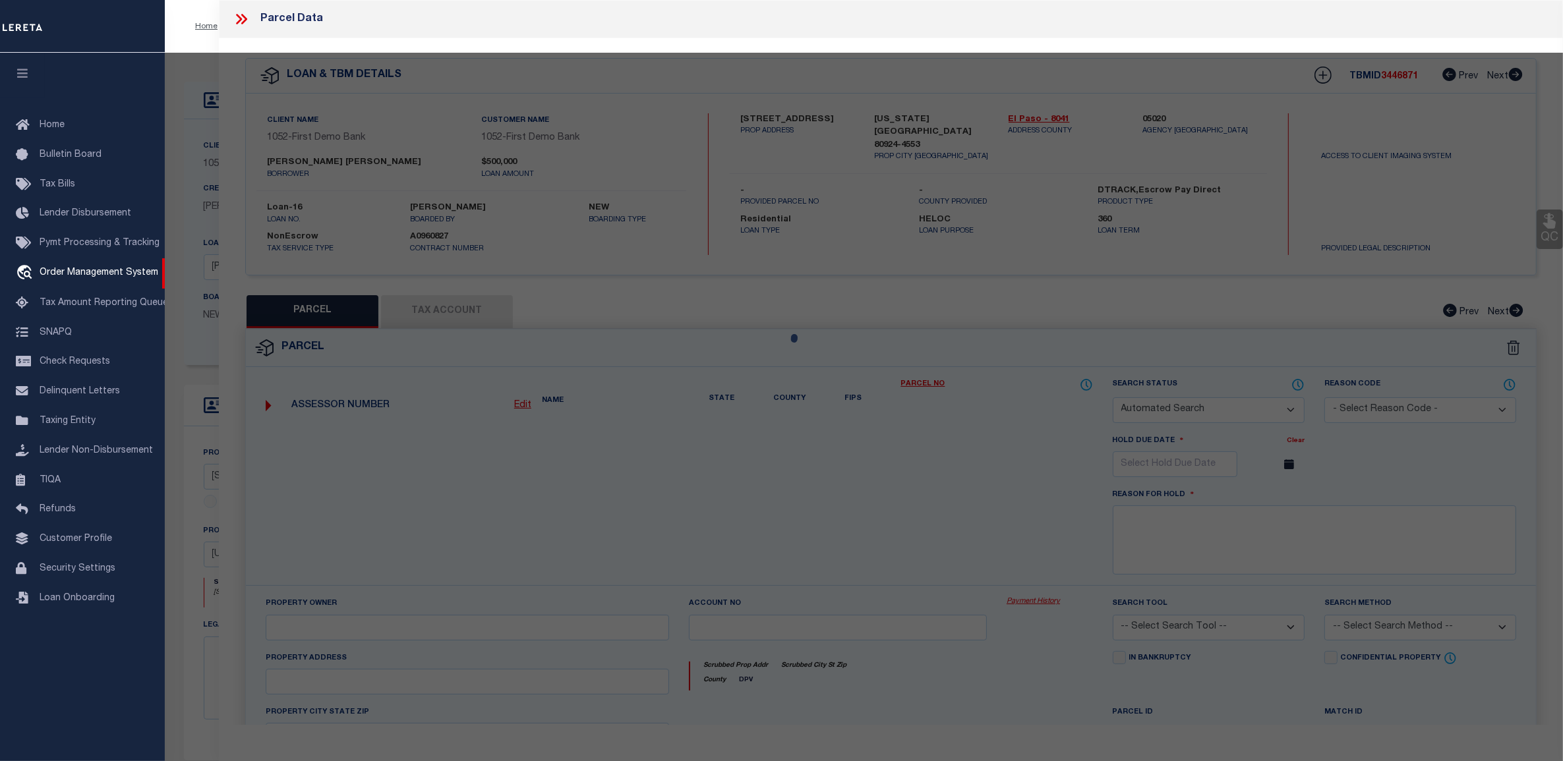
select select "PR"
type input "RHOADRMER,JOSH"
select select "ATL"
select select "ADD"
type input "9257 BUGABOO DR"
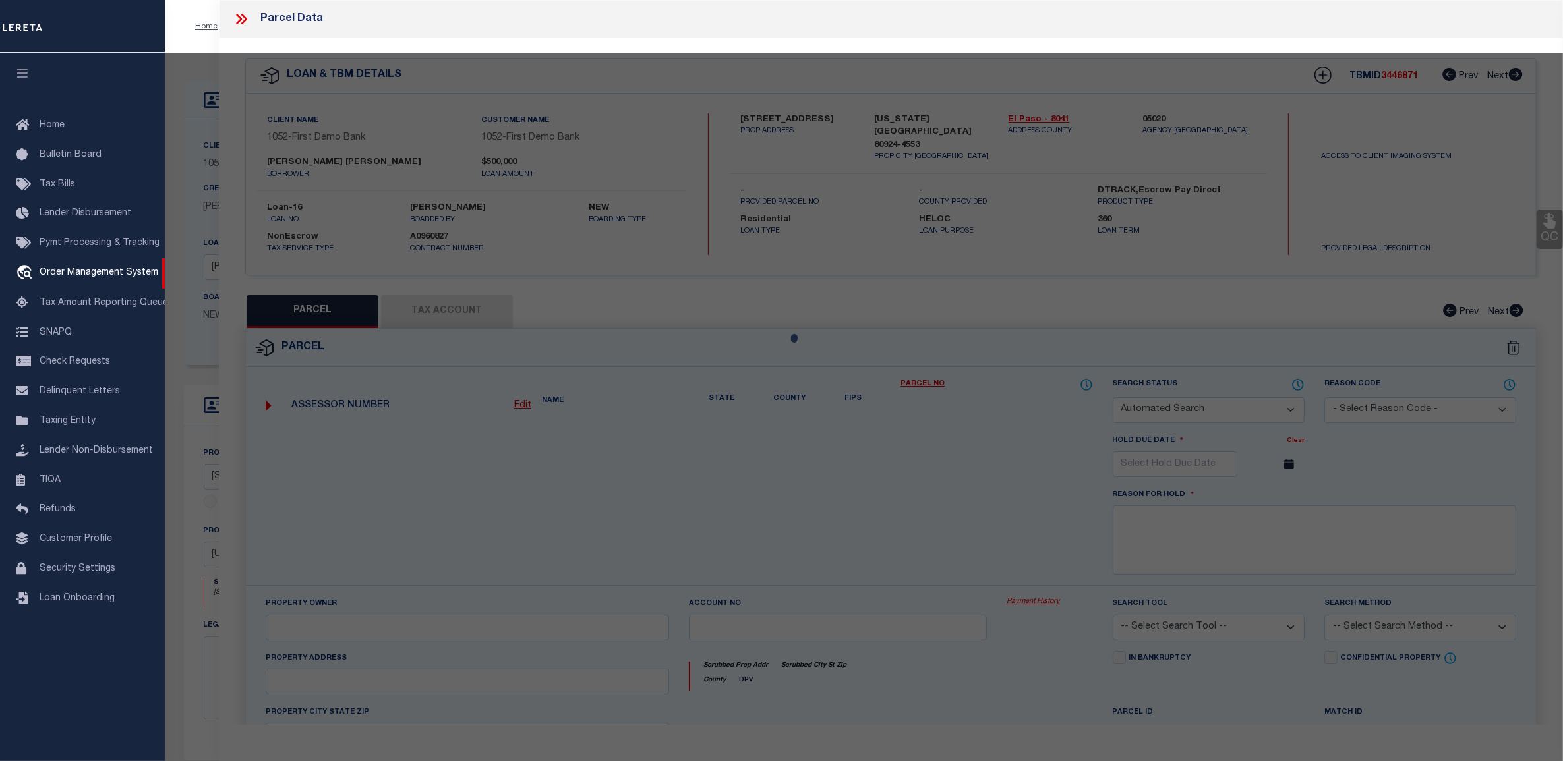
type input "COLORADO SPRINGS, CO 80924"
type textarea "LOT 53 [GEOGRAPHIC_DATA] FIL NO 5"
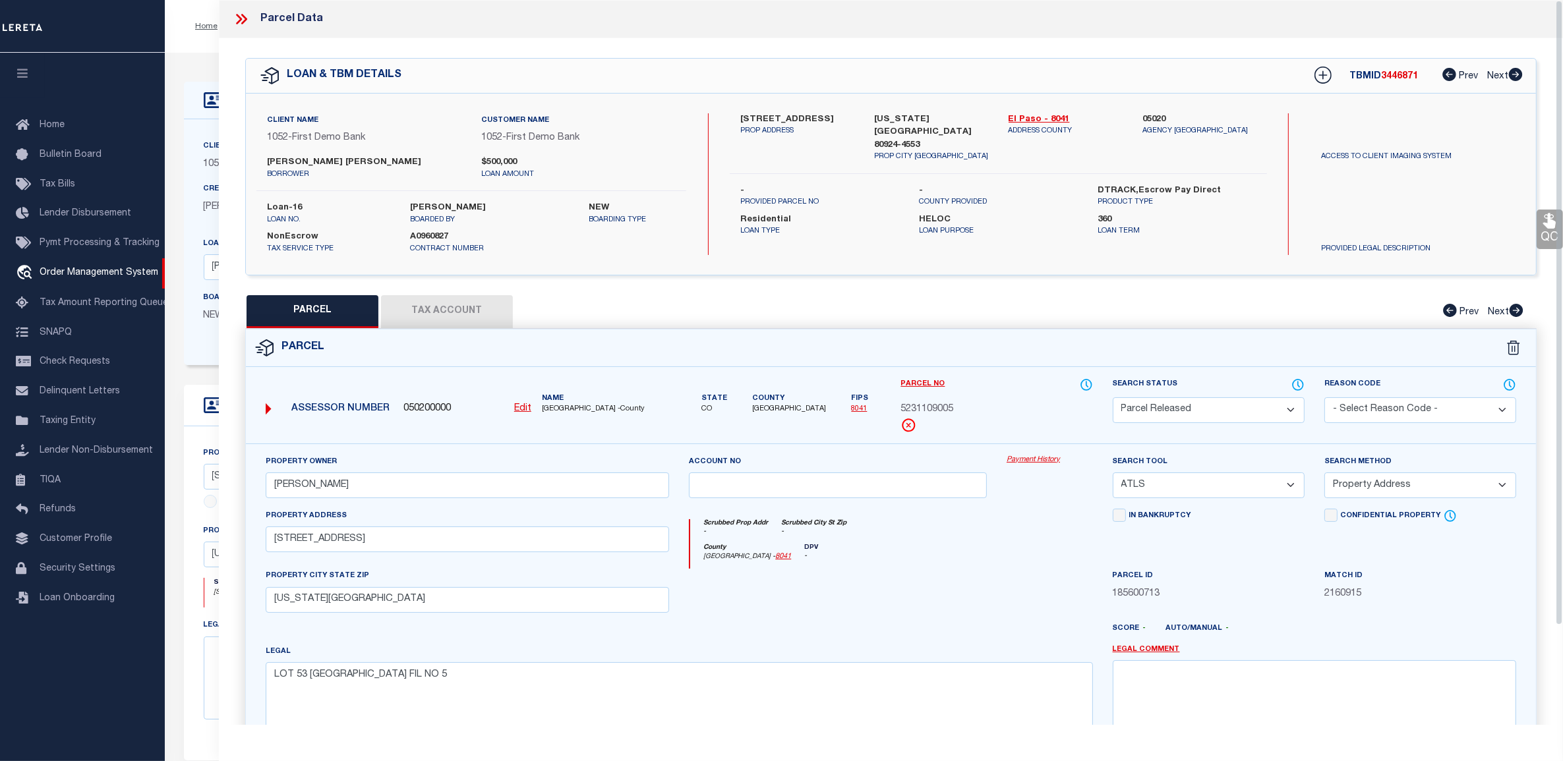
click at [468, 314] on button "Tax Account" at bounding box center [447, 311] width 132 height 33
select select "100"
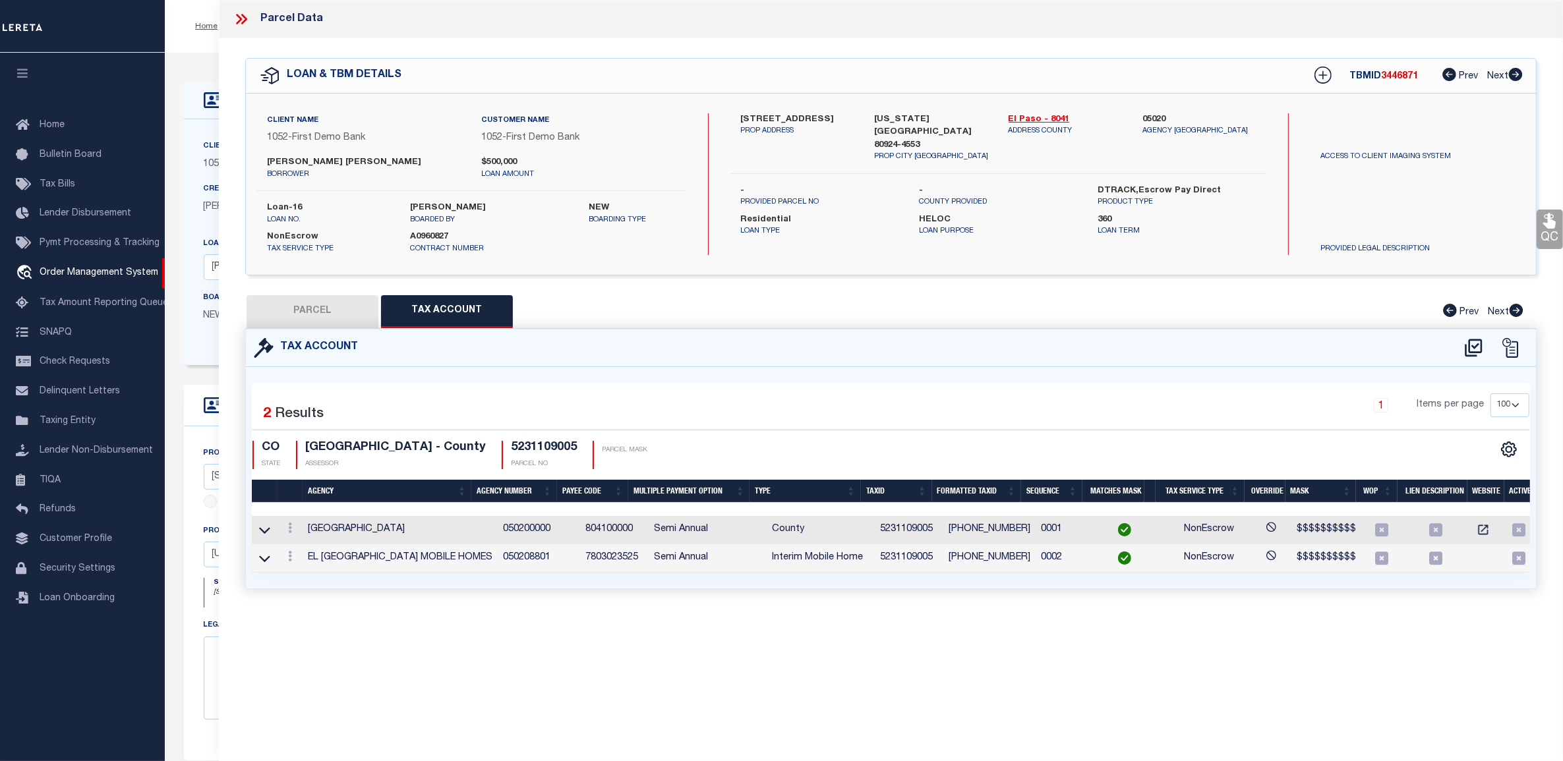
scroll to position [0, 5]
click at [236, 20] on icon at bounding box center [241, 19] width 17 height 17
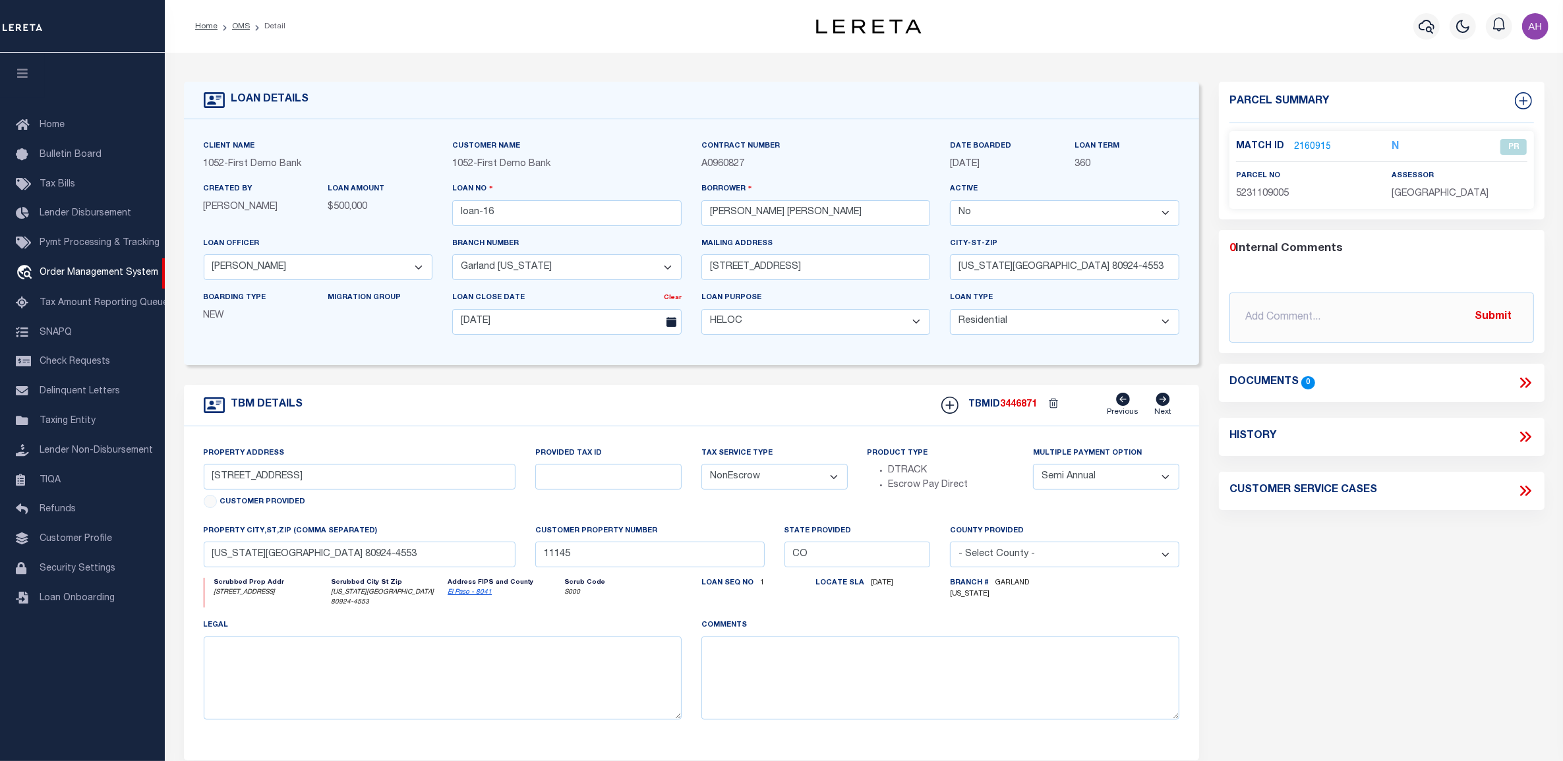
click at [1016, 219] on select "Yes No" at bounding box center [1064, 213] width 229 height 26
select select "True"
click at [950, 201] on select "Yes No" at bounding box center [1064, 213] width 229 height 26
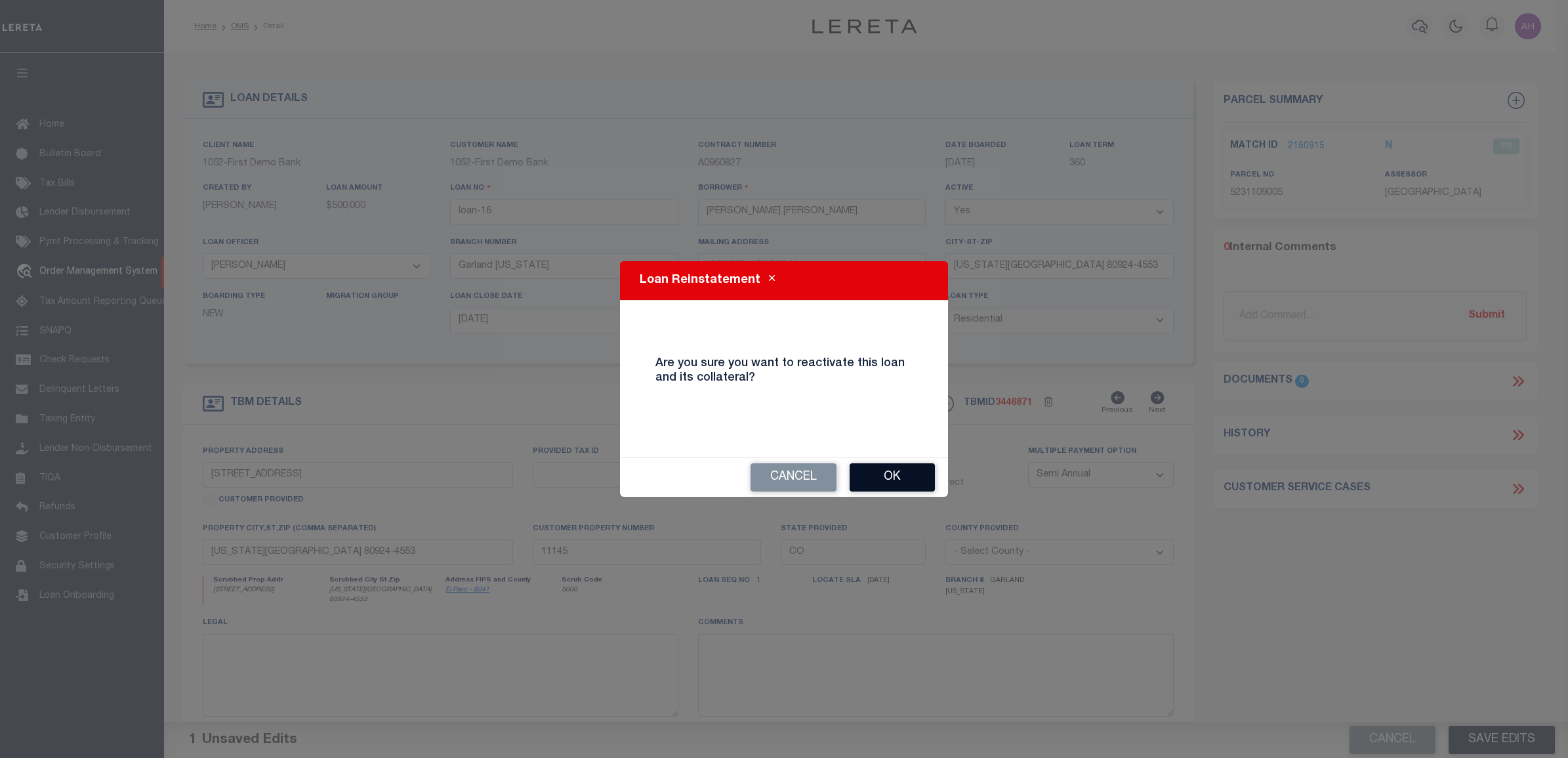
click at [898, 486] on button "Ok" at bounding box center [892, 477] width 86 height 28
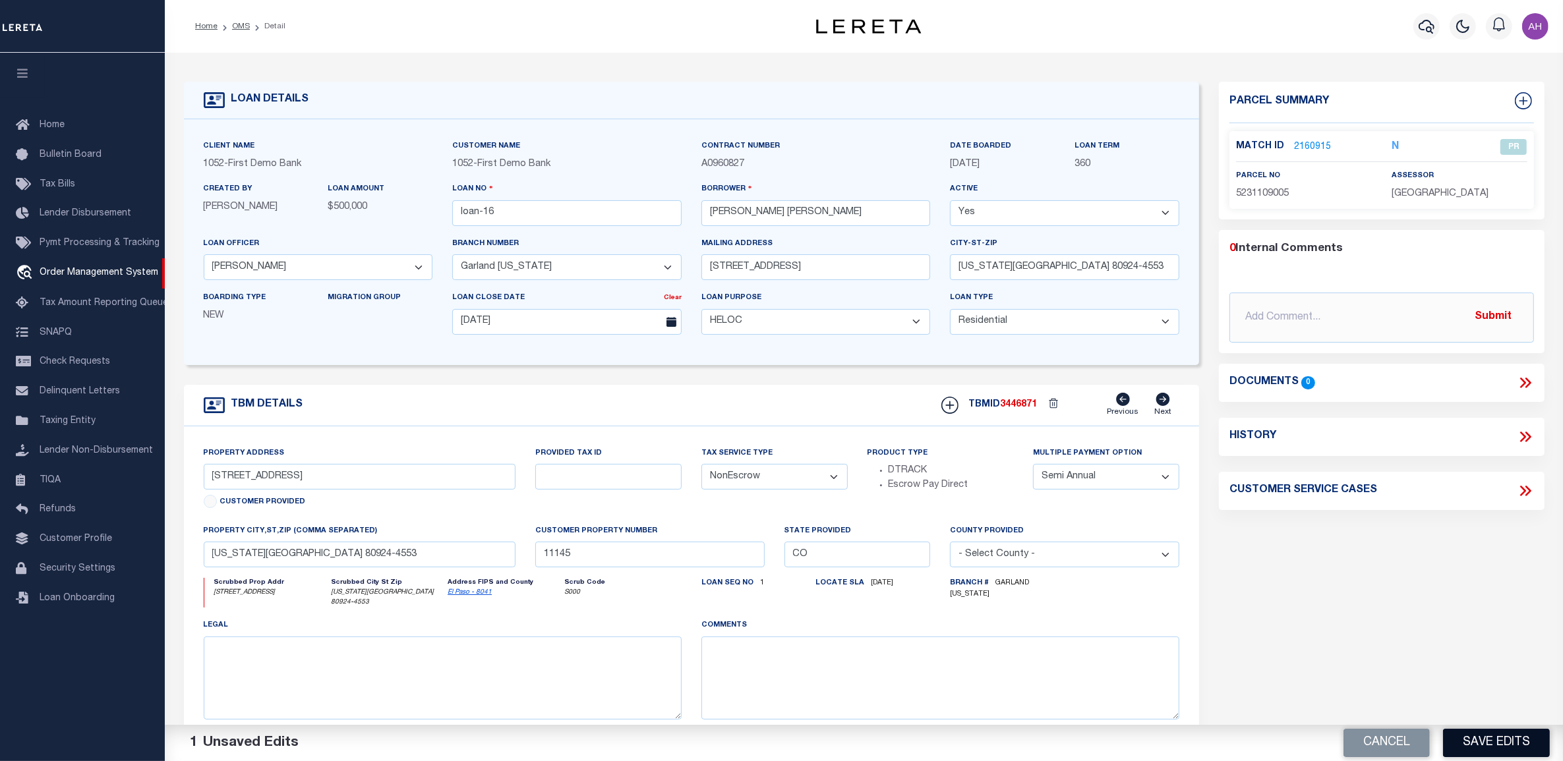
click at [1489, 753] on button "Save Edits" at bounding box center [1496, 743] width 107 height 28
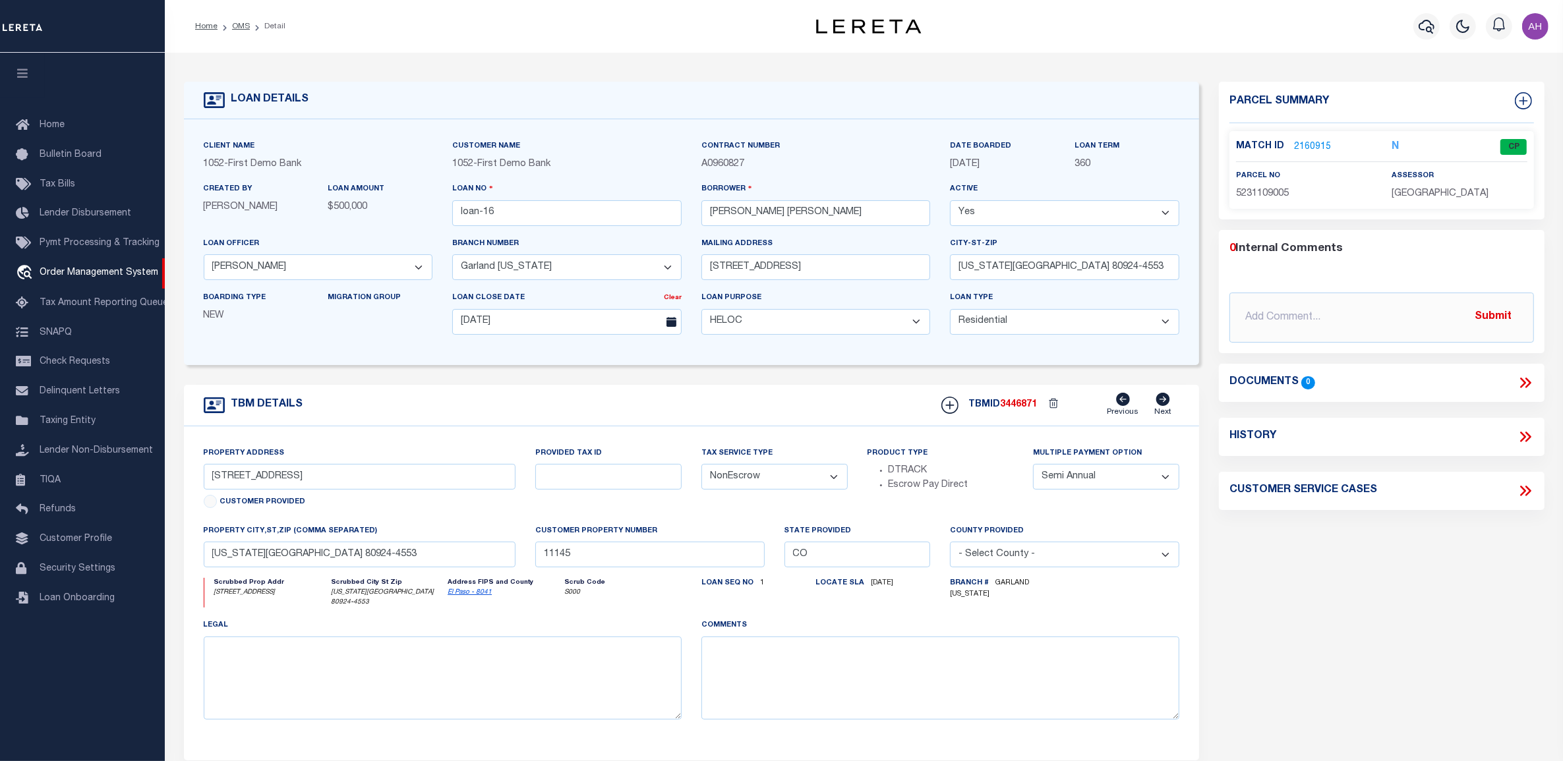
click at [1306, 147] on link "2160915" at bounding box center [1312, 147] width 37 height 14
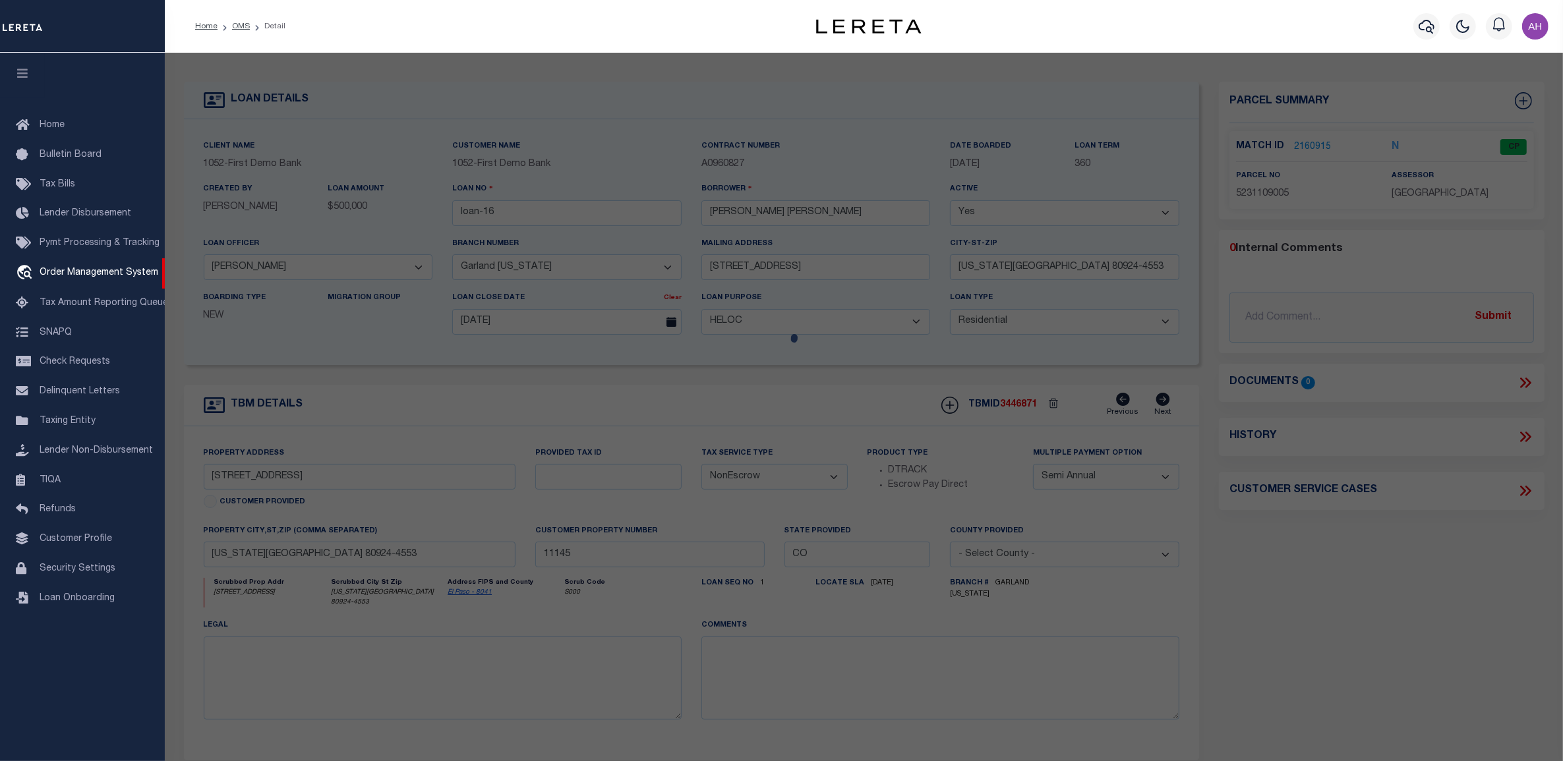
select select "AS"
select select
checkbox input "false"
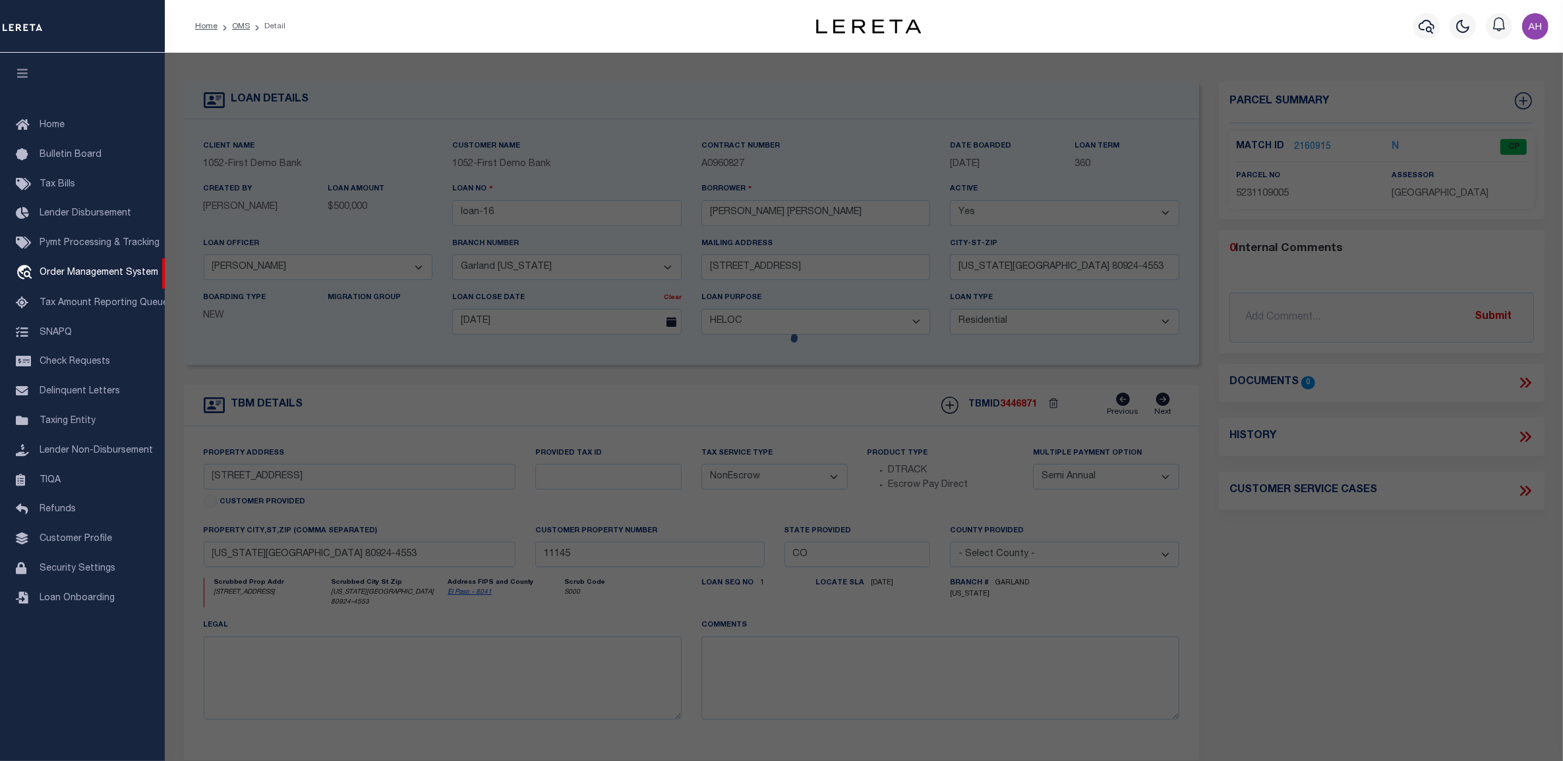
select select "CP"
type input "[PERSON_NAME]"
select select "ATL"
select select "ADD"
type input "[STREET_ADDRESS]"
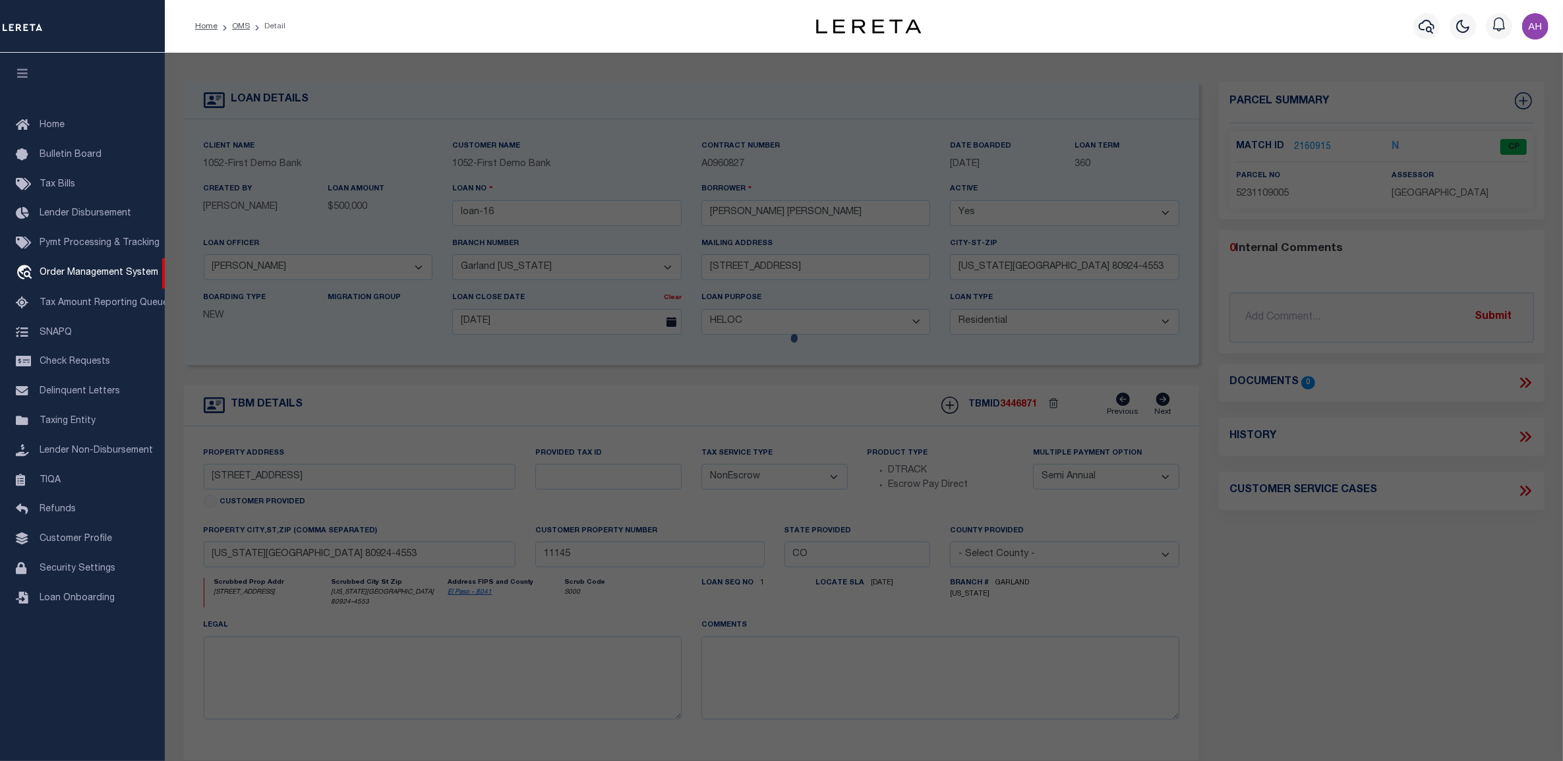
type input "[US_STATE][GEOGRAPHIC_DATA]"
type textarea "LOT 53 [GEOGRAPHIC_DATA] FIL NO 5"
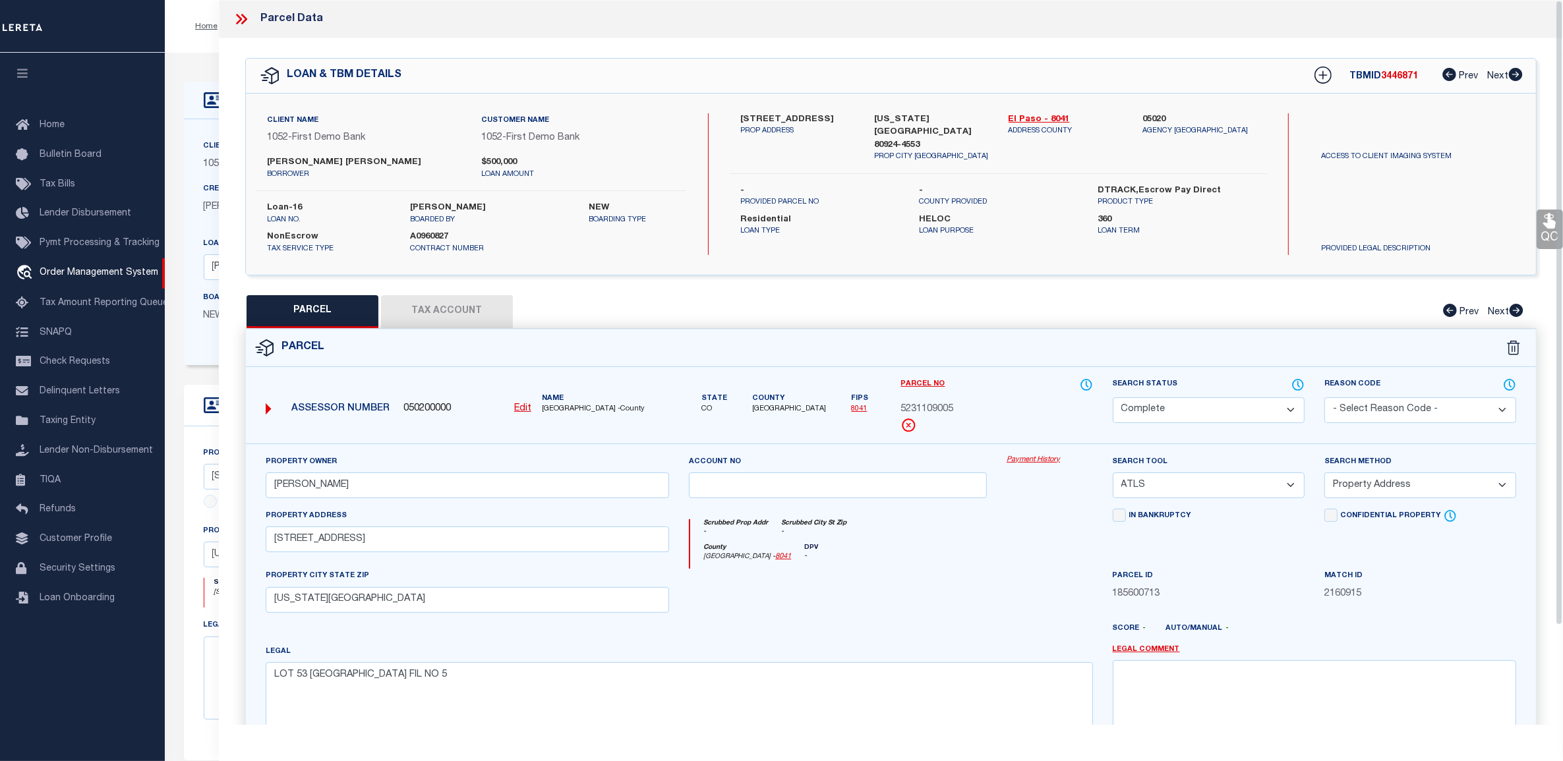
click at [451, 306] on button "Tax Account" at bounding box center [447, 311] width 132 height 33
select select "100"
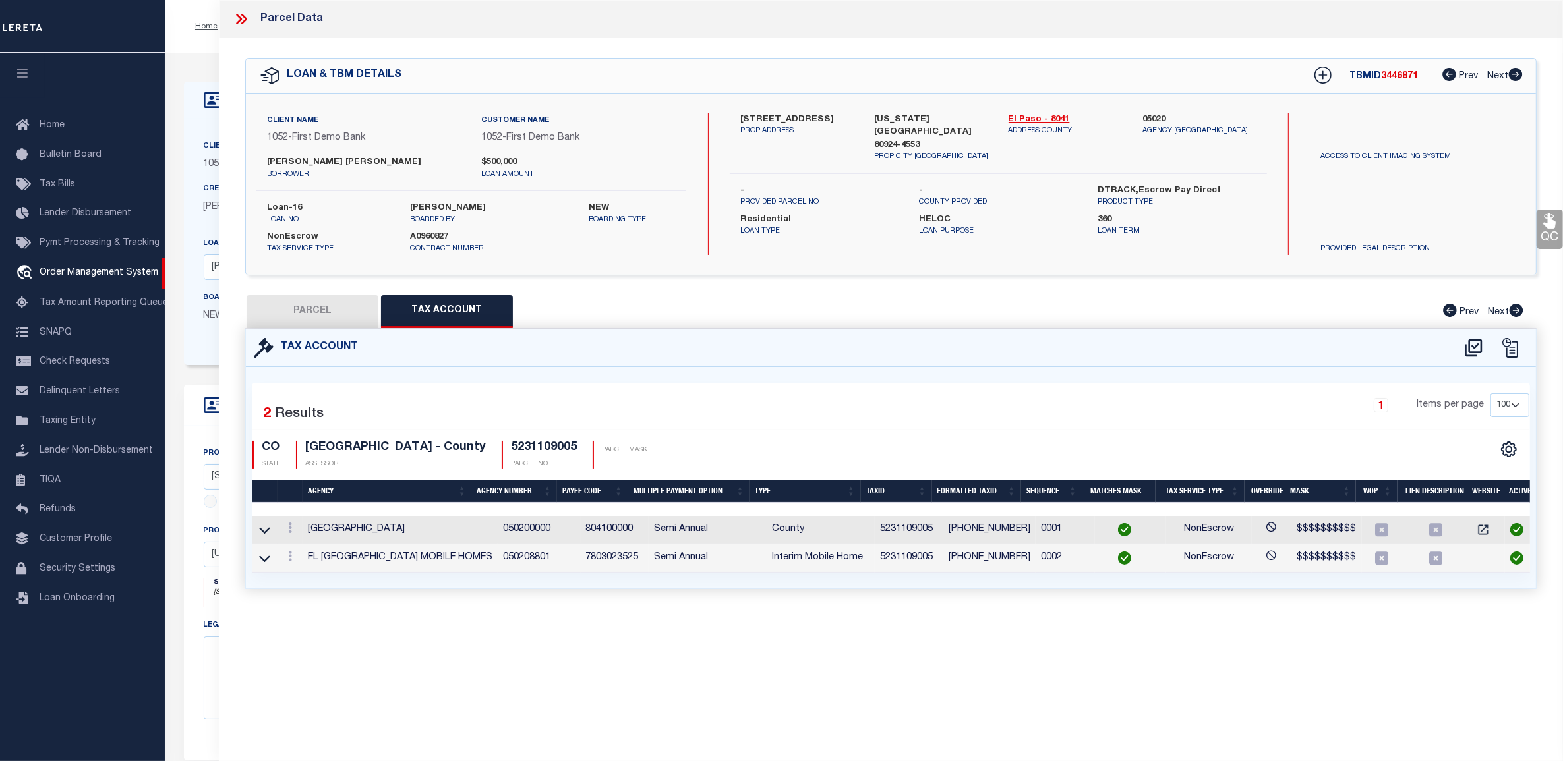
click at [250, 17] on div at bounding box center [247, 19] width 28 height 17
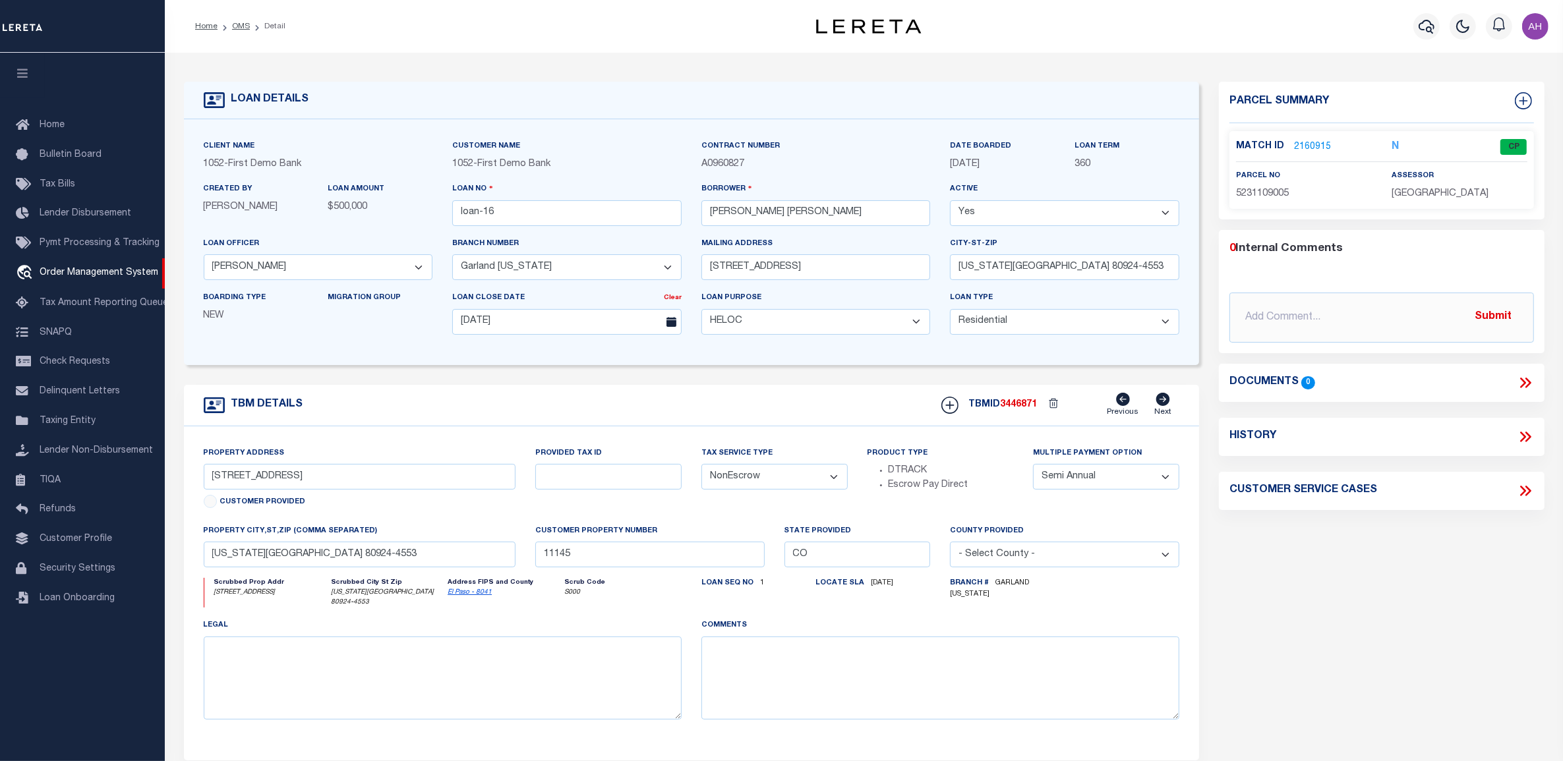
click at [1031, 216] on select "Yes No" at bounding box center [1064, 213] width 229 height 26
select select "False"
click at [950, 201] on select "Yes No" at bounding box center [1064, 213] width 229 height 26
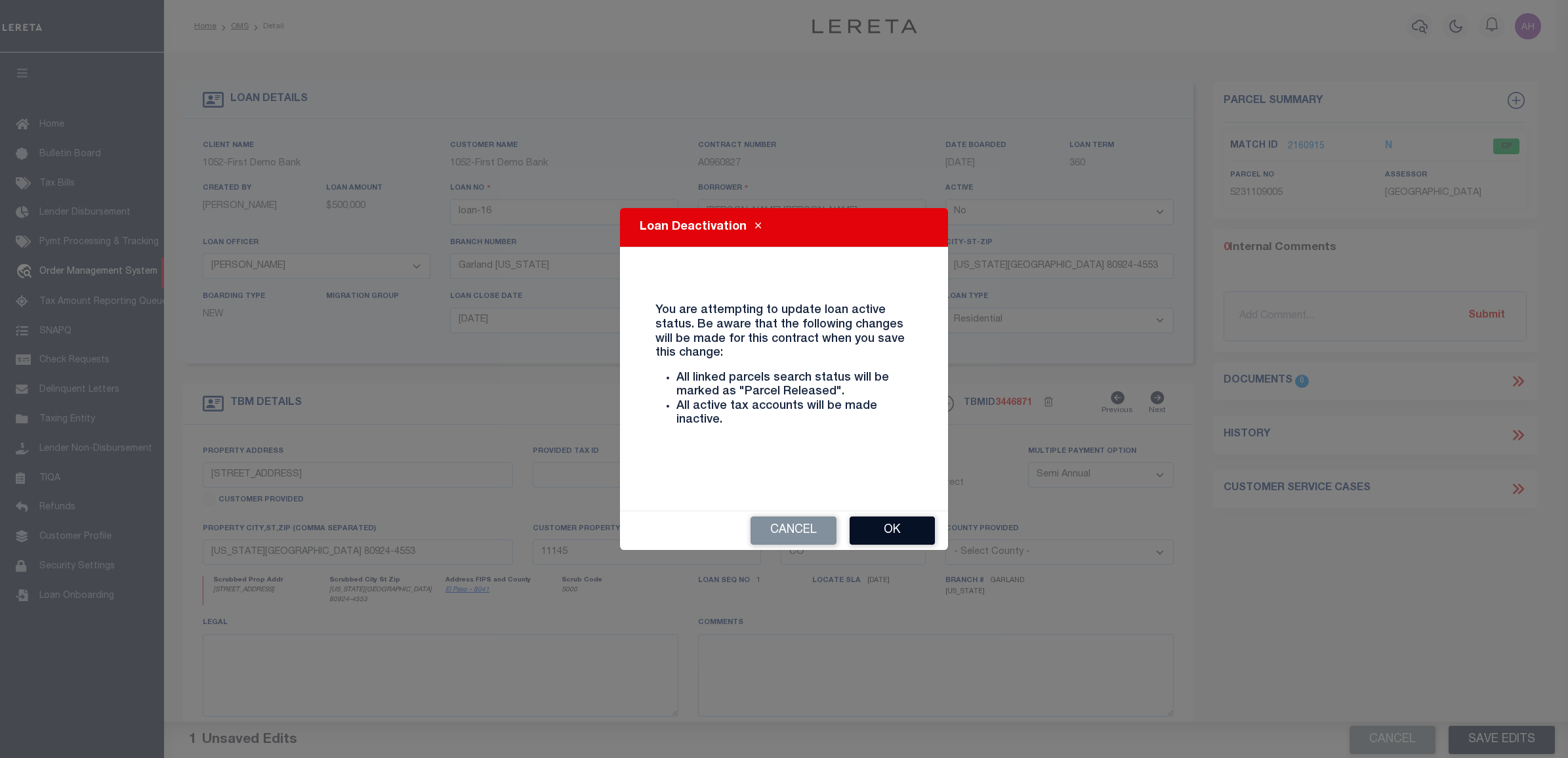
click at [890, 534] on button "Ok" at bounding box center [892, 531] width 86 height 28
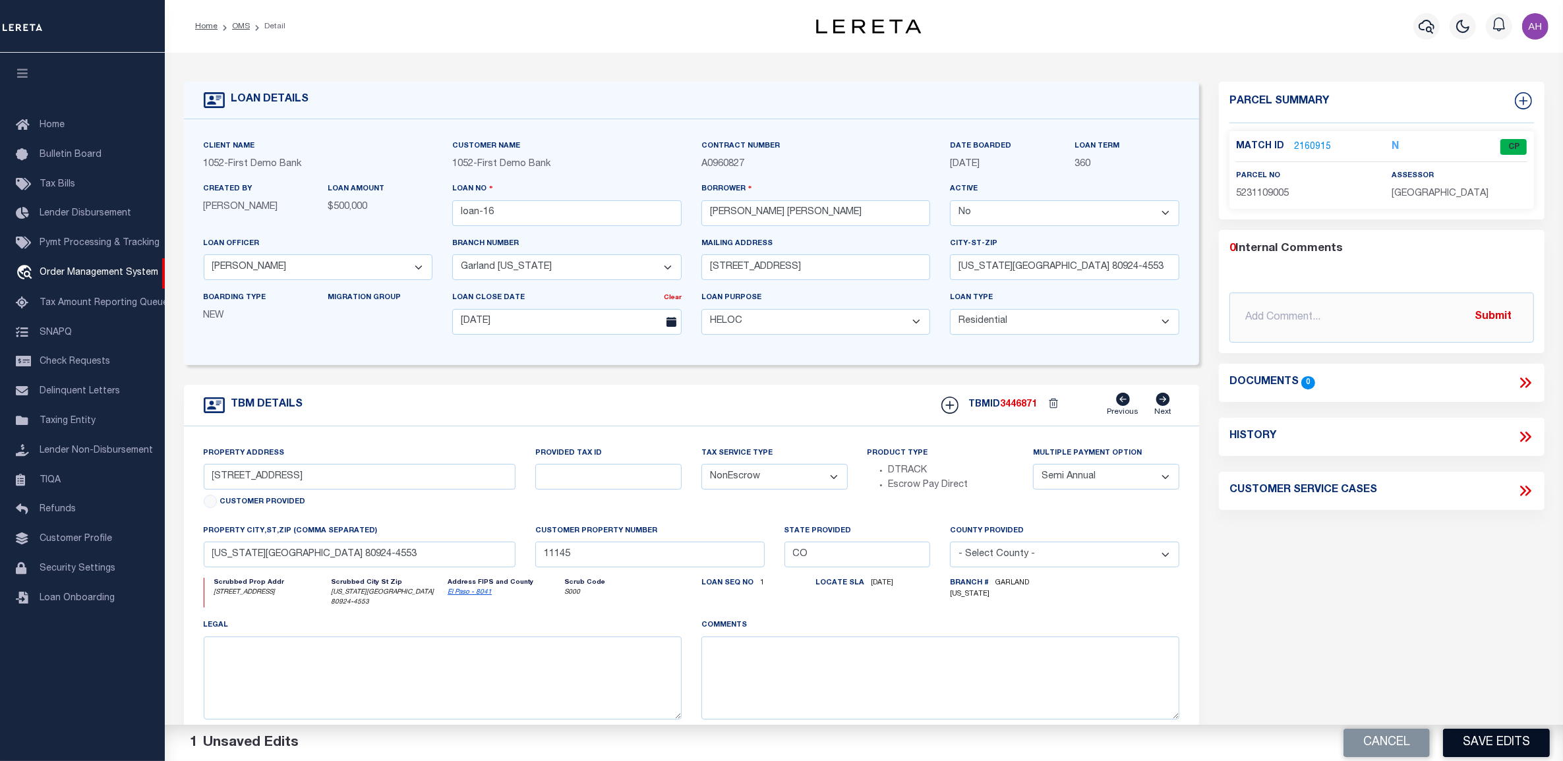
click at [1477, 740] on button "Save Edits" at bounding box center [1496, 743] width 107 height 28
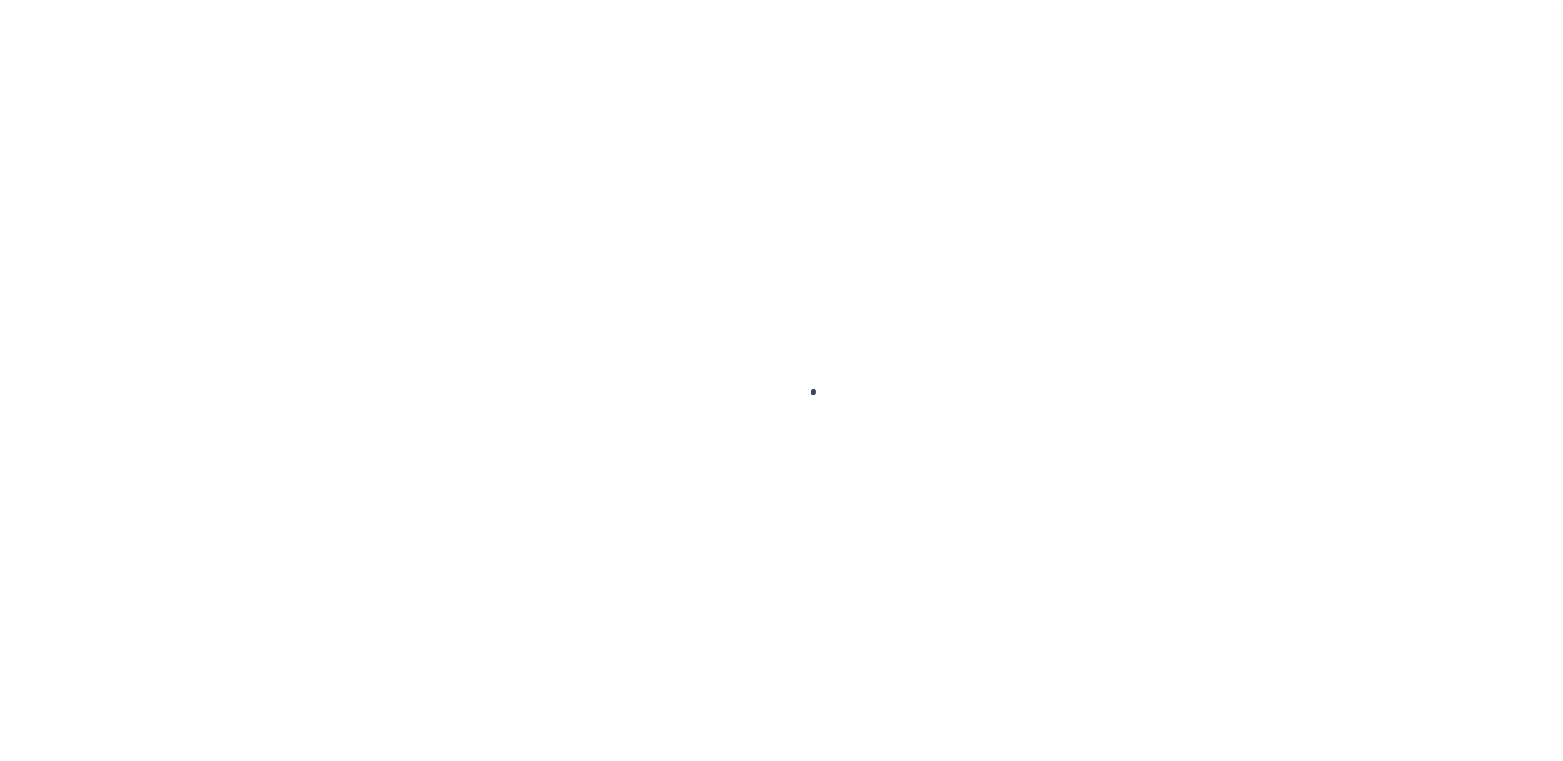
select select "False"
select select "200"
select select "10"
select select "NonEscrow"
type input "[STREET_ADDRESS]"
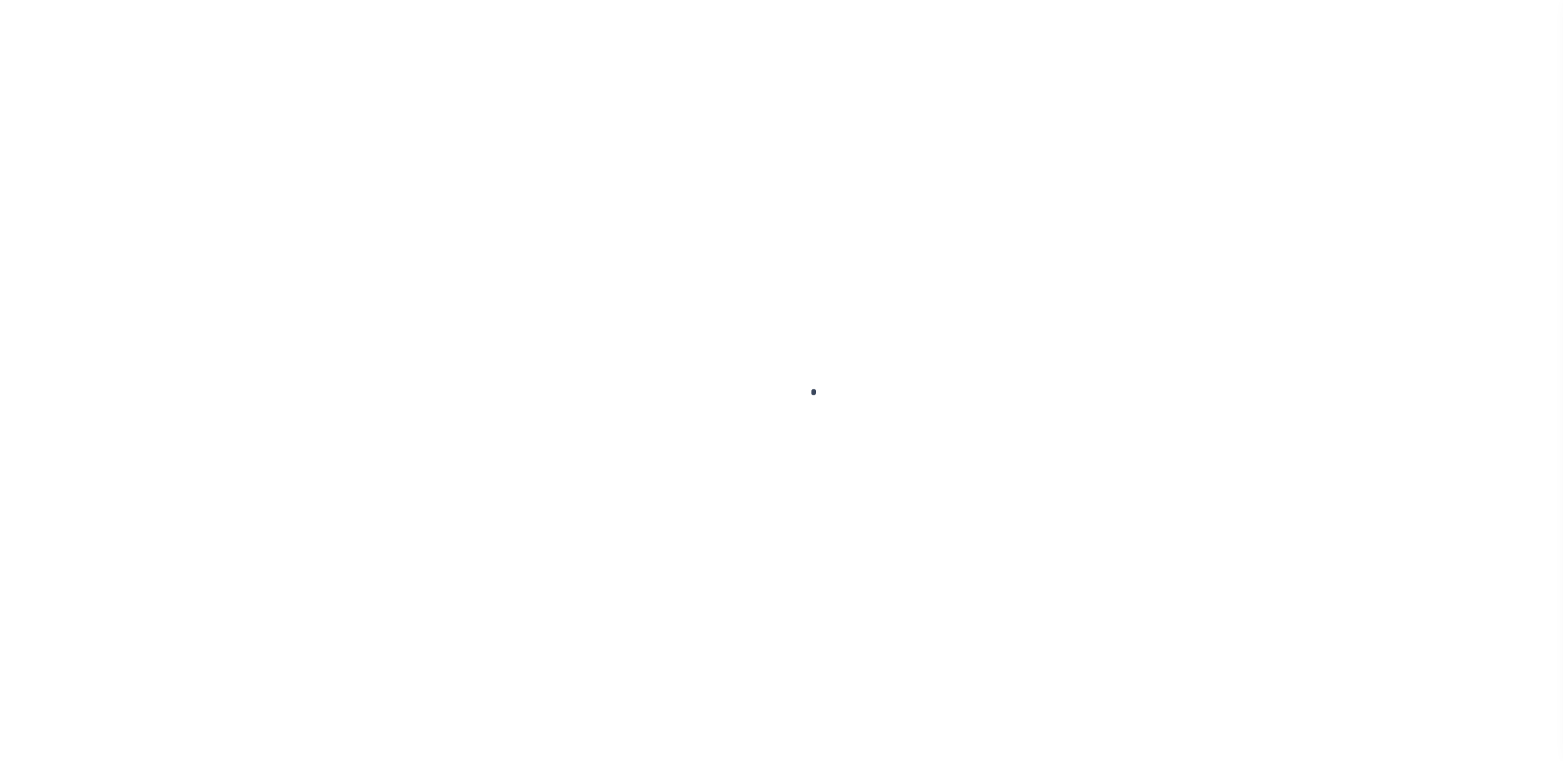
type input "[US_STATE][GEOGRAPHIC_DATA] 80924-4553"
type input "11145"
type input "CO"
select select "215"
select select "90"
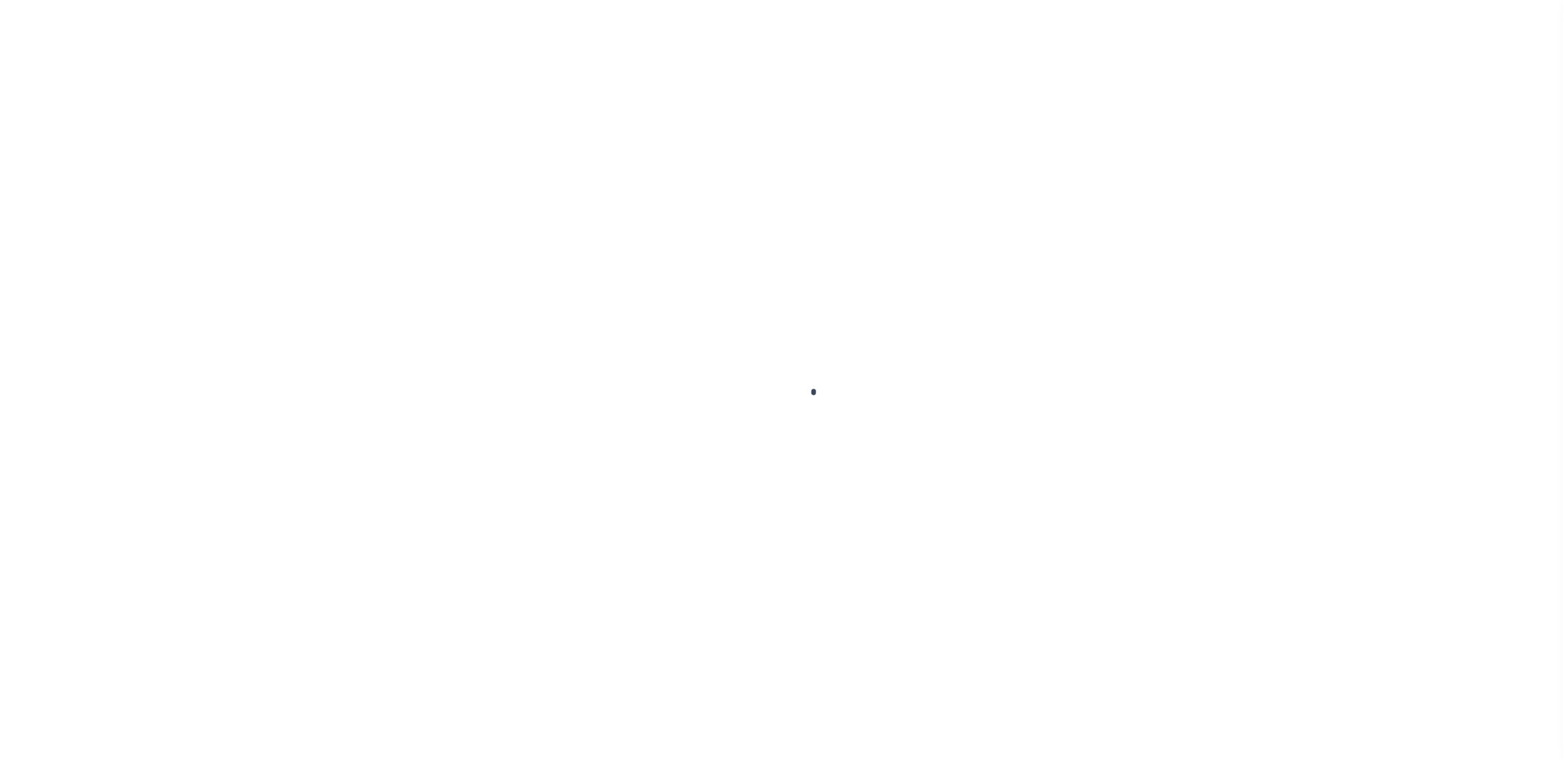
select select "2"
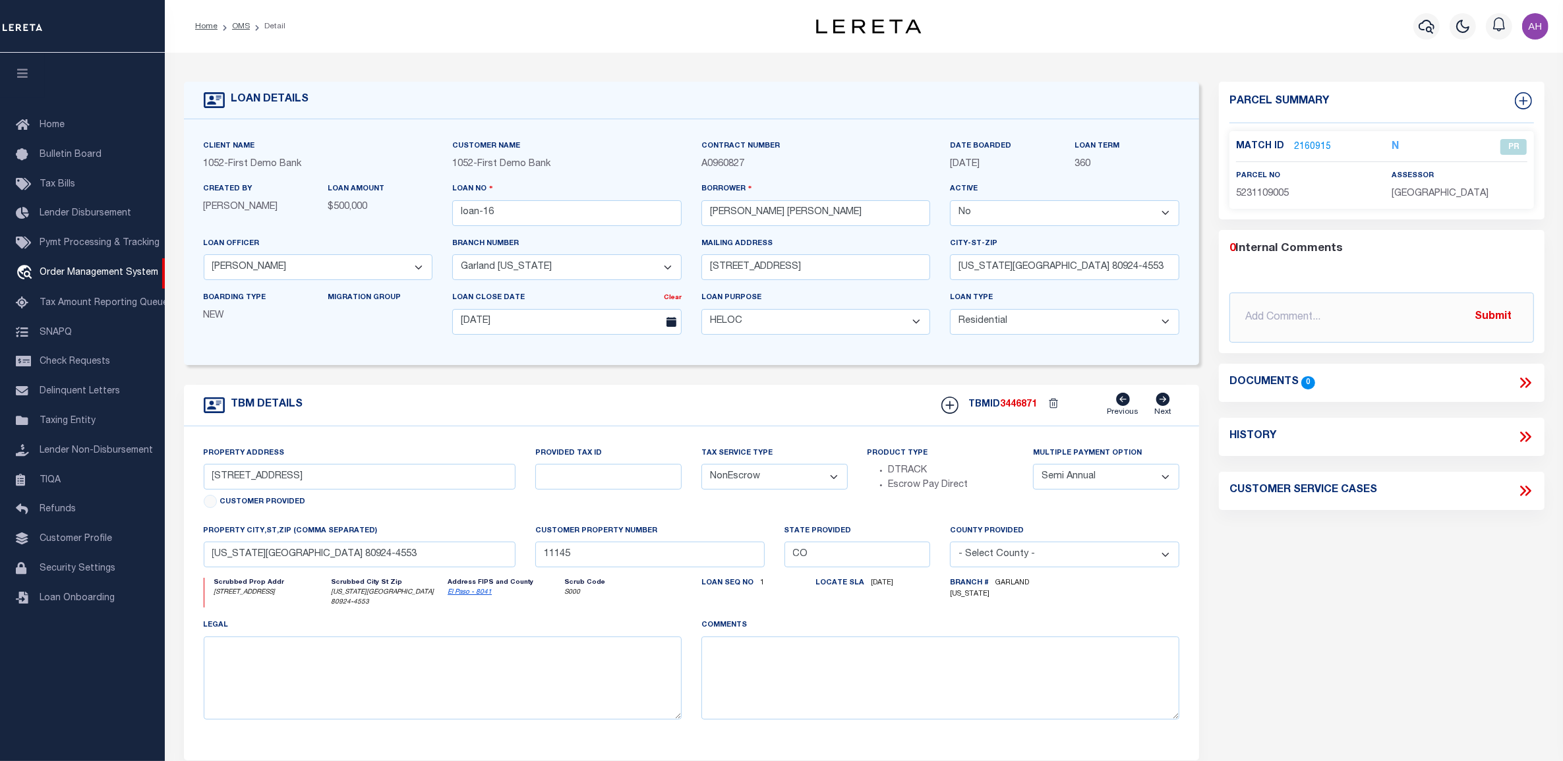
click at [1318, 142] on link "2160915" at bounding box center [1312, 147] width 37 height 14
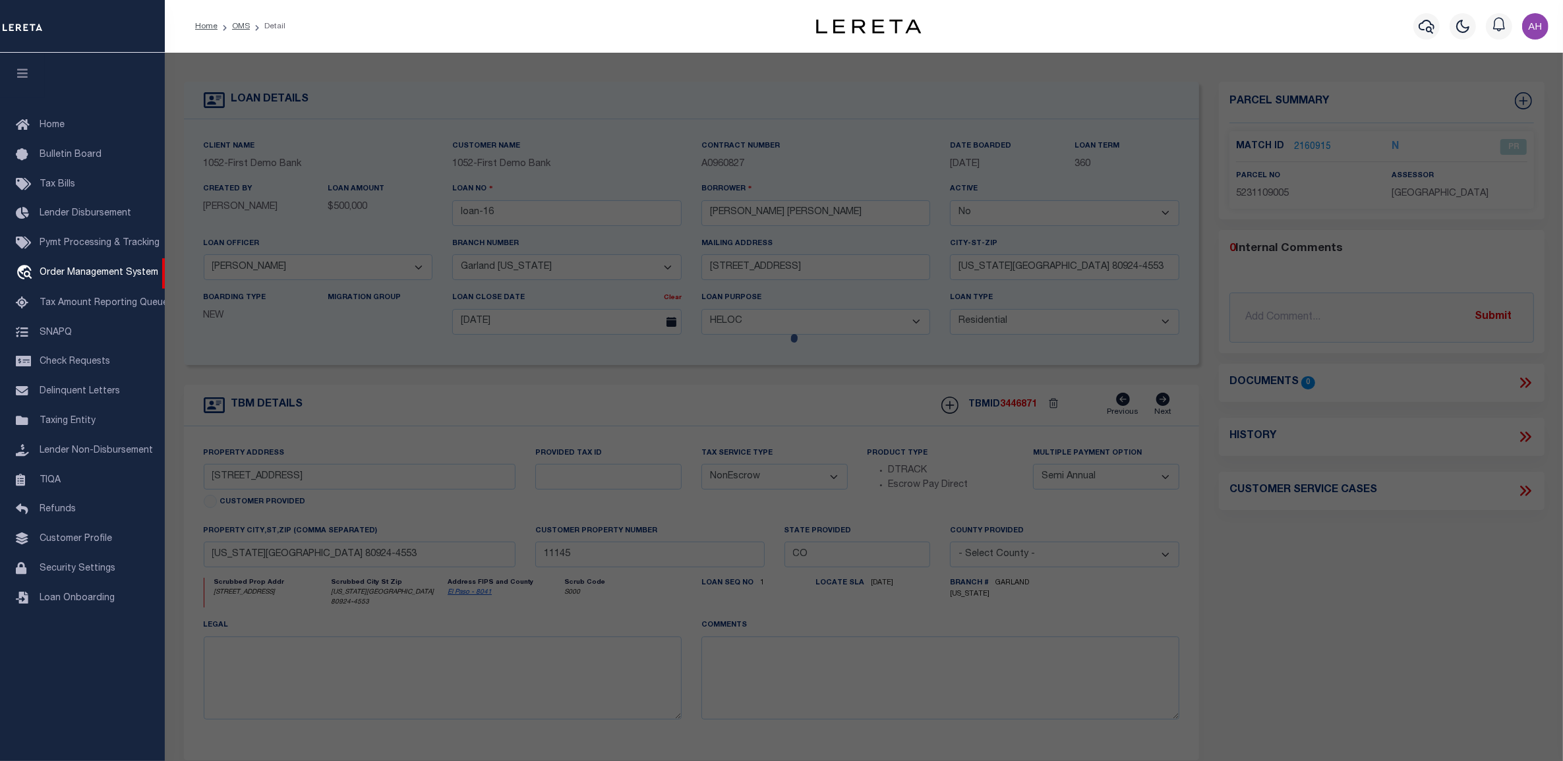
checkbox input "false"
select select "PR"
type input "[PERSON_NAME]"
select select "ATL"
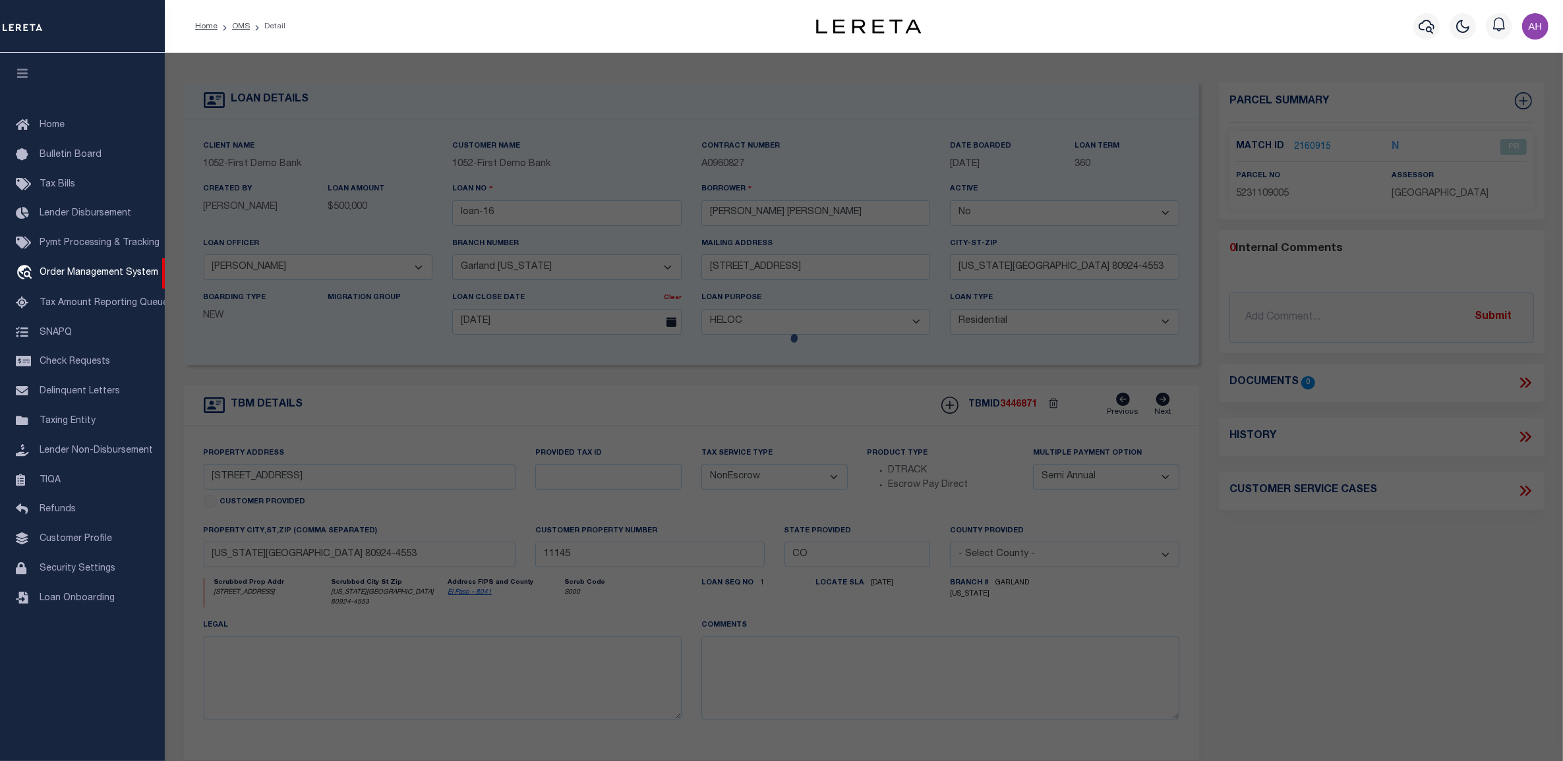
select select "ADD"
type input "[STREET_ADDRESS]"
type input "[US_STATE][GEOGRAPHIC_DATA]"
type textarea "LOT 53 [GEOGRAPHIC_DATA] FIL NO 5"
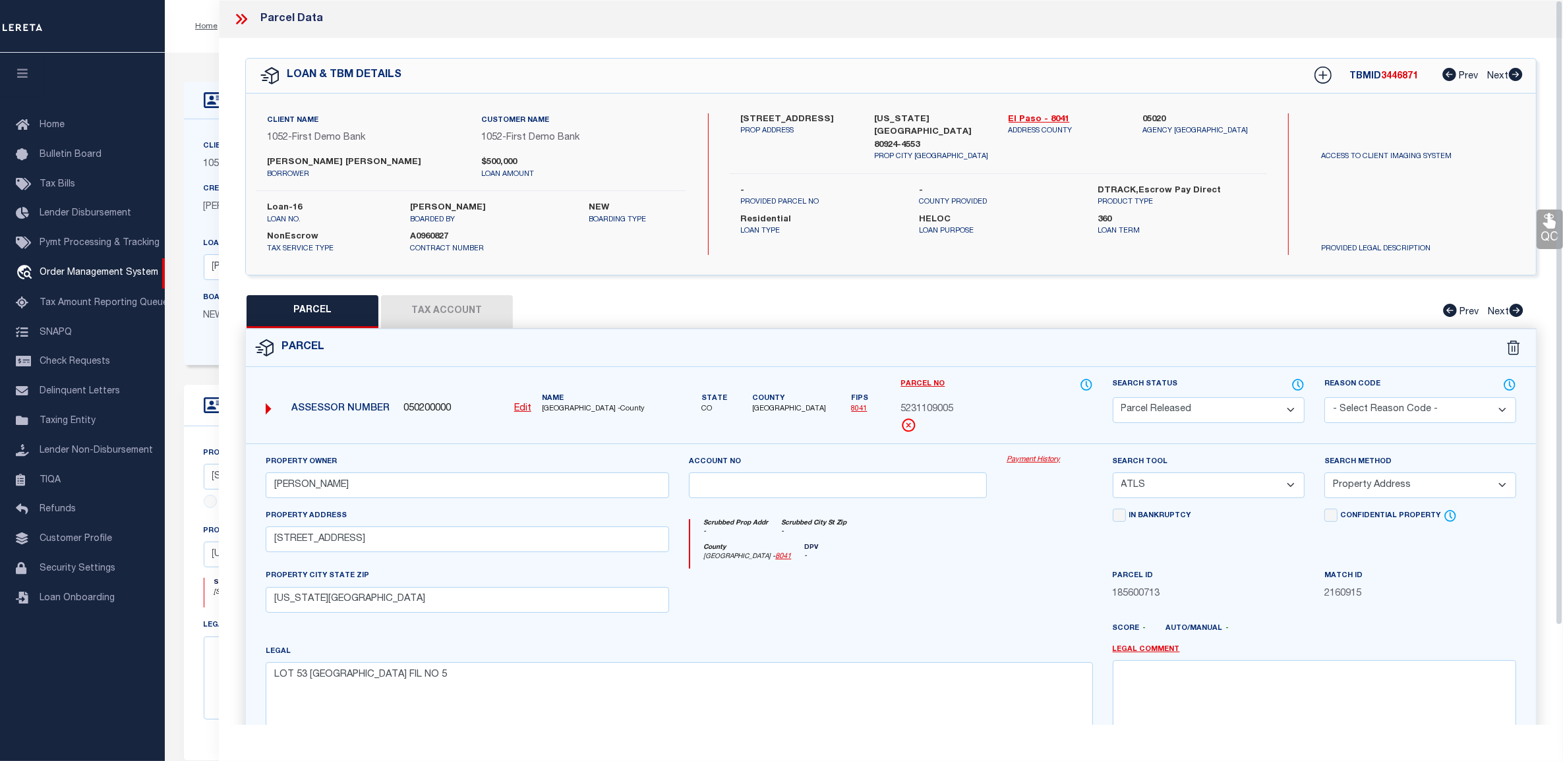
click at [449, 311] on button "Tax Account" at bounding box center [447, 311] width 132 height 33
select select "100"
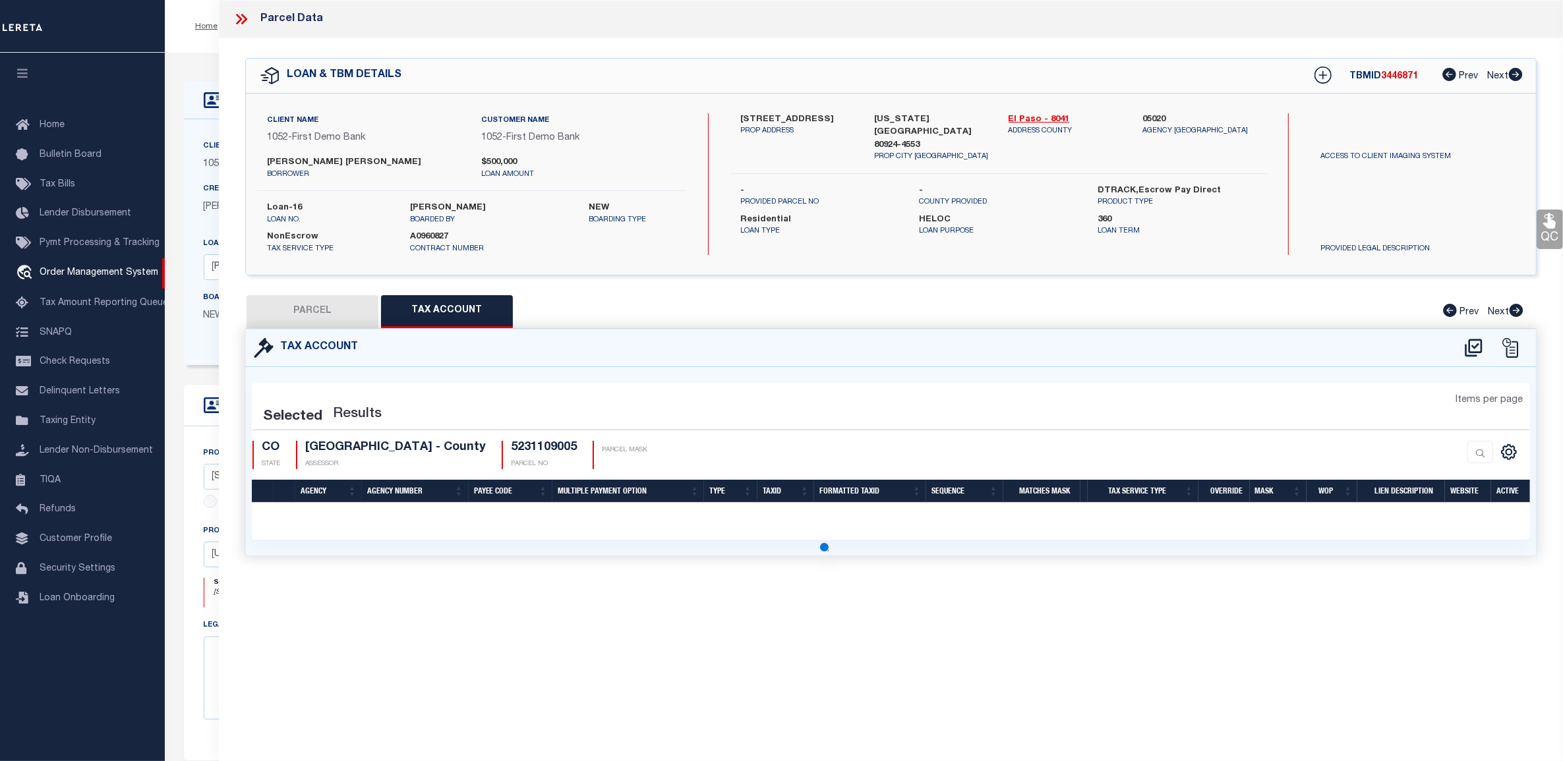
select select "100"
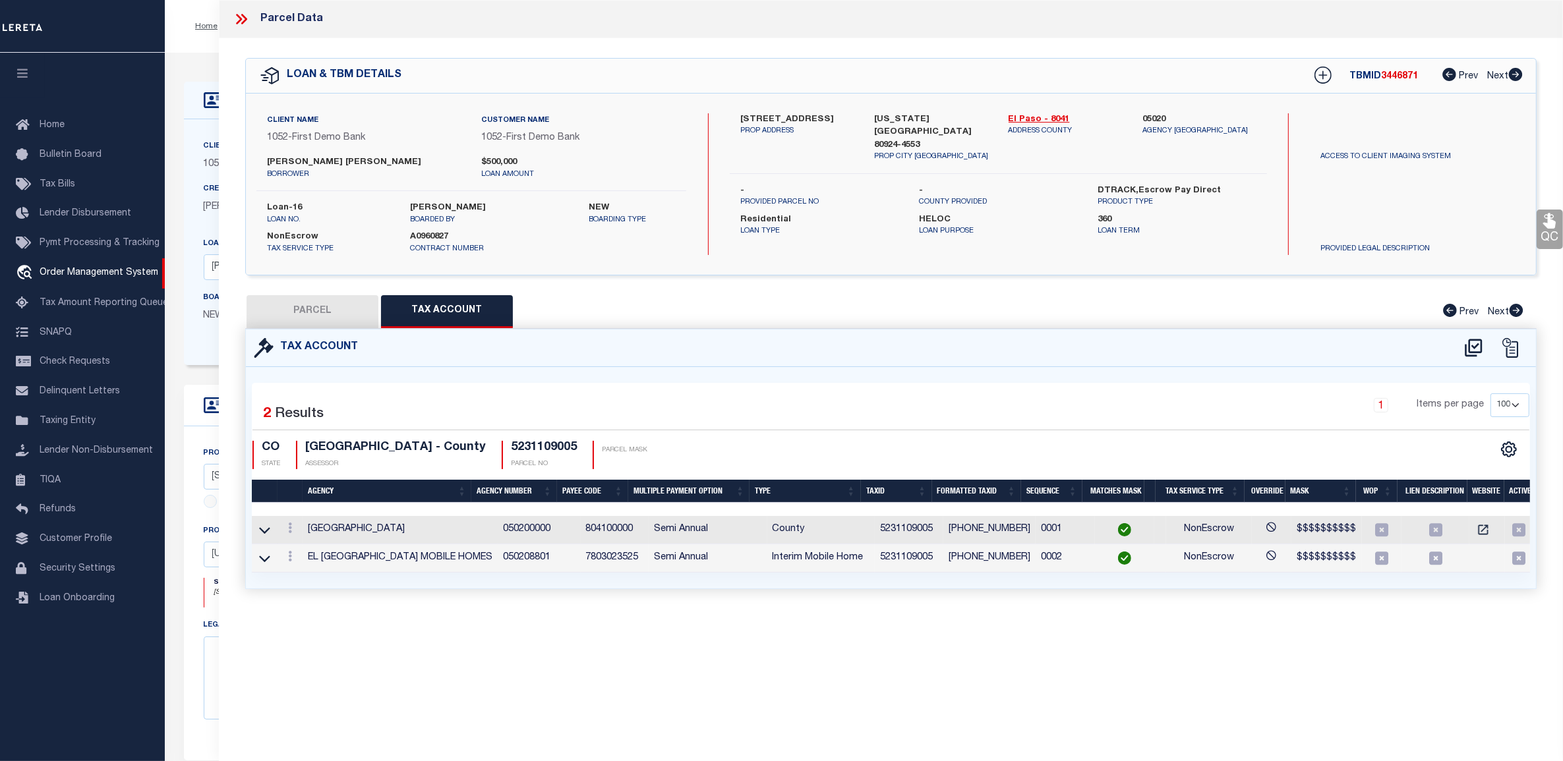
click at [314, 314] on button "PARCEL" at bounding box center [312, 311] width 132 height 33
select select "AS"
select select
checkbox input "false"
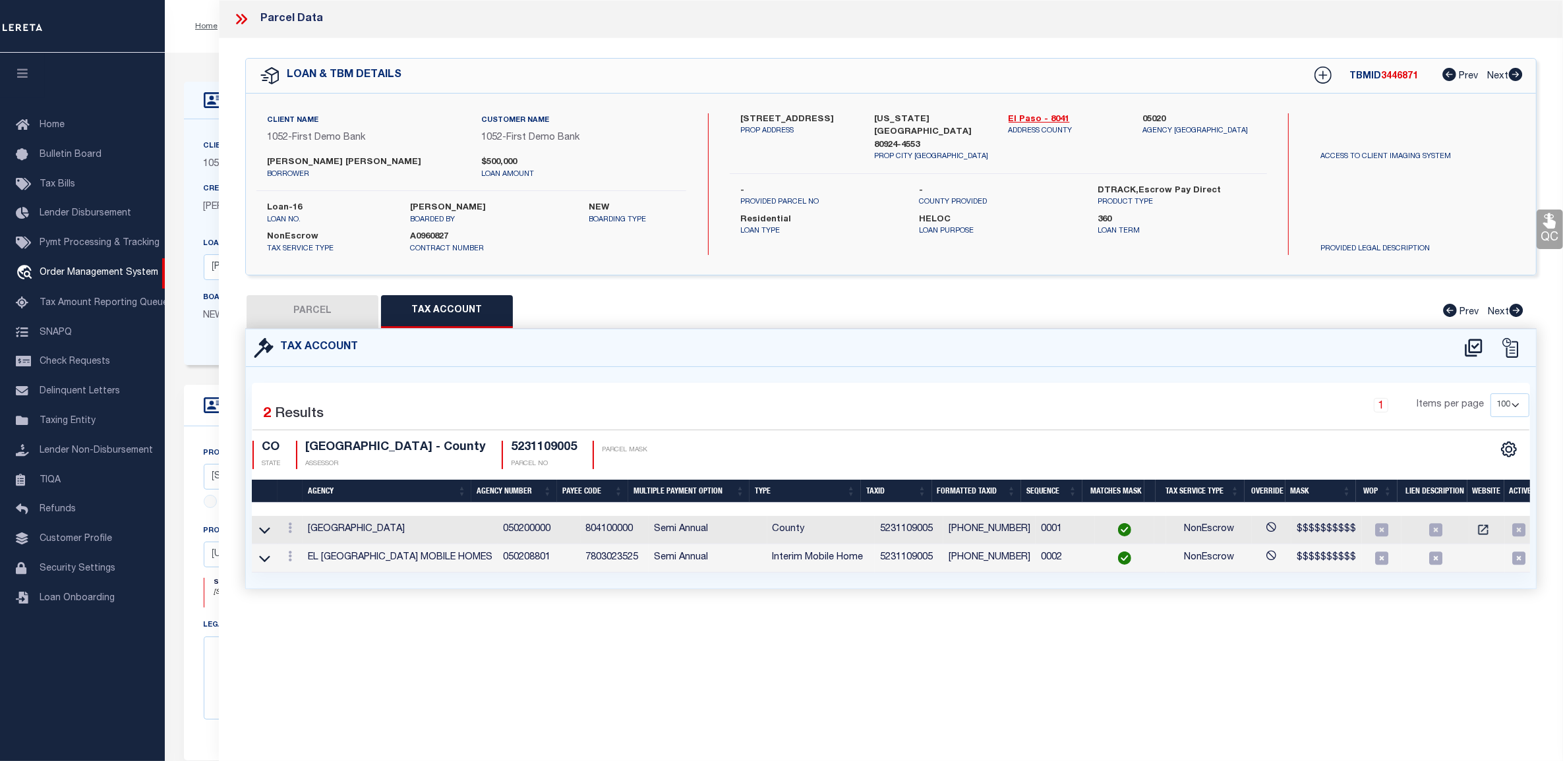
checkbox input "false"
select select "PR"
type input "[PERSON_NAME]"
select select "ATL"
select select "ADD"
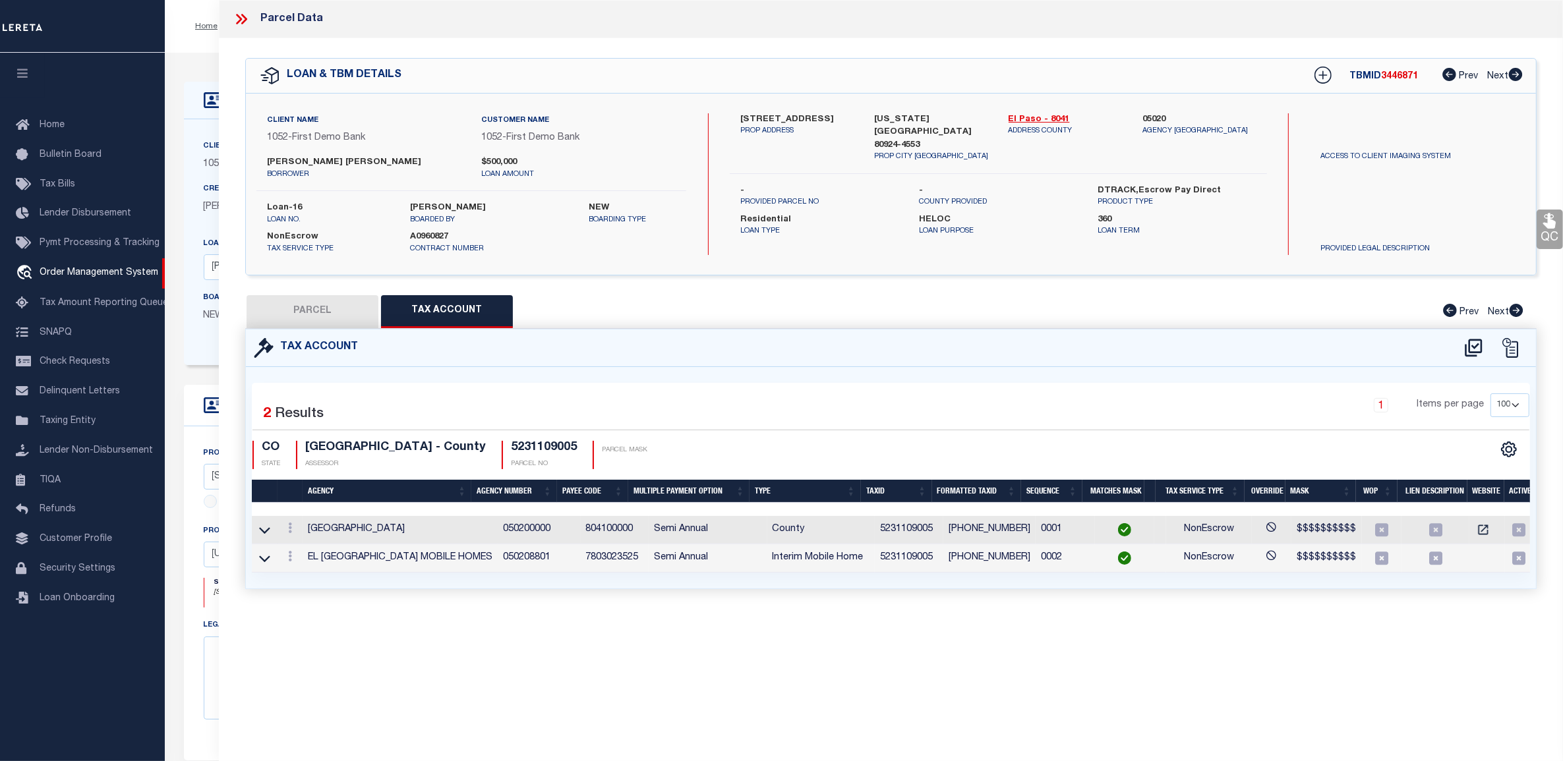
type input "[STREET_ADDRESS]"
type input "[US_STATE][GEOGRAPHIC_DATA]"
type textarea "LOT 53 [GEOGRAPHIC_DATA] FIL NO 5"
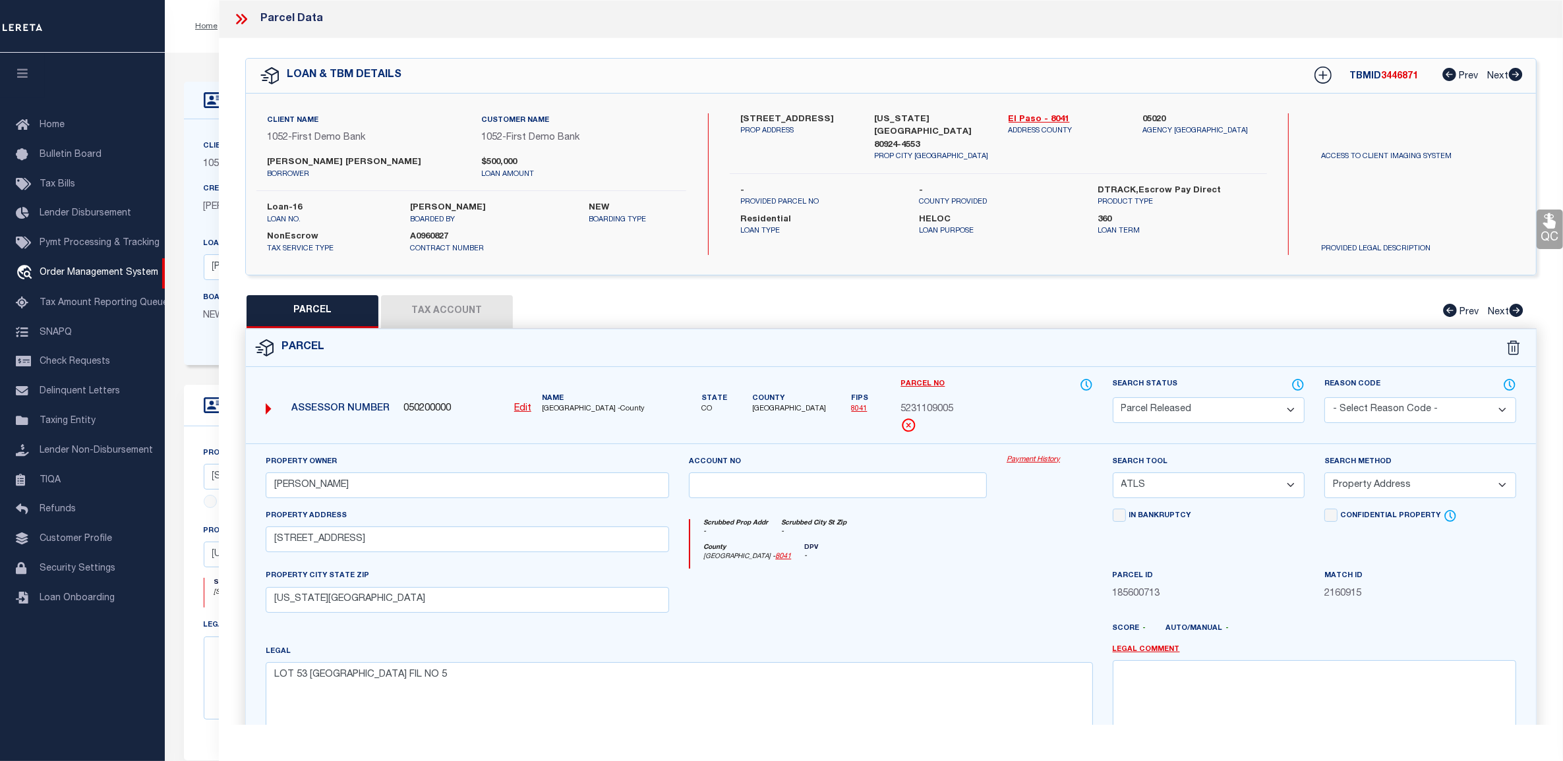
click at [1056, 463] on link "Payment History" at bounding box center [1049, 460] width 86 height 11
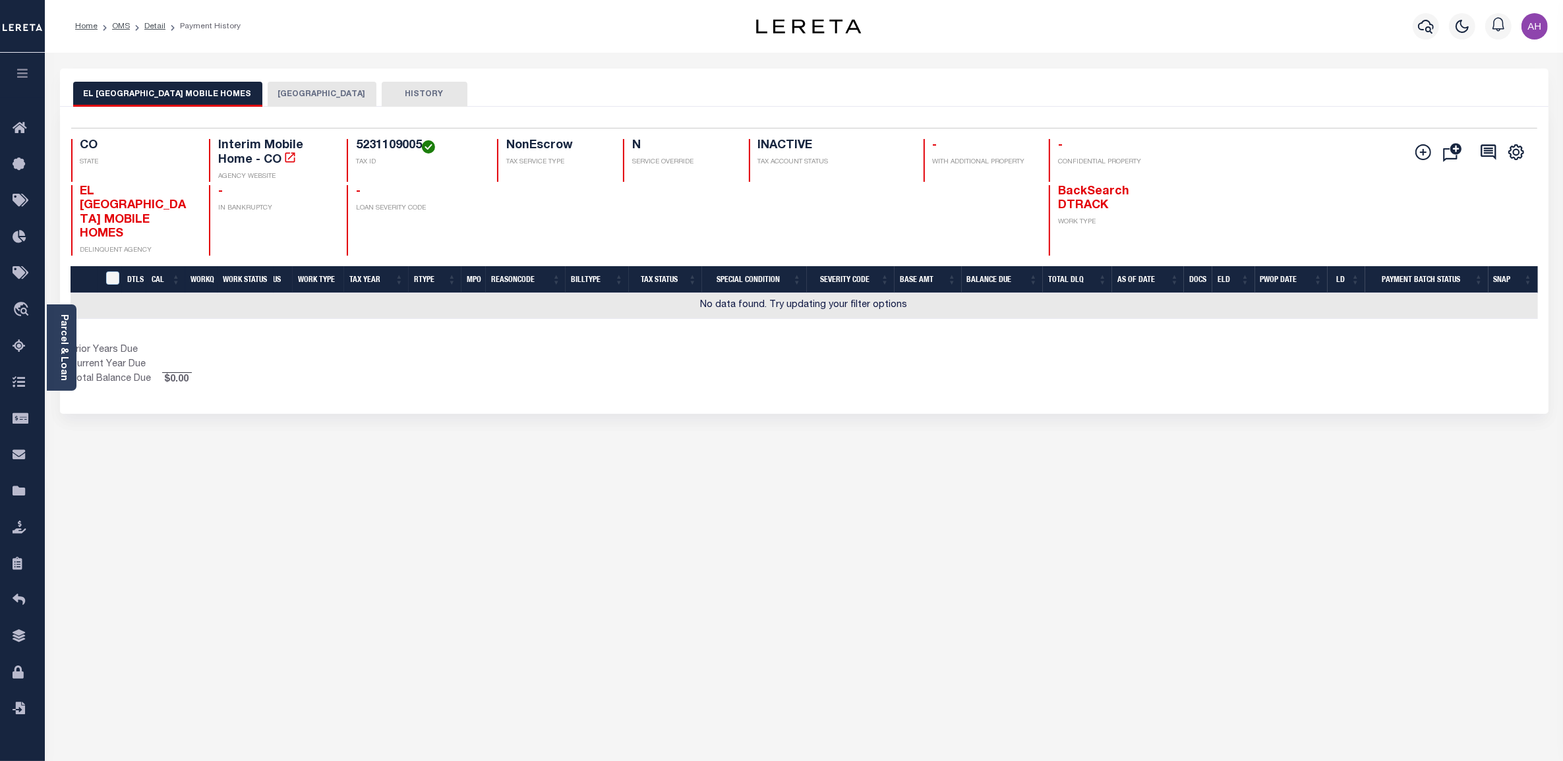
click at [268, 100] on button "[GEOGRAPHIC_DATA]" at bounding box center [322, 94] width 109 height 25
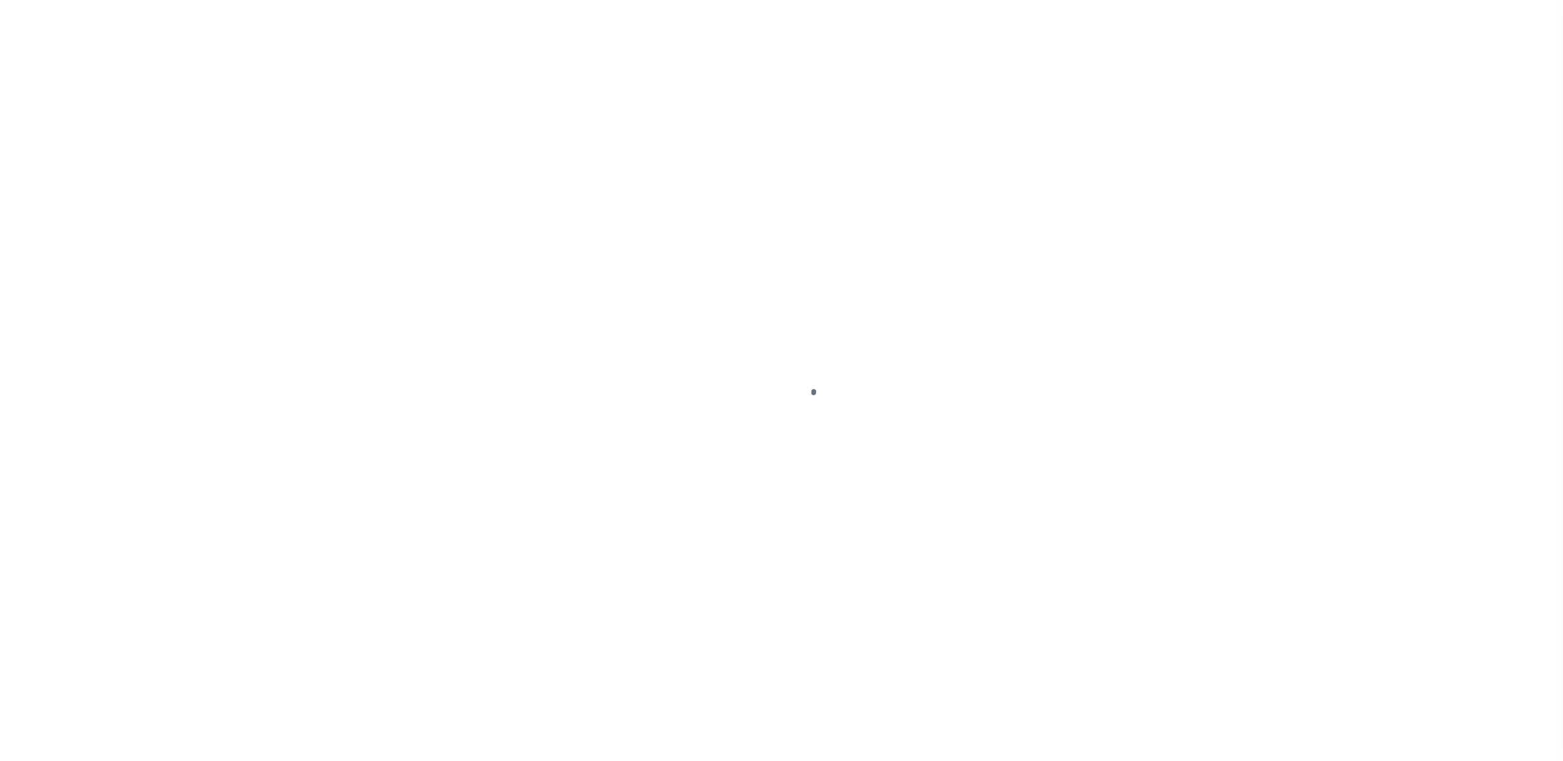
select select "False"
select select "215"
select select "90"
select select "200"
select select "10"
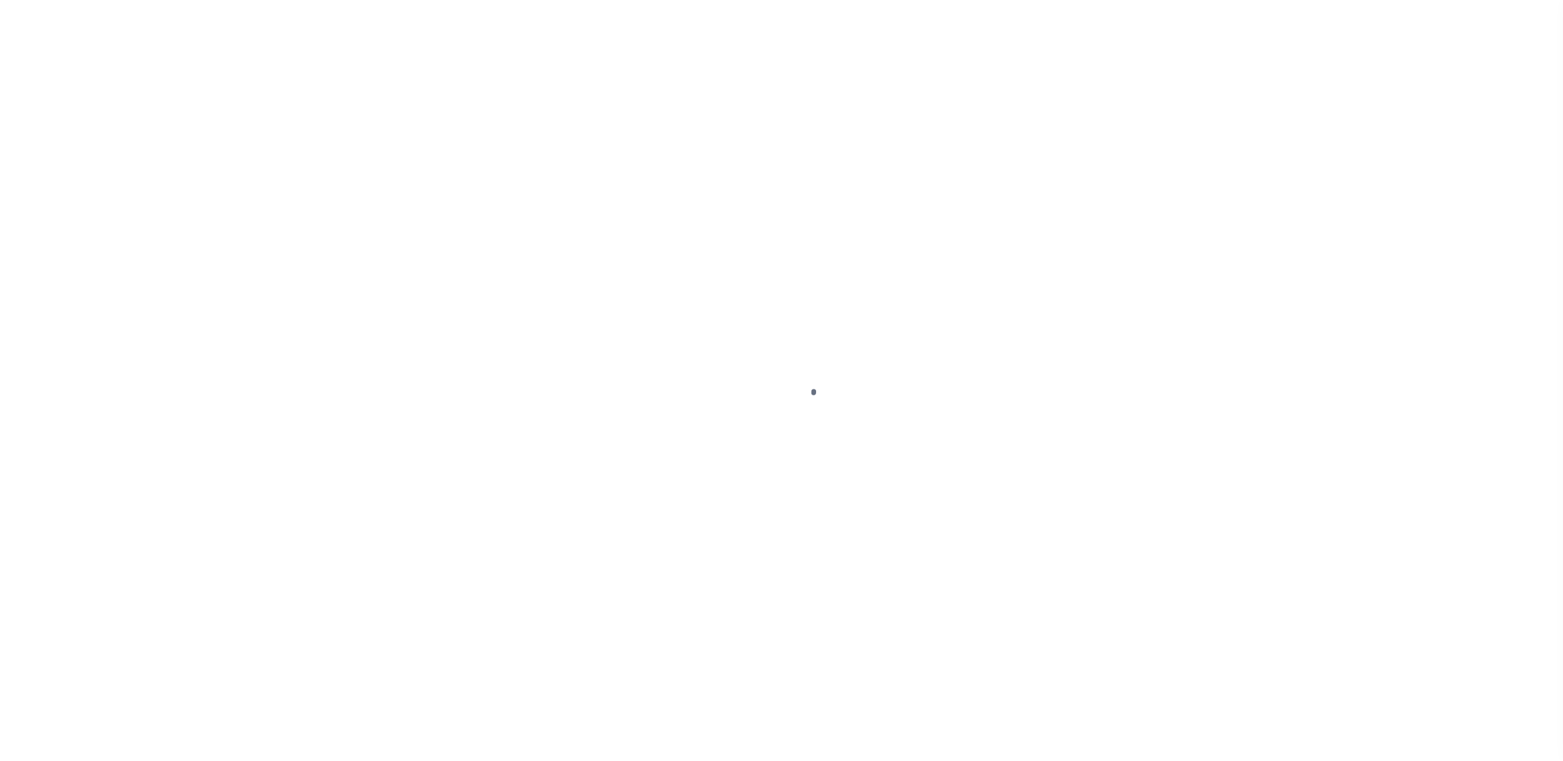
select select "NonEscrow"
select select "2"
select select "False"
select select "200"
select select "10"
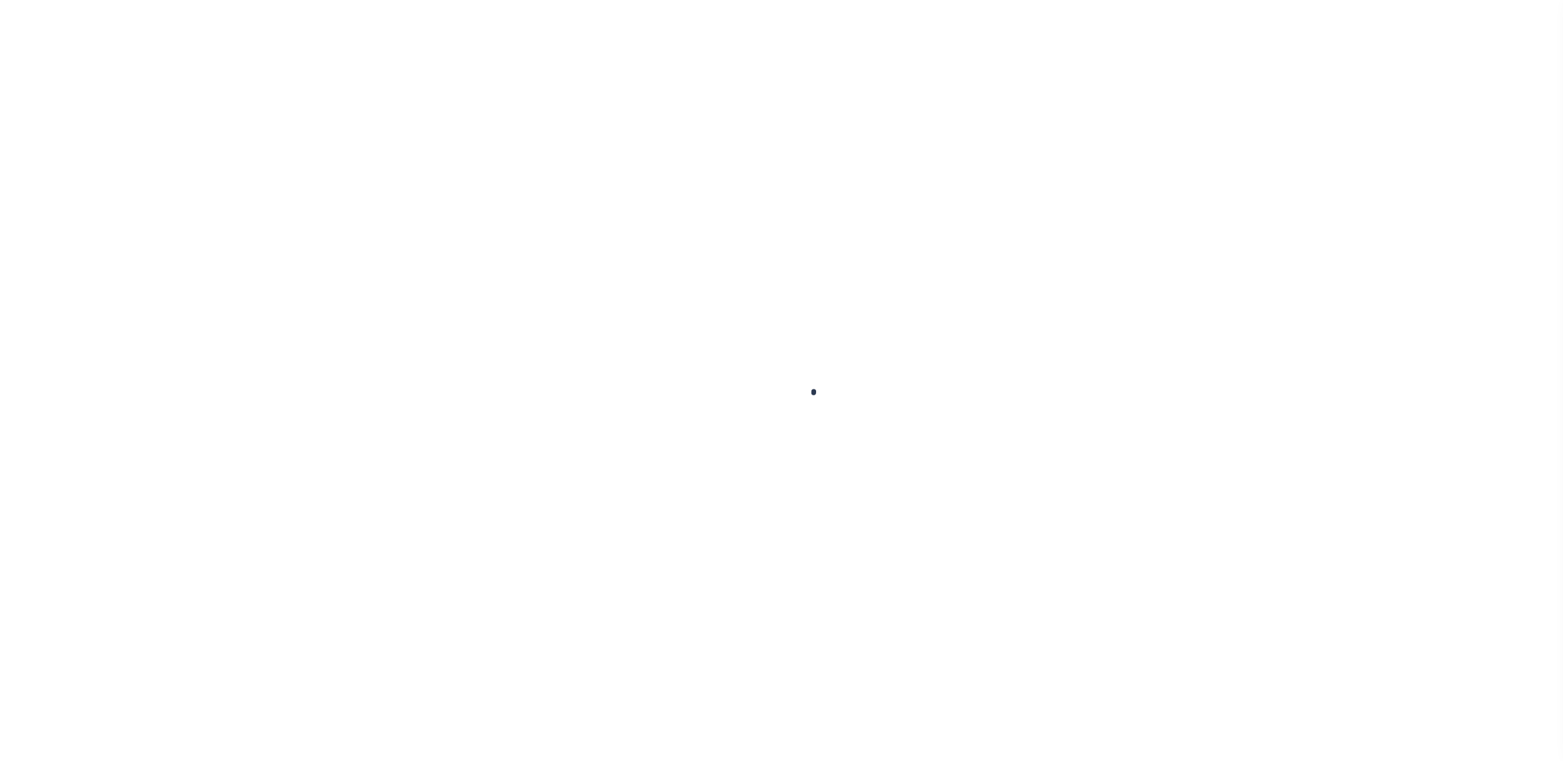
select select "NonEscrow"
type input "[STREET_ADDRESS]"
type input "[US_STATE][GEOGRAPHIC_DATA] 80924-4553"
type input "11145"
type input "CO"
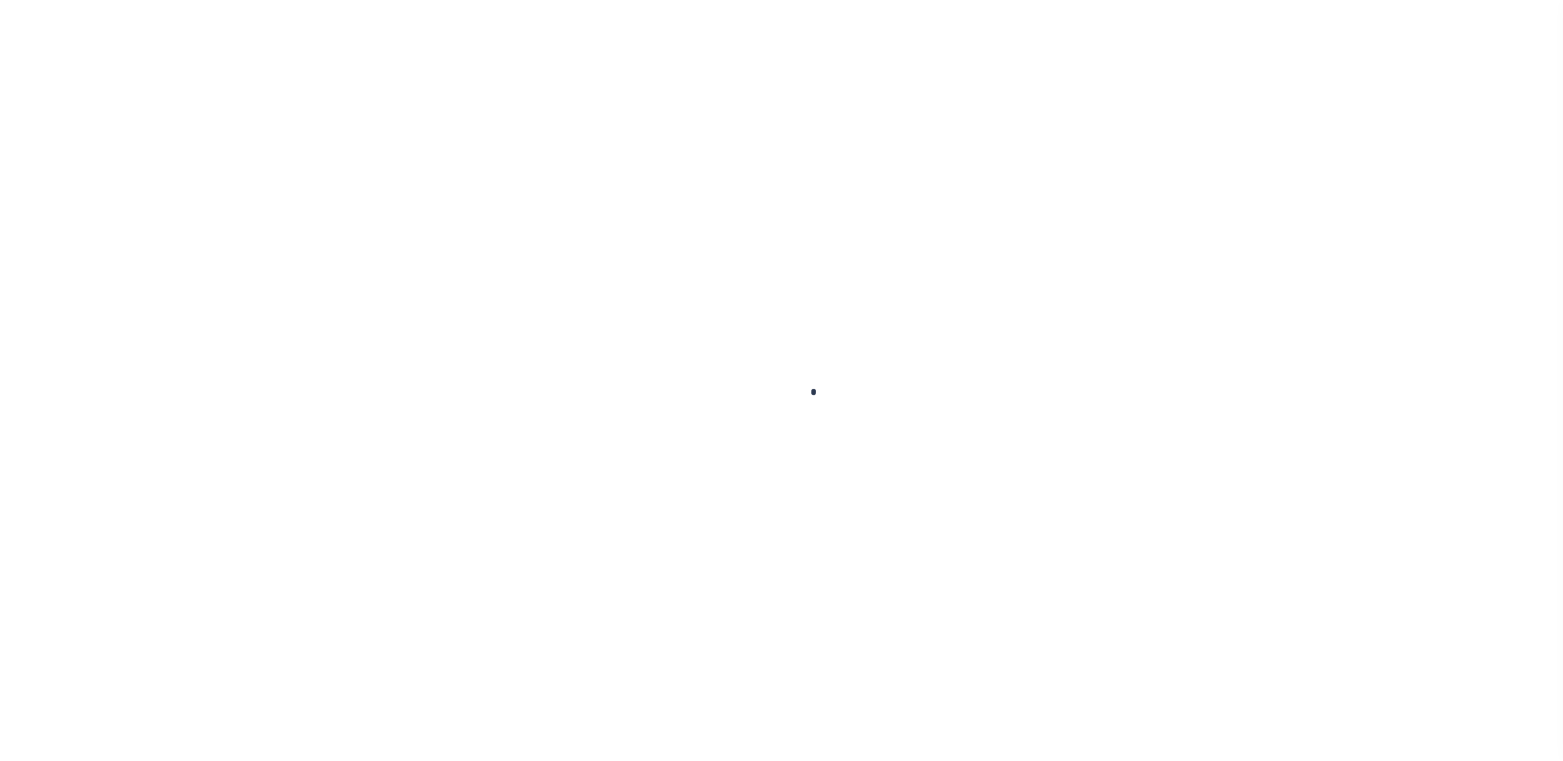
select select "215"
select select "90"
select select "2"
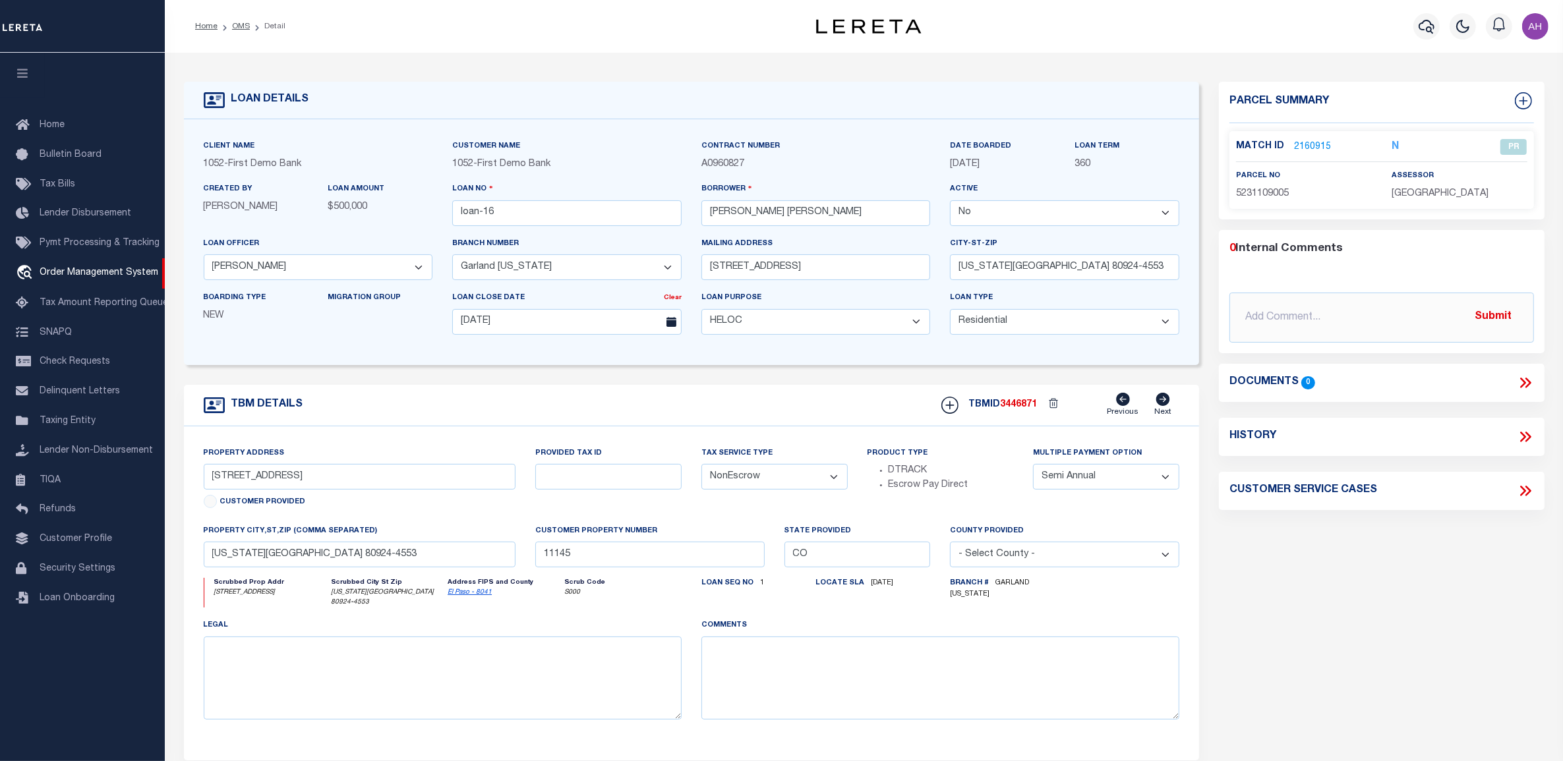
click at [1320, 148] on link "2160915" at bounding box center [1312, 147] width 37 height 14
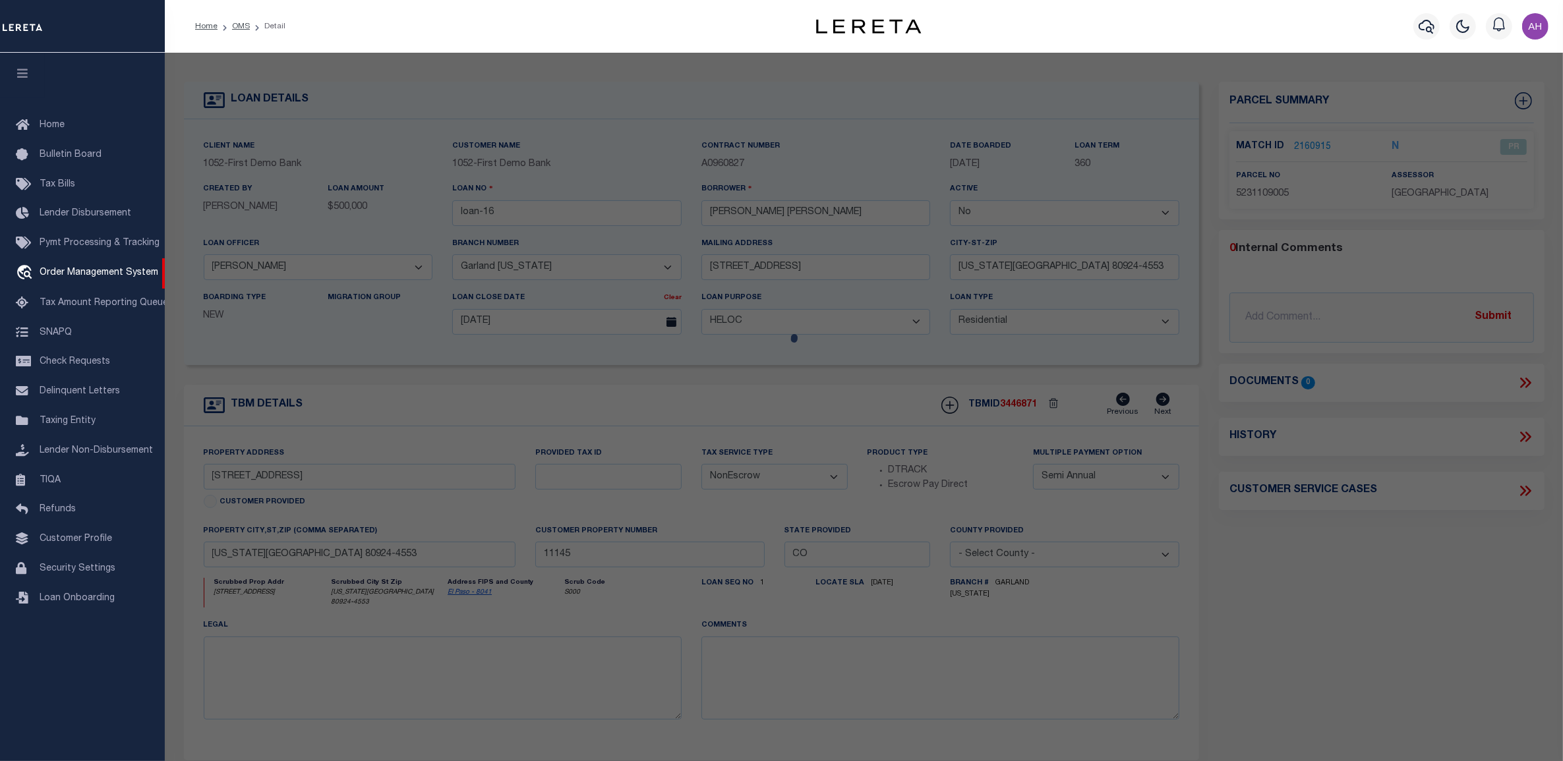
checkbox input "false"
select select "PR"
type input "[PERSON_NAME]"
select select "ATL"
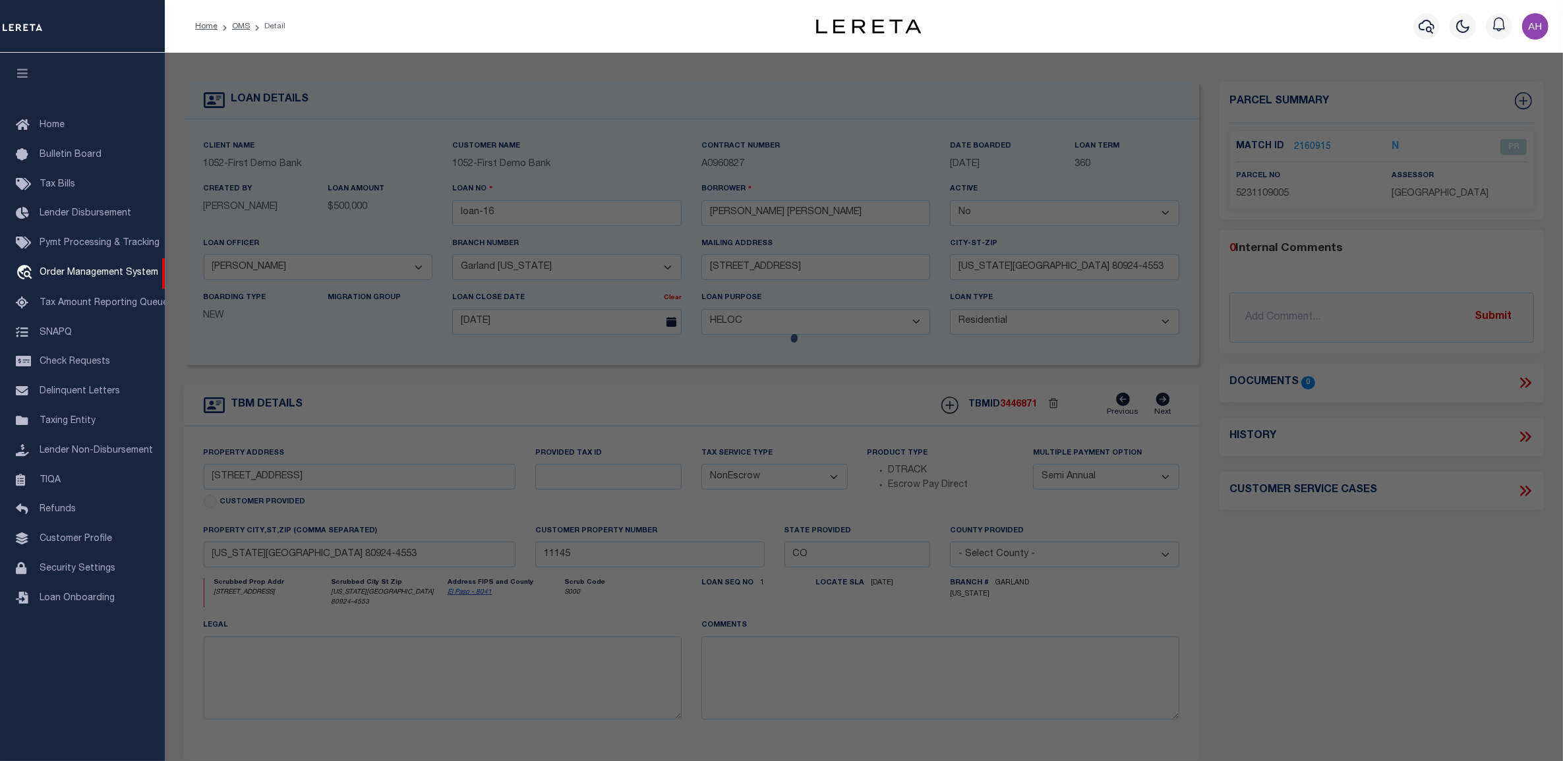
select select "ADD"
type input "[STREET_ADDRESS]"
type input "[US_STATE][GEOGRAPHIC_DATA]"
type textarea "LOT 53 [GEOGRAPHIC_DATA] FIL NO 5"
